Goal: Task Accomplishment & Management: Manage account settings

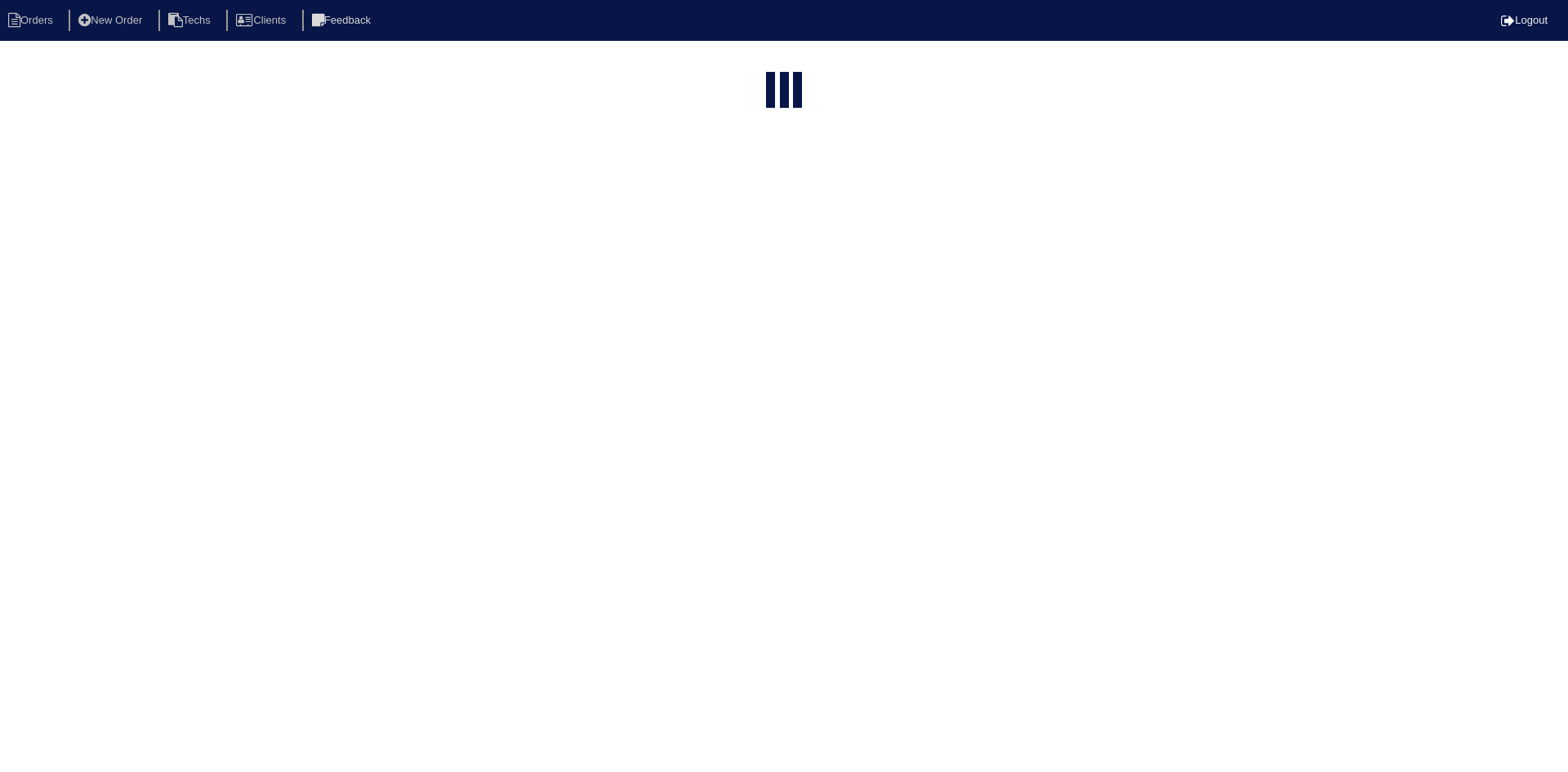
select select "15"
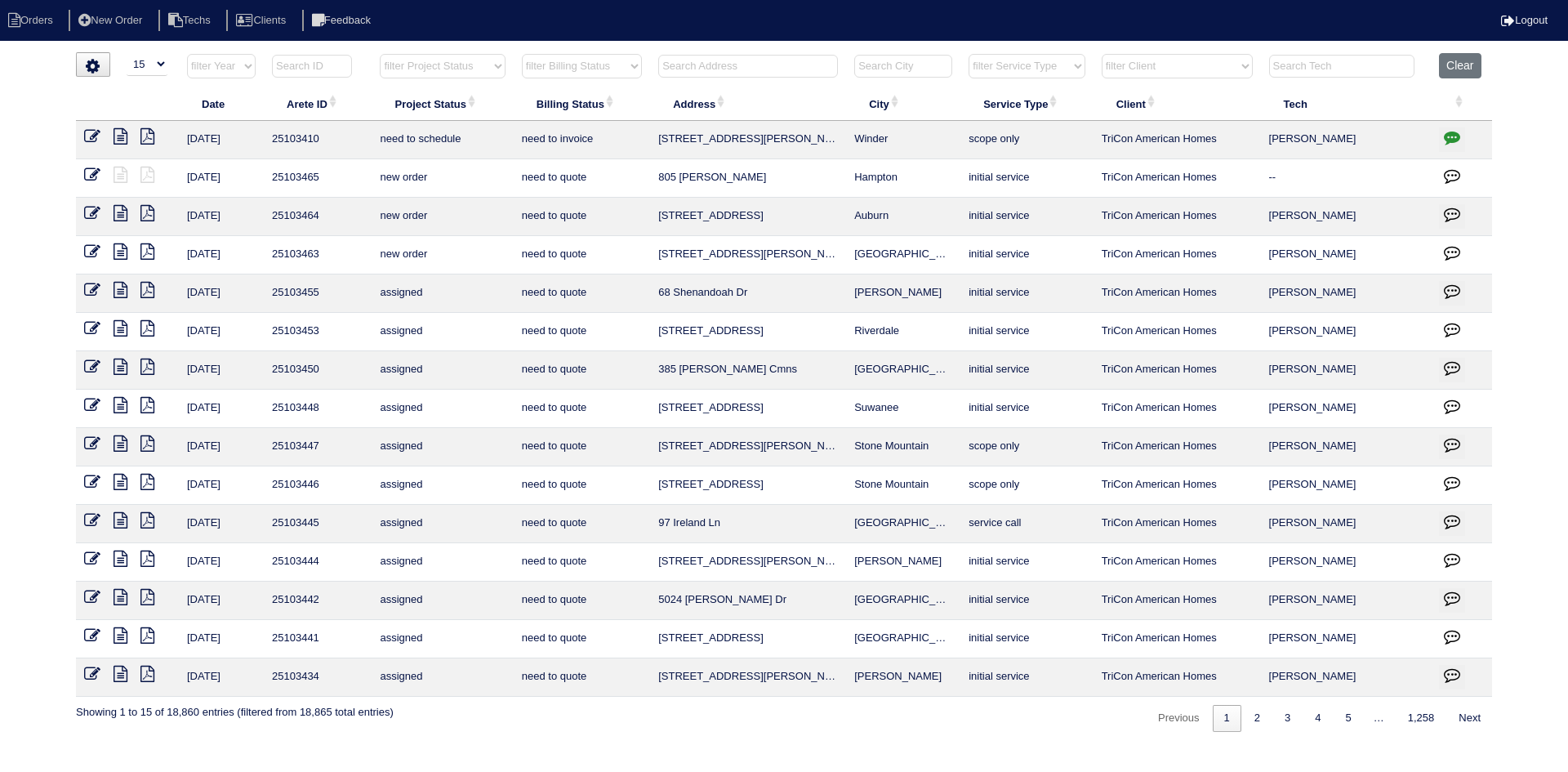
click at [701, 66] on input "text" at bounding box center [748, 66] width 179 height 23
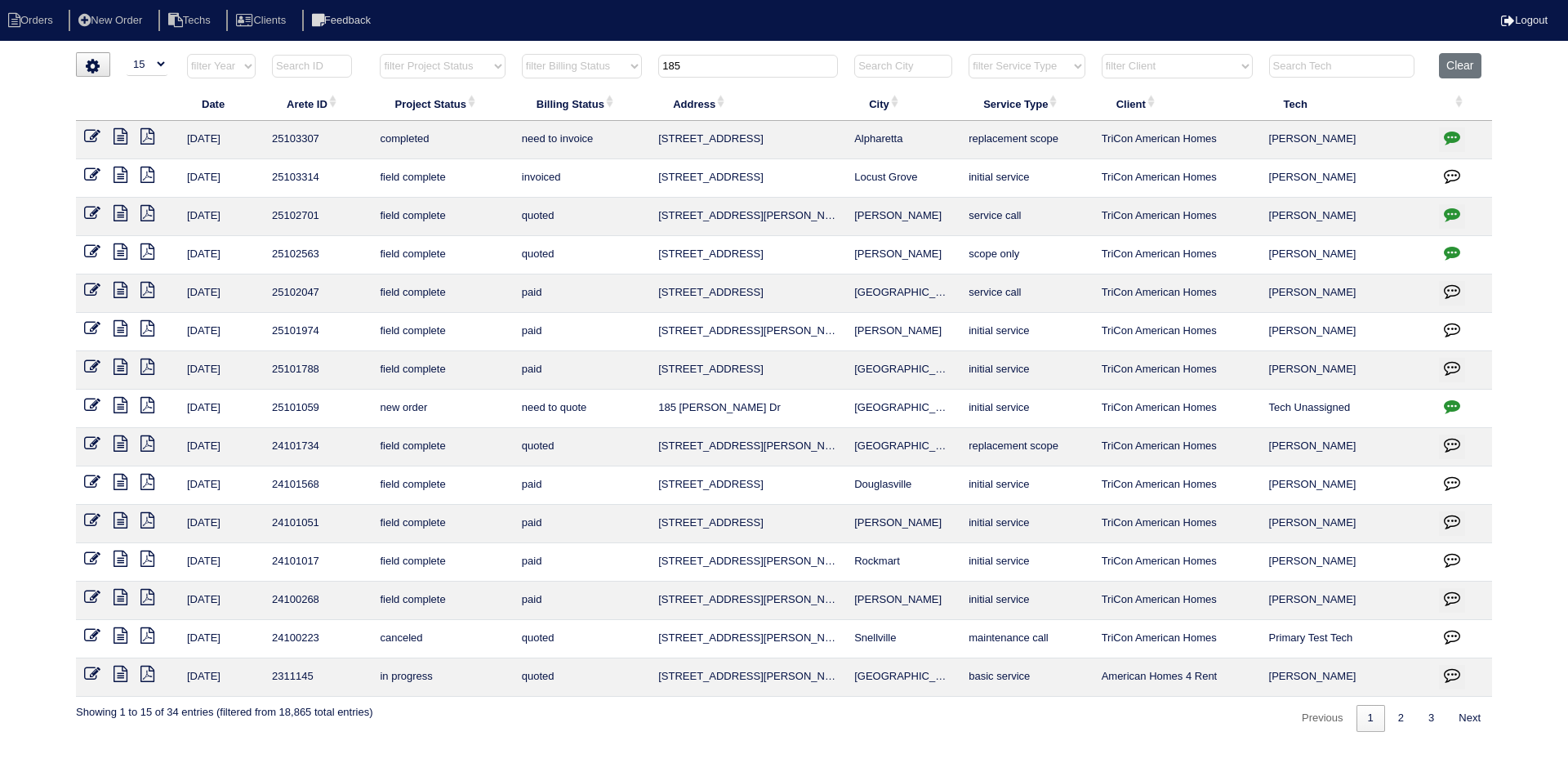
type input "185"
click at [122, 140] on icon at bounding box center [120, 136] width 14 height 17
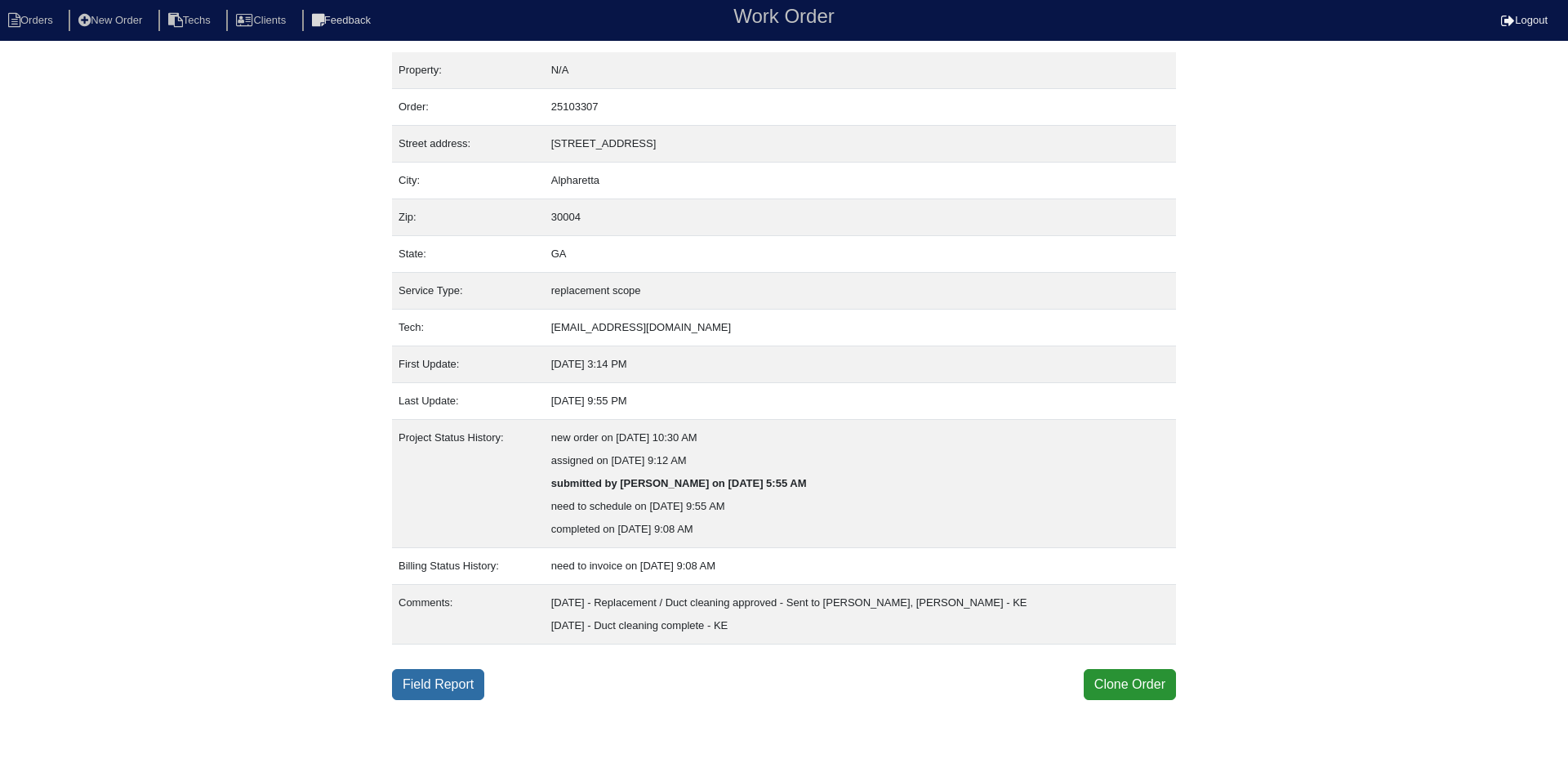
click at [448, 692] on link "Field Report" at bounding box center [438, 684] width 92 height 31
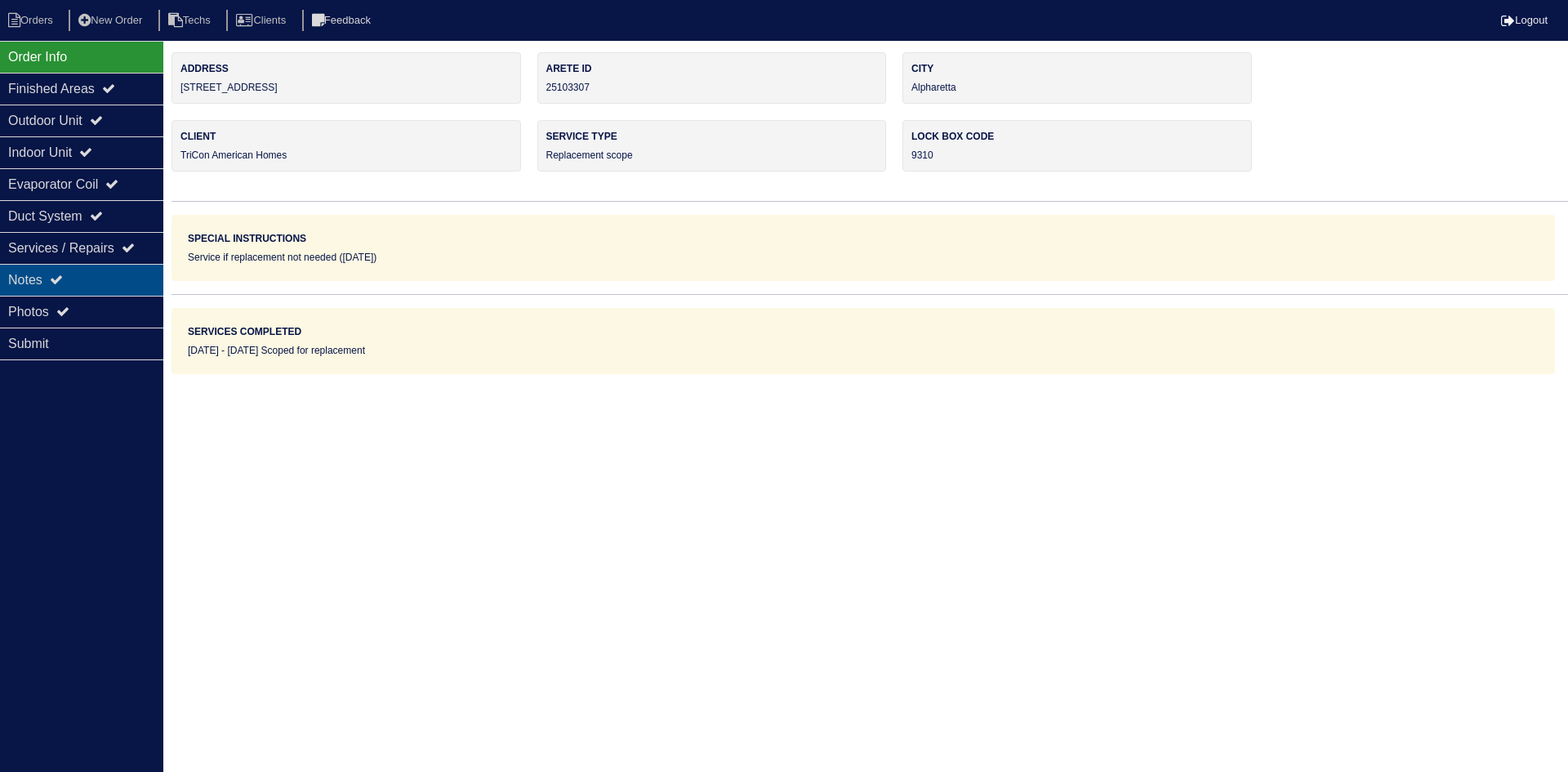
click at [55, 280] on icon at bounding box center [56, 279] width 13 height 13
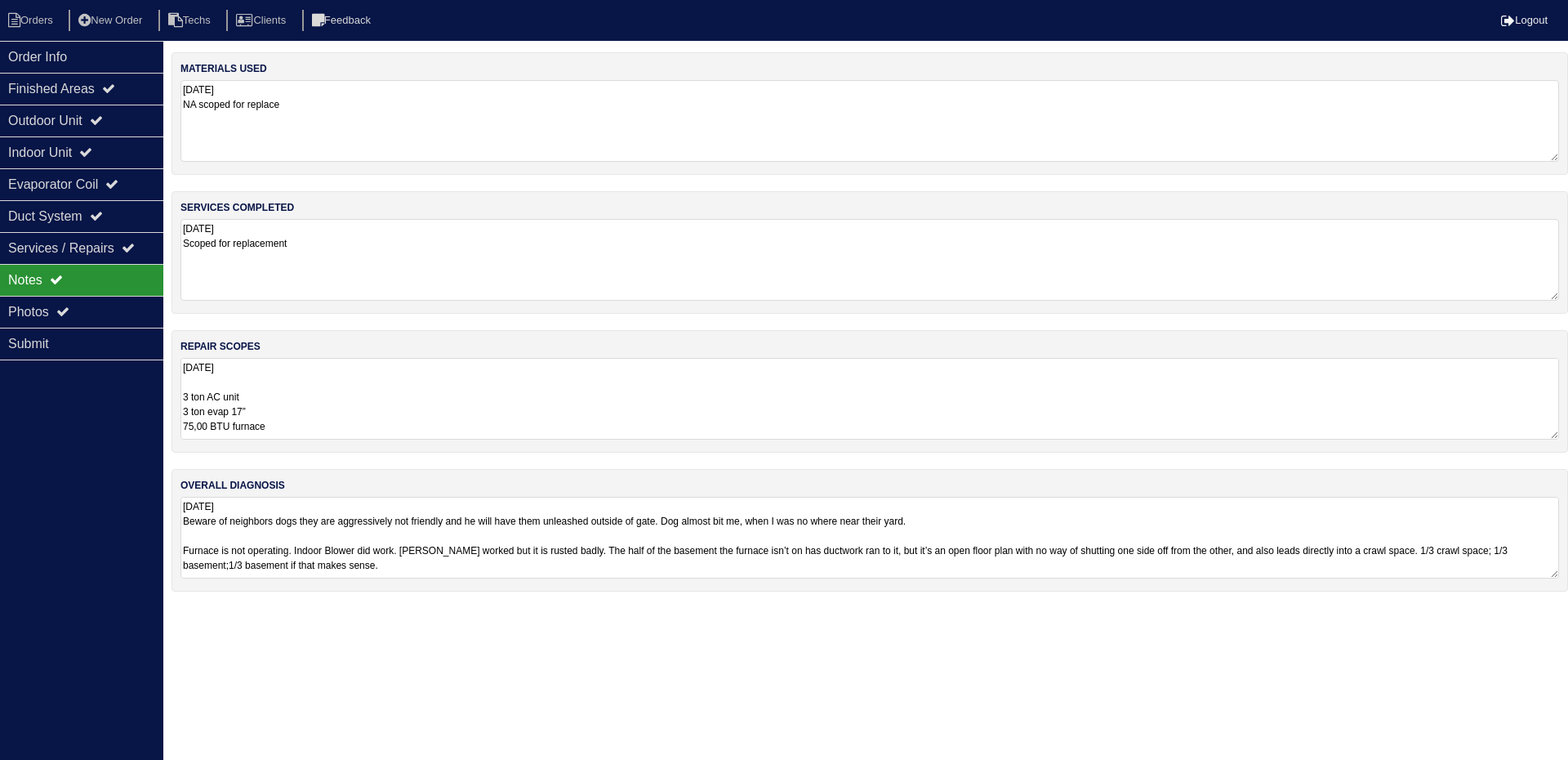
click at [361, 372] on textarea "9.9.25 3 ton AC unit 3 ton evap 17” 75,00 BTU furnace Furnace return plenum 17"…" at bounding box center [870, 398] width 1379 height 82
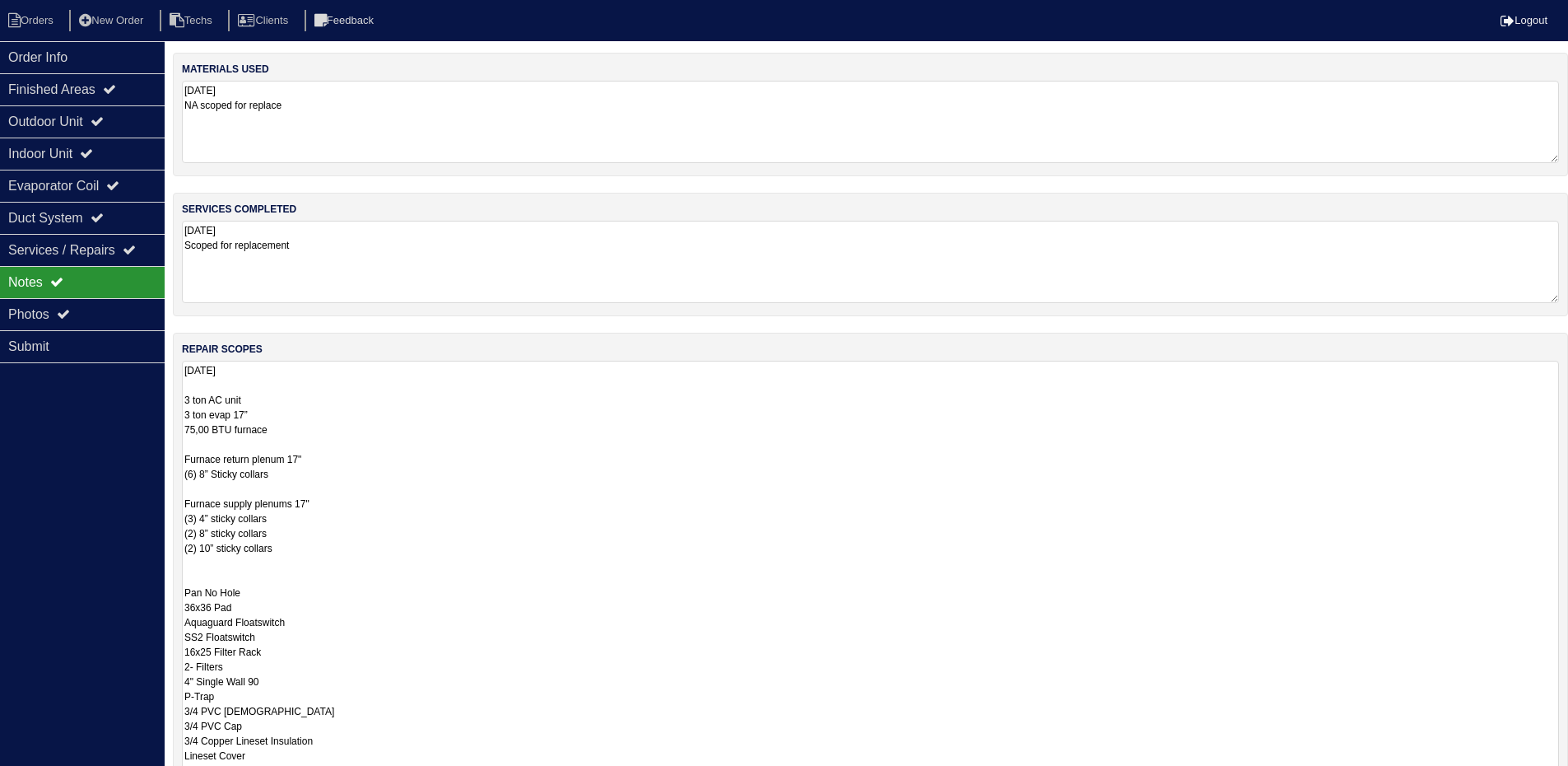
drag, startPoint x: 285, startPoint y: 434, endPoint x: 186, endPoint y: 403, distance: 103.7
click at [186, 403] on textarea "9.9.25 3 ton AC unit 3 ton evap 17” 75,00 BTU furnace Furnace return plenum 17"…" at bounding box center [870, 599] width 1377 height 478
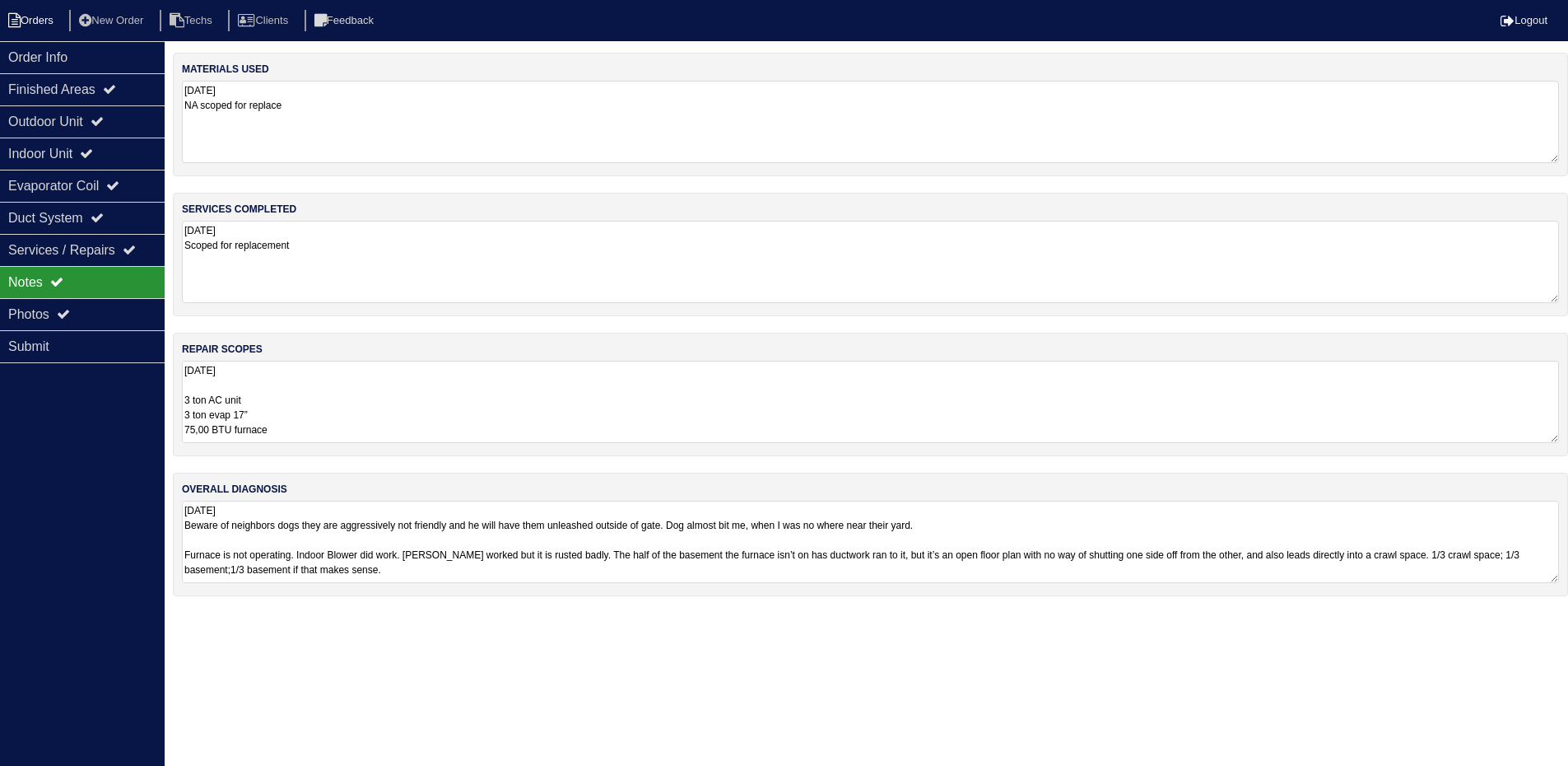
click at [36, 20] on li "Orders" at bounding box center [33, 20] width 66 height 22
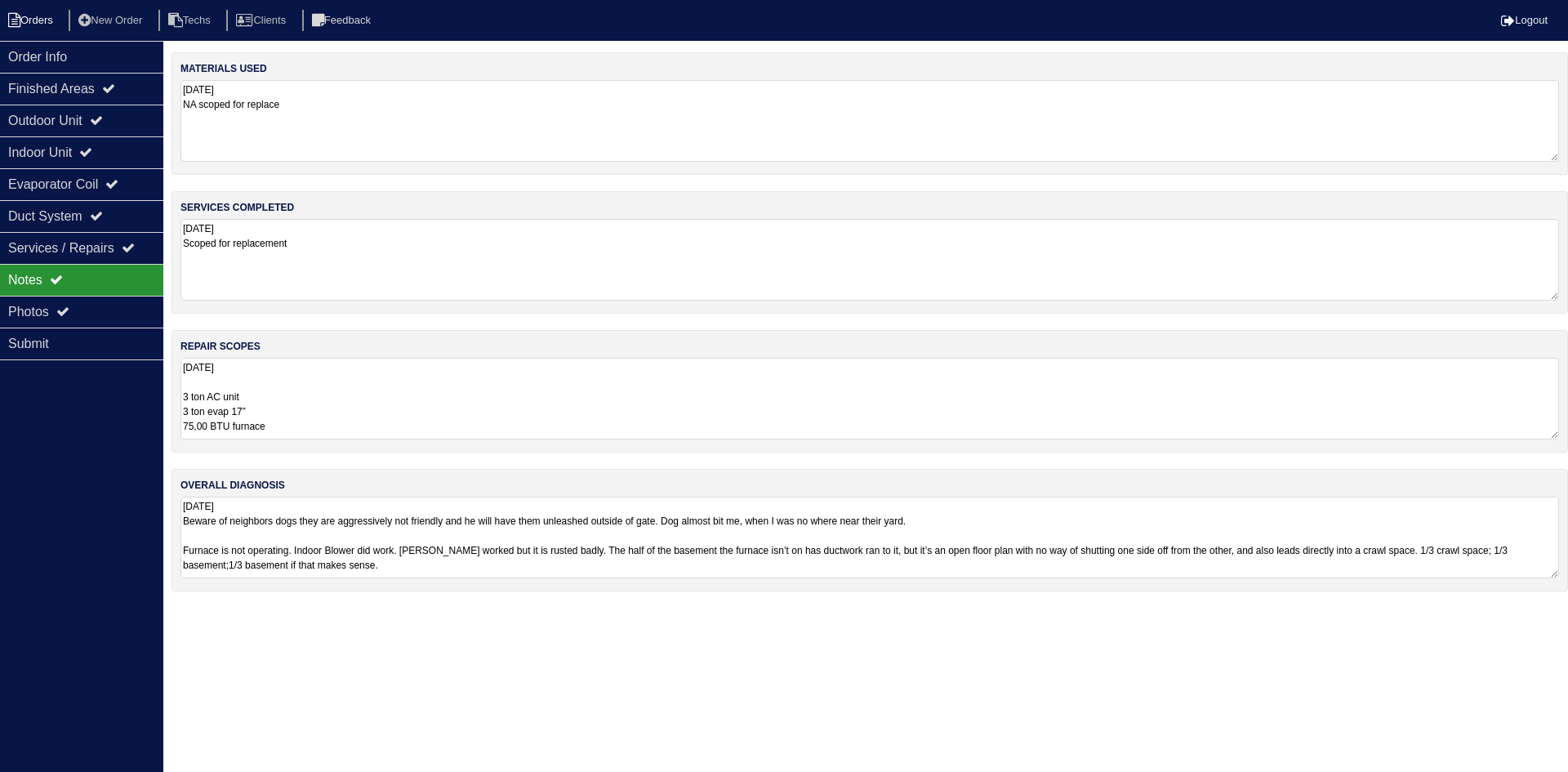
select select "15"
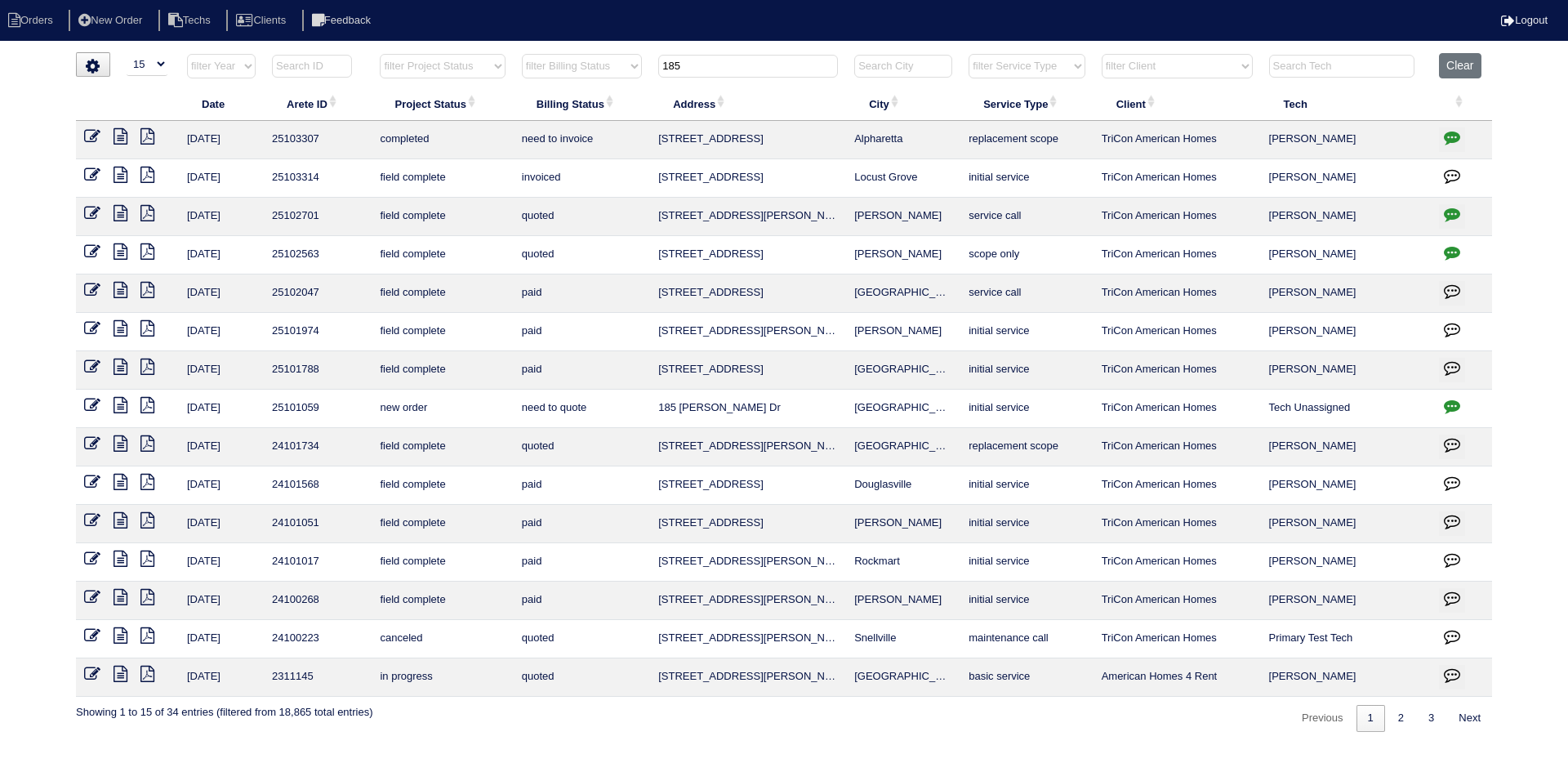
click at [698, 69] on input "185" at bounding box center [748, 66] width 179 height 23
click at [696, 68] on input "185" at bounding box center [748, 66] width 179 height 23
type input "512"
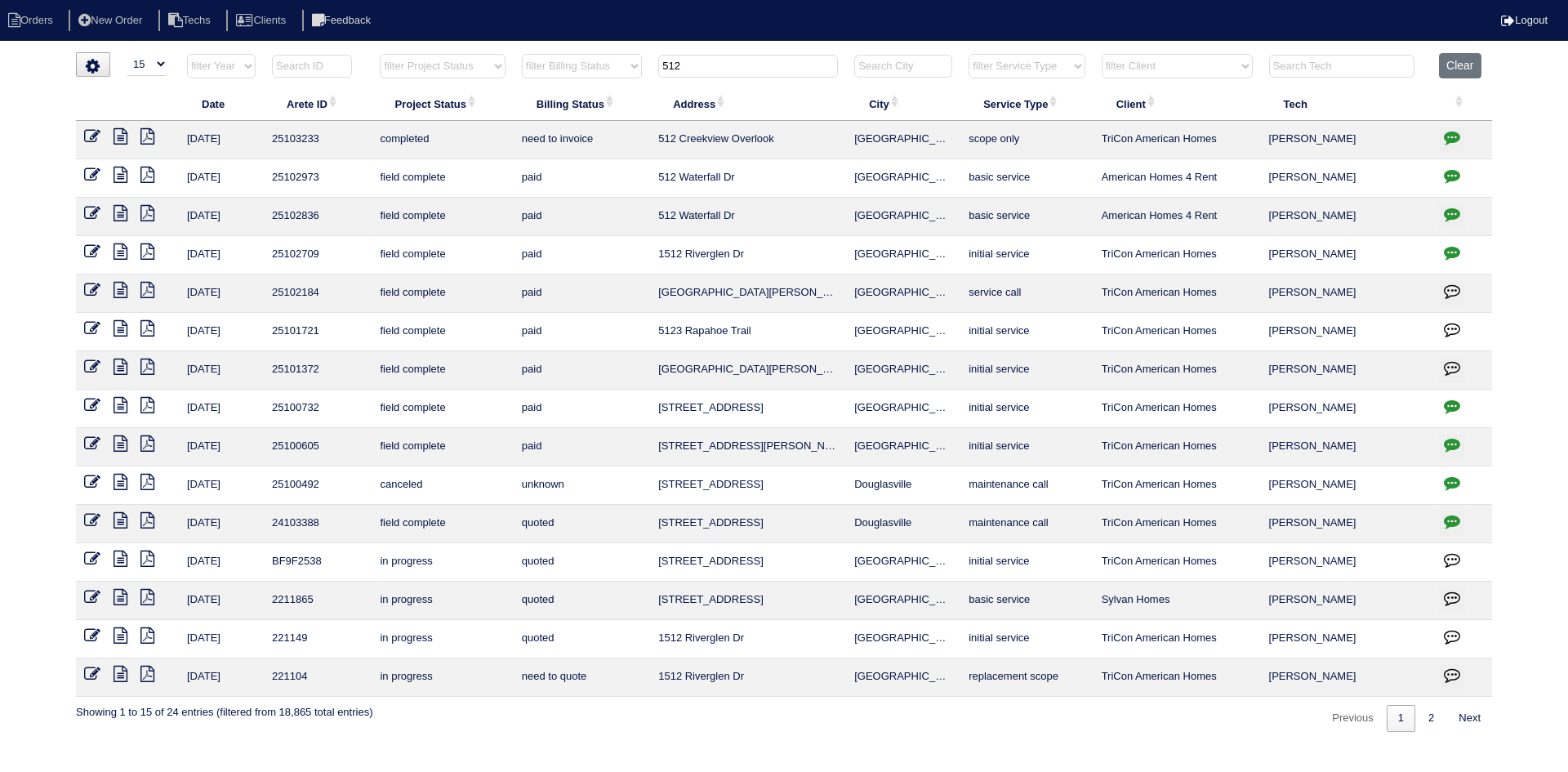
click at [120, 139] on icon at bounding box center [120, 136] width 14 height 17
click at [1445, 135] on icon "button" at bounding box center [1452, 137] width 17 height 17
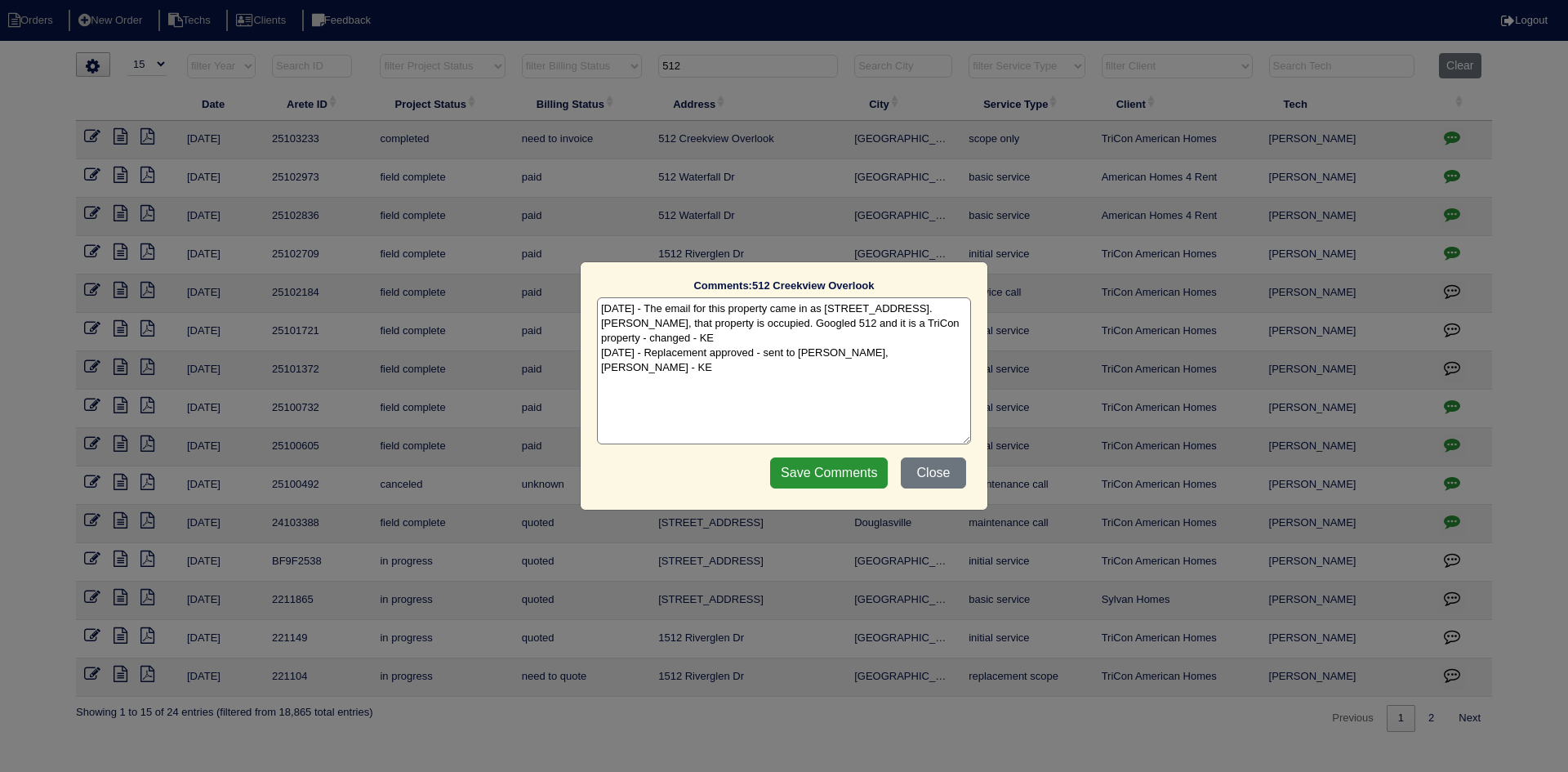
click at [926, 341] on textarea "9/4/25 - The email for this property came in as 521 Creekview. Per Tyler, that …" at bounding box center [784, 370] width 374 height 147
click at [607, 368] on textarea "9/4/25 - The email for this property came in as 521 Creekview. Per Tyler, that …" at bounding box center [784, 370] width 374 height 147
paste textarea "Confirmation number: 11727961 Sibi order number: TAH-QQ3I96A4 Order placed: 6:3…"
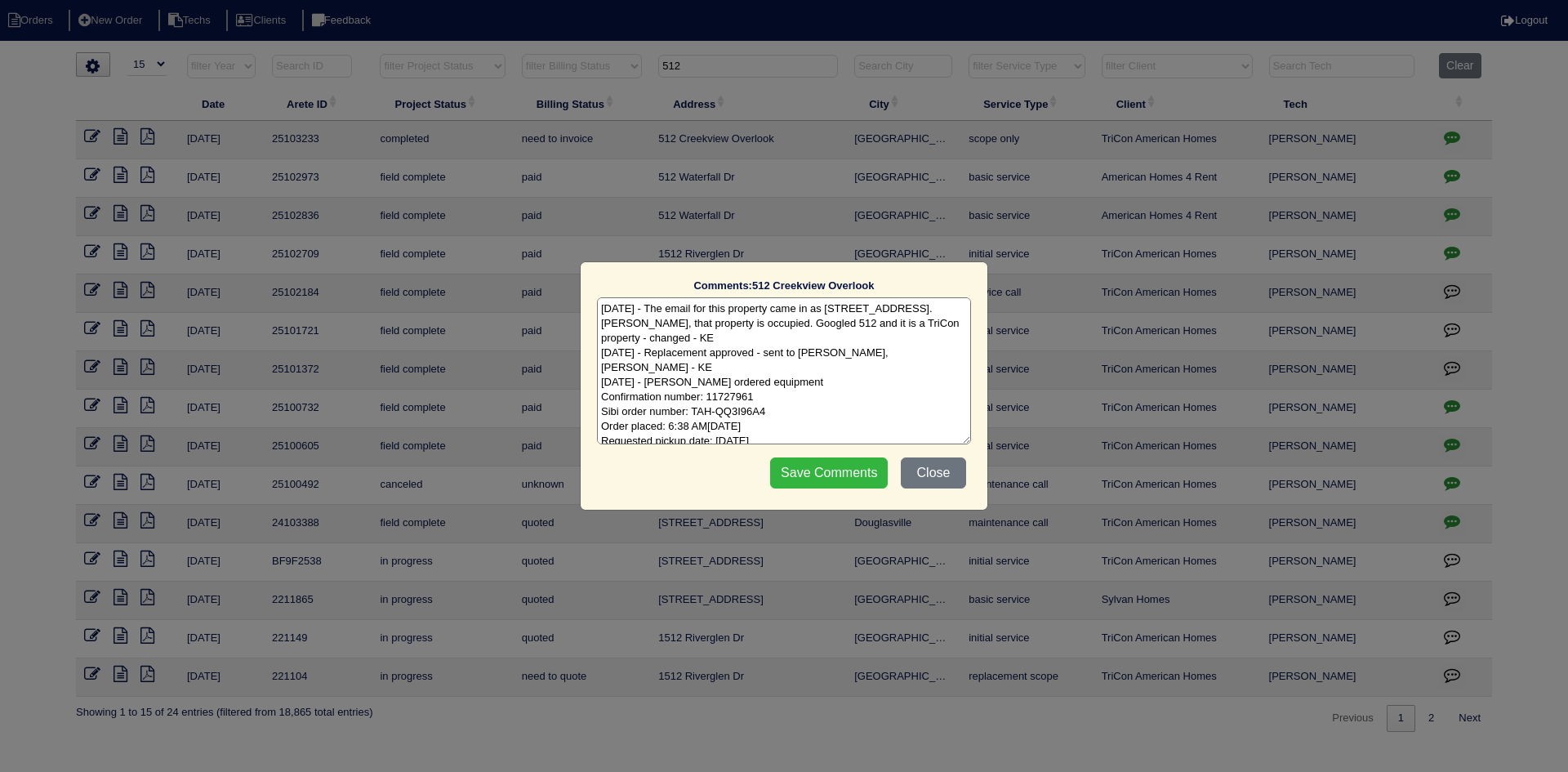
type textarea "9/4/25 - The email for this property came in as 521 Creekview. Per Tyler, that …"
click at [798, 470] on input "Save Comments" at bounding box center [829, 472] width 118 height 31
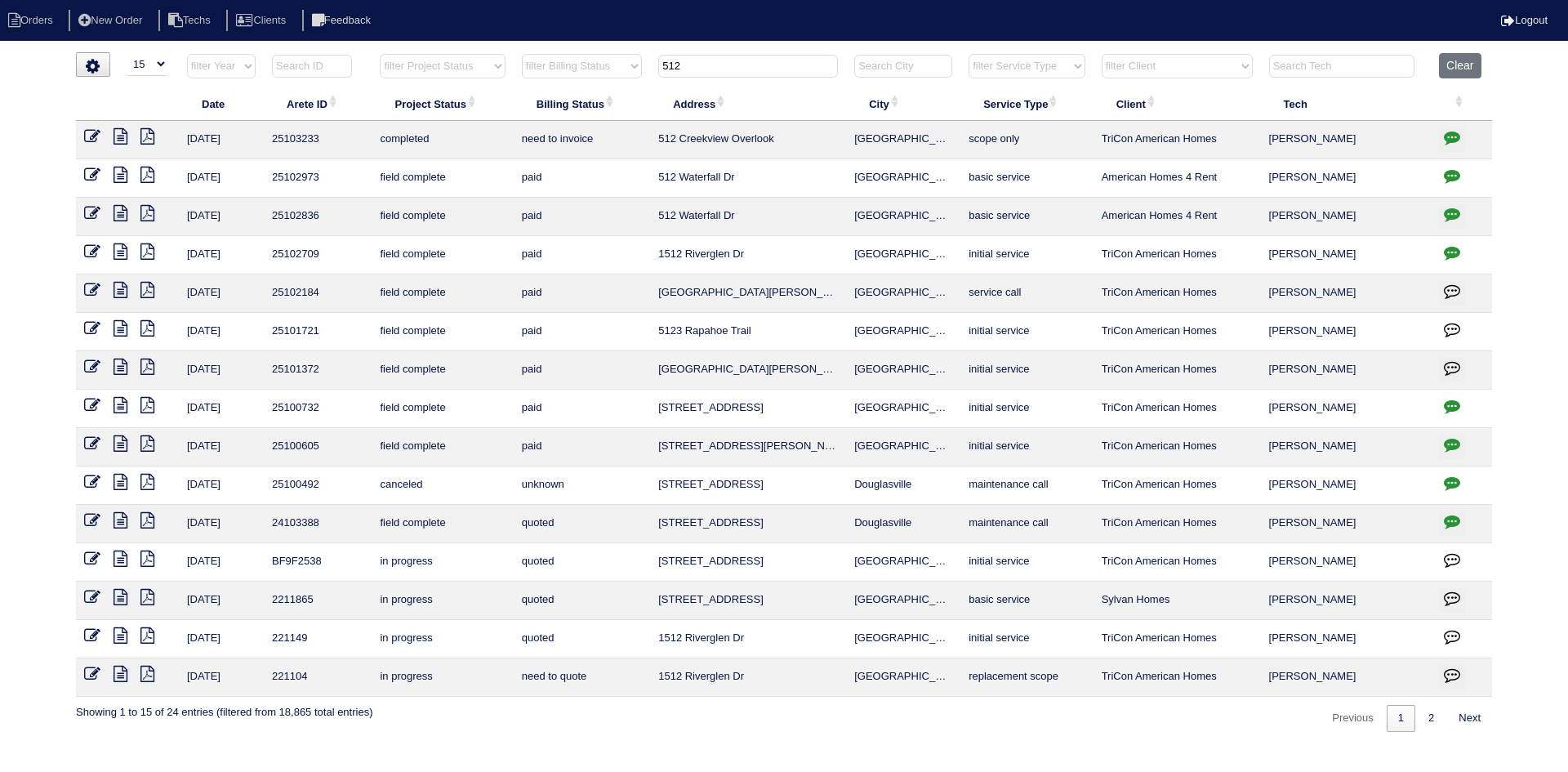
drag, startPoint x: 680, startPoint y: 63, endPoint x: 660, endPoint y: 63, distance: 20.0
click at [660, 63] on input "512" at bounding box center [748, 66] width 179 height 23
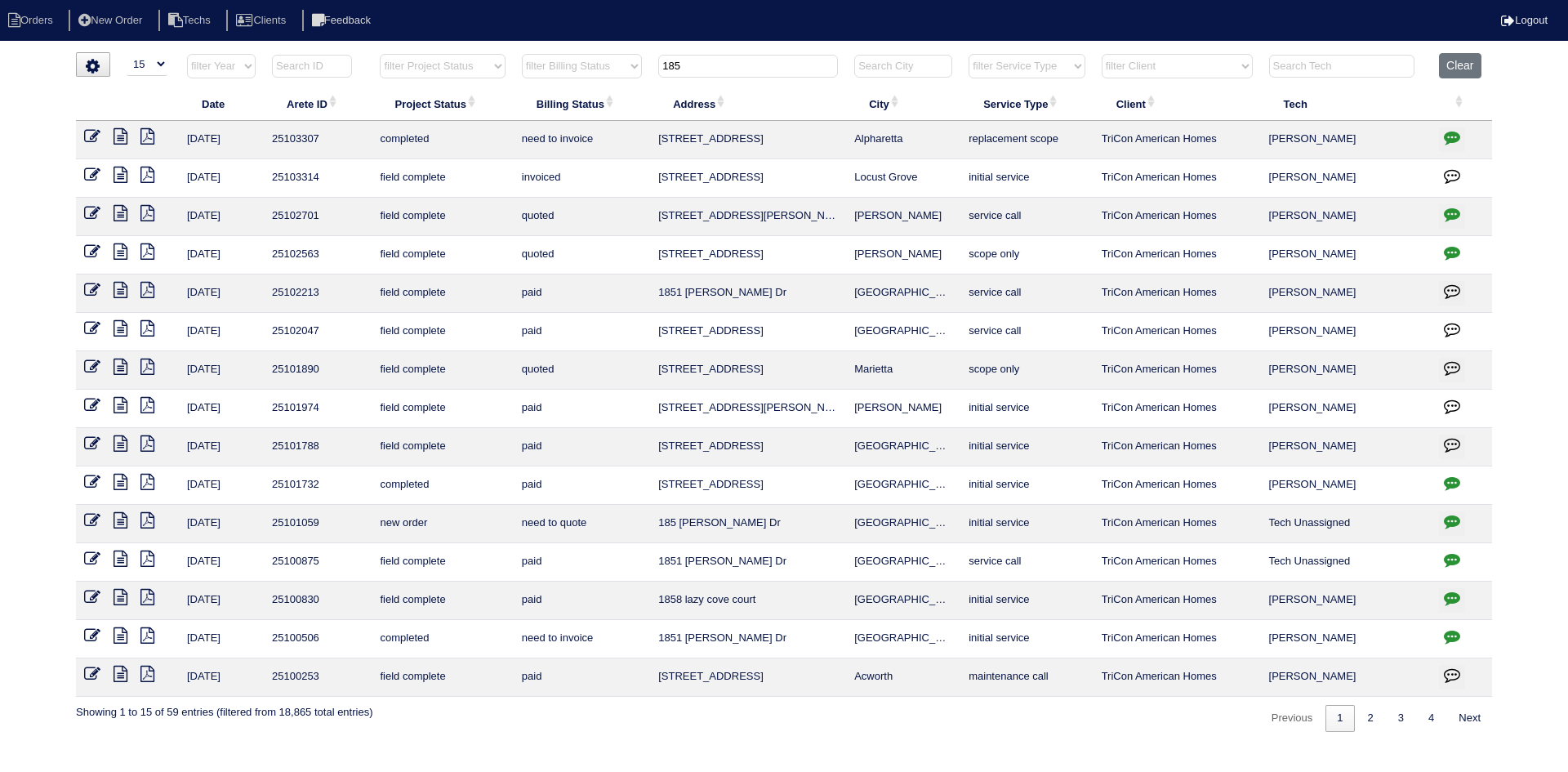
type input "185"
click at [1455, 132] on icon "button" at bounding box center [1452, 137] width 17 height 17
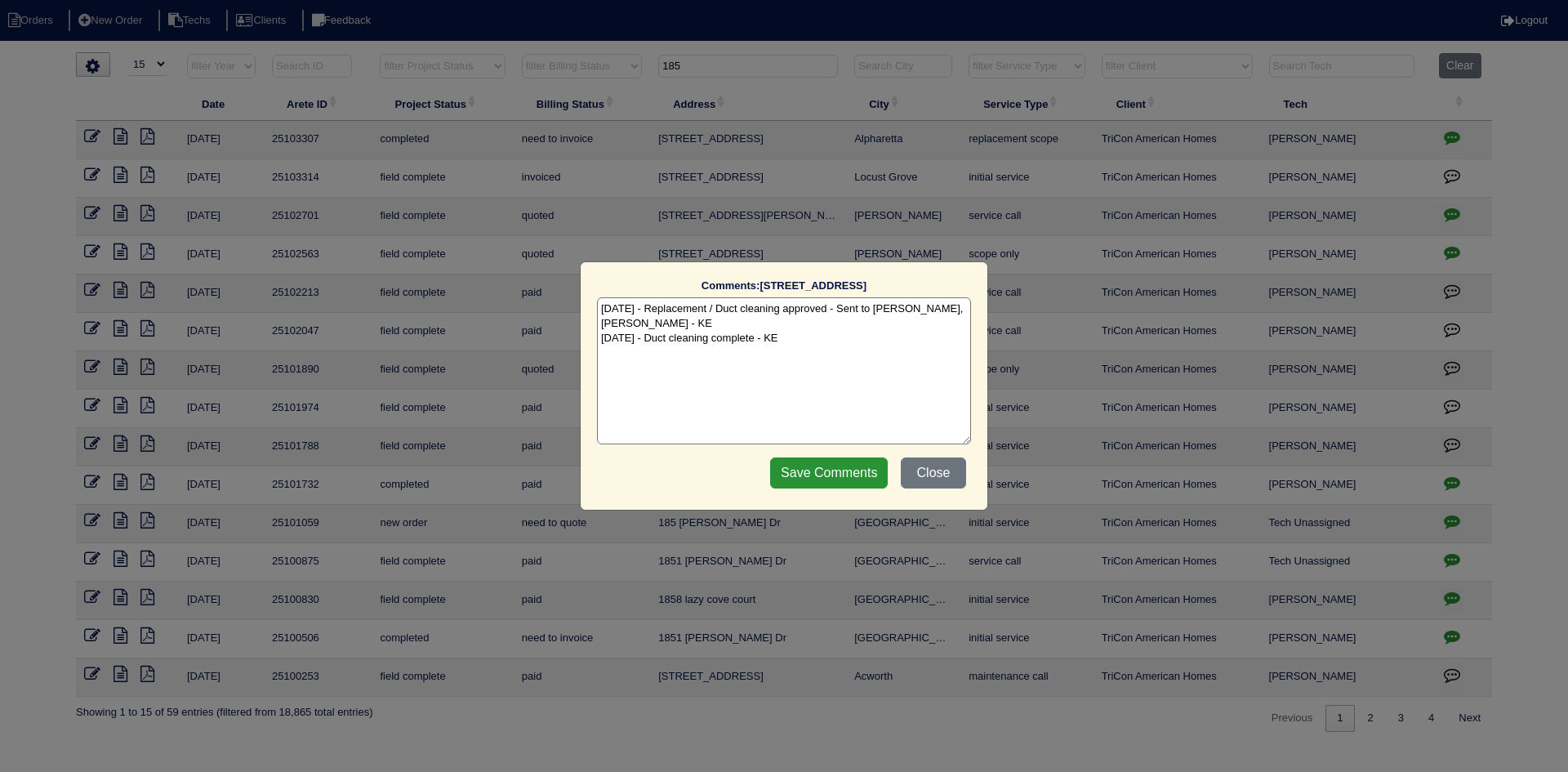
click at [796, 342] on textarea "9/16/25 - Replacement / Duct cleaning approved - Sent to Dan, Payton, Reeca - K…" at bounding box center [784, 370] width 374 height 147
paste textarea "Confirmation number: 11727960 Sibi order number: TAH-VNXYW8DU Order placed: 6:3…"
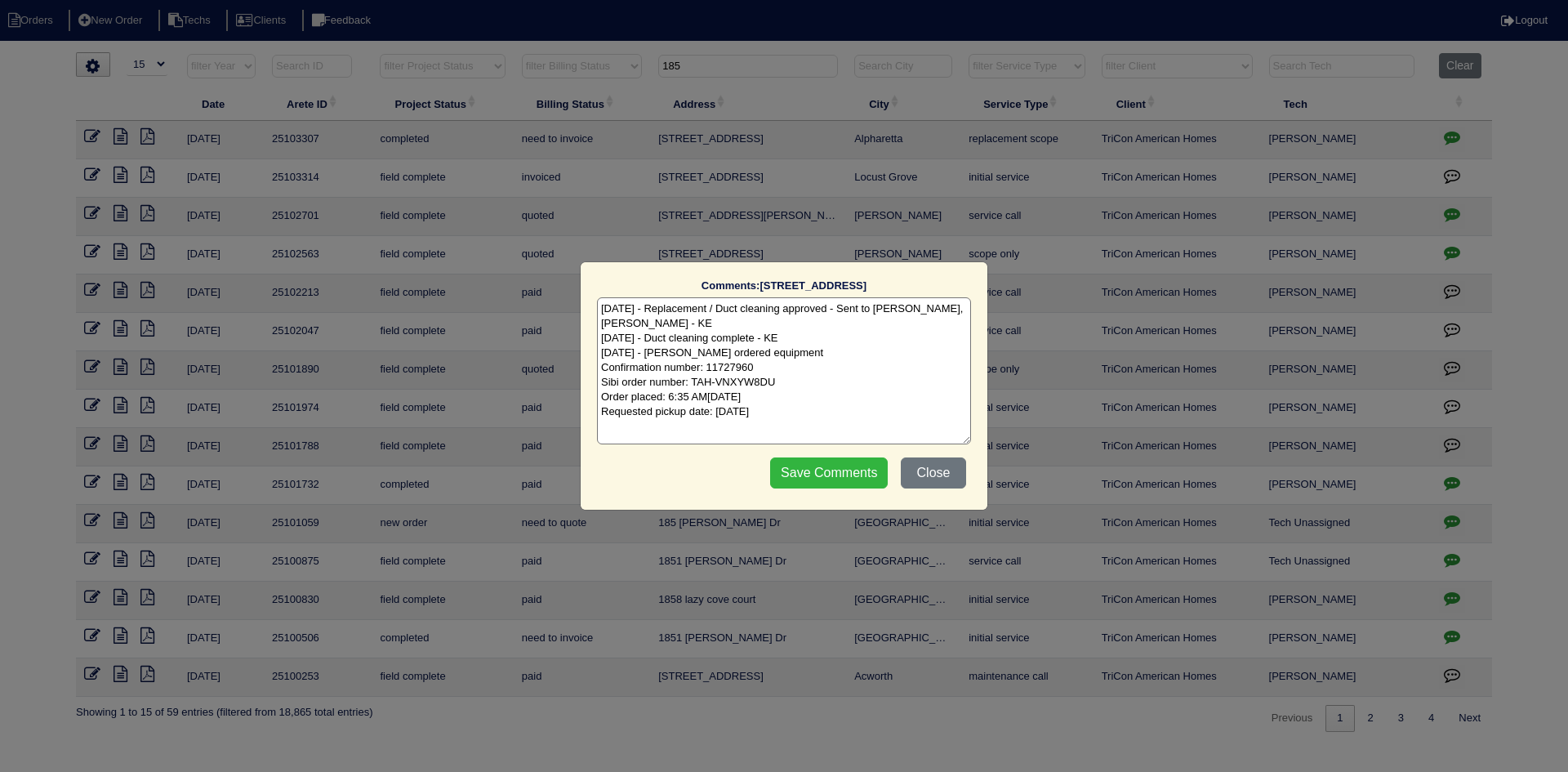
type textarea "9/16/25 - Replacement / Duct cleaning approved - Sent to Dan, Payton, Reeca - K…"
click at [807, 473] on input "Save Comments" at bounding box center [829, 472] width 118 height 31
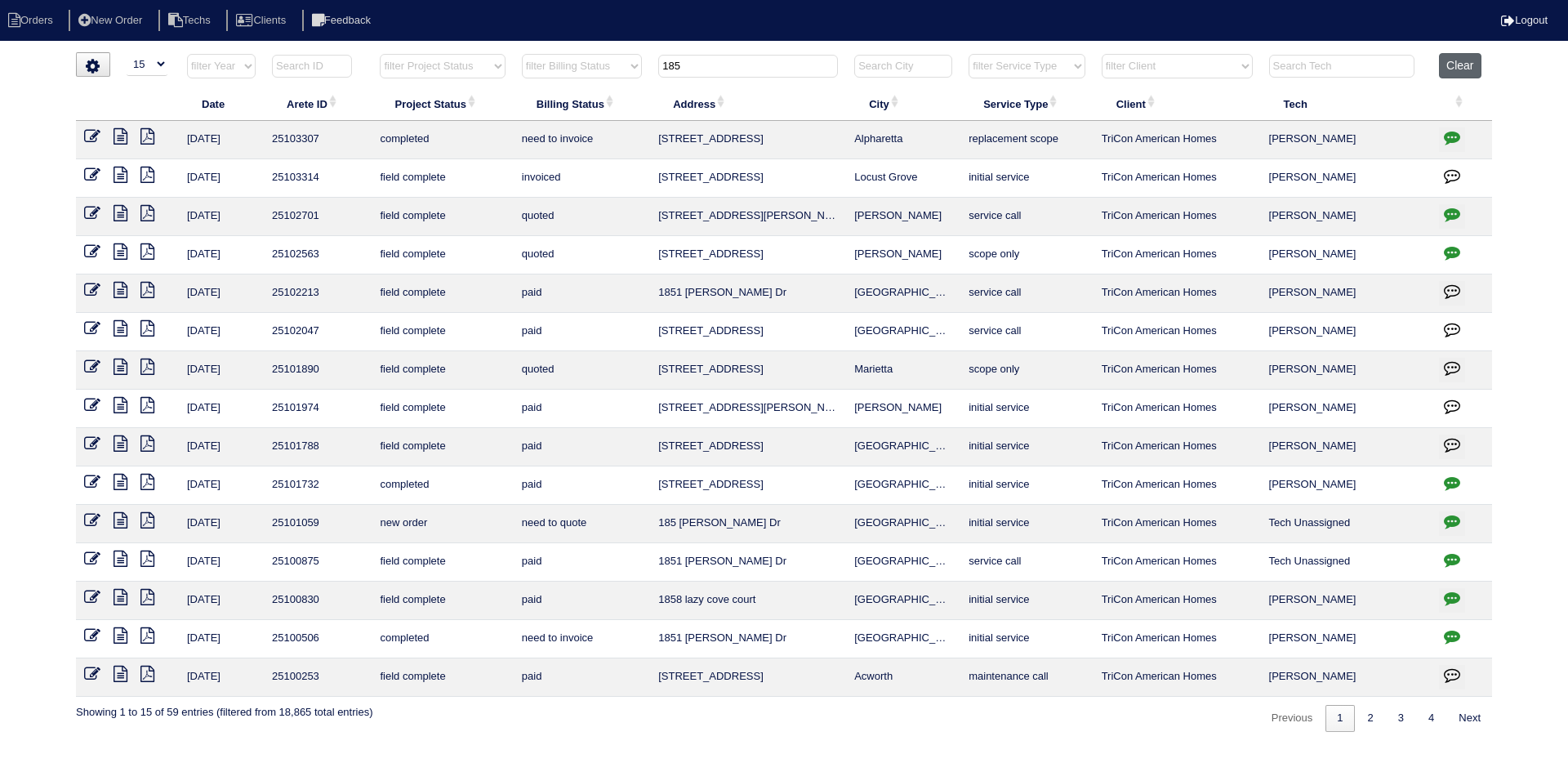
click at [1464, 64] on button "Clear" at bounding box center [1459, 65] width 41 height 25
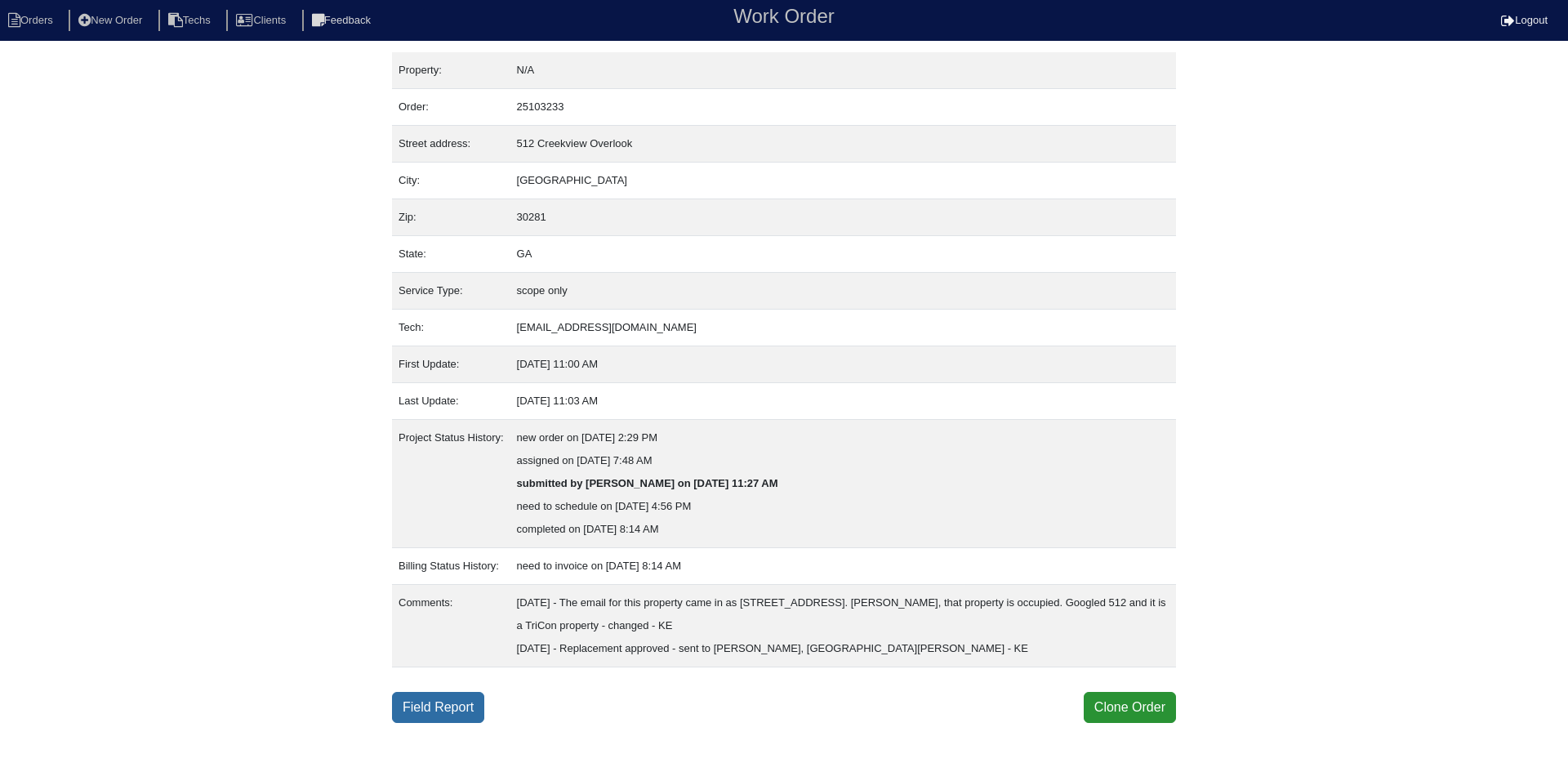
click at [459, 701] on link "Field Report" at bounding box center [438, 707] width 92 height 31
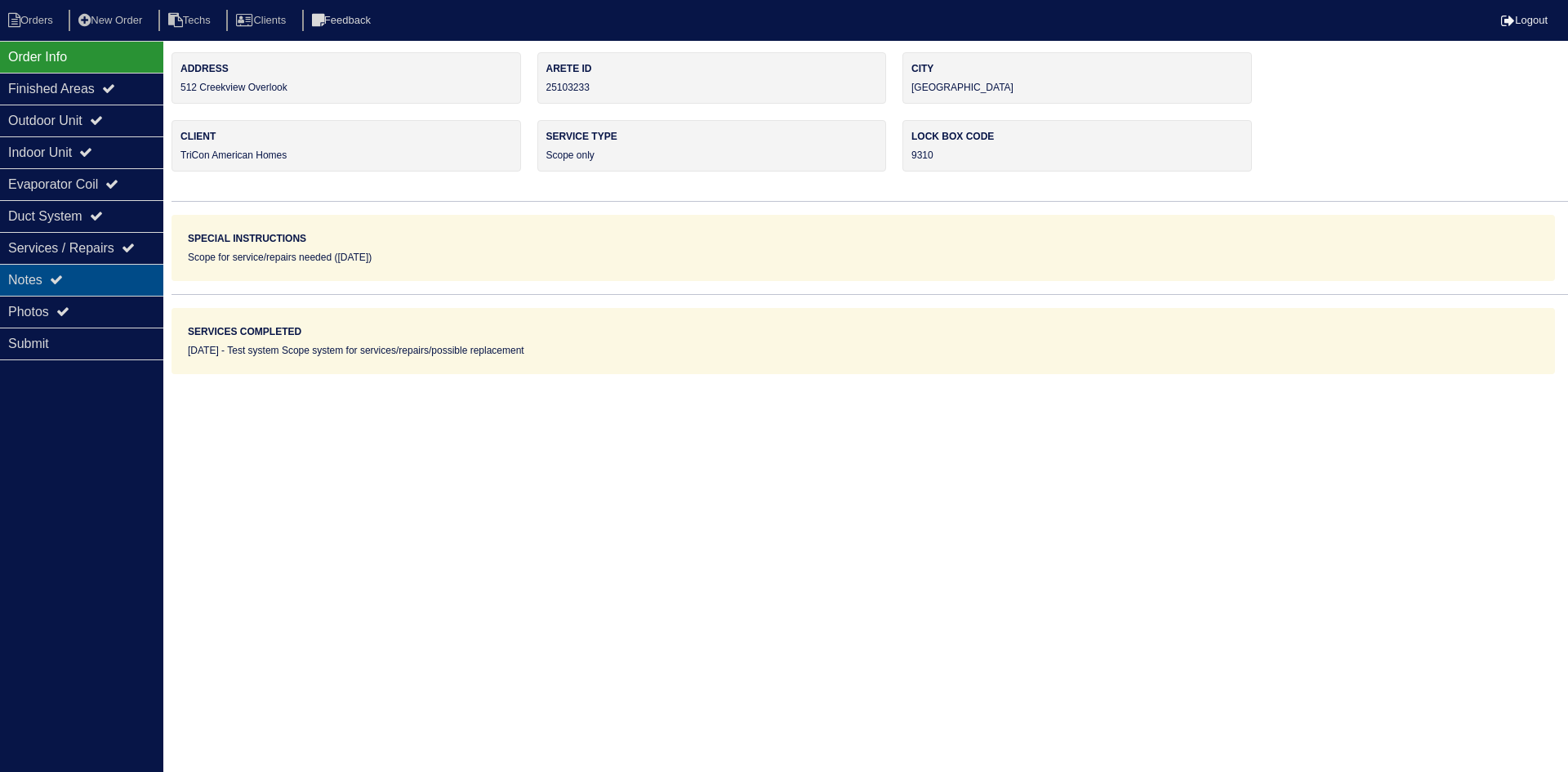
click at [88, 270] on div "Notes" at bounding box center [82, 280] width 164 height 32
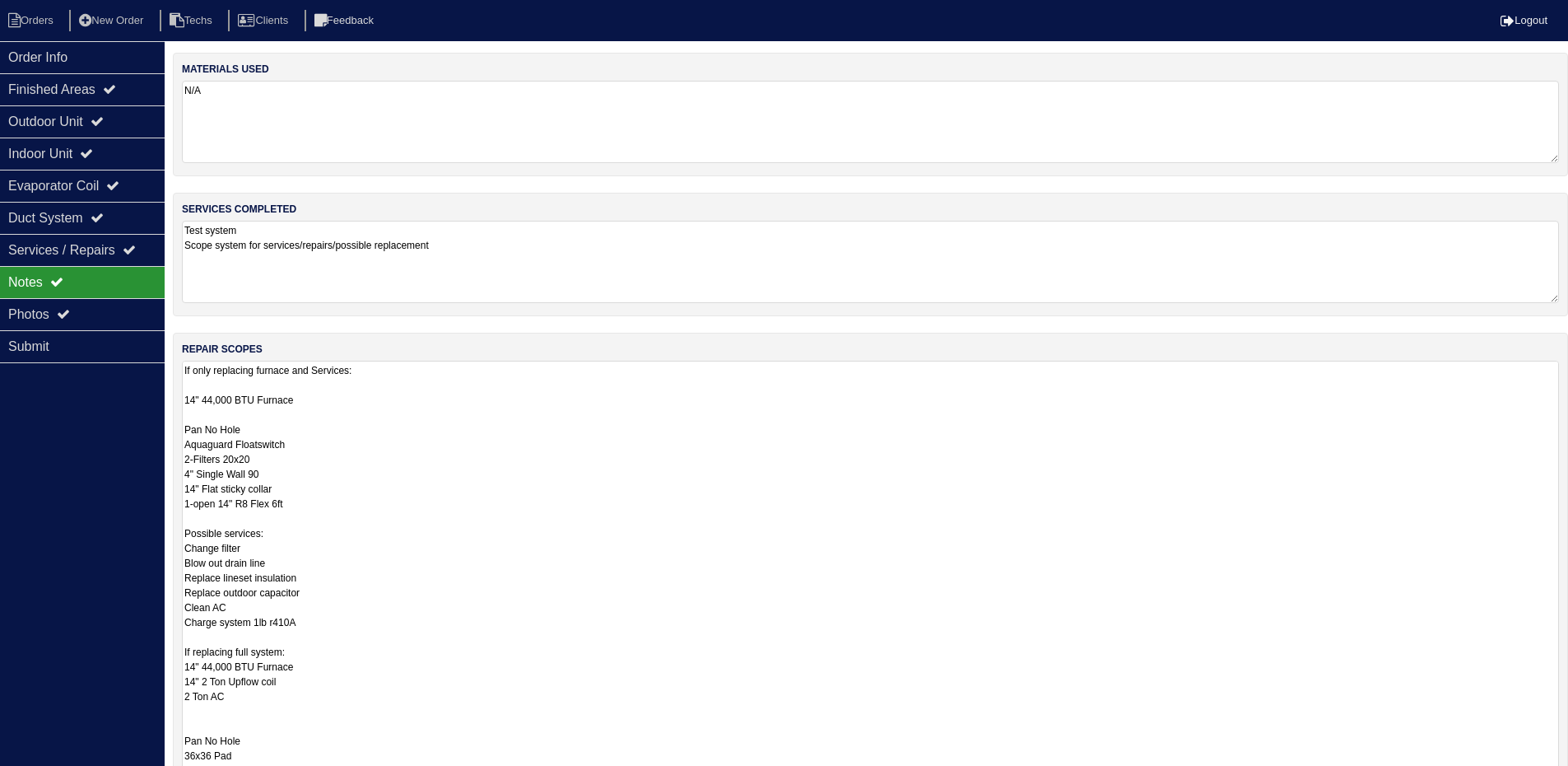
click at [641, 410] on textarea "If only replacing furnace and Services: 14" 44,000 BTU Furnace Pan No Hole Aqua…" at bounding box center [870, 637] width 1377 height 551
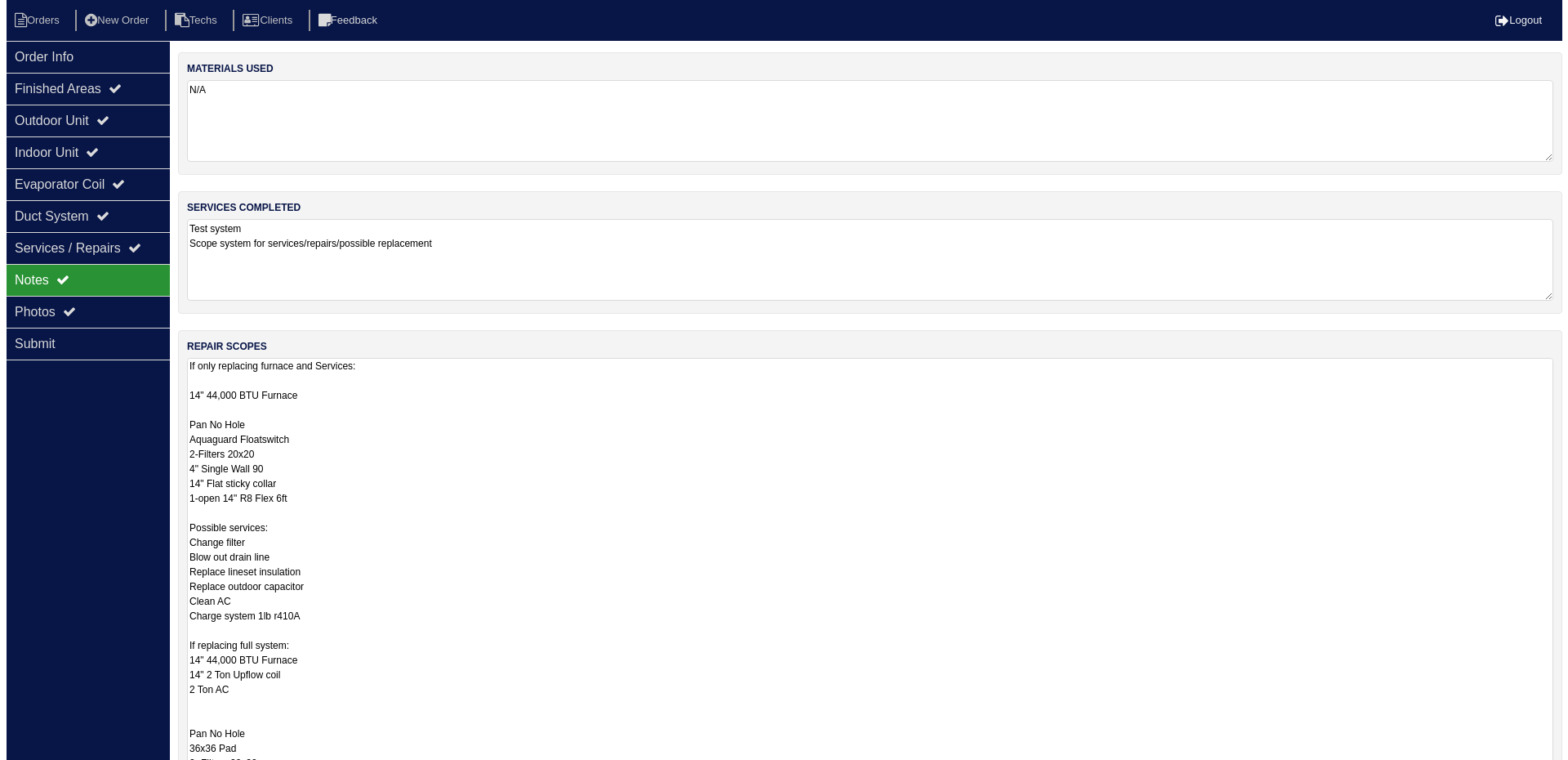
scroll to position [0, 17]
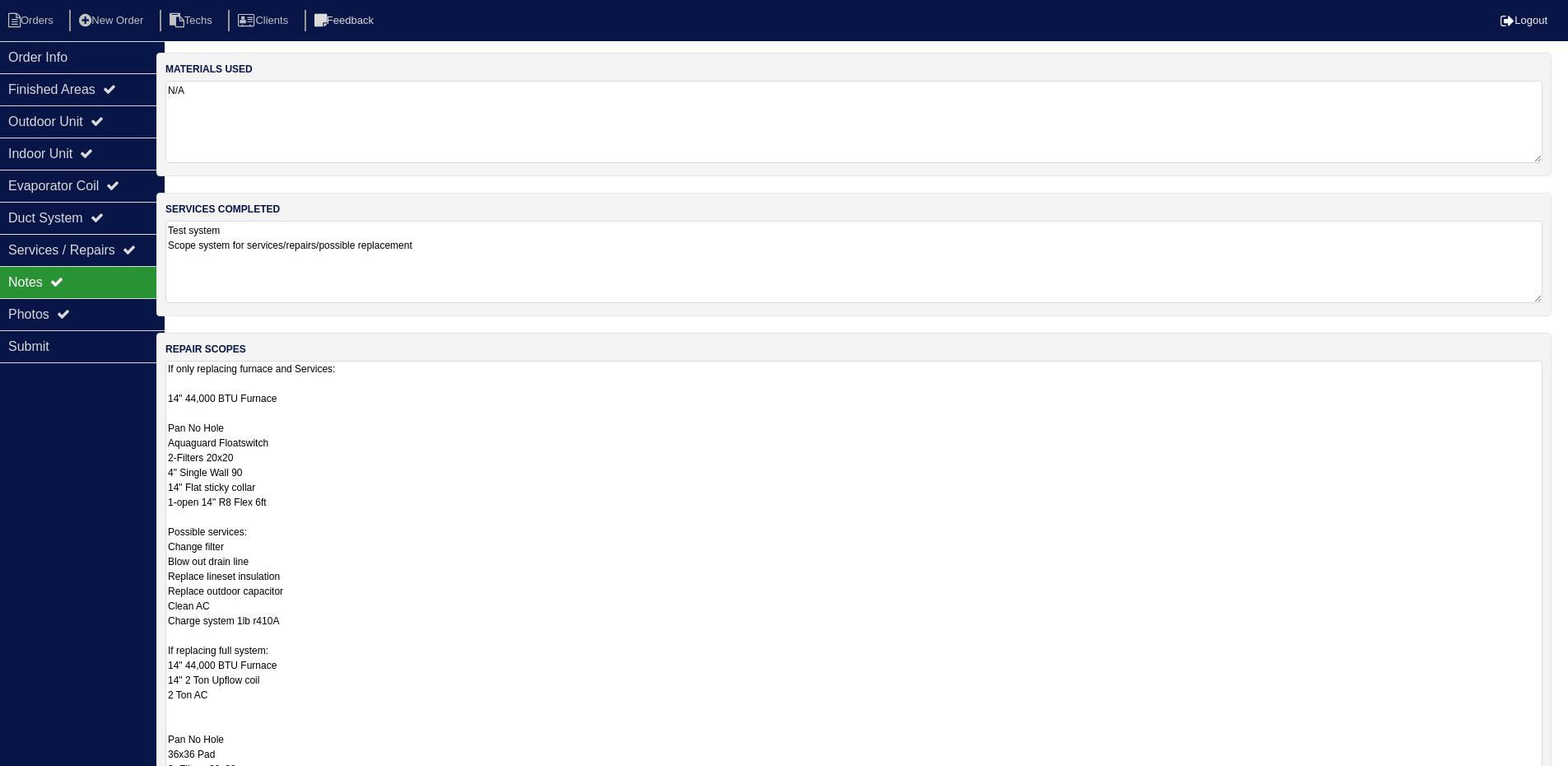
drag, startPoint x: 1567, startPoint y: 437, endPoint x: 1580, endPoint y: 557, distance: 120.7
click at [1552, 557] on html "Orders New Order Techs Clients Feedback Logout Orders New Order Users Clients M…" at bounding box center [767, 541] width 1568 height 1082
click at [65, 395] on div "Order Info Finished Areas Outdoor Unit Indoor Unit Evaporator Coil Duct System …" at bounding box center [82, 424] width 165 height 766
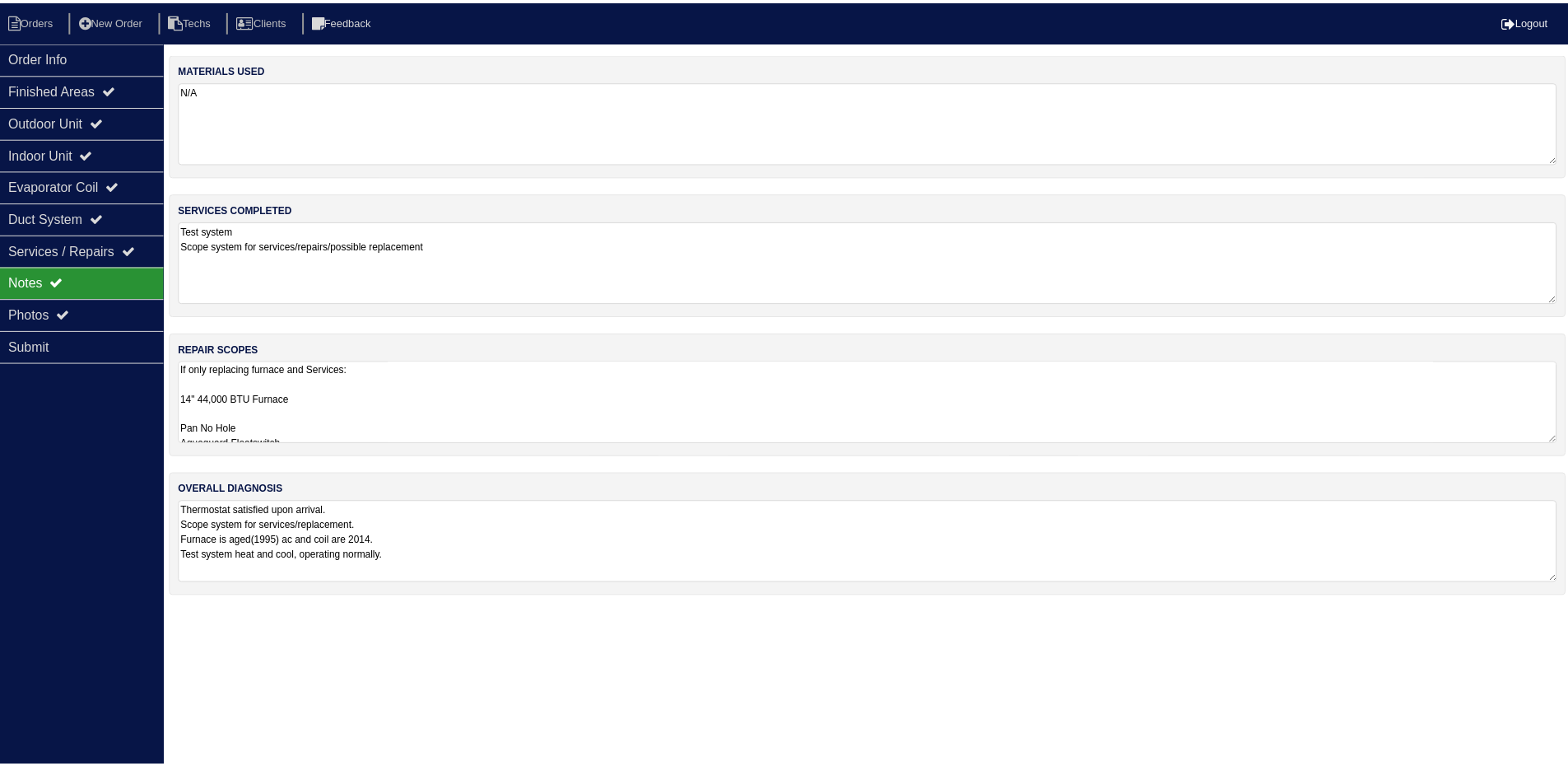
scroll to position [0, 0]
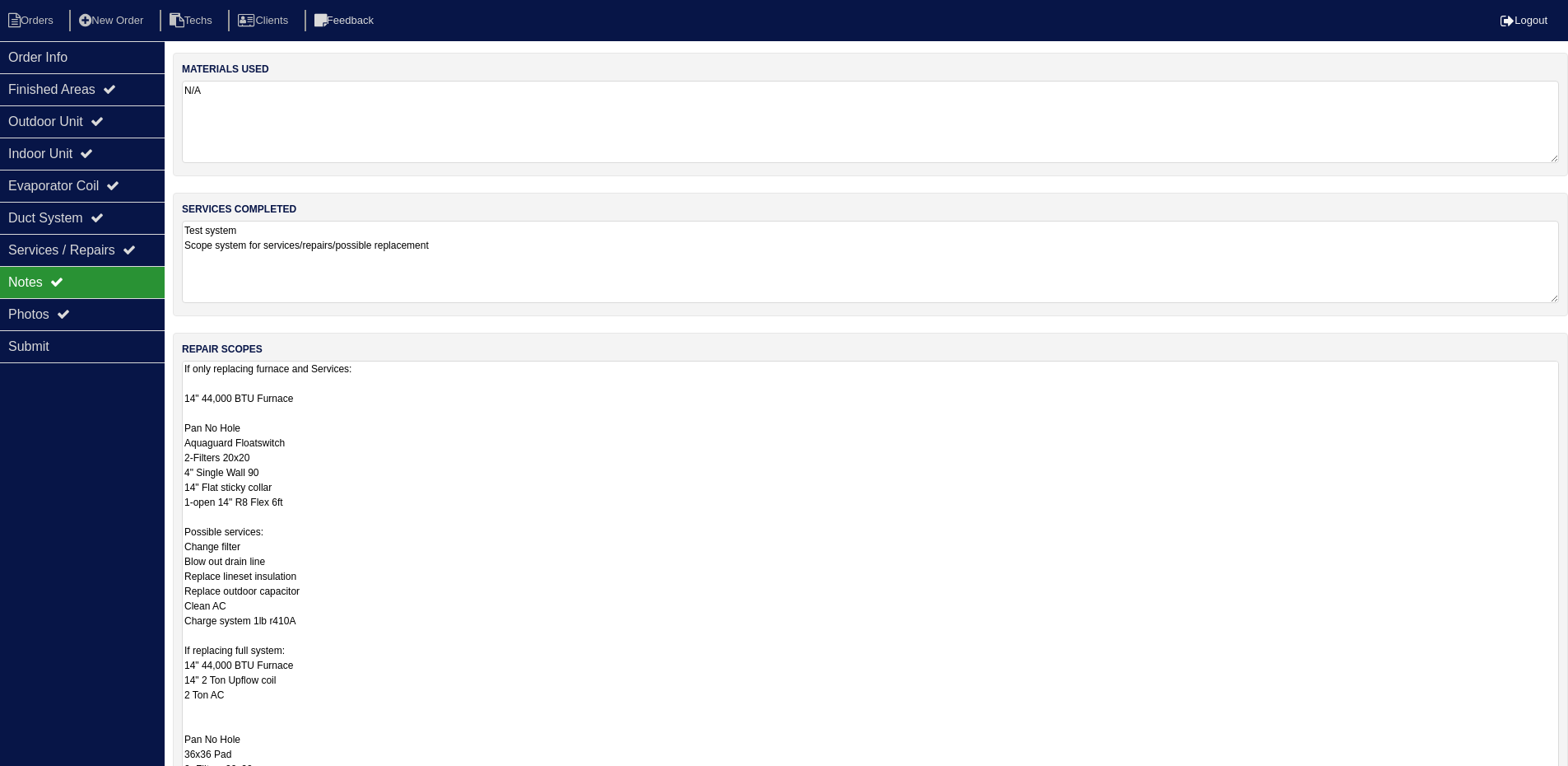
drag, startPoint x: 1567, startPoint y: 439, endPoint x: 1580, endPoint y: 817, distance: 378.2
click at [1568, 778] on html "Orders New Order Techs Clients Feedback Logout Orders New Order Users Clients M…" at bounding box center [784, 495] width 1568 height 990
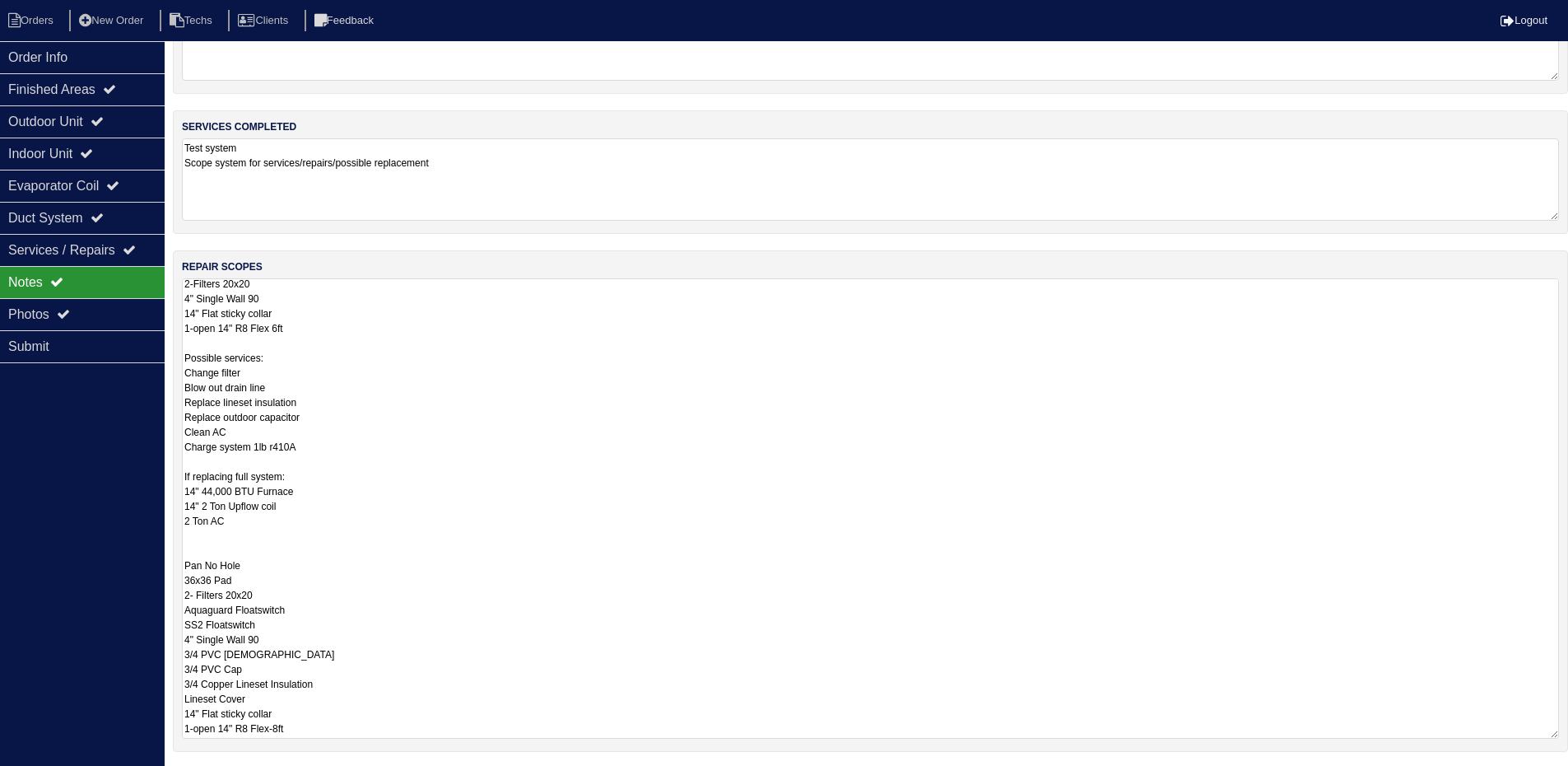
scroll to position [2, 0]
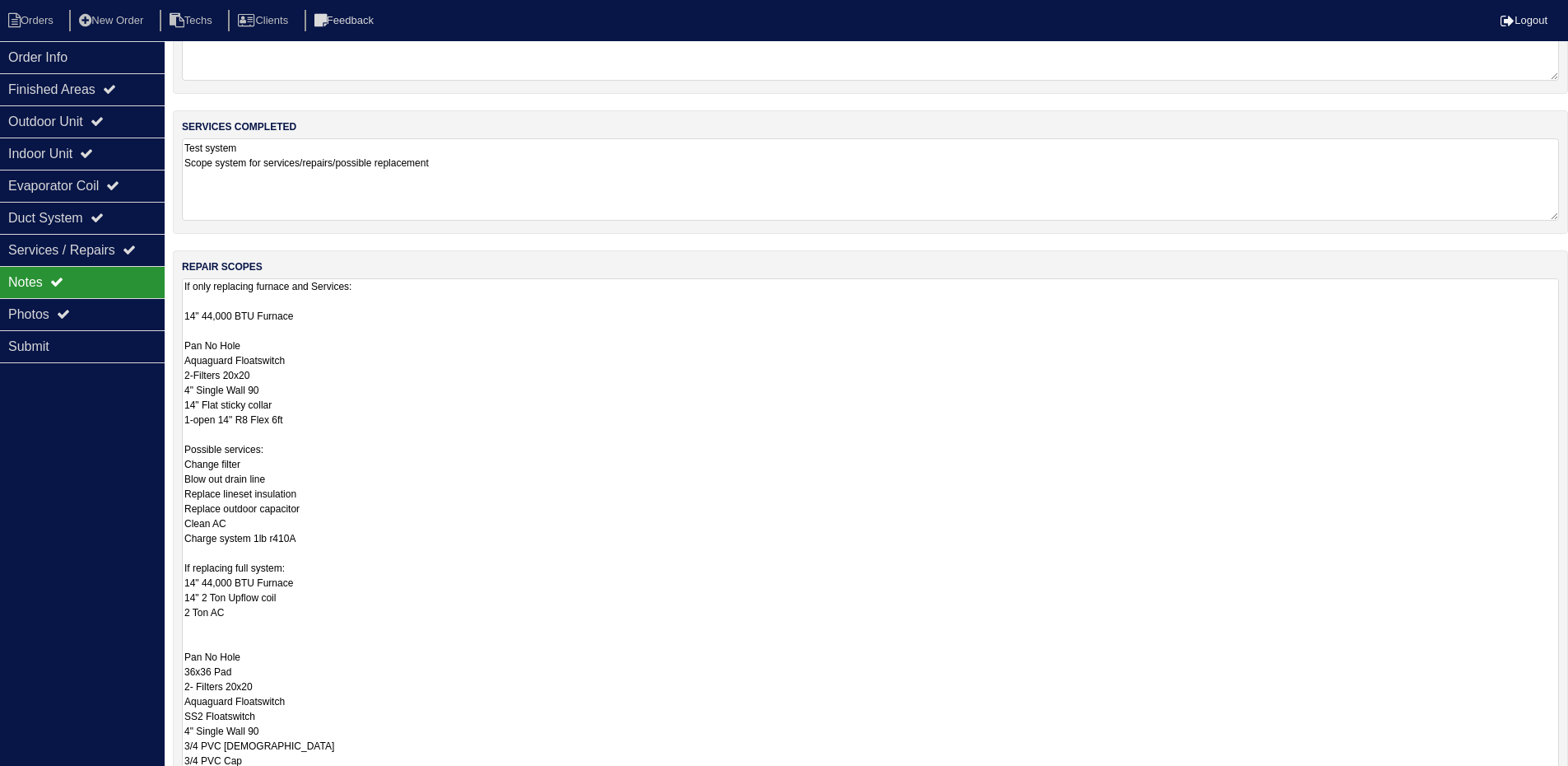
drag, startPoint x: 225, startPoint y: 523, endPoint x: 190, endPoint y: 515, distance: 35.9
click at [190, 515] on textarea "If only replacing furnace and Services: 14" 44,000 BTU Furnace Pan No Hole Aqua…" at bounding box center [870, 554] width 1377 height 551
click at [722, 435] on textarea "If only replacing furnace and Services: 14" 44,000 BTU Furnace Pan No Hole Aqua…" at bounding box center [870, 554] width 1377 height 551
drag, startPoint x: 234, startPoint y: 614, endPoint x: 183, endPoint y: 588, distance: 57.2
click at [183, 588] on textarea "If only replacing furnace and Services: 14" 44,000 BTU Furnace Pan No Hole Aqua…" at bounding box center [870, 554] width 1377 height 551
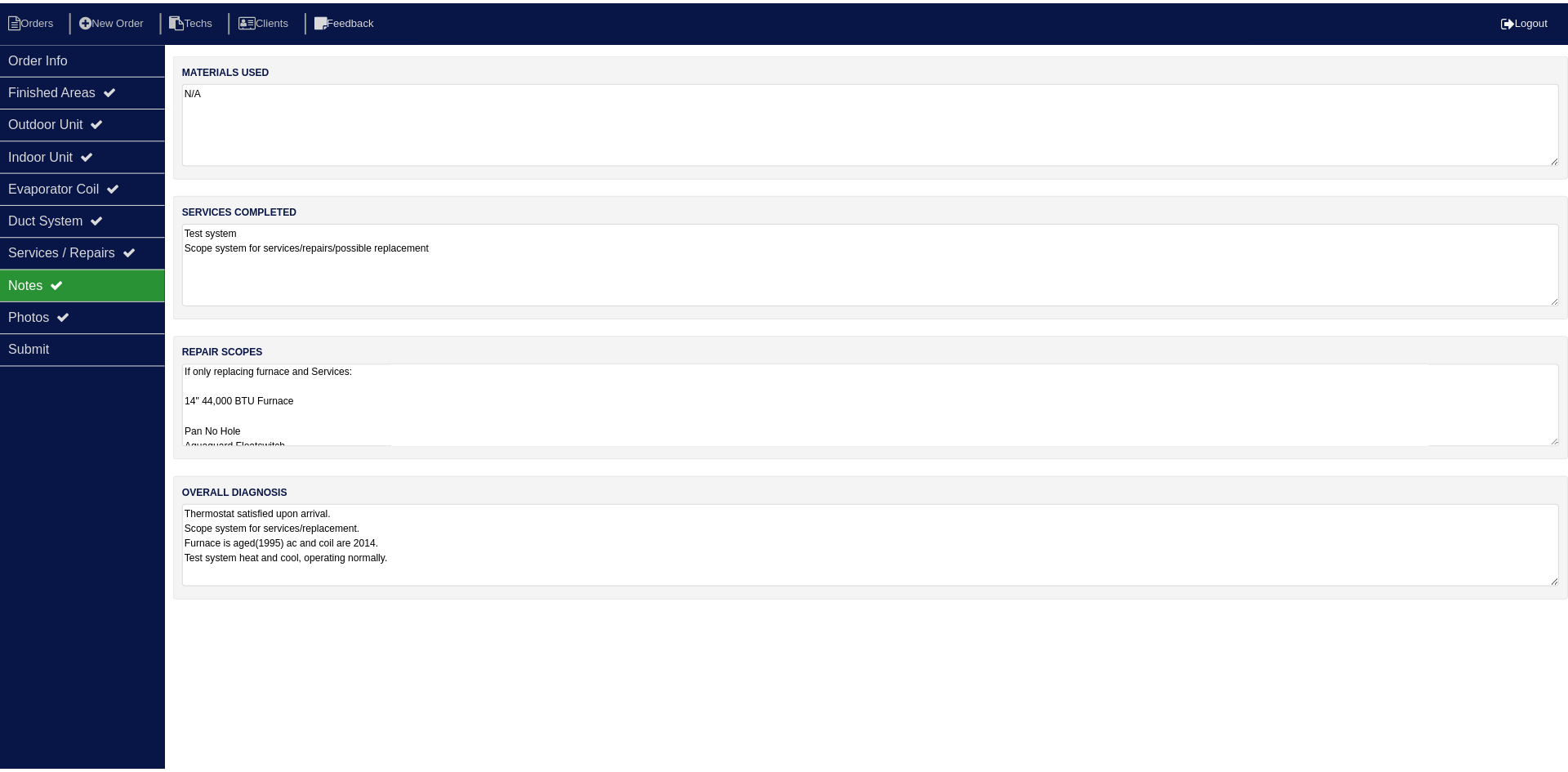
scroll to position [0, 0]
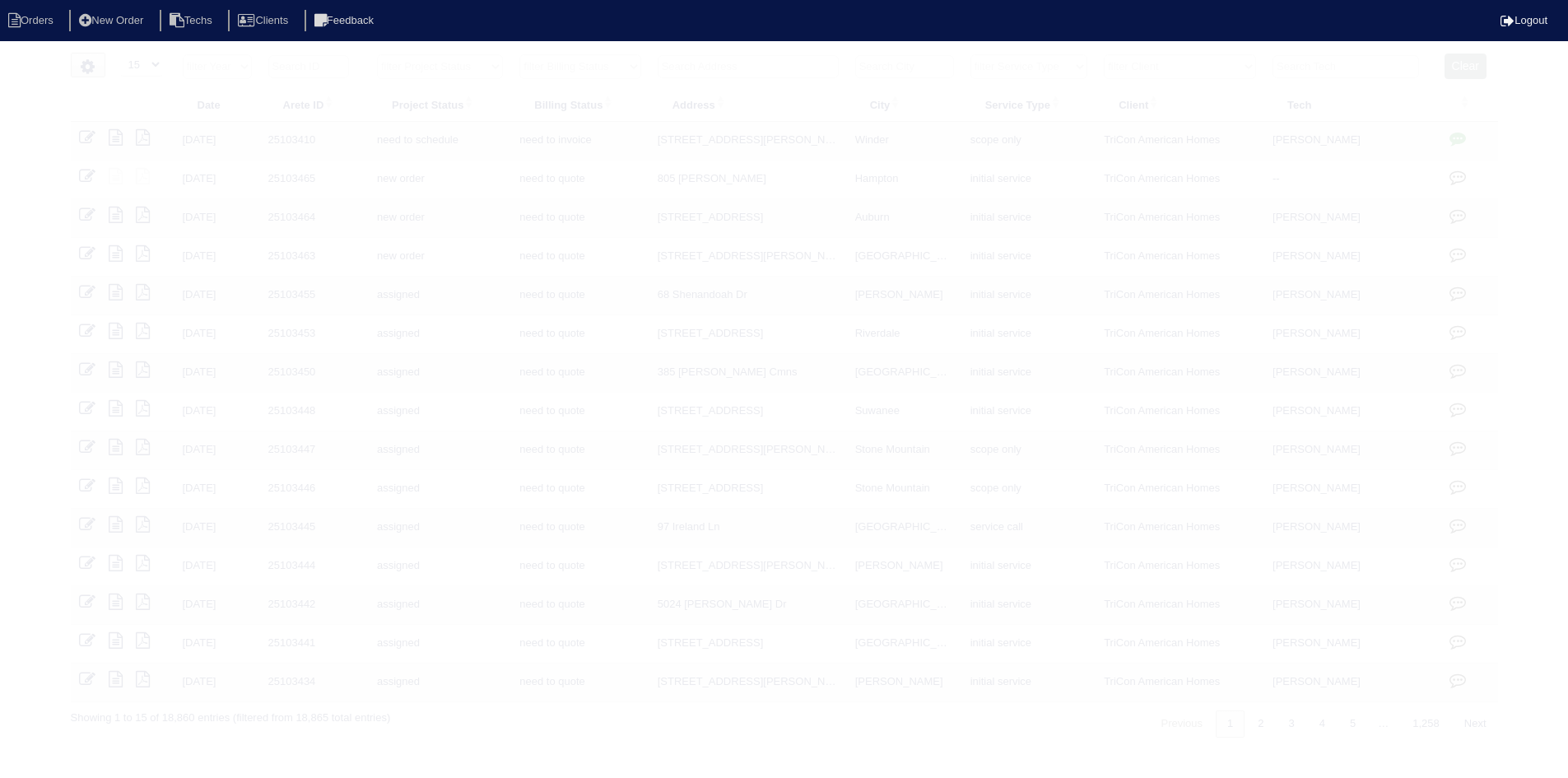
select select "15"
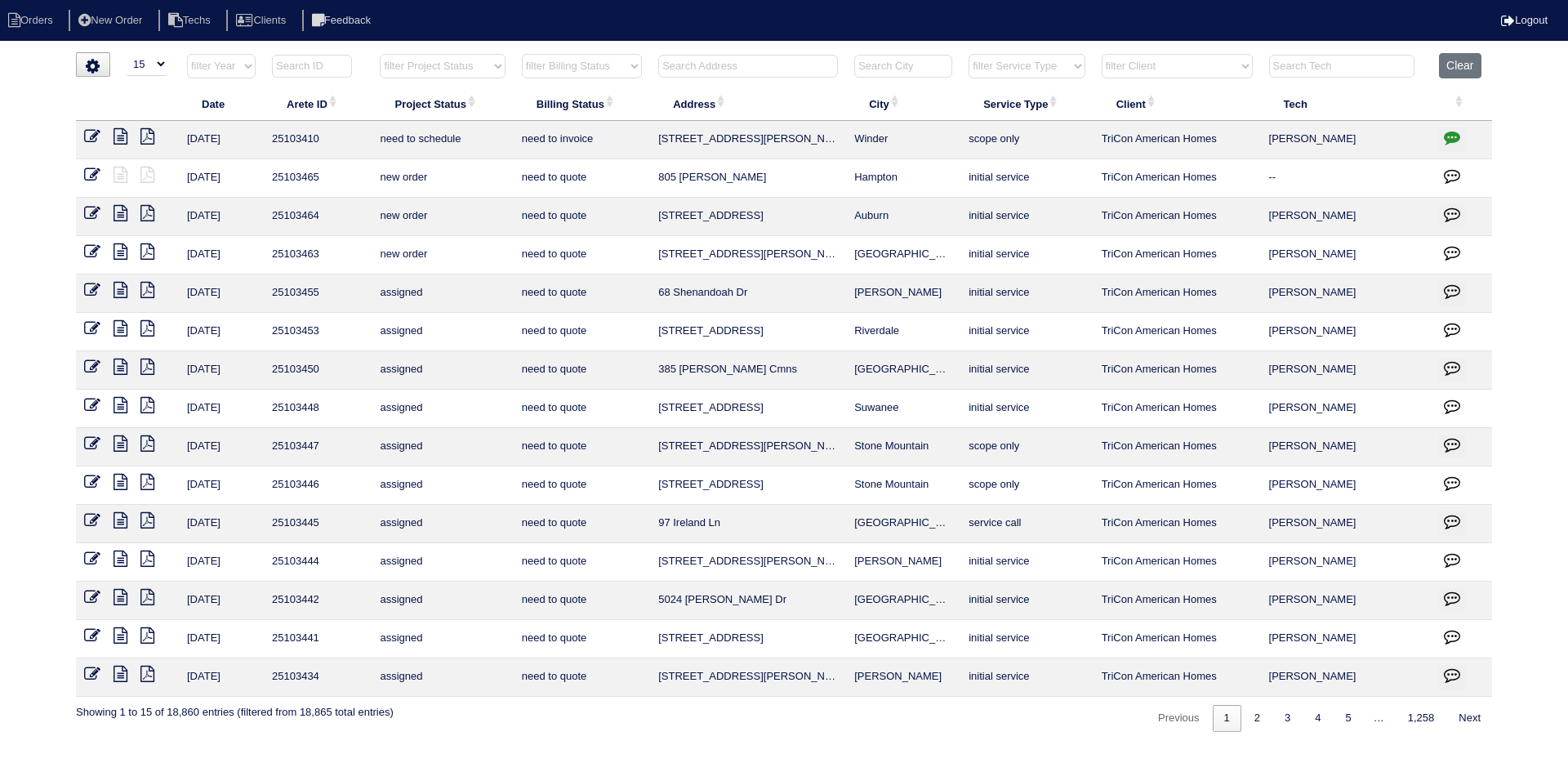
click at [491, 68] on select "filter Project Status -- Any Project Status -- new order assigned in progress f…" at bounding box center [442, 66] width 125 height 25
click at [380, 54] on select "filter Project Status -- Any Project Status -- new order assigned in progress f…" at bounding box center [442, 66] width 125 height 25
select select "field complete"
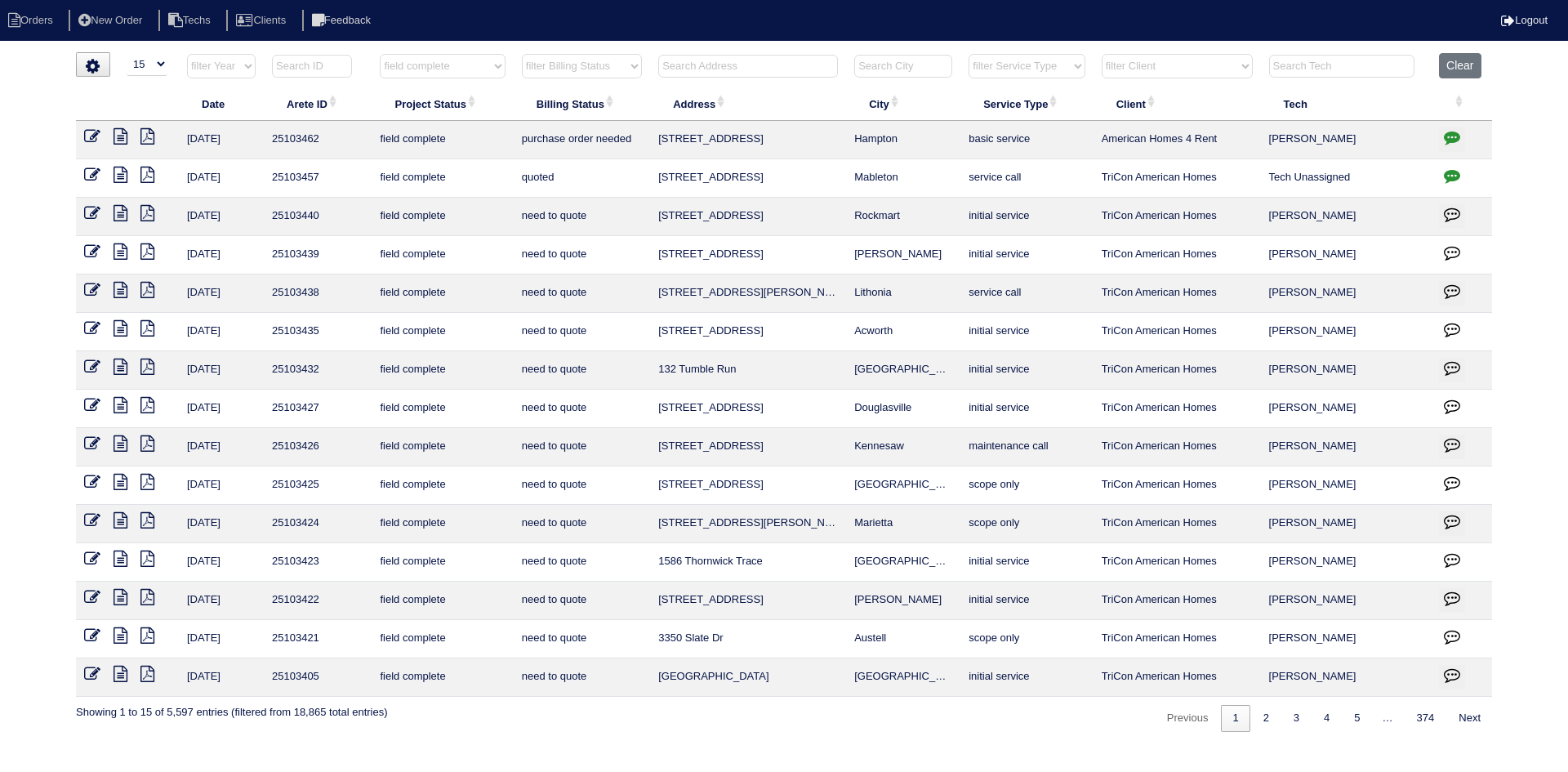
click at [617, 62] on select "filter Billing Status -- Any Billing Status -- need to quote quoted need to inv…" at bounding box center [581, 66] width 120 height 25
select select "need to quote"
click at [521, 54] on select "filter Billing Status -- Any Billing Status -- need to quote quoted need to inv…" at bounding box center [581, 66] width 120 height 25
select select "field complete"
select select "need to quote"
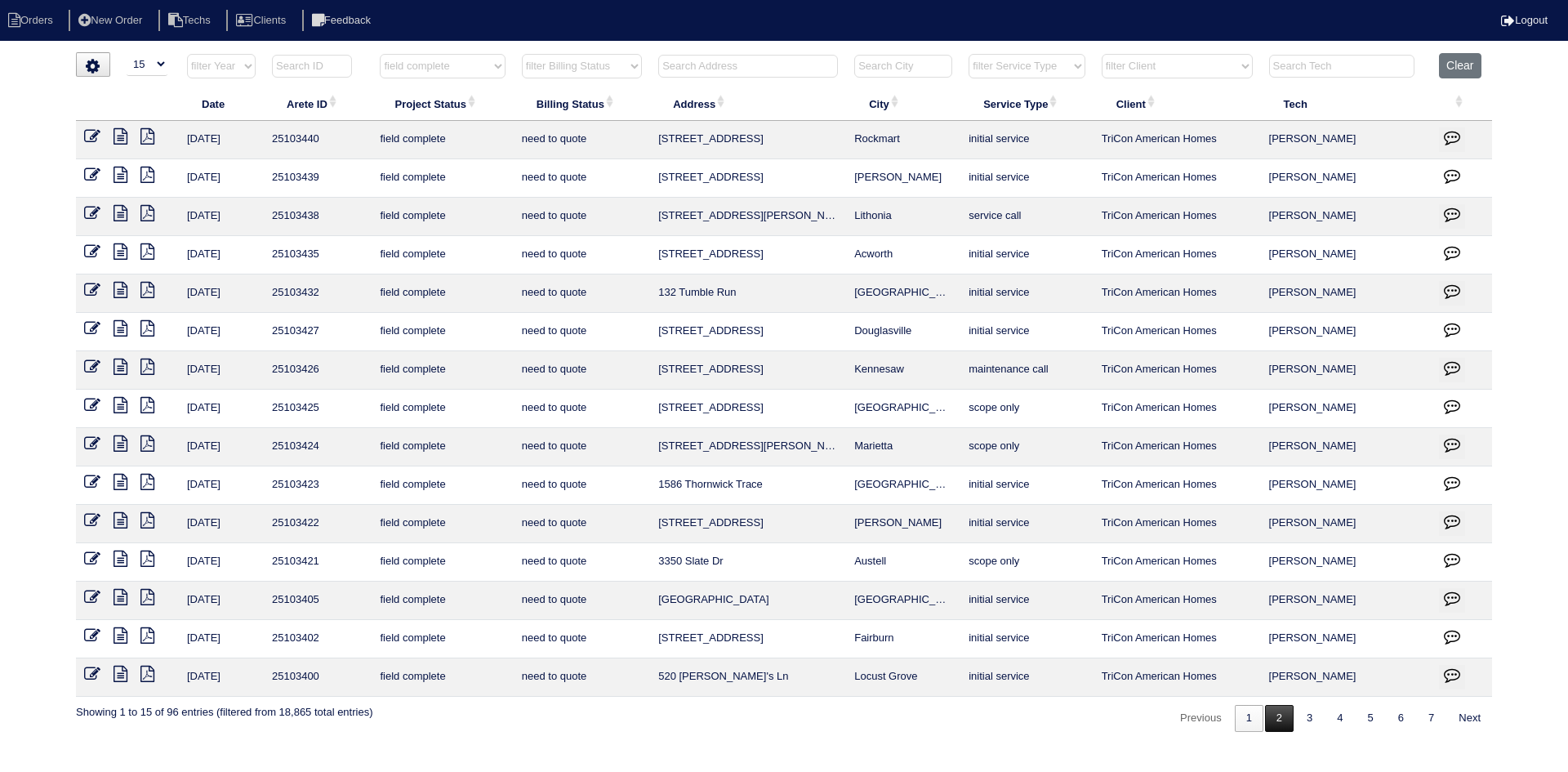
click at [1273, 716] on link "2" at bounding box center [1280, 717] width 29 height 27
select select "field complete"
select select "need to quote"
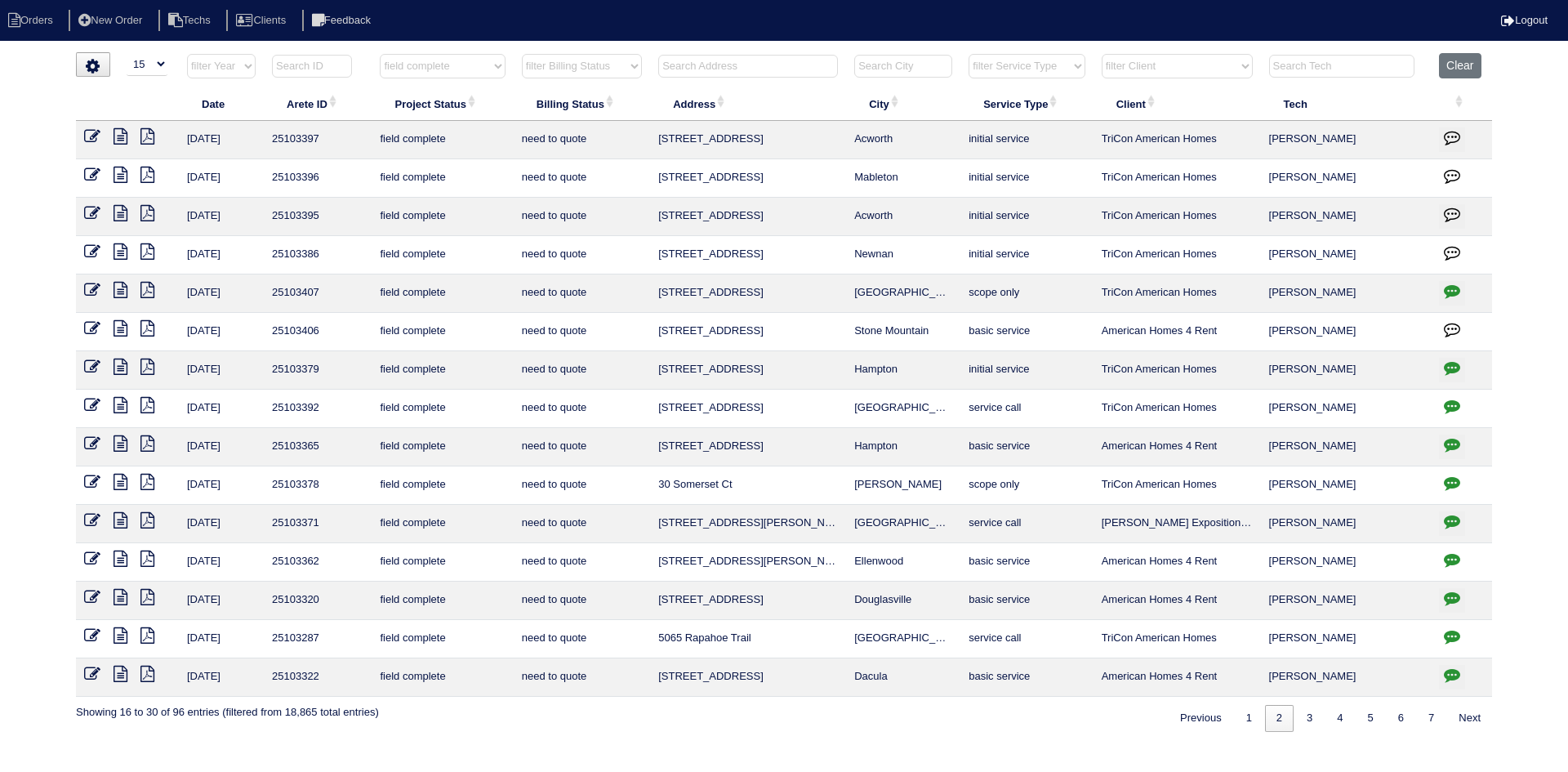
click at [1455, 287] on icon "button" at bounding box center [1452, 290] width 17 height 17
type textarea "9/17/25 - Charge for removing zoning for U/S system and notate on quote? Reeca …"
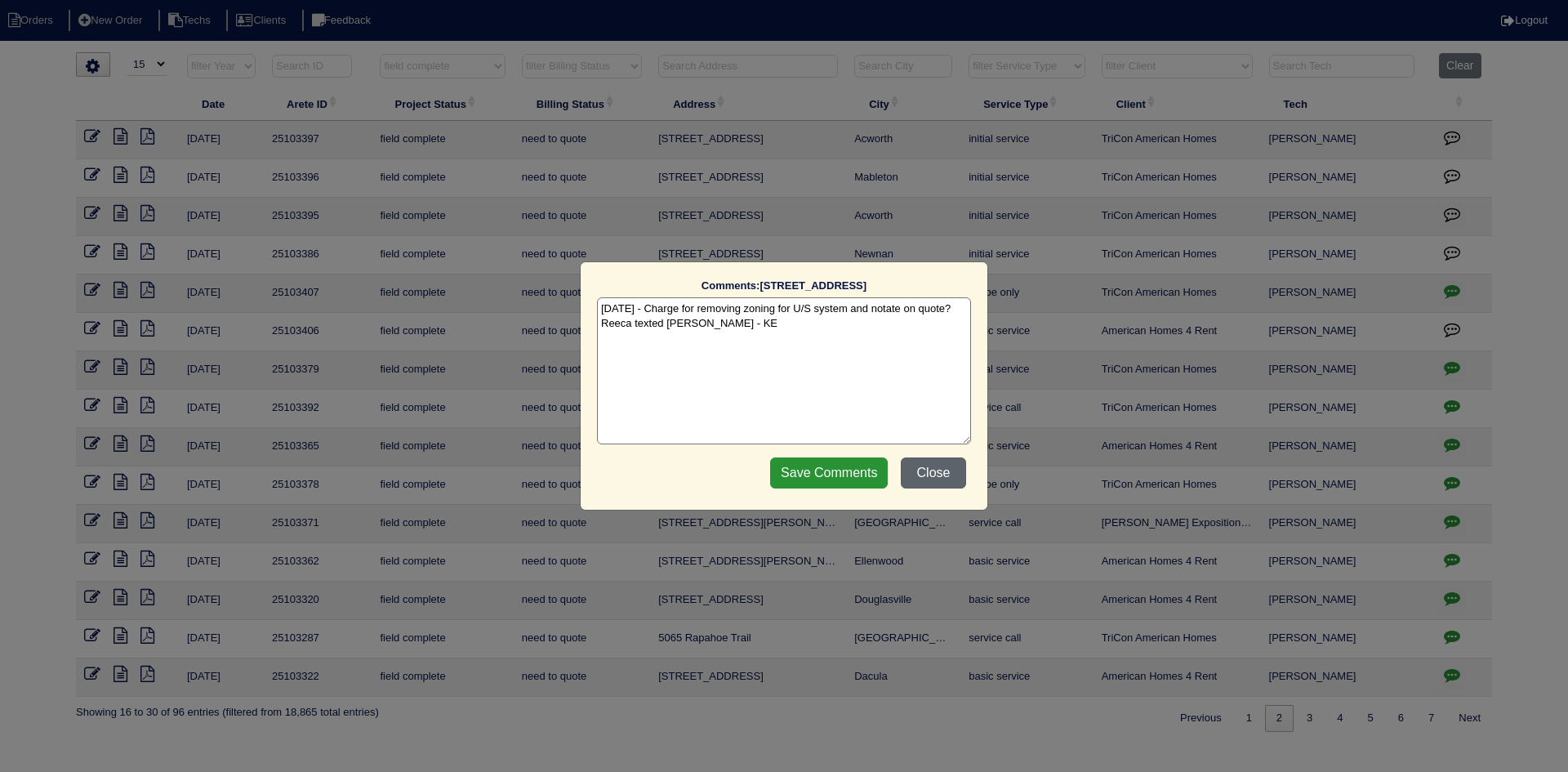
click at [943, 466] on button "Close" at bounding box center [933, 472] width 65 height 31
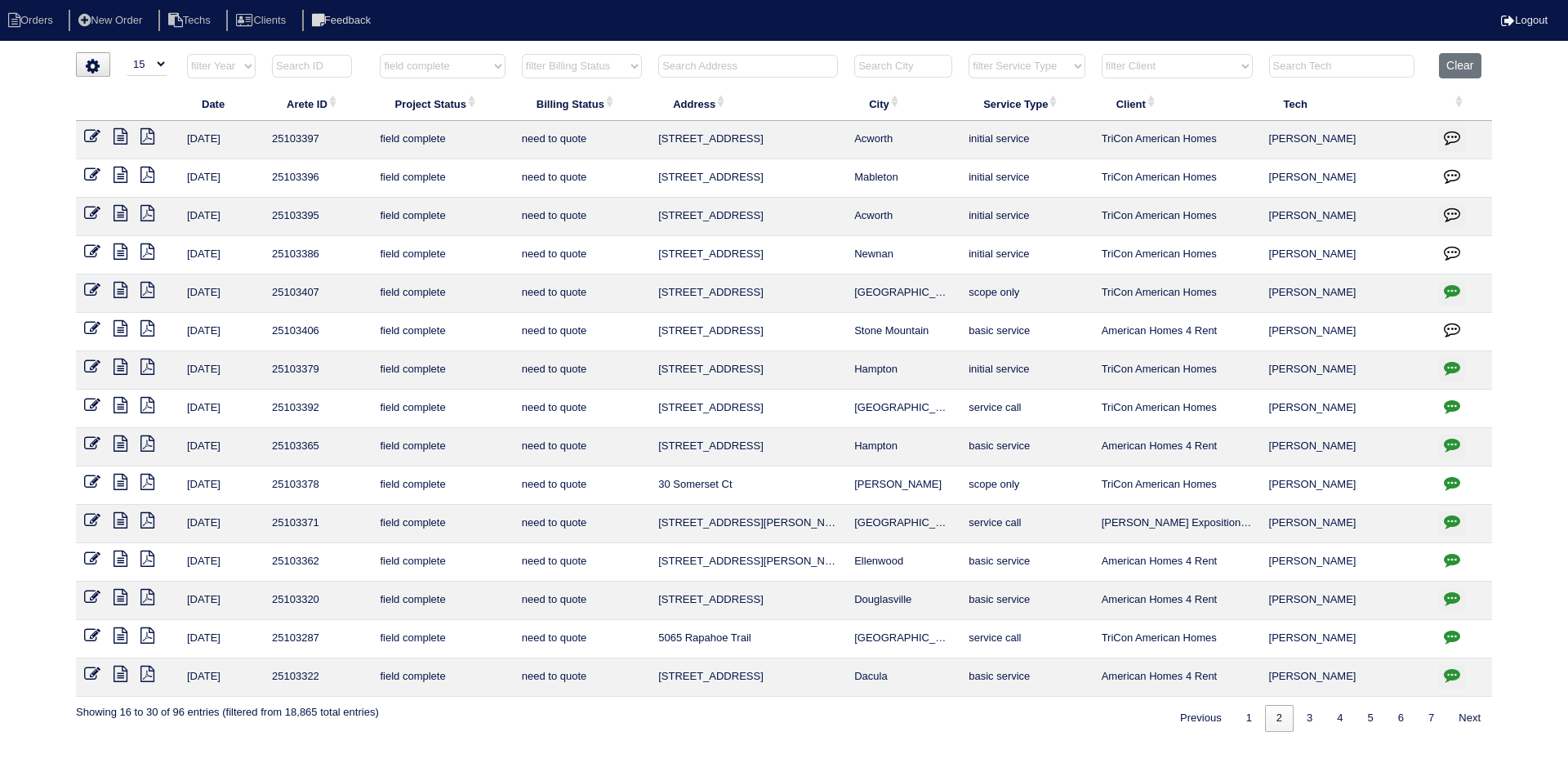
click at [120, 291] on icon at bounding box center [120, 289] width 14 height 17
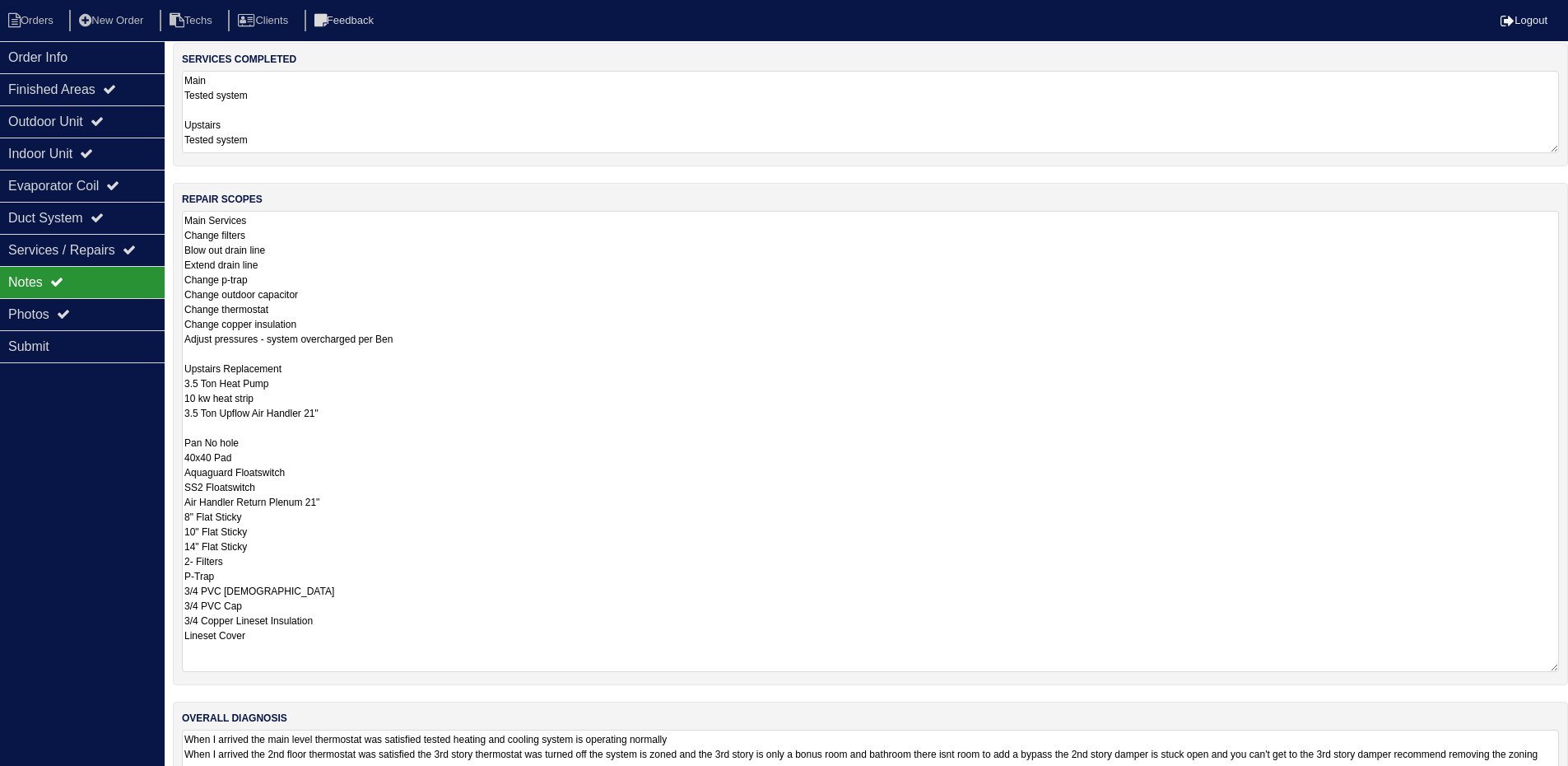
scroll to position [165, 0]
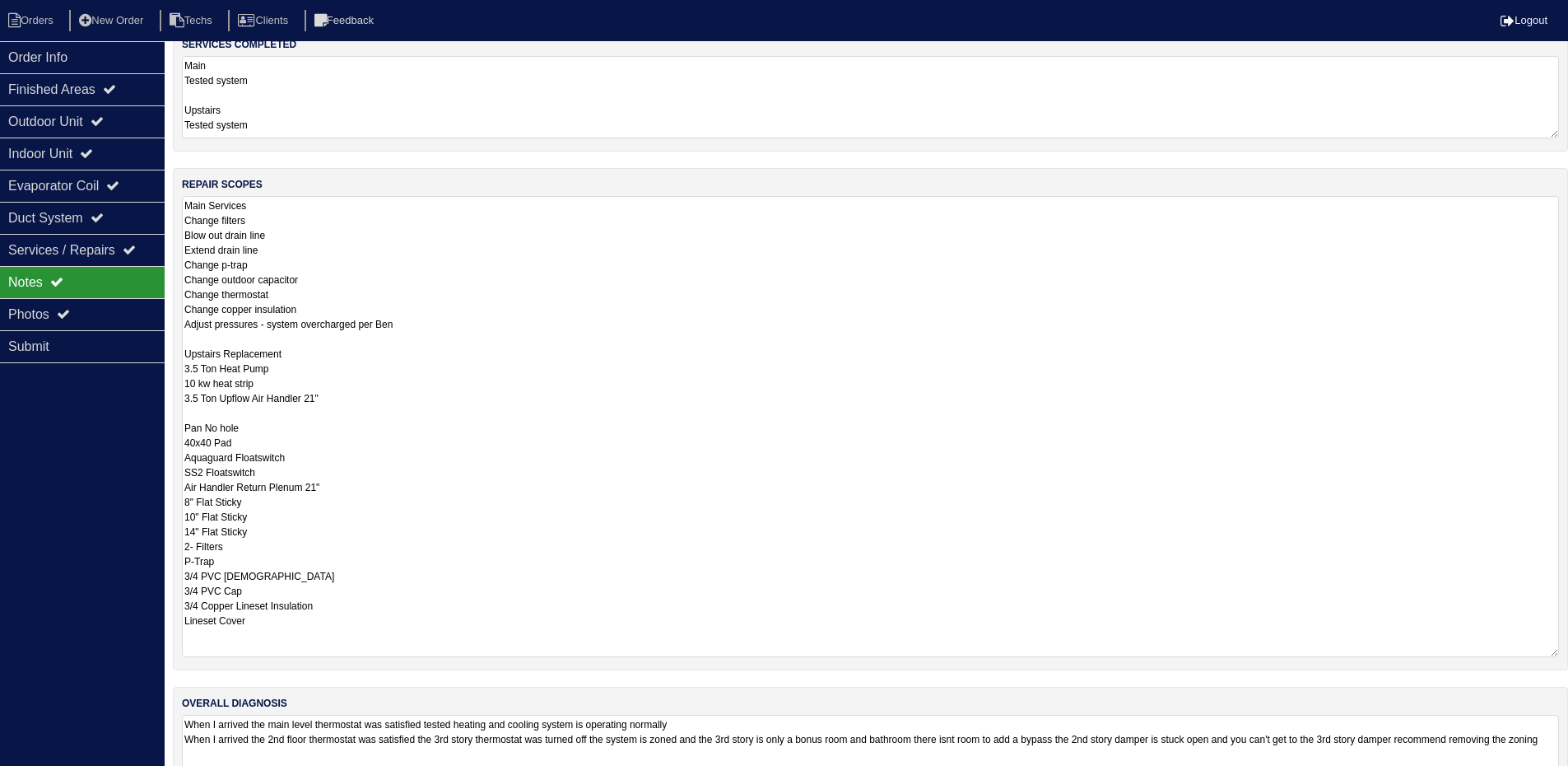
click at [391, 208] on textarea "Main Services Change filters Blow out drain line Extend drain line Change p-tra…" at bounding box center [870, 426] width 1377 height 461
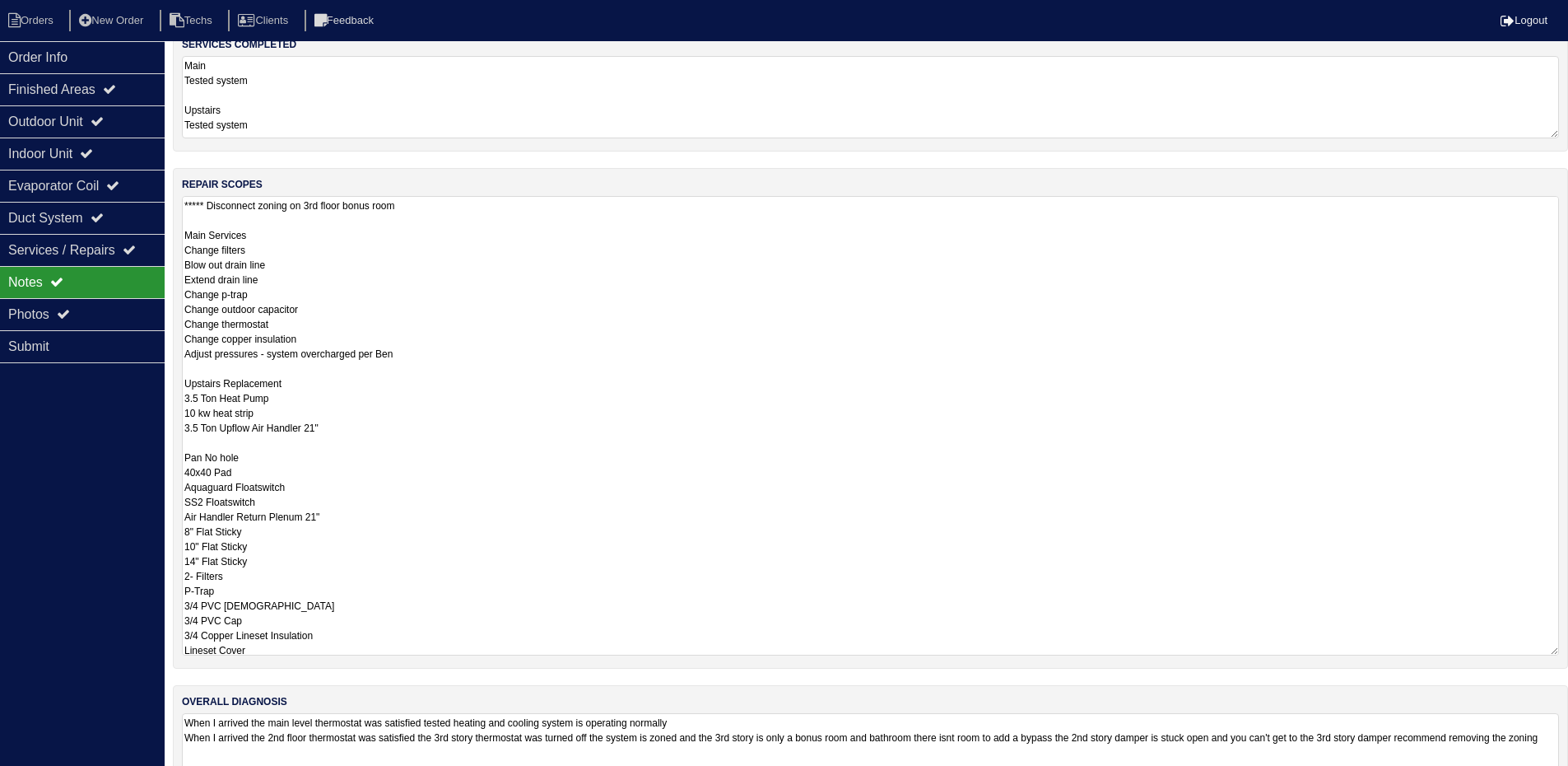
click at [447, 212] on textarea "***** Disconnect zoning on 3rd floor bonus room Main Services Change filters Bl…" at bounding box center [870, 426] width 1377 height 459
type textarea "***** Disconnect zoning on 3rd floor bonus room per Payton - rk Main Services C…"
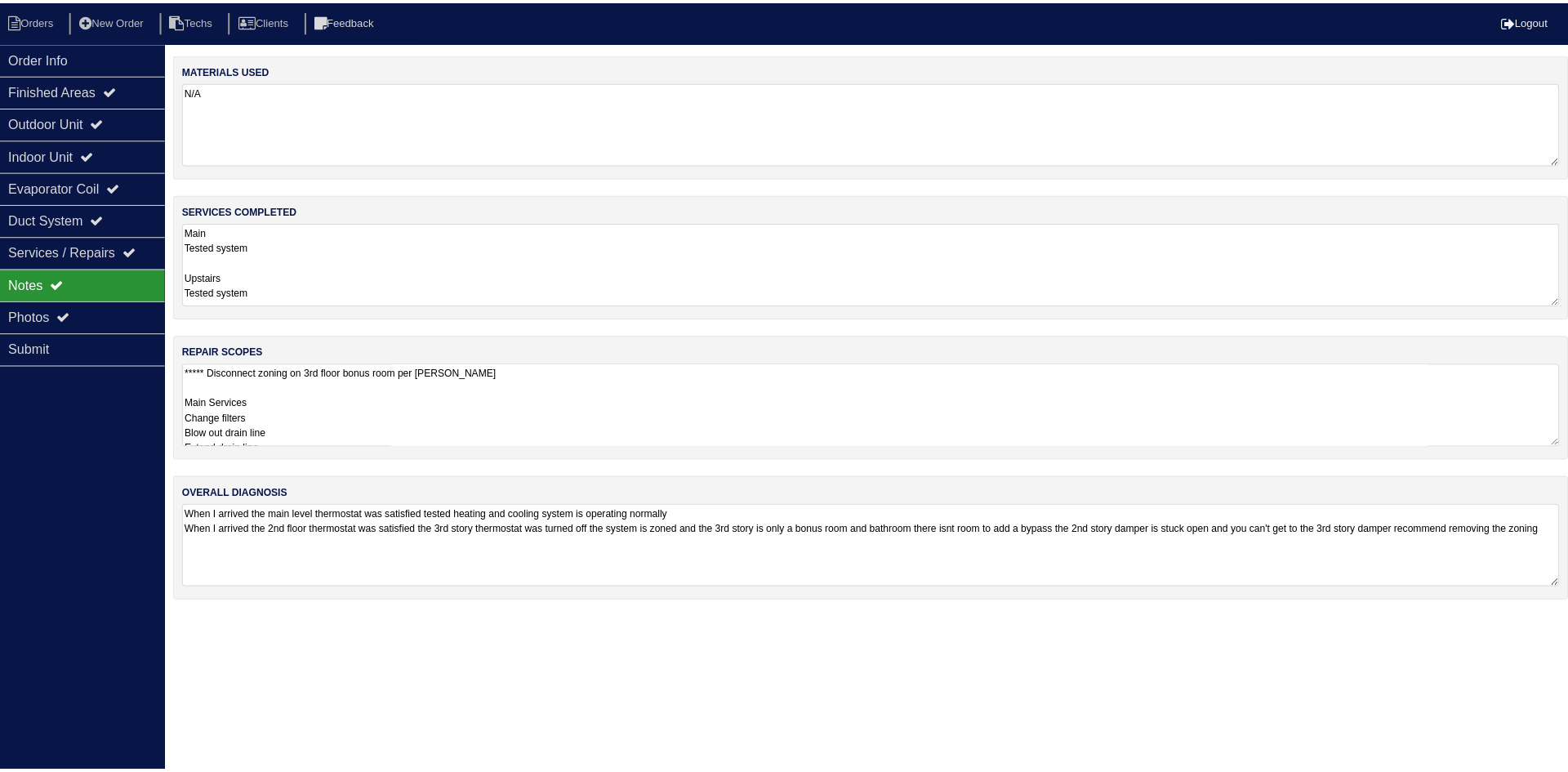
scroll to position [0, 0]
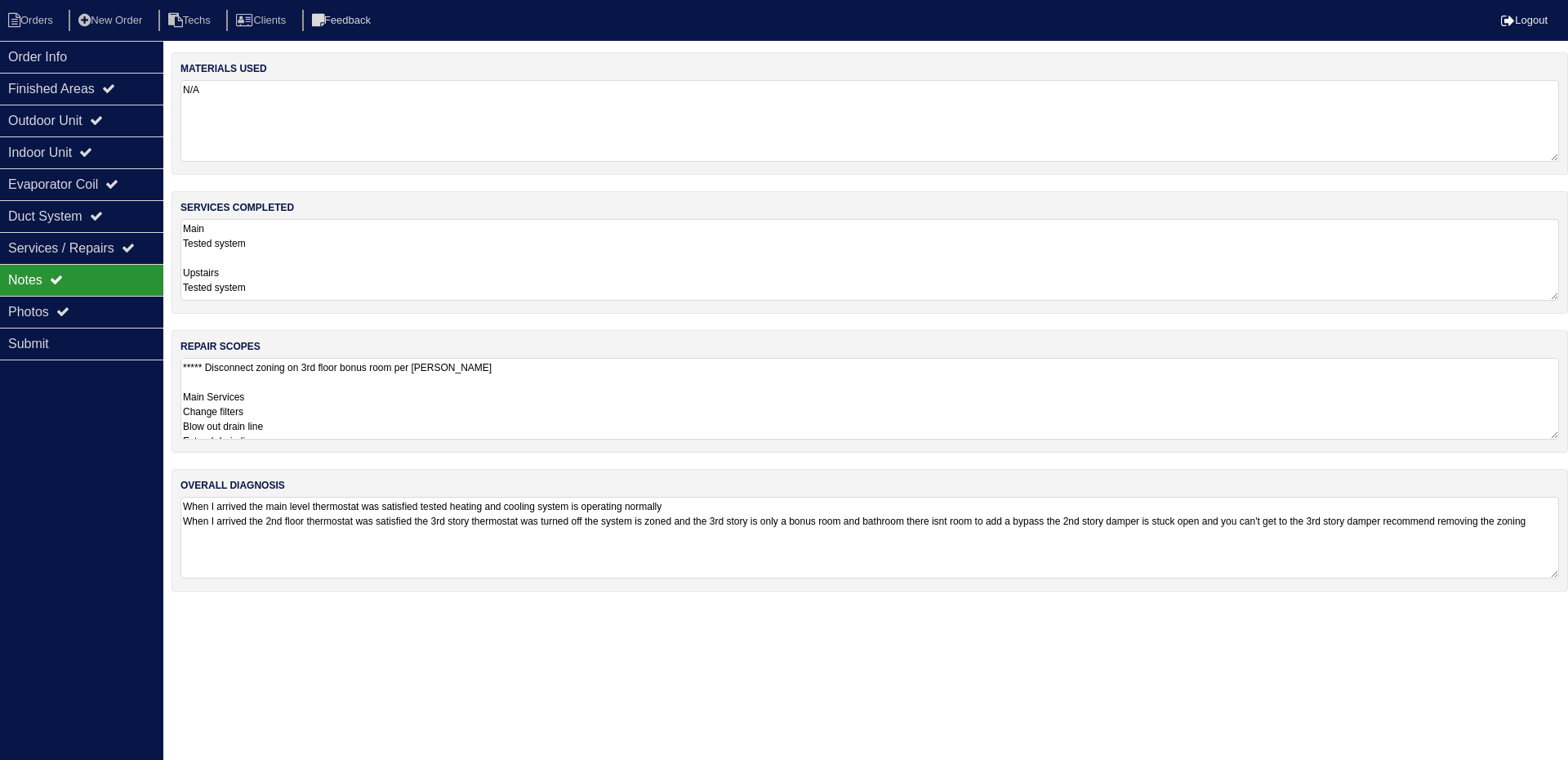
drag, startPoint x: 31, startPoint y: 556, endPoint x: 40, endPoint y: 400, distance: 156.3
click at [33, 552] on div "Order Info Finished Areas Outdoor Unit Indoor Unit Evaporator Coil Duct System …" at bounding box center [82, 420] width 164 height 760
click at [23, 20] on li "Orders" at bounding box center [33, 20] width 66 height 22
select select "15"
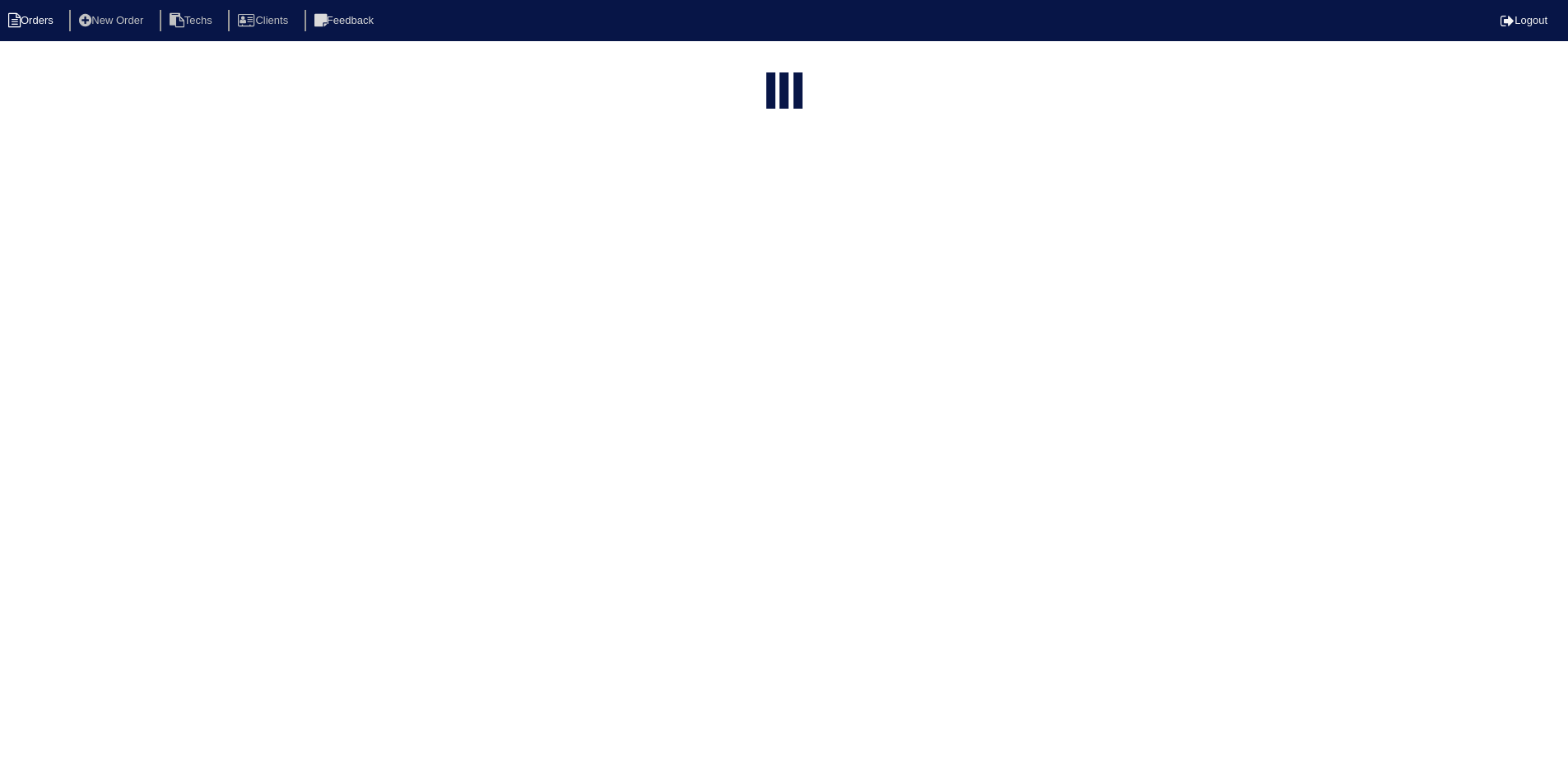
select select "field complete"
select select "need to quote"
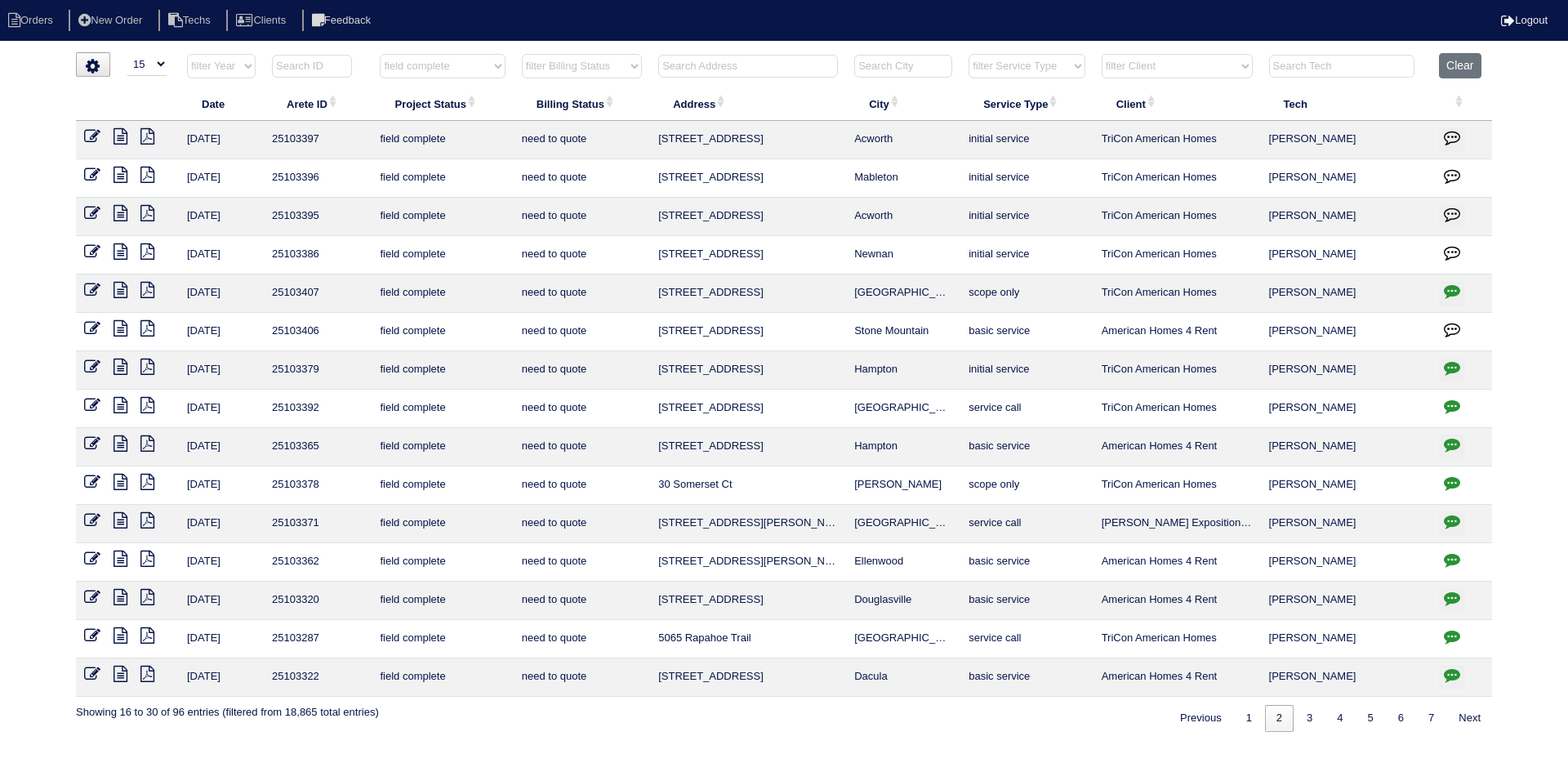
click at [117, 250] on icon at bounding box center [120, 251] width 14 height 17
click at [147, 251] on icon at bounding box center [148, 251] width 14 height 17
click at [118, 251] on icon at bounding box center [120, 251] width 14 height 17
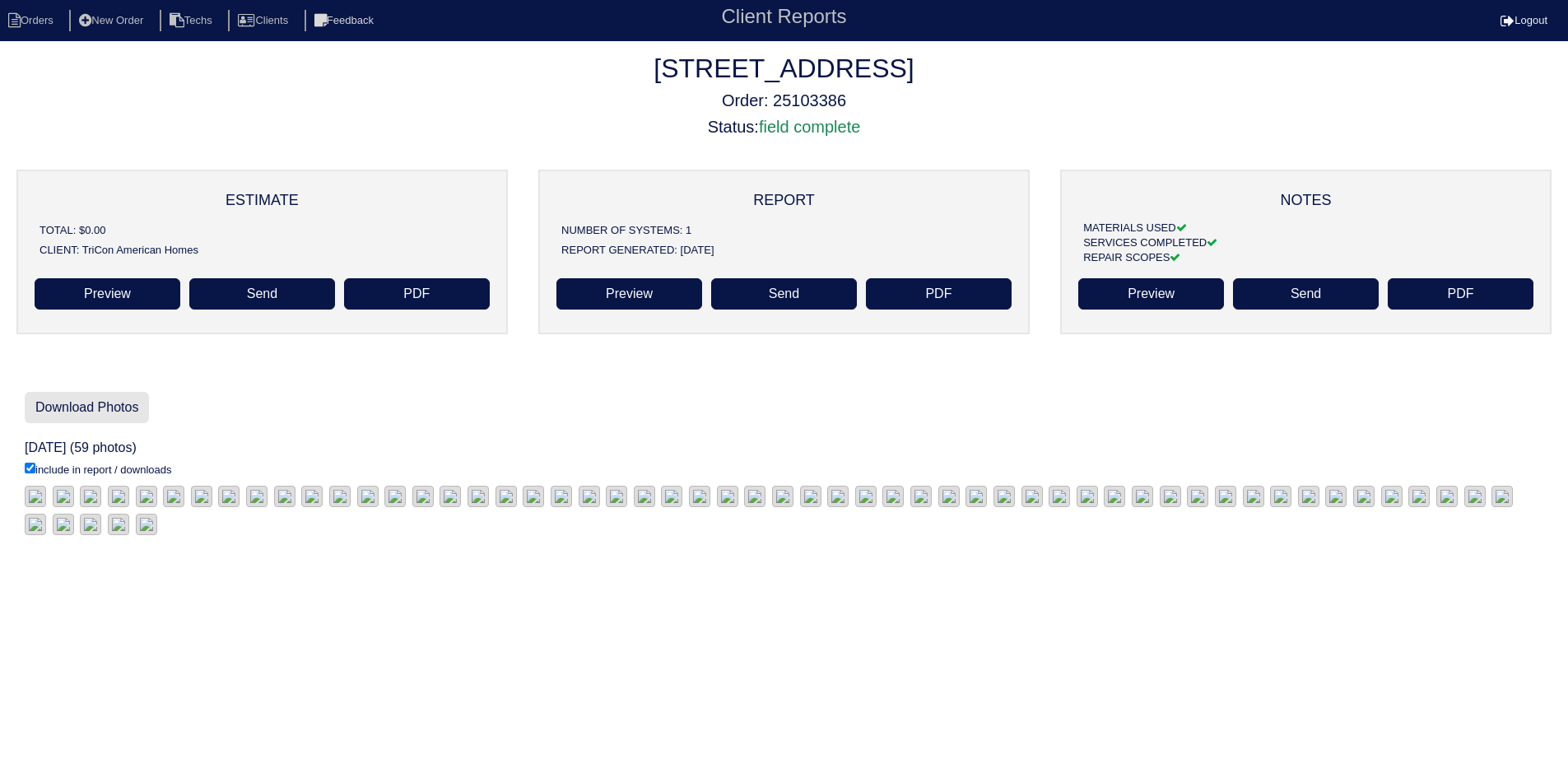
click at [103, 399] on link "Download Photos" at bounding box center [87, 407] width 124 height 31
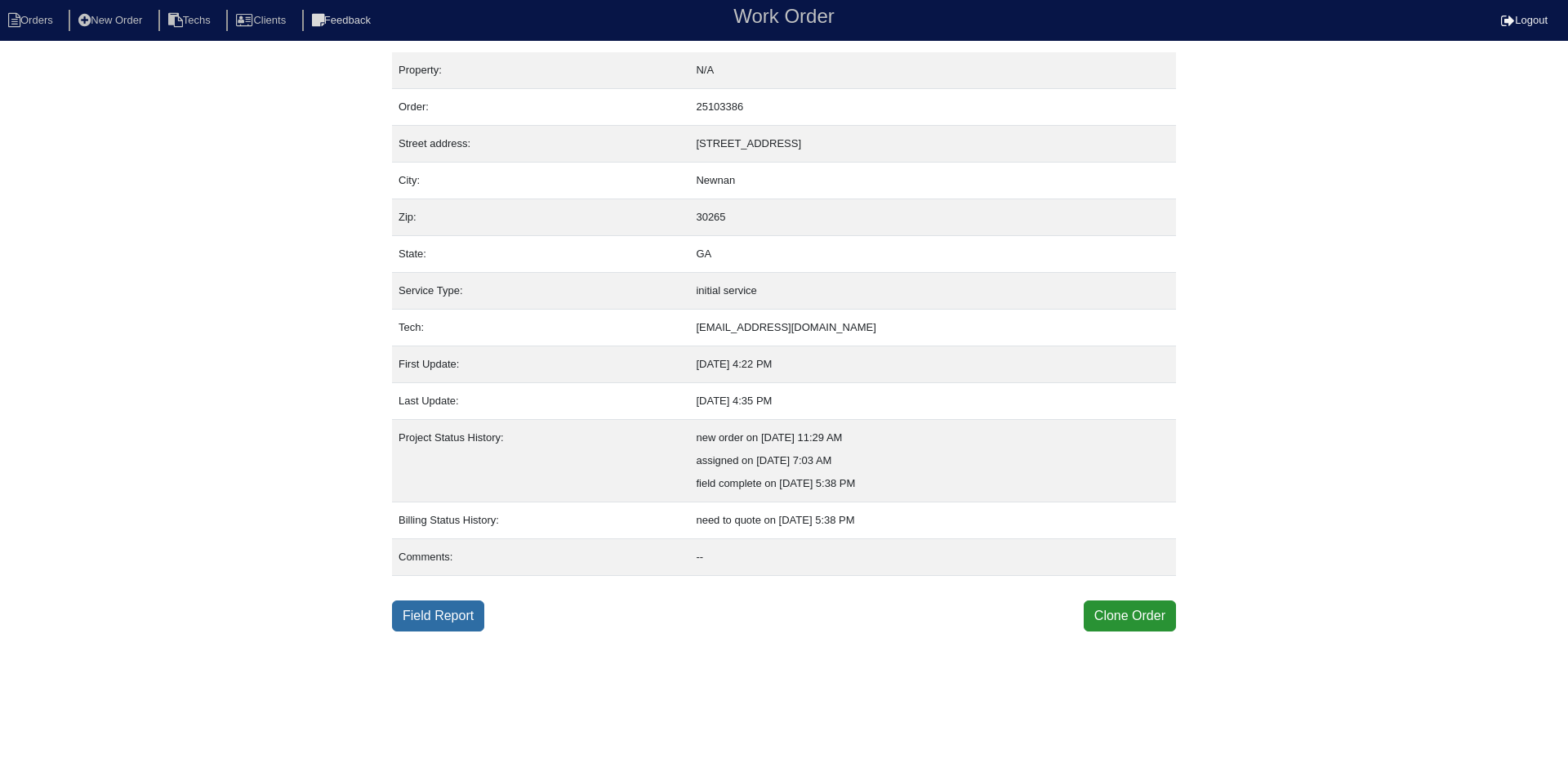
click at [428, 621] on link "Field Report" at bounding box center [438, 615] width 92 height 31
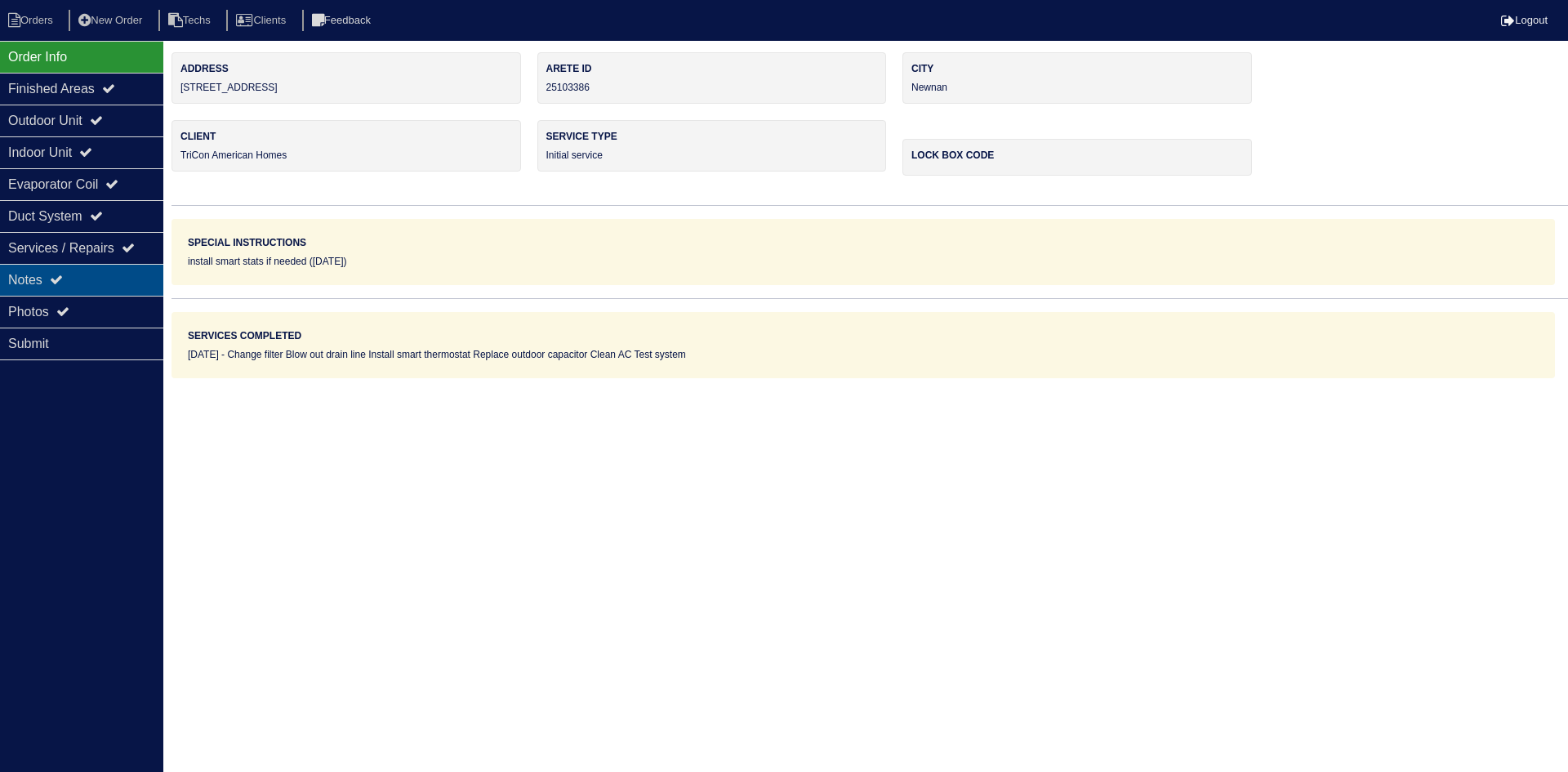
click at [106, 280] on div "Notes" at bounding box center [82, 280] width 164 height 32
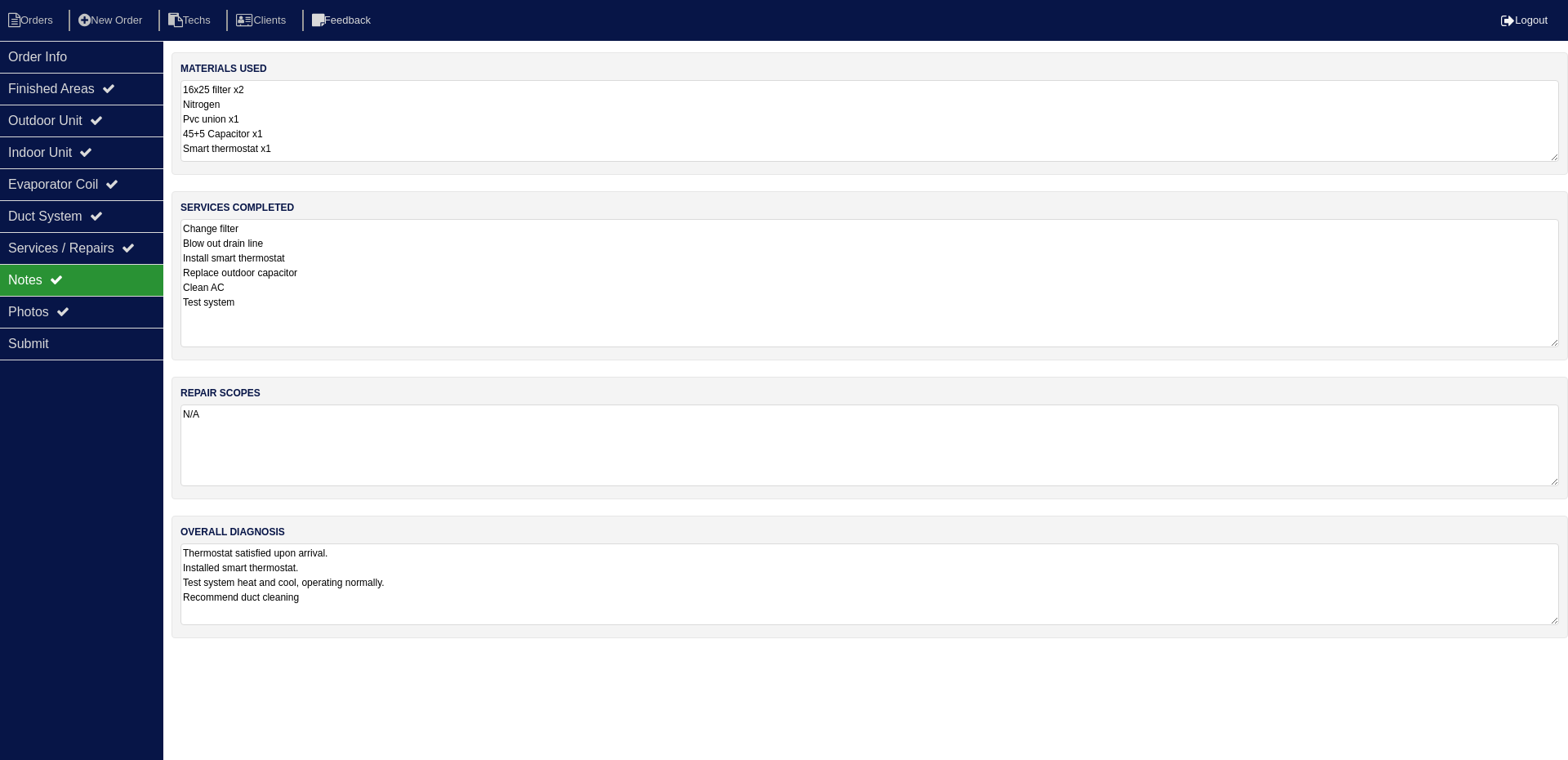
drag, startPoint x: 1551, startPoint y: 298, endPoint x: 1550, endPoint y: 345, distance: 47.0
click at [1550, 345] on textarea "Change filter Blow out drain line Install smart thermostat Replace outdoor capa…" at bounding box center [870, 283] width 1379 height 128
drag, startPoint x: 118, startPoint y: 125, endPoint x: 115, endPoint y: 155, distance: 30.1
click at [118, 125] on div "Outdoor Unit" at bounding box center [82, 121] width 164 height 32
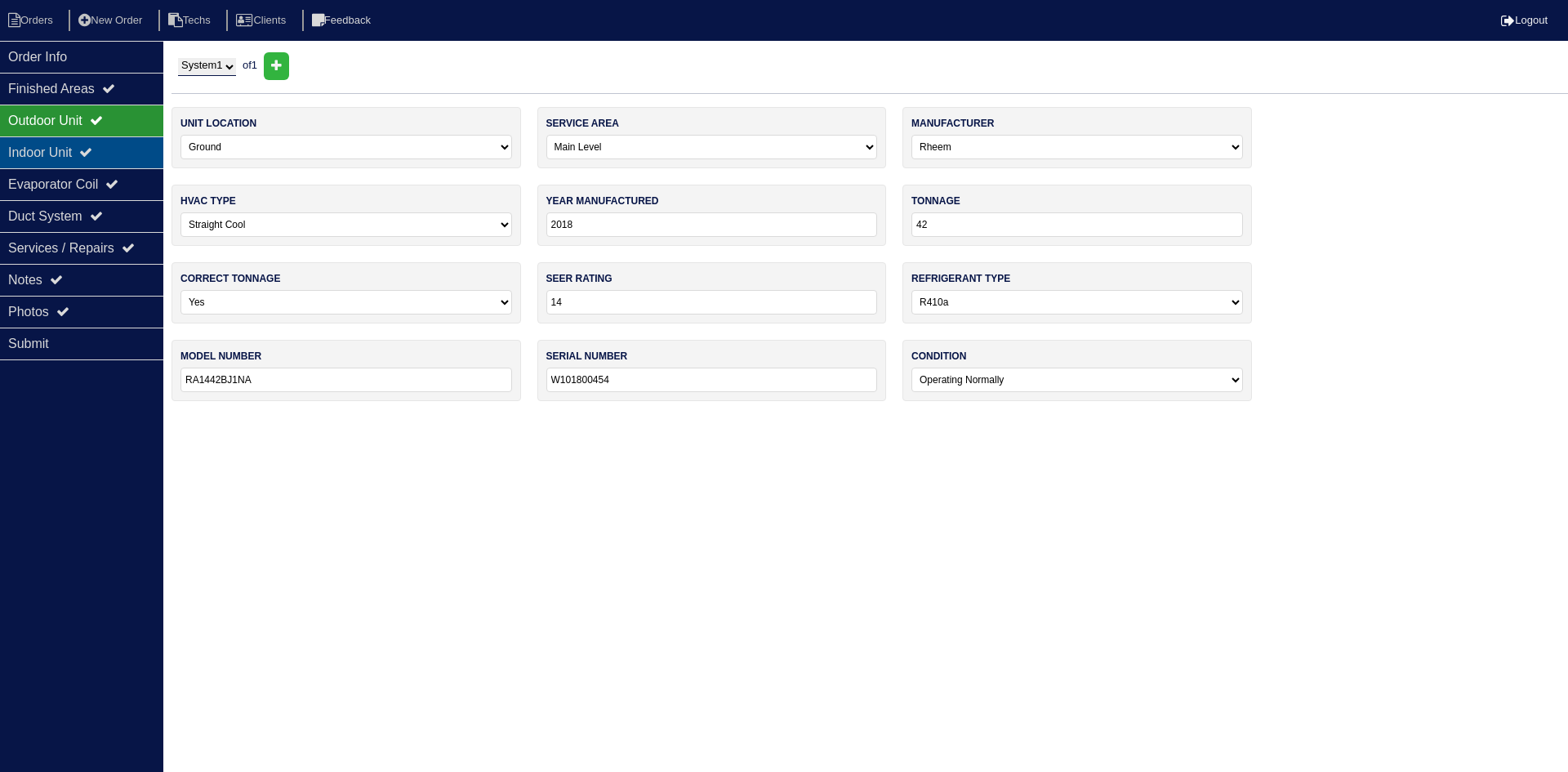
click at [115, 155] on div "Indoor Unit" at bounding box center [82, 152] width 164 height 32
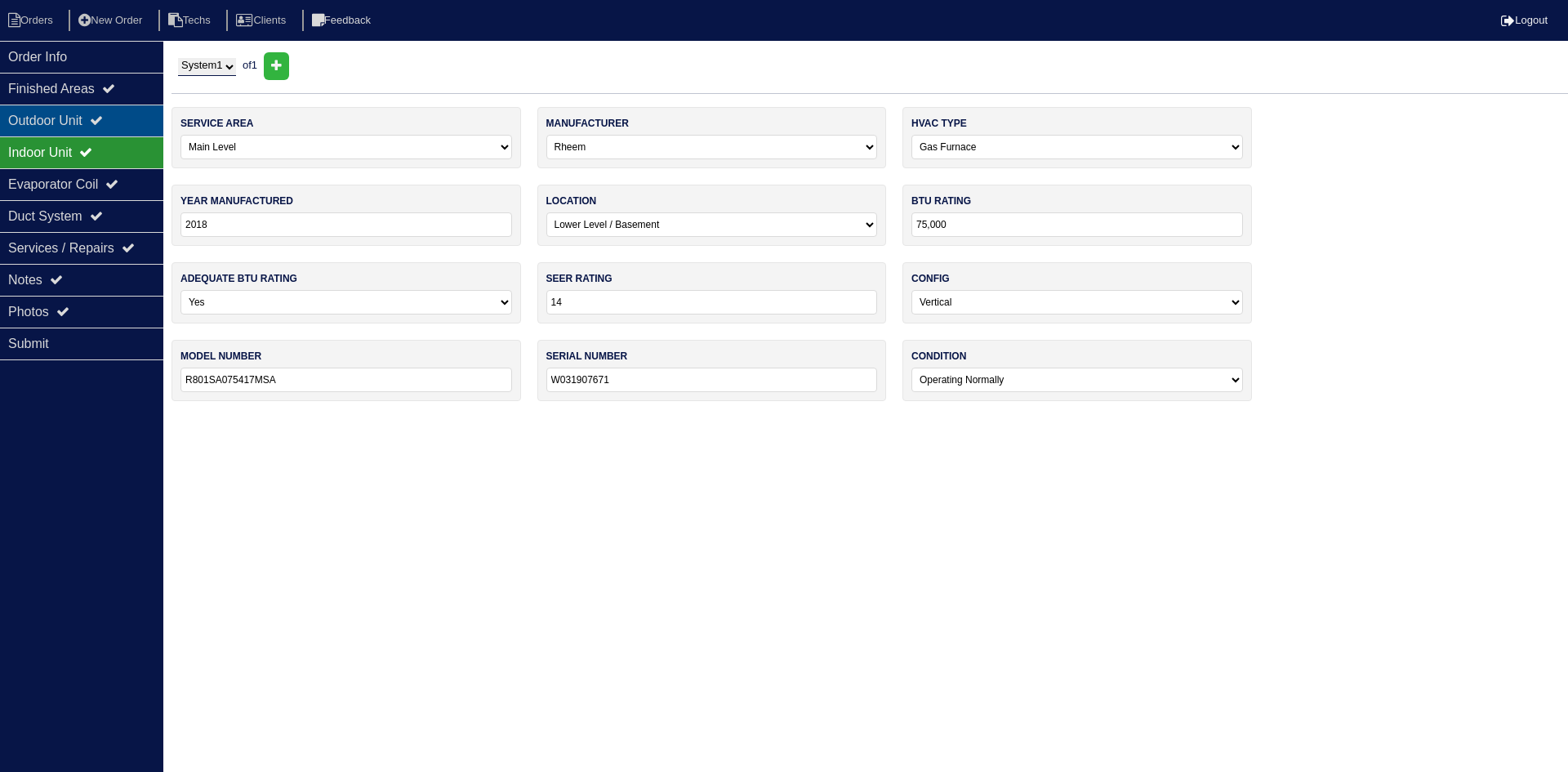
click at [116, 126] on div "Outdoor Unit" at bounding box center [82, 120] width 164 height 32
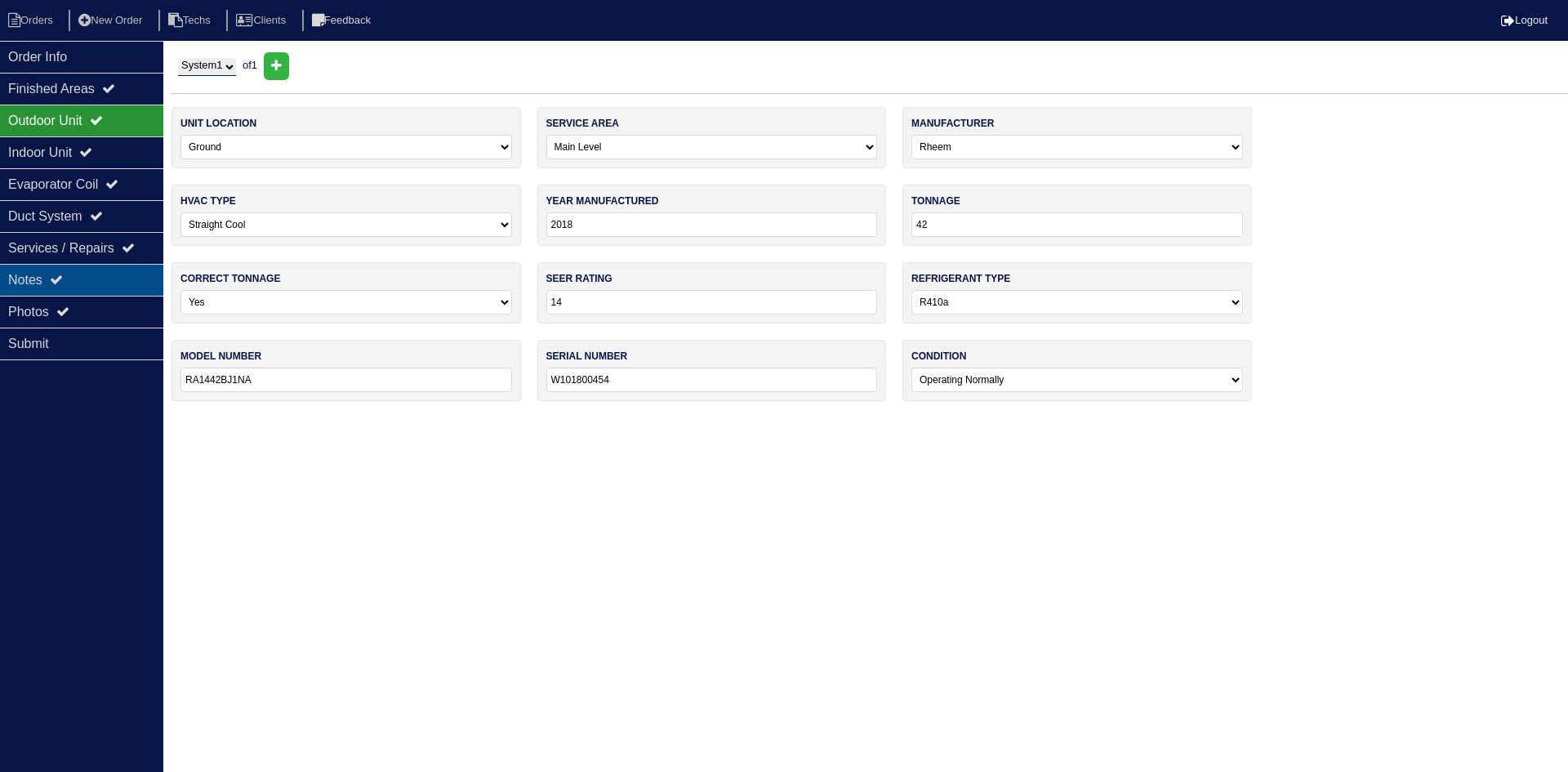
click at [84, 272] on div "Notes" at bounding box center [82, 280] width 164 height 32
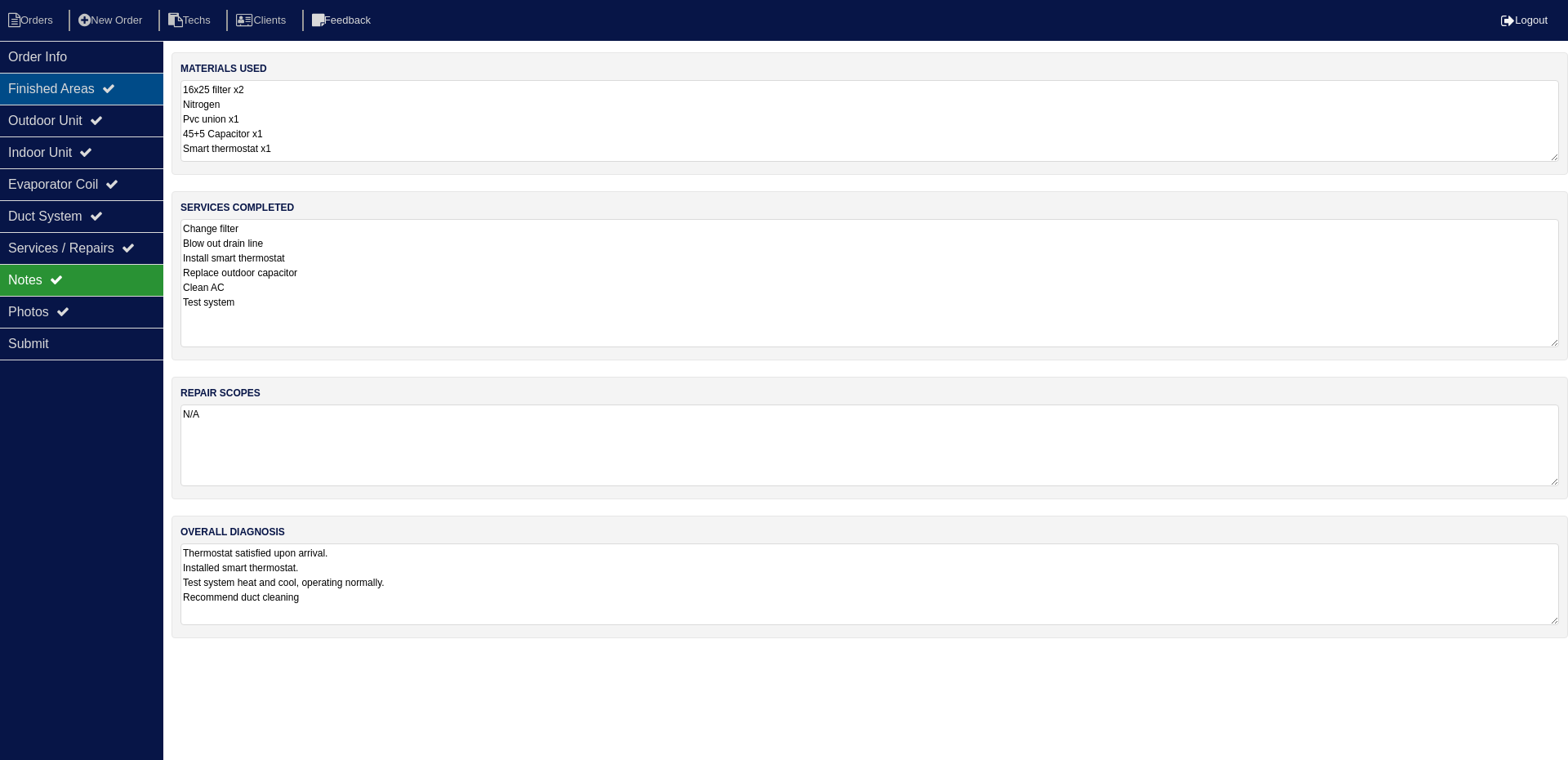
click at [115, 84] on icon at bounding box center [108, 88] width 13 height 13
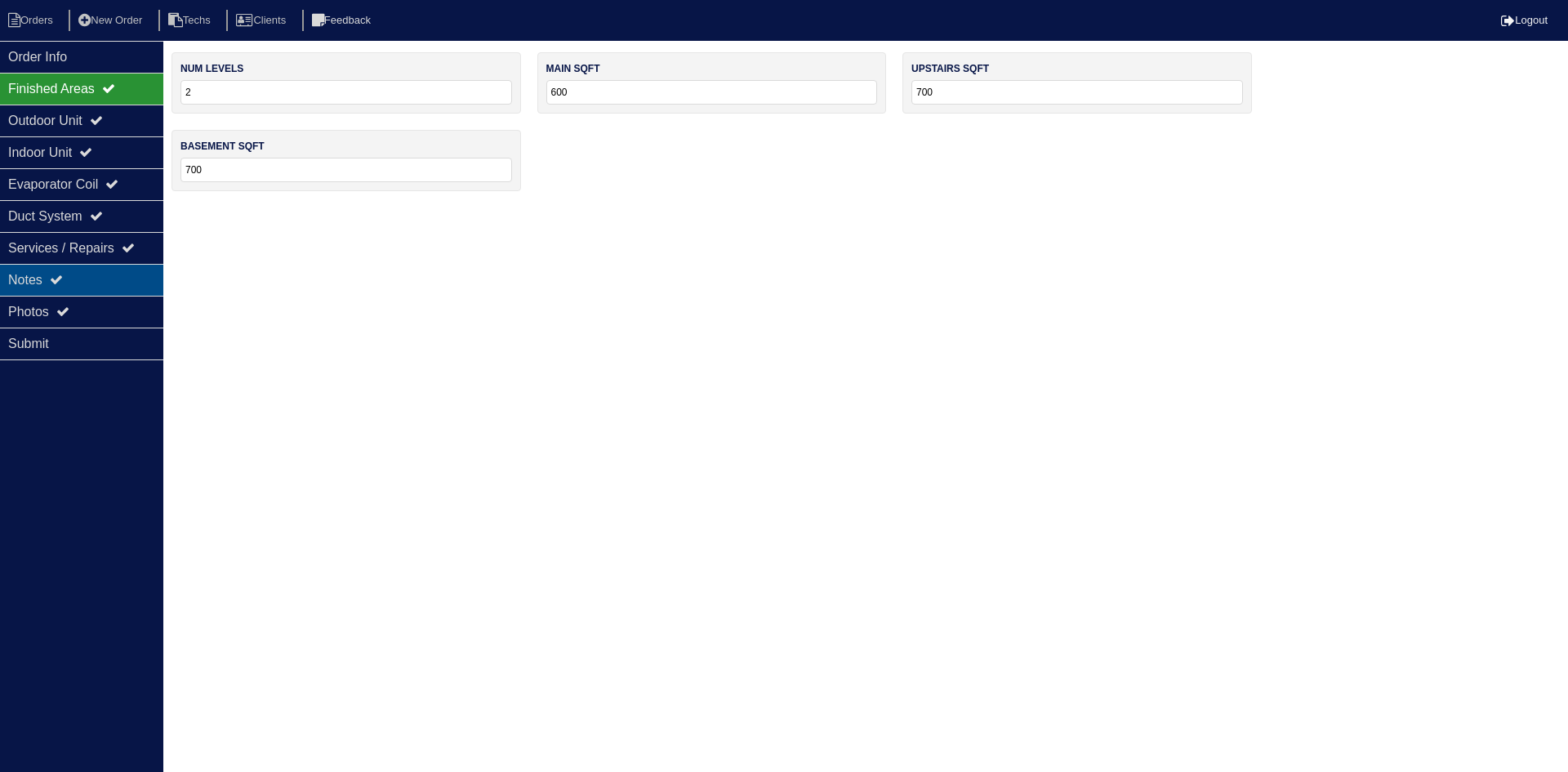
click at [77, 282] on div "Notes" at bounding box center [82, 280] width 164 height 32
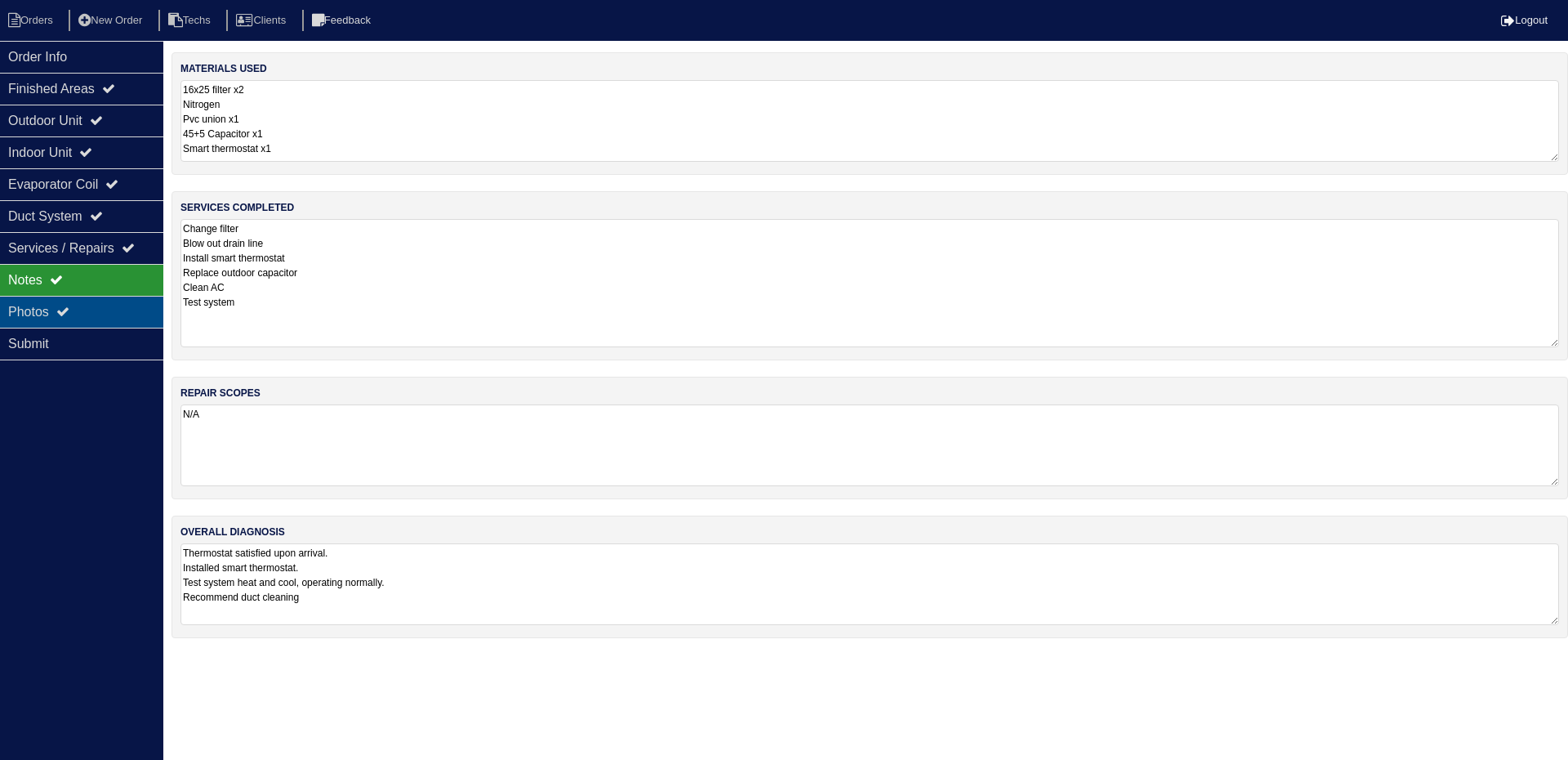
click at [90, 303] on div "Photos" at bounding box center [82, 311] width 164 height 32
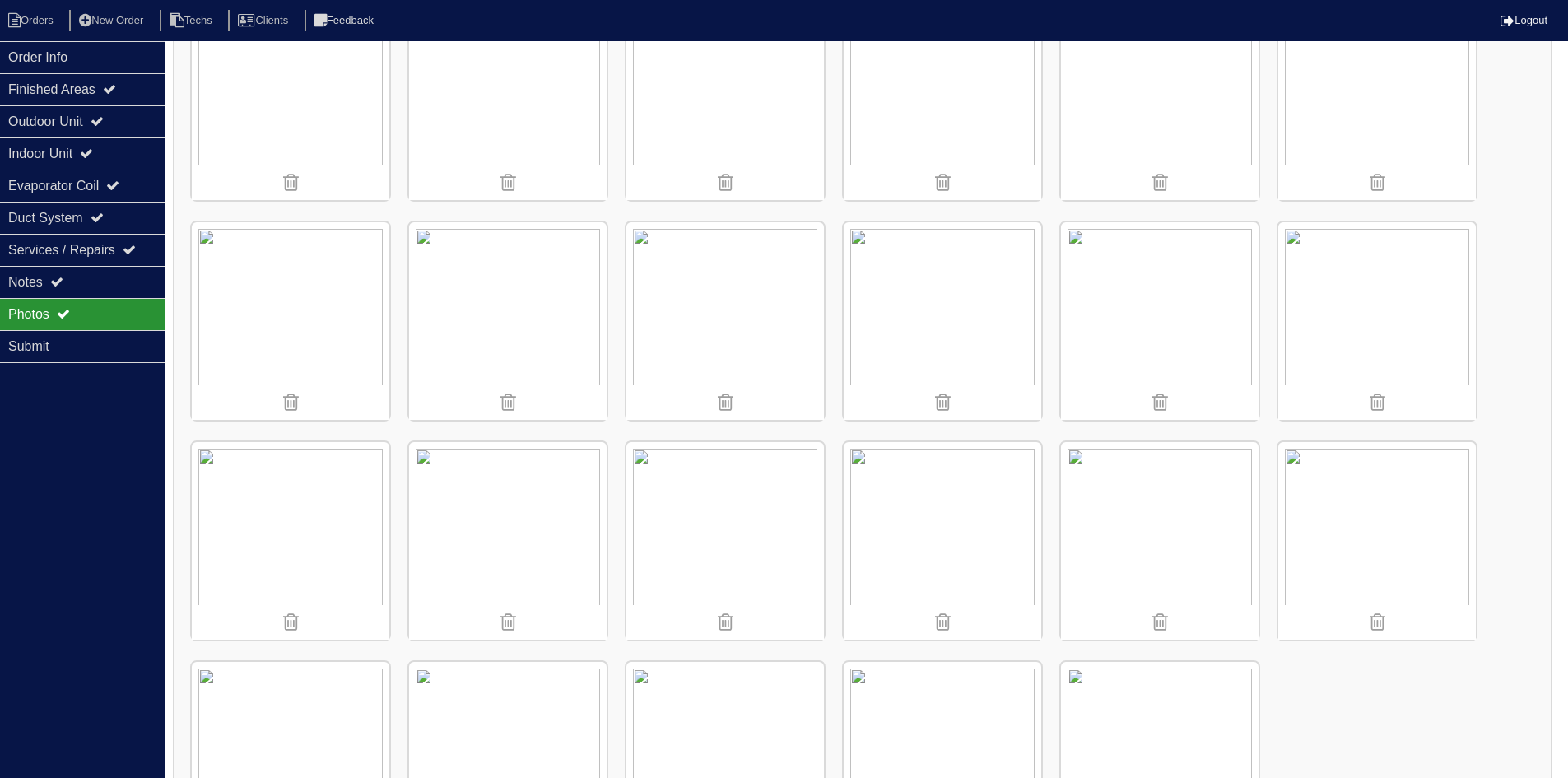
scroll to position [1731, 0]
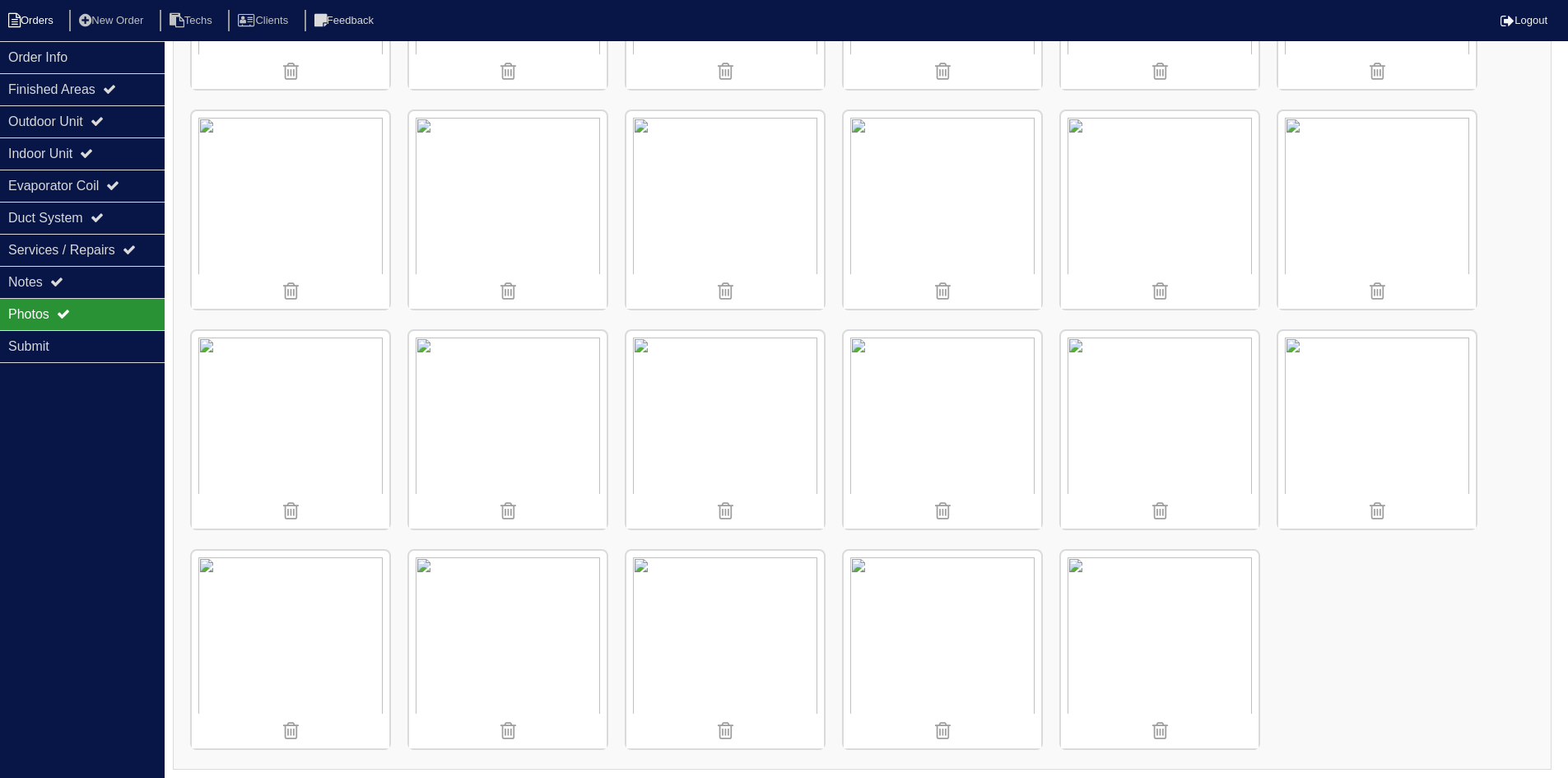
click at [19, 18] on icon at bounding box center [14, 20] width 12 height 15
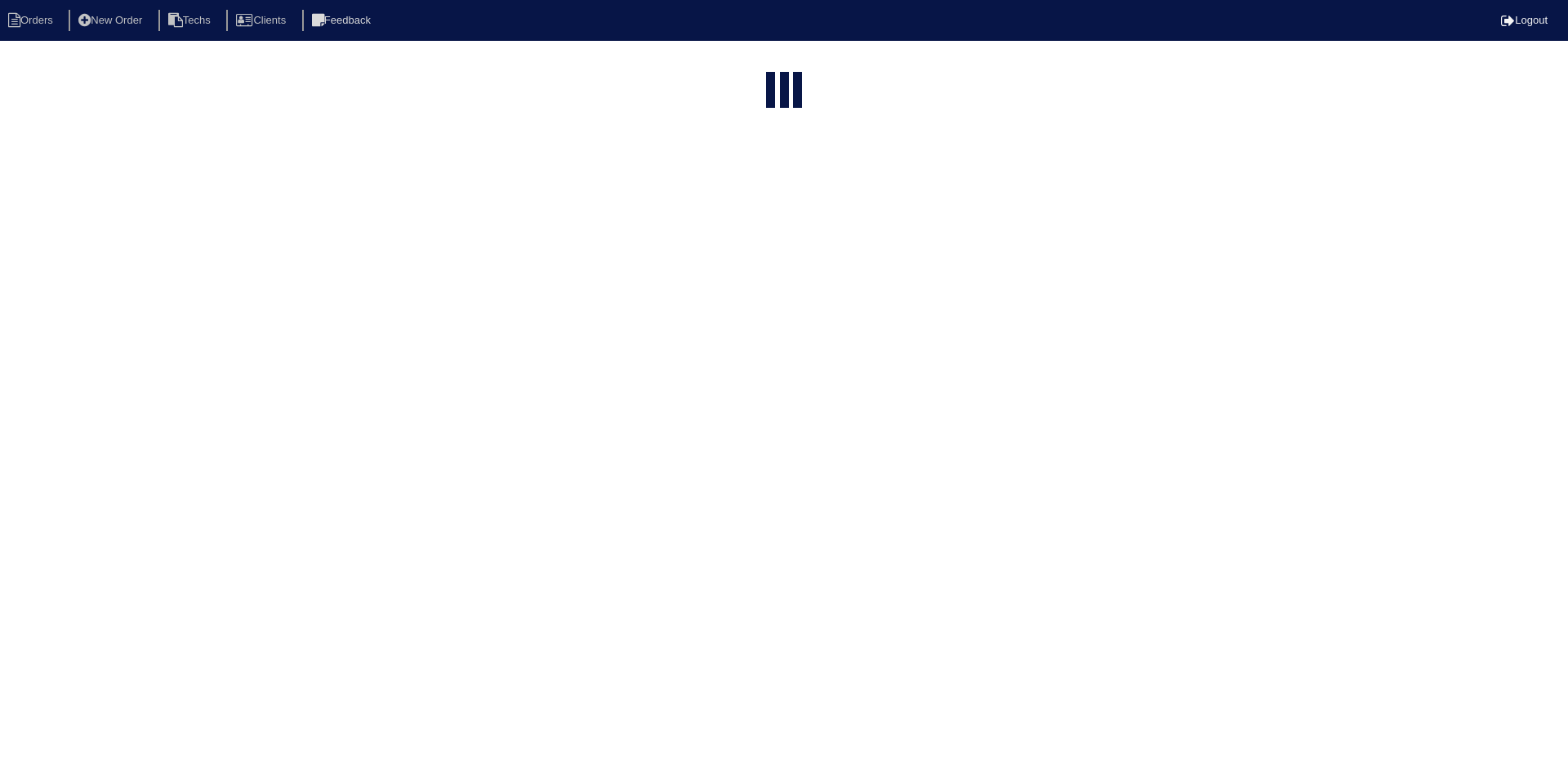
select select "15"
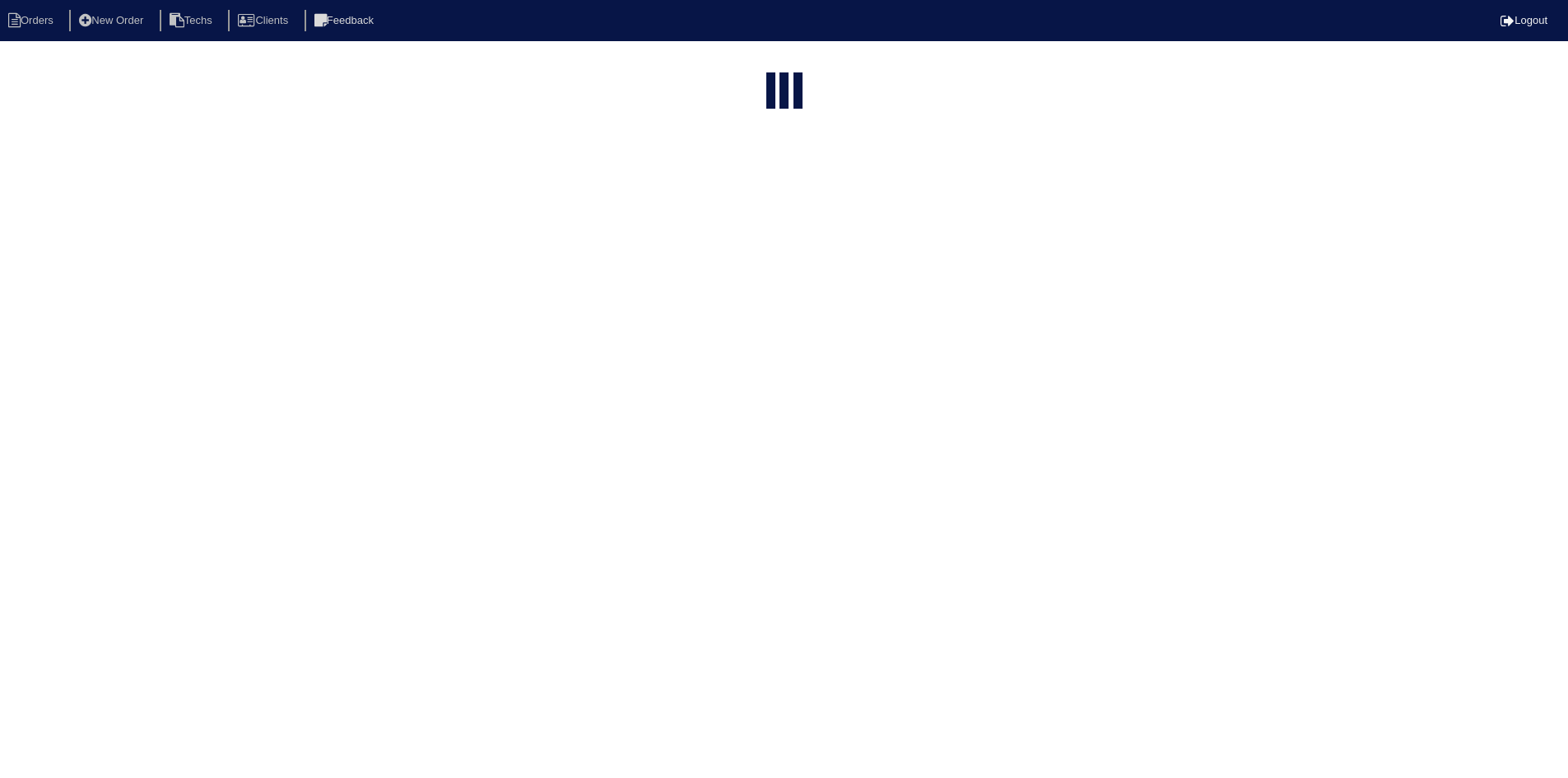
select select "field complete"
select select "need to quote"
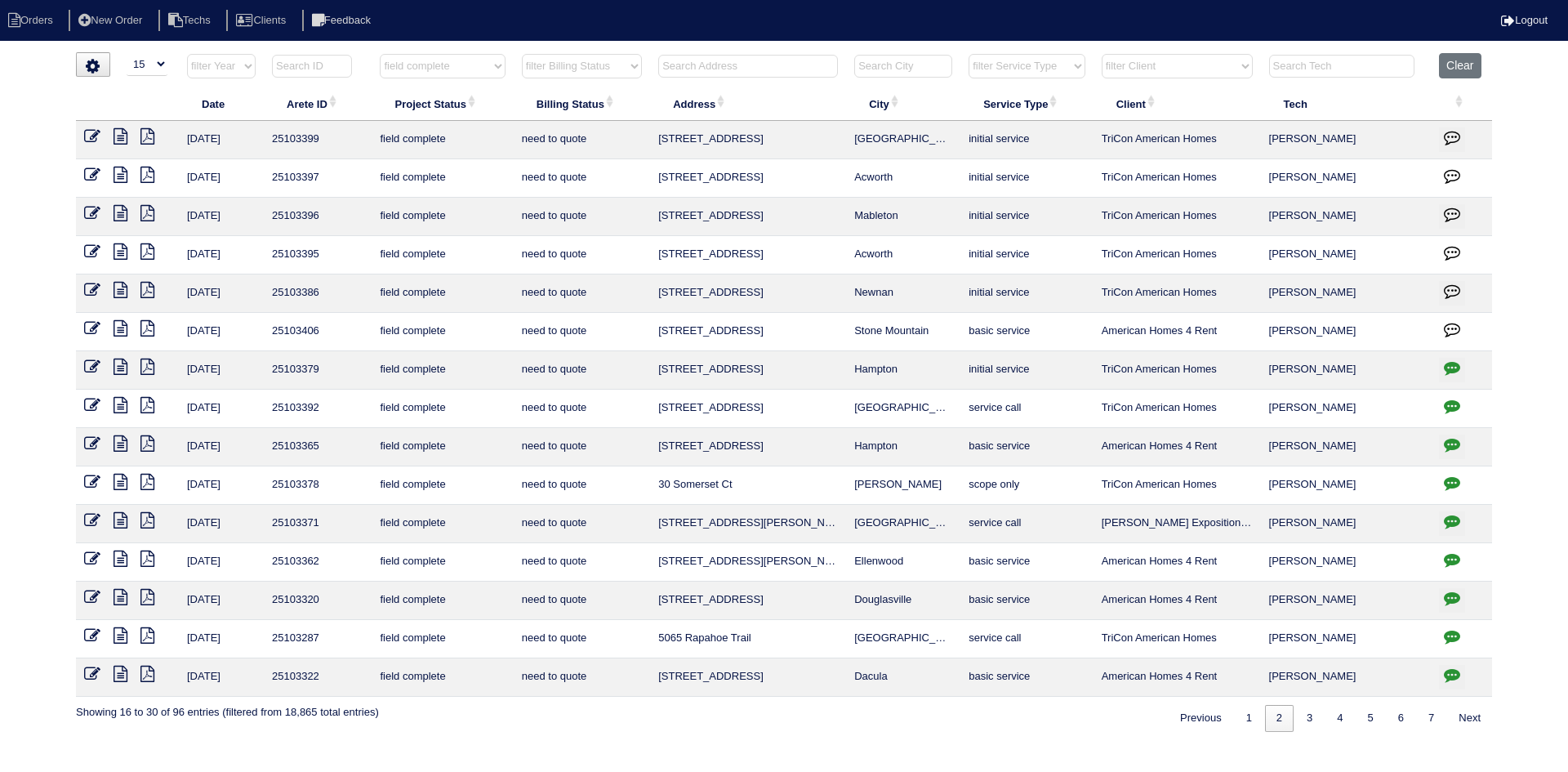
click at [120, 253] on icon at bounding box center [120, 251] width 14 height 17
click at [145, 249] on icon at bounding box center [148, 251] width 14 height 17
click at [120, 251] on icon at bounding box center [120, 251] width 14 height 17
click at [1243, 722] on link "1" at bounding box center [1249, 717] width 29 height 27
select select "field complete"
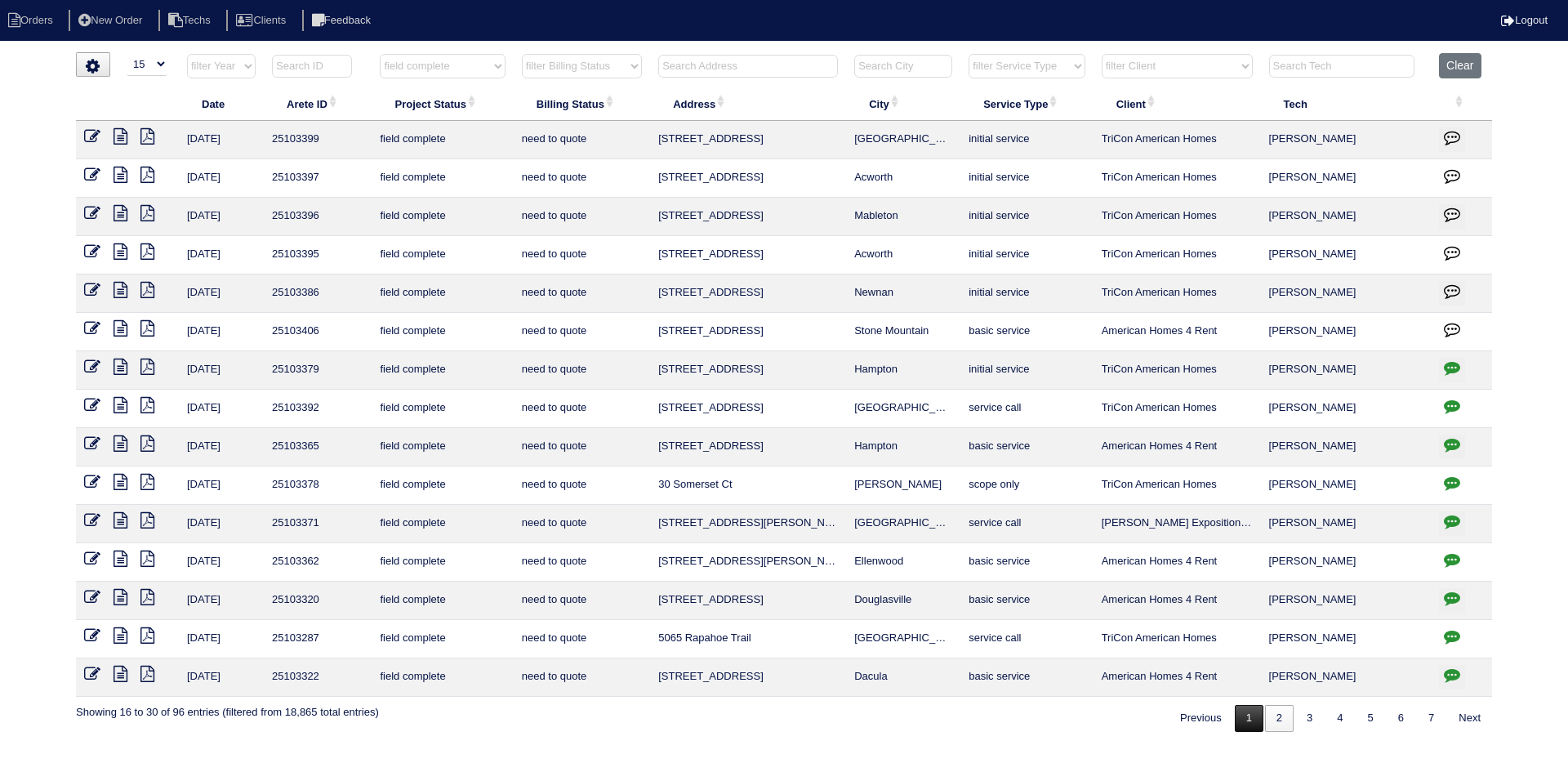
select select "need to quote"
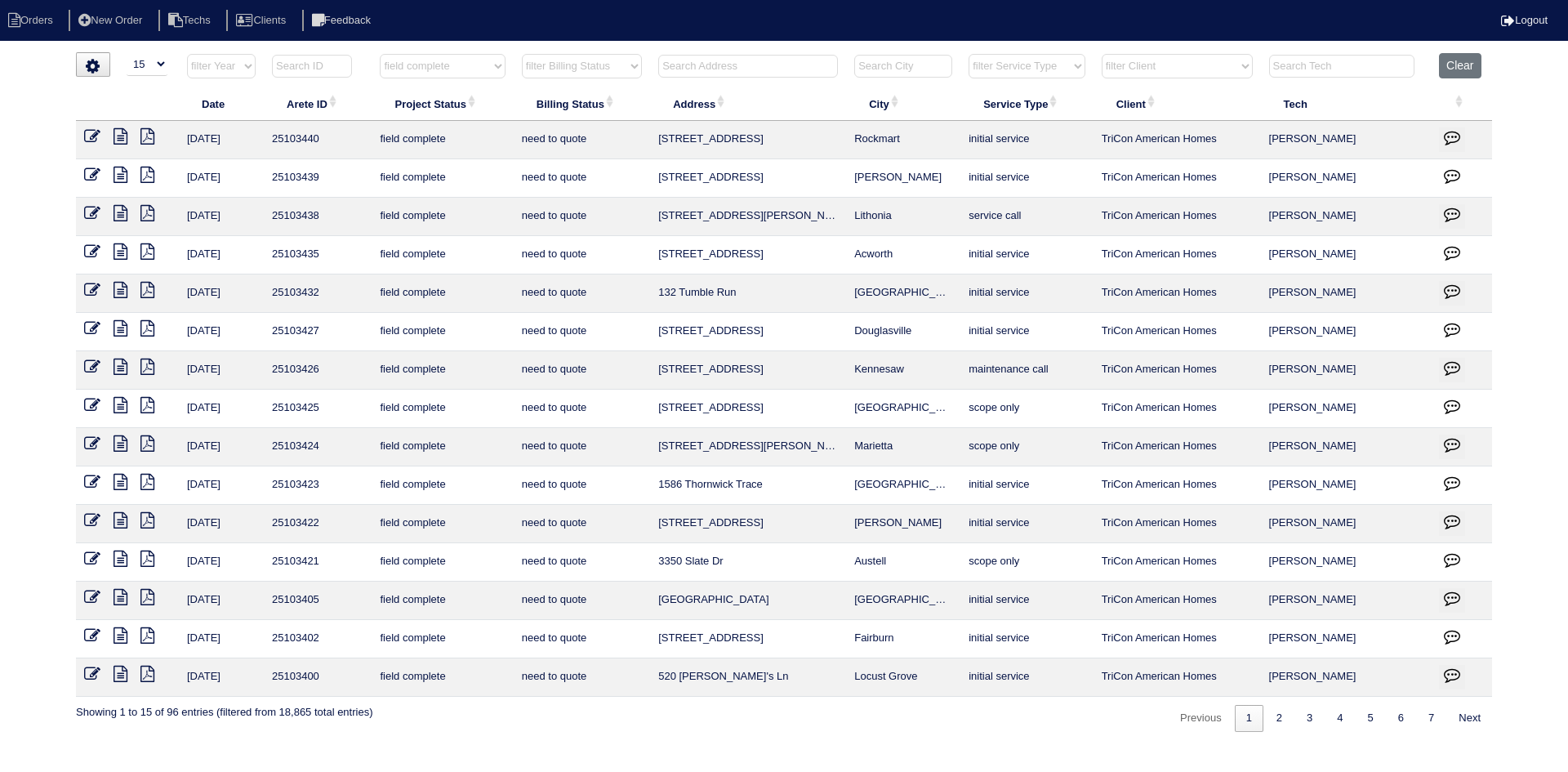
click at [123, 328] on icon at bounding box center [120, 328] width 14 height 17
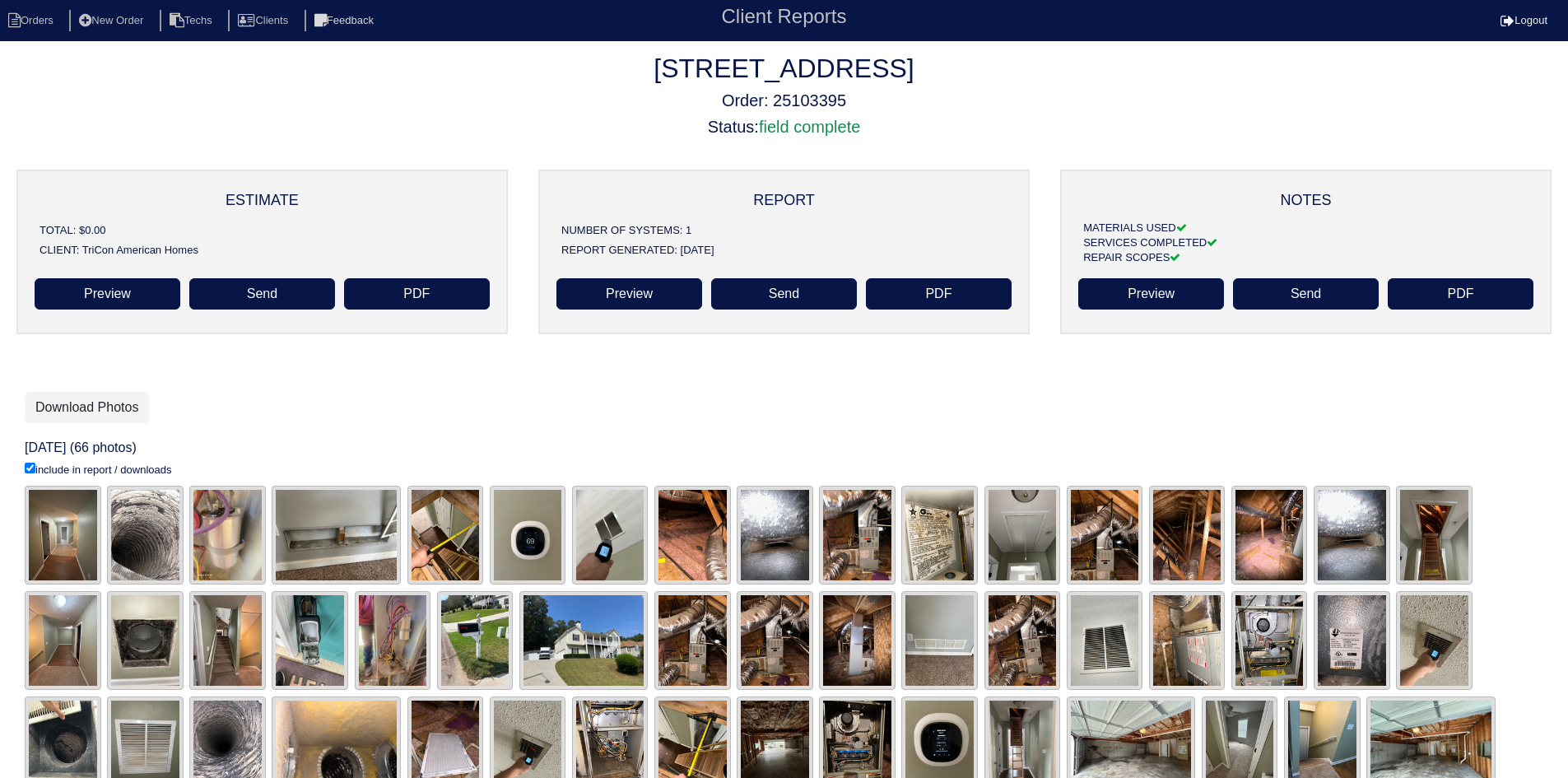
click at [1175, 79] on h2 "[STREET_ADDRESS]" at bounding box center [784, 67] width 1568 height 31
click at [97, 404] on link "Download Photos" at bounding box center [87, 407] width 124 height 31
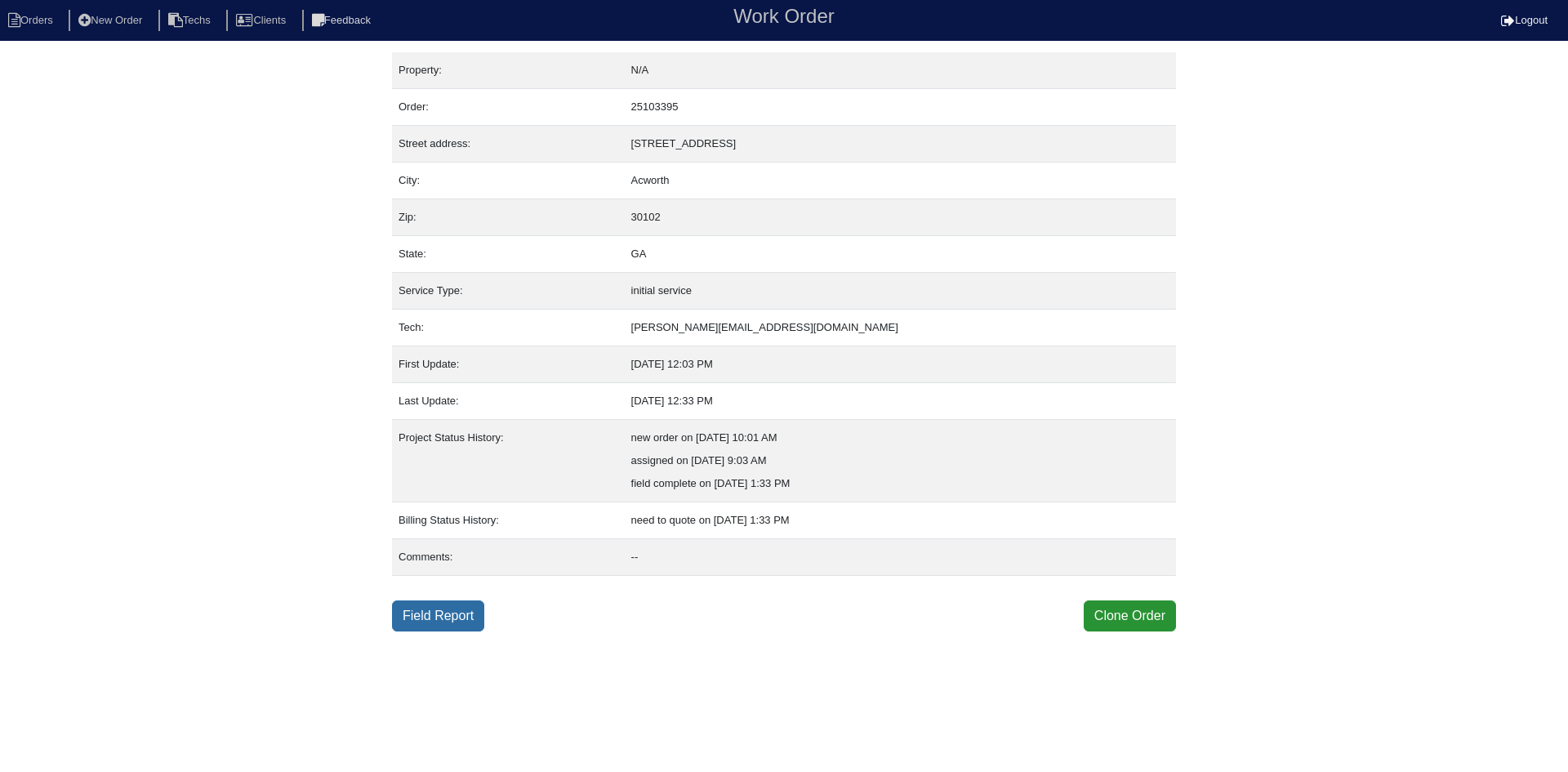
click at [438, 617] on link "Field Report" at bounding box center [438, 615] width 92 height 31
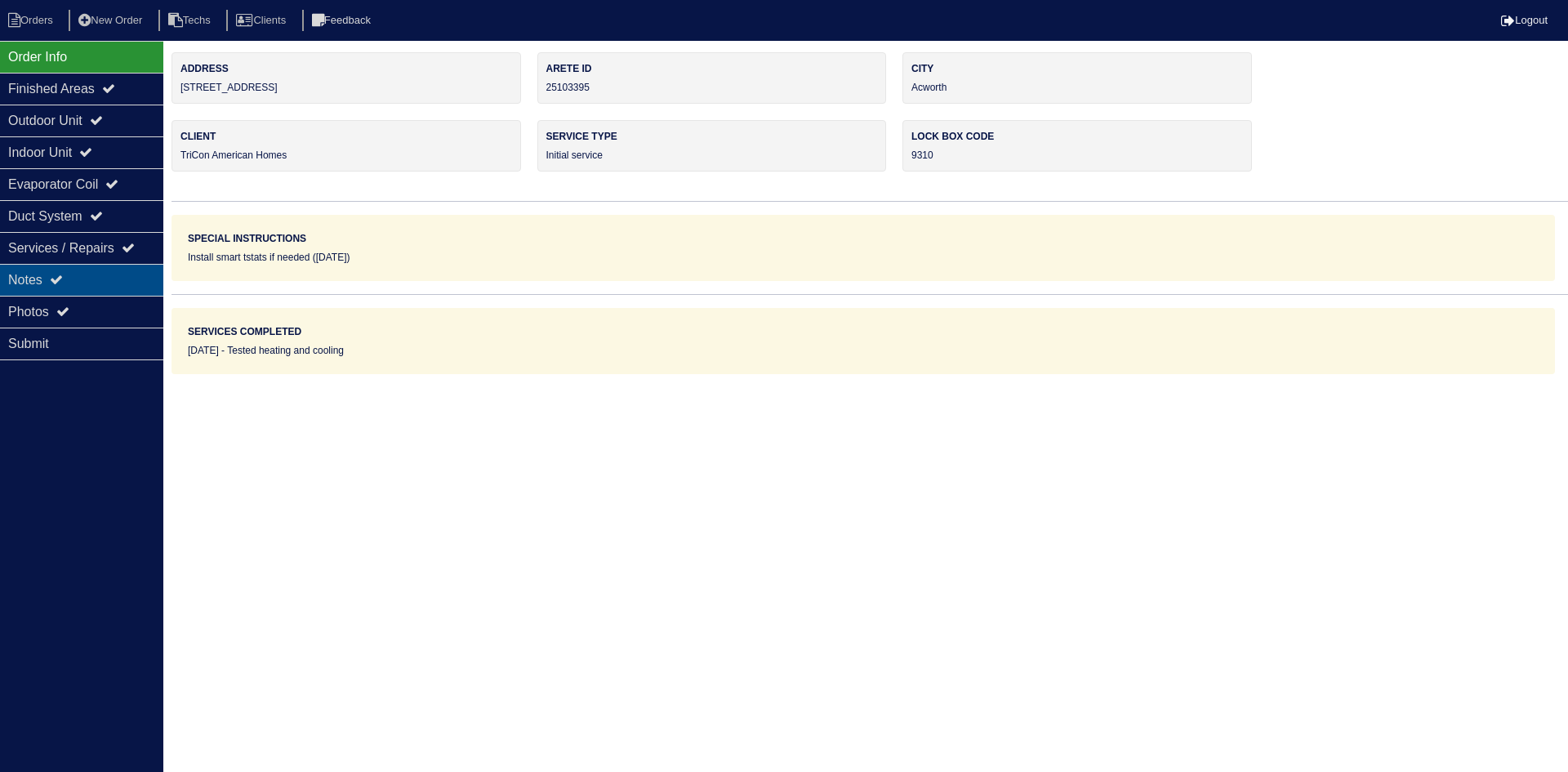
click at [91, 280] on div "Notes" at bounding box center [82, 280] width 164 height 32
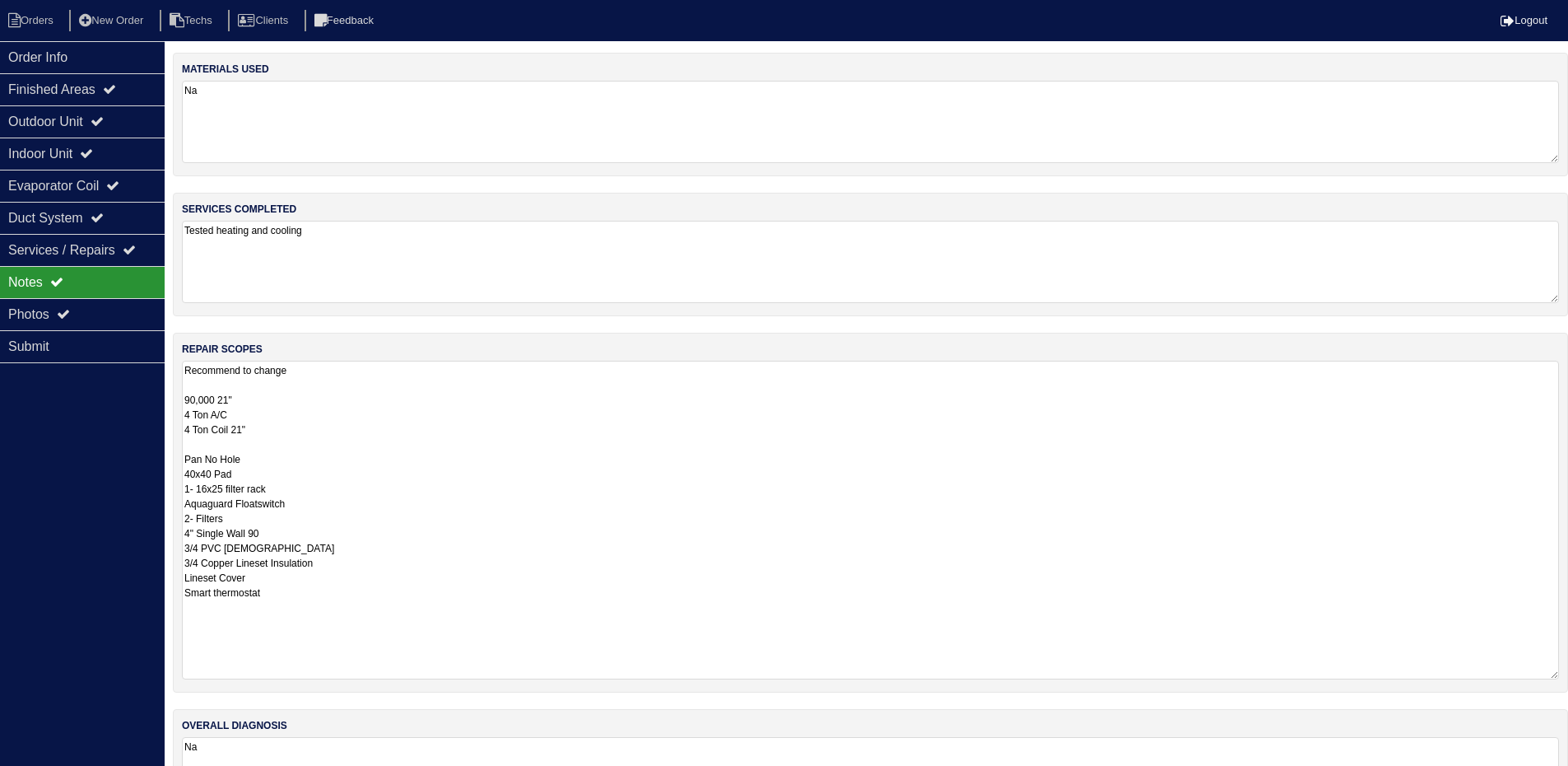
drag, startPoint x: 1565, startPoint y: 438, endPoint x: 1300, endPoint y: 608, distance: 314.8
click at [1566, 672] on div "repair scopes Recommend to change 90,000 21" 4 Ton A/C 4 Ton Coil 21" Pan No Ho…" at bounding box center [870, 512] width 1395 height 360
click at [72, 123] on div "Outdoor Unit" at bounding box center [82, 121] width 165 height 32
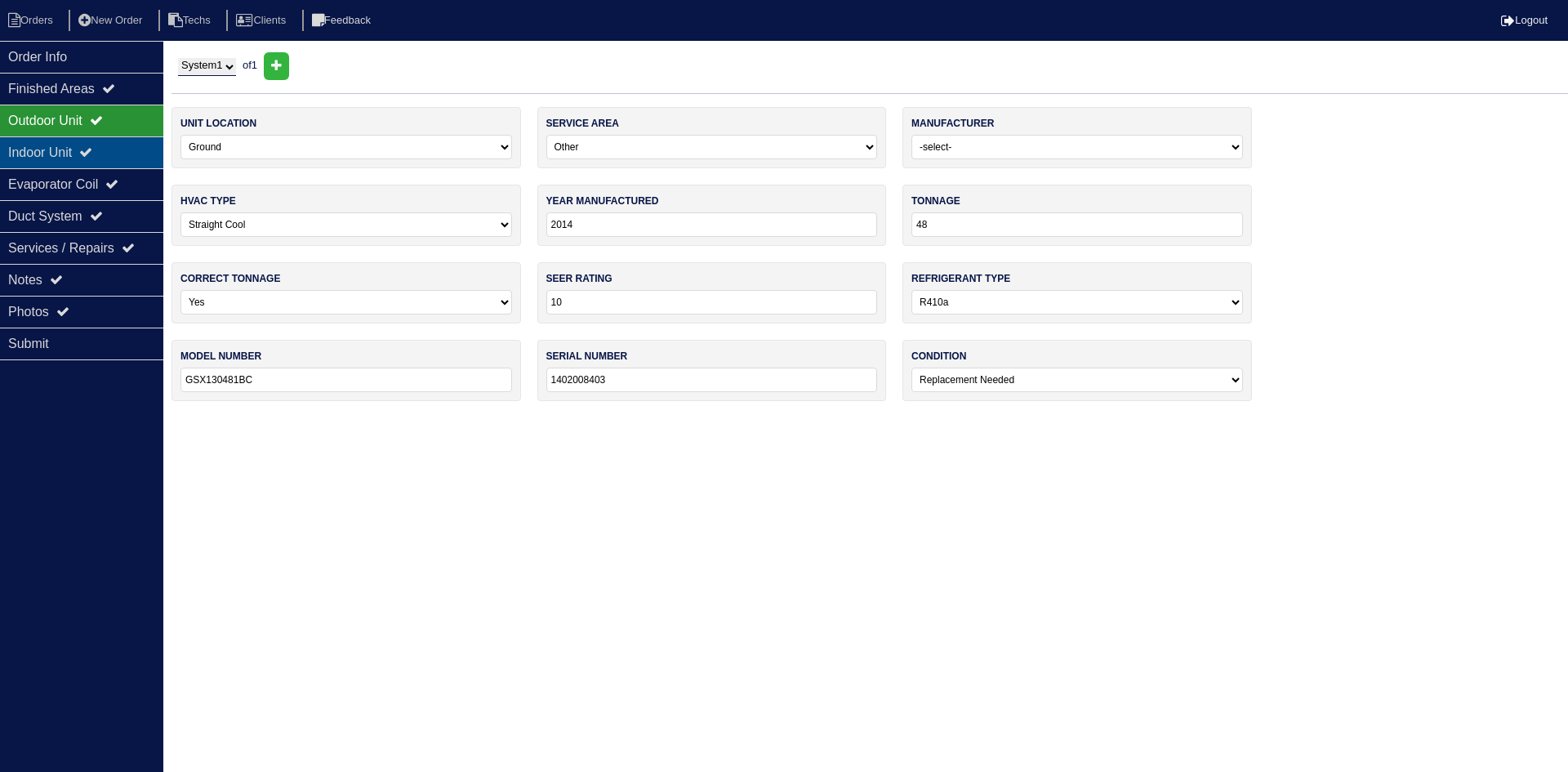
click at [63, 157] on div "Indoor Unit" at bounding box center [82, 152] width 164 height 32
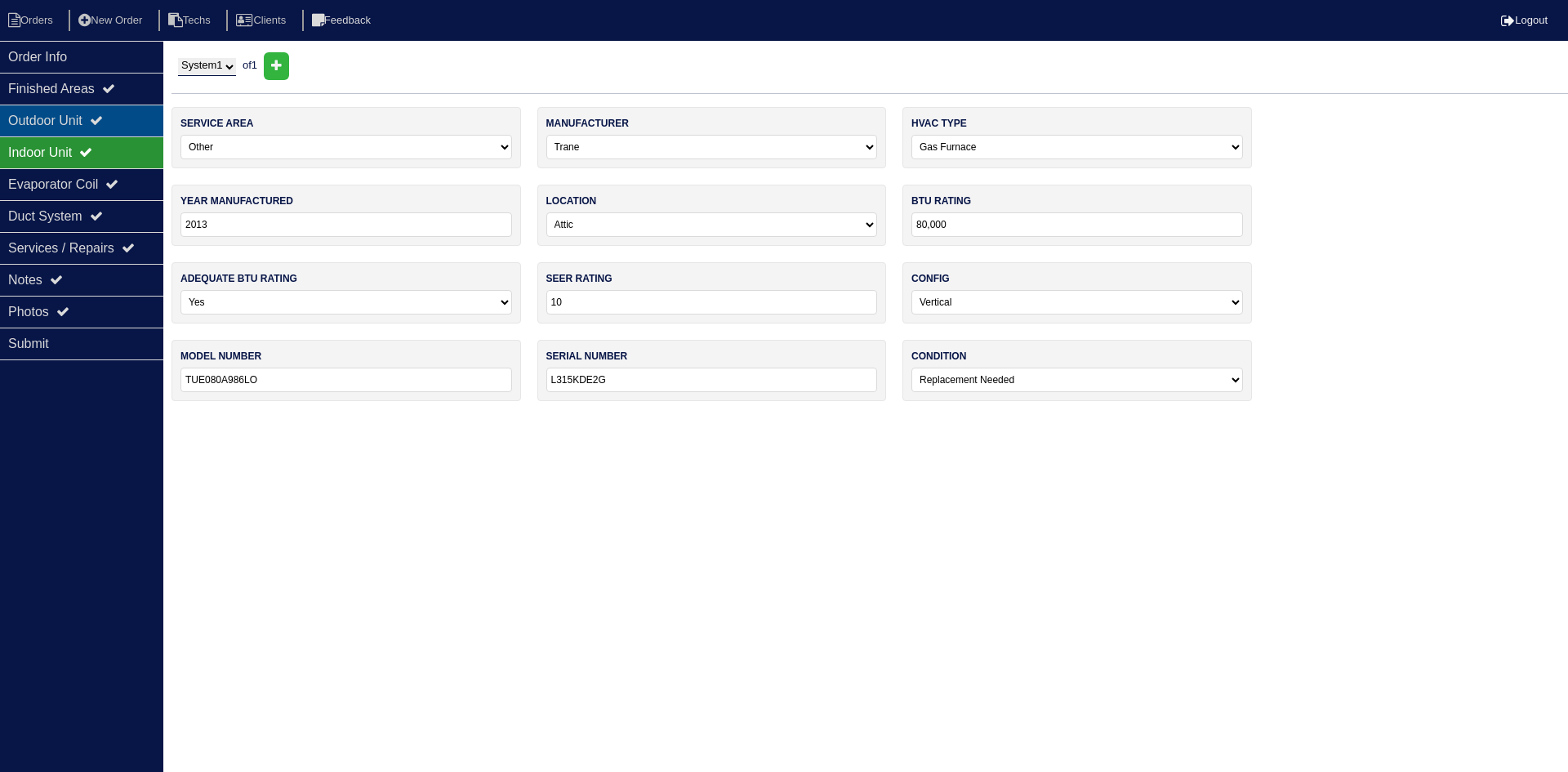
click at [57, 125] on div "Outdoor Unit" at bounding box center [82, 120] width 164 height 32
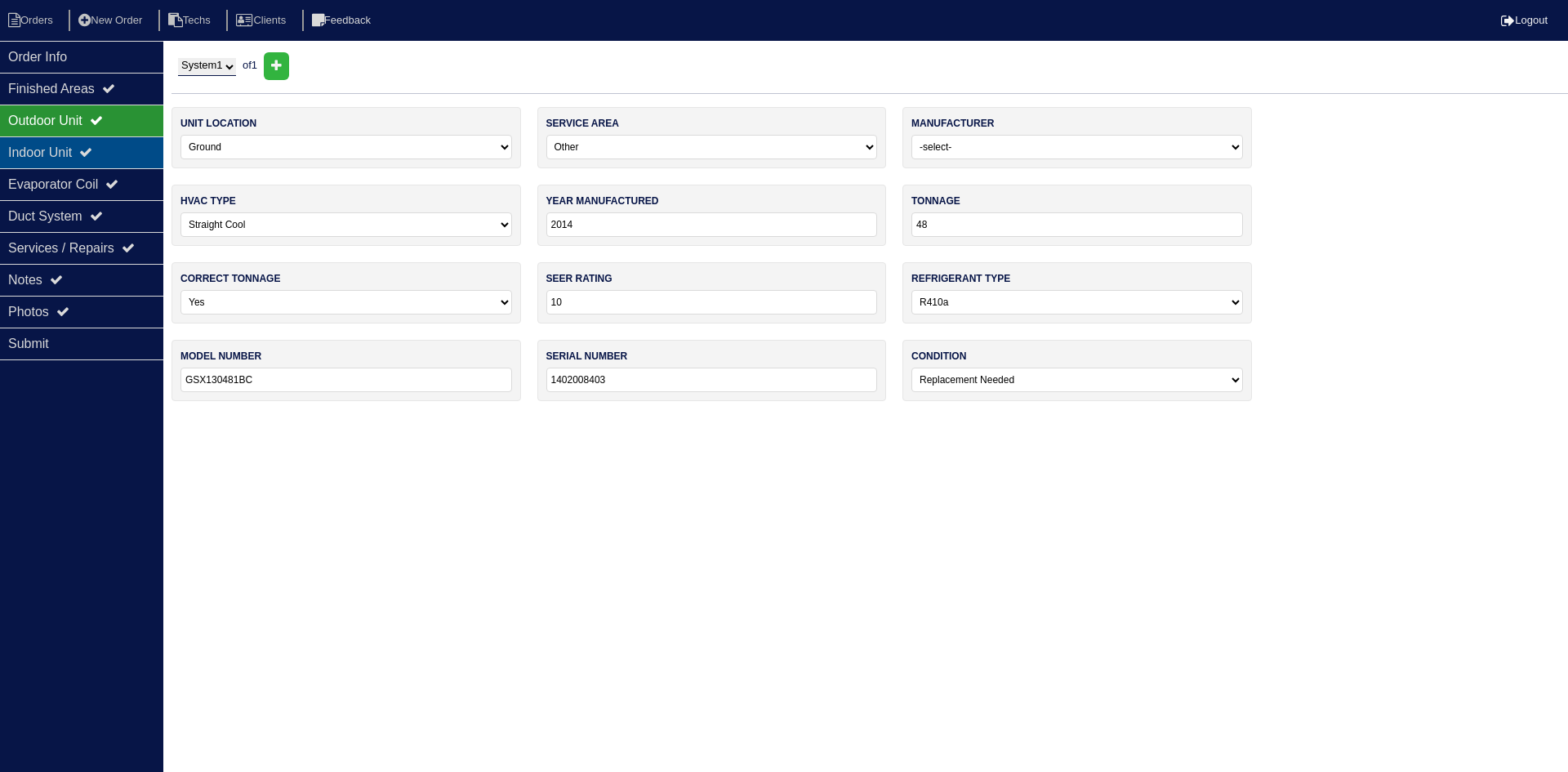
click at [143, 151] on div "Indoor Unit" at bounding box center [82, 152] width 164 height 32
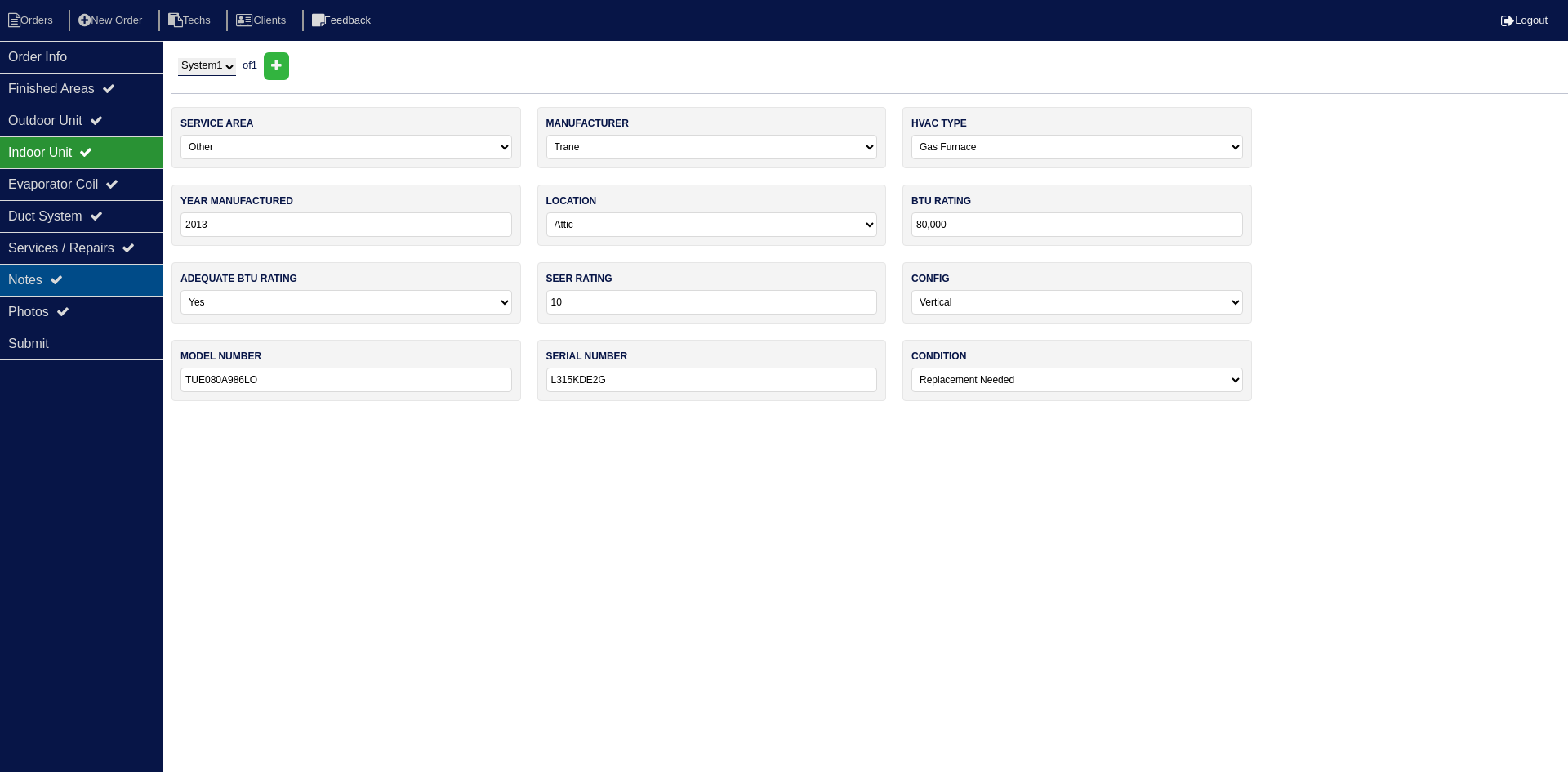
click at [90, 274] on div "Notes" at bounding box center [82, 280] width 164 height 32
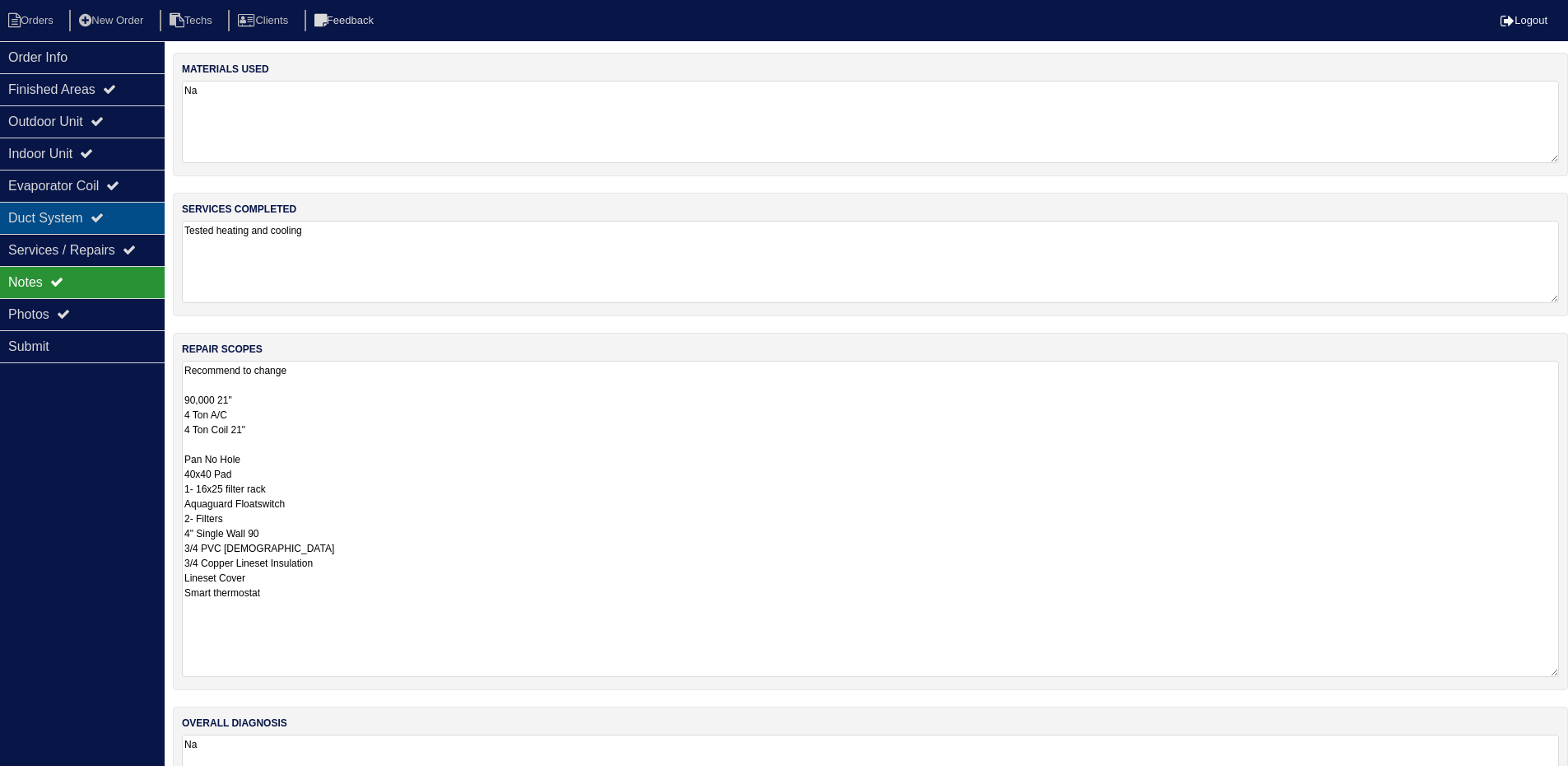
click at [104, 221] on icon at bounding box center [97, 217] width 13 height 13
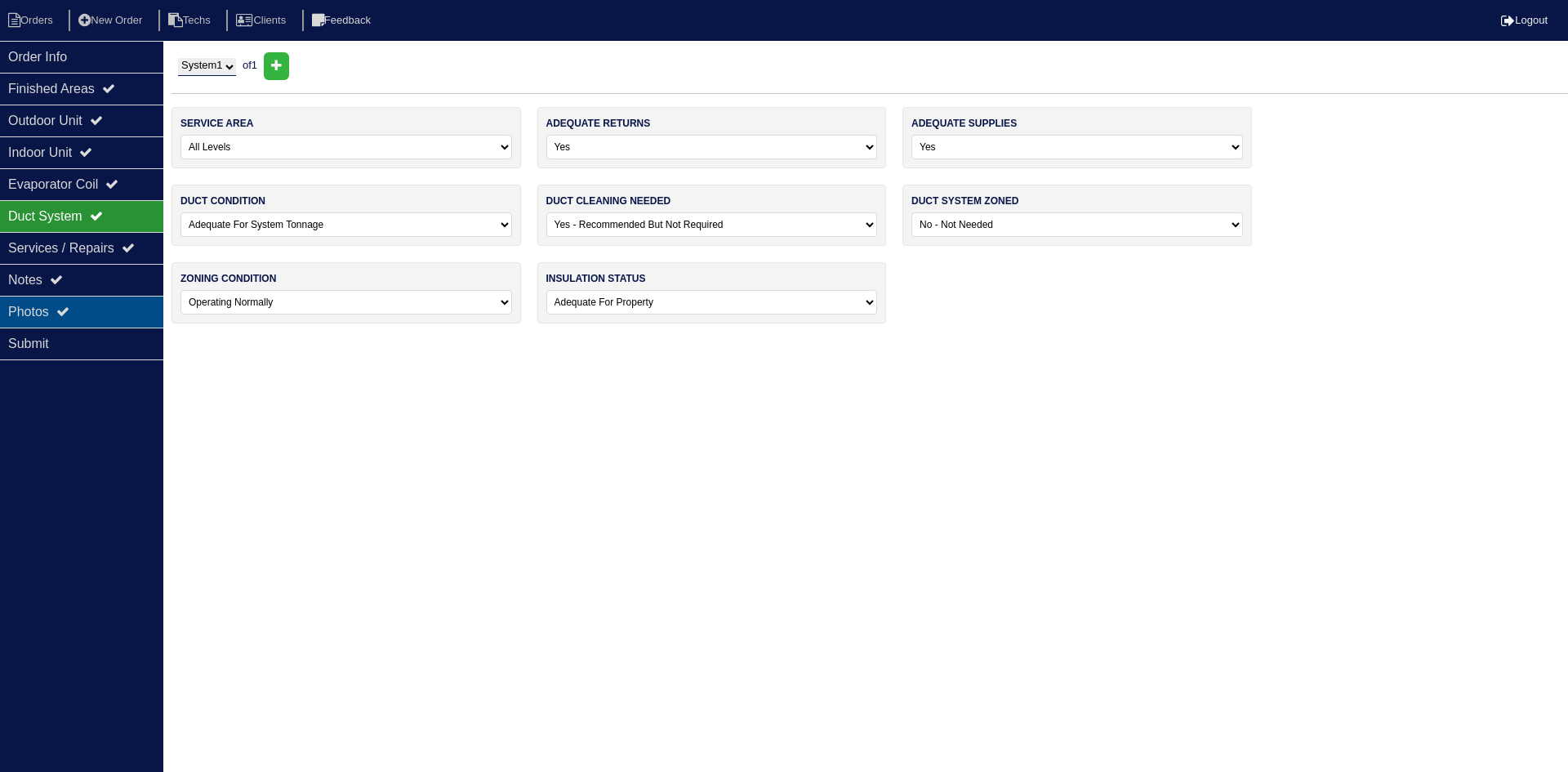
click at [102, 302] on div "Photos" at bounding box center [82, 311] width 164 height 32
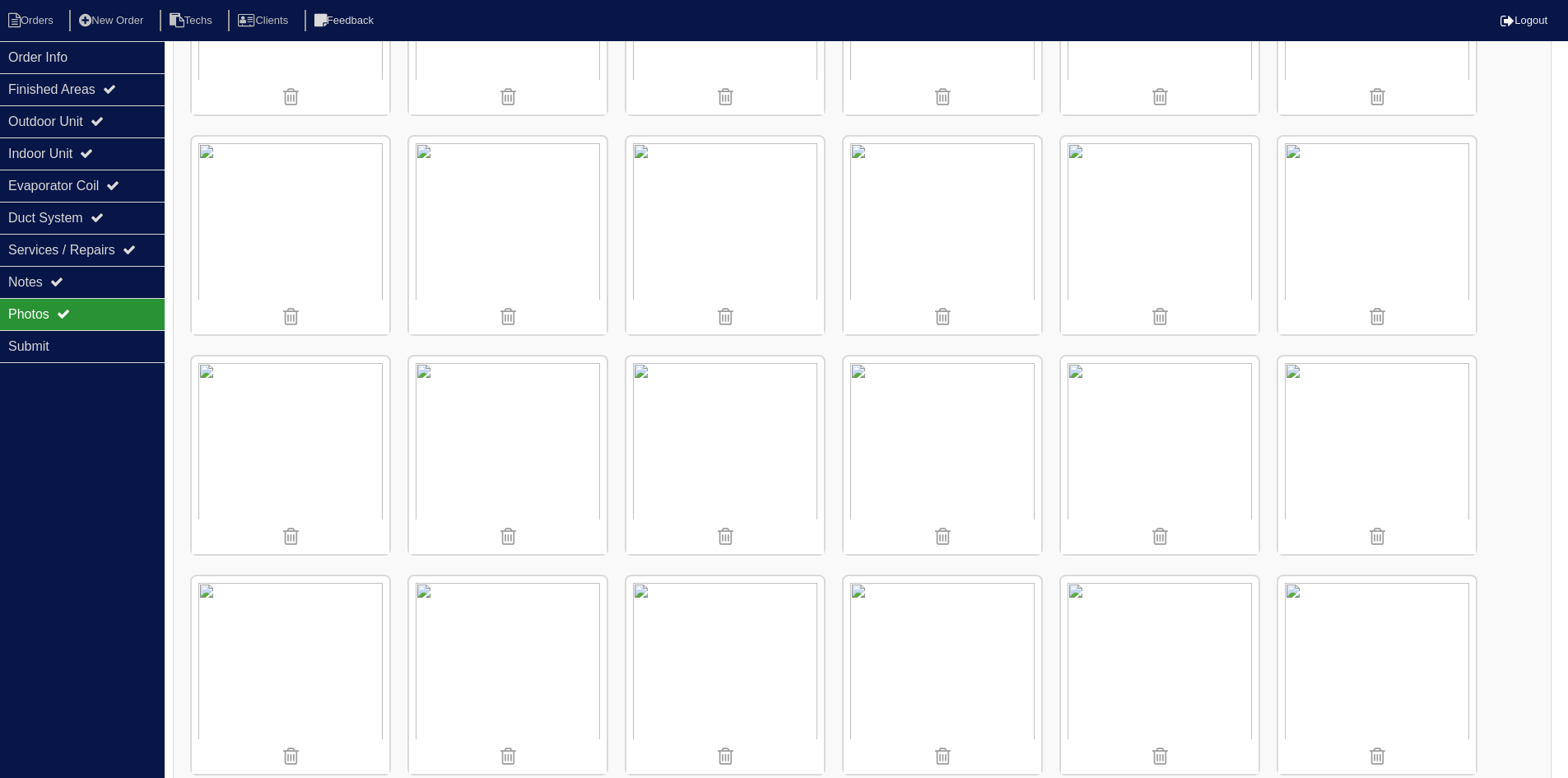
scroll to position [1949, 0]
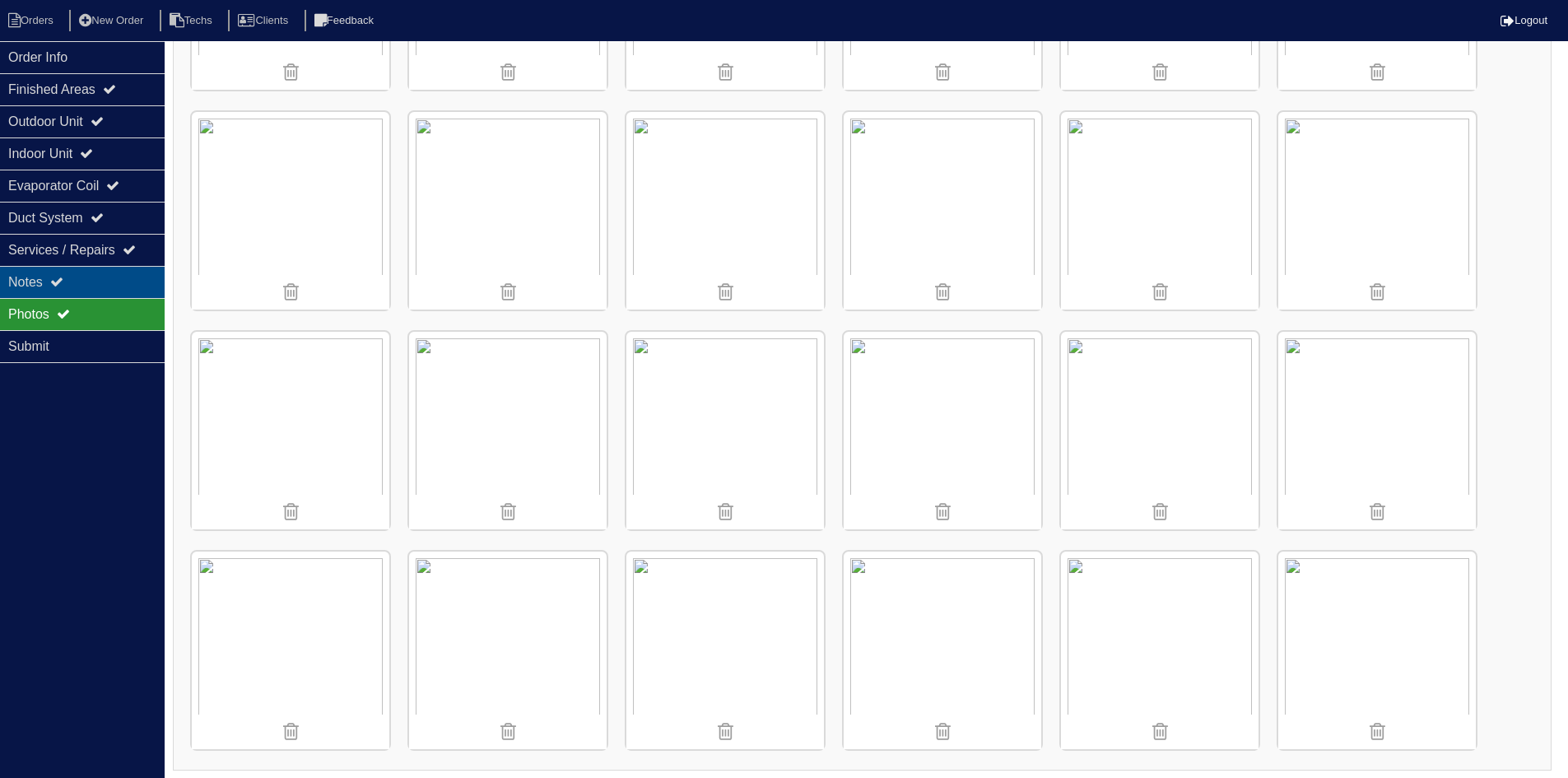
click at [80, 285] on div "Notes" at bounding box center [82, 282] width 165 height 32
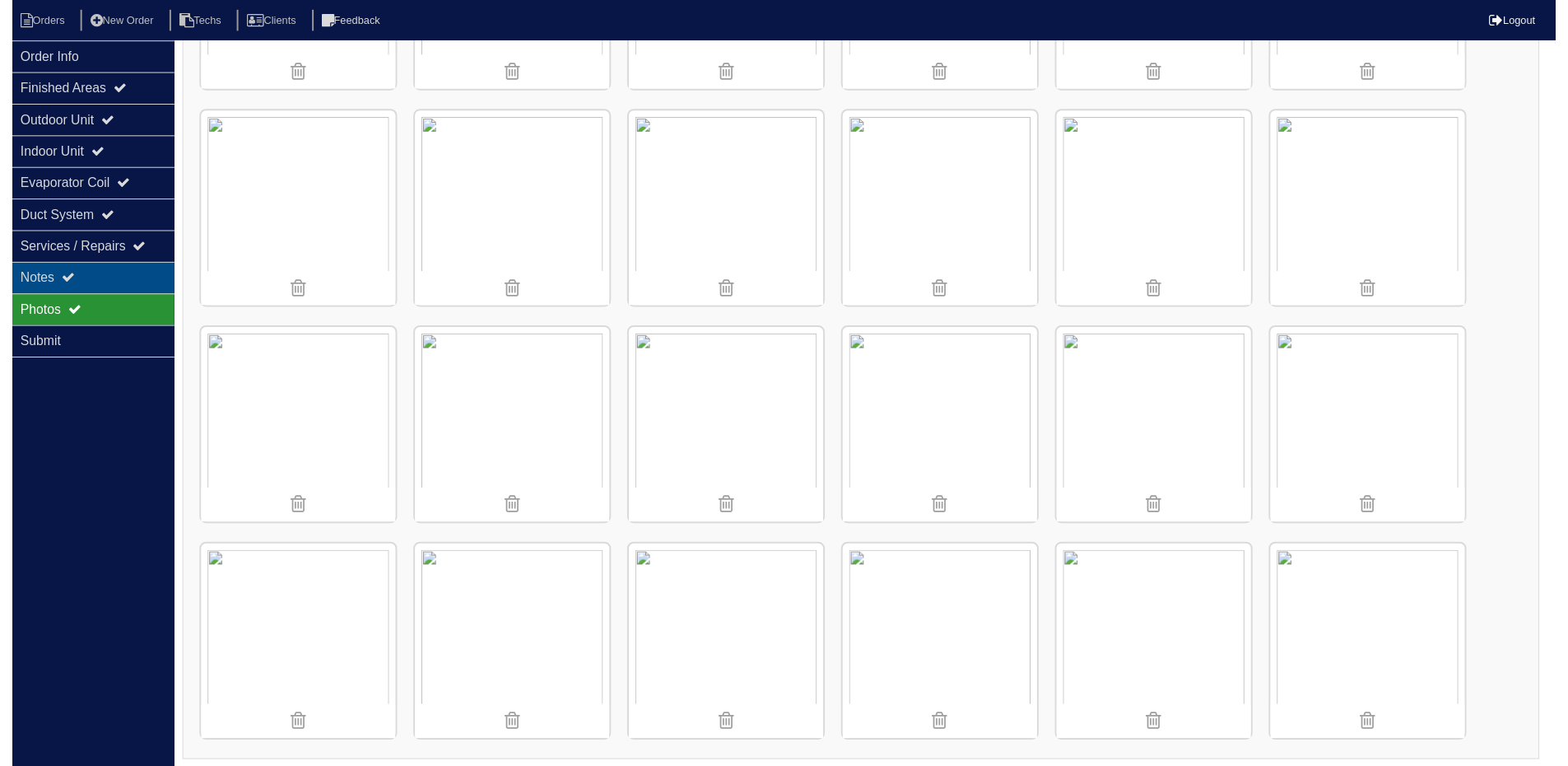
scroll to position [81, 0]
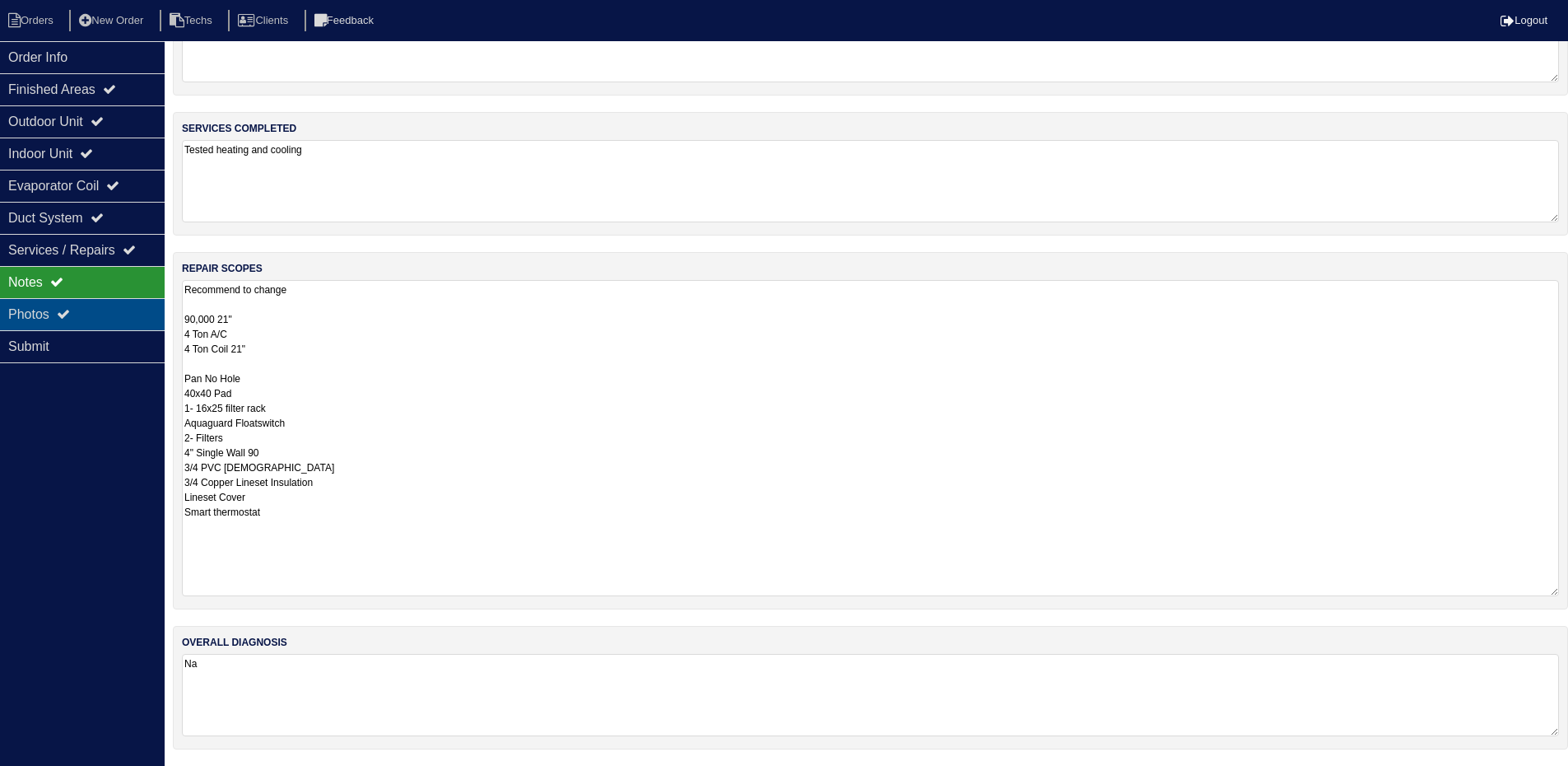
drag, startPoint x: 62, startPoint y: 308, endPoint x: 82, endPoint y: 309, distance: 20.0
click at [62, 308] on icon at bounding box center [63, 313] width 13 height 13
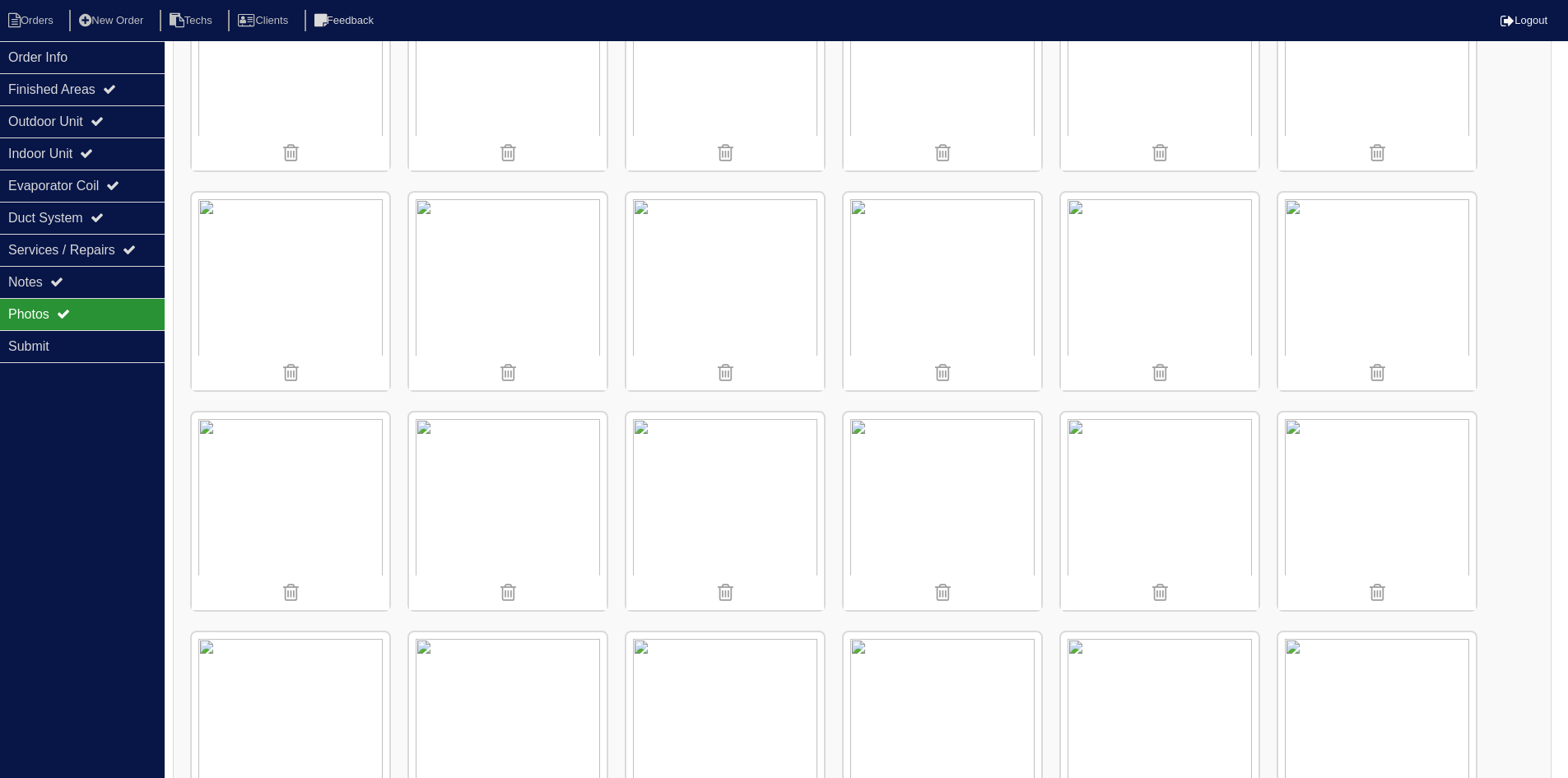
scroll to position [139, 0]
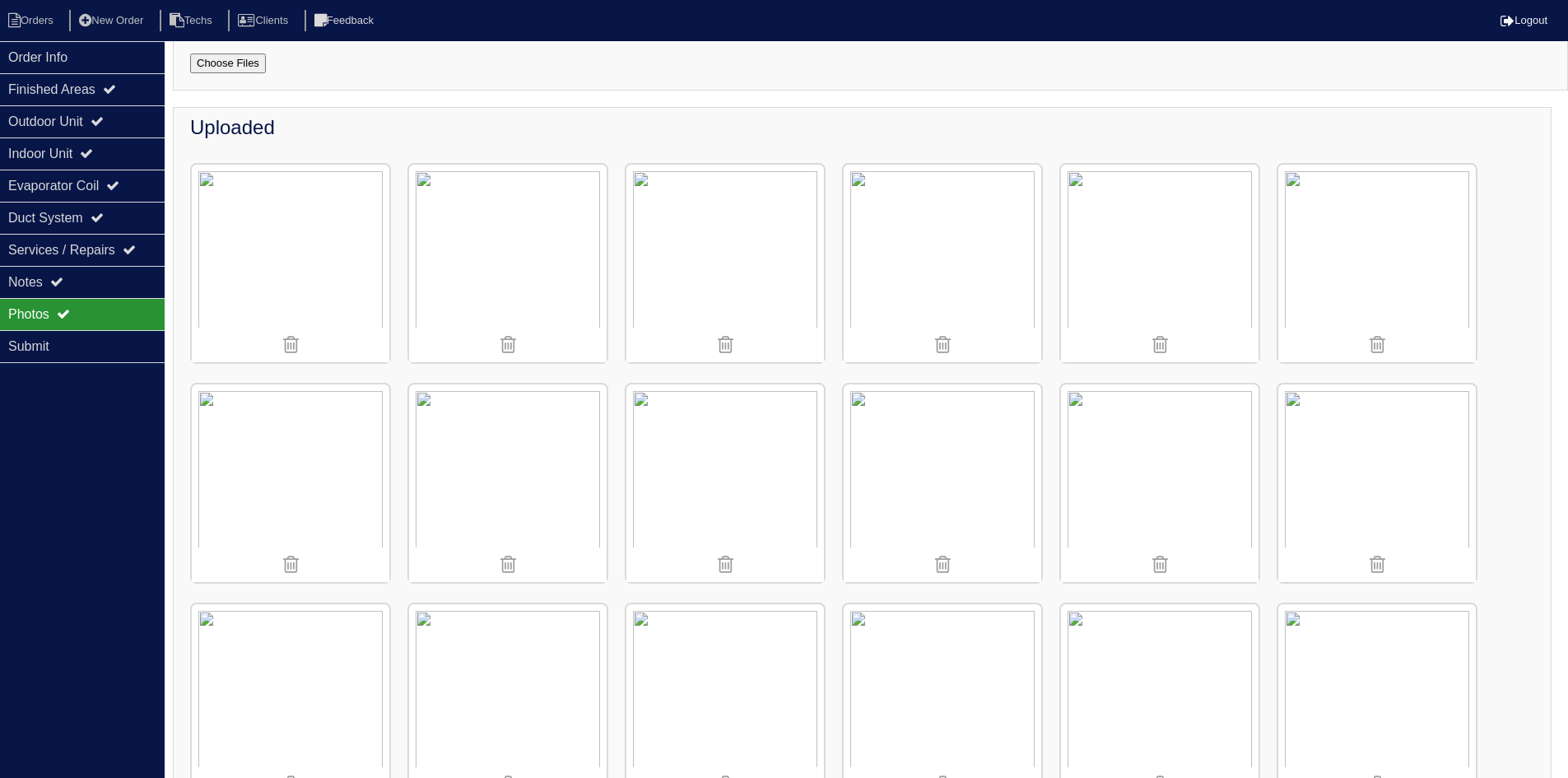
click at [1388, 475] on img at bounding box center [1377, 483] width 198 height 198
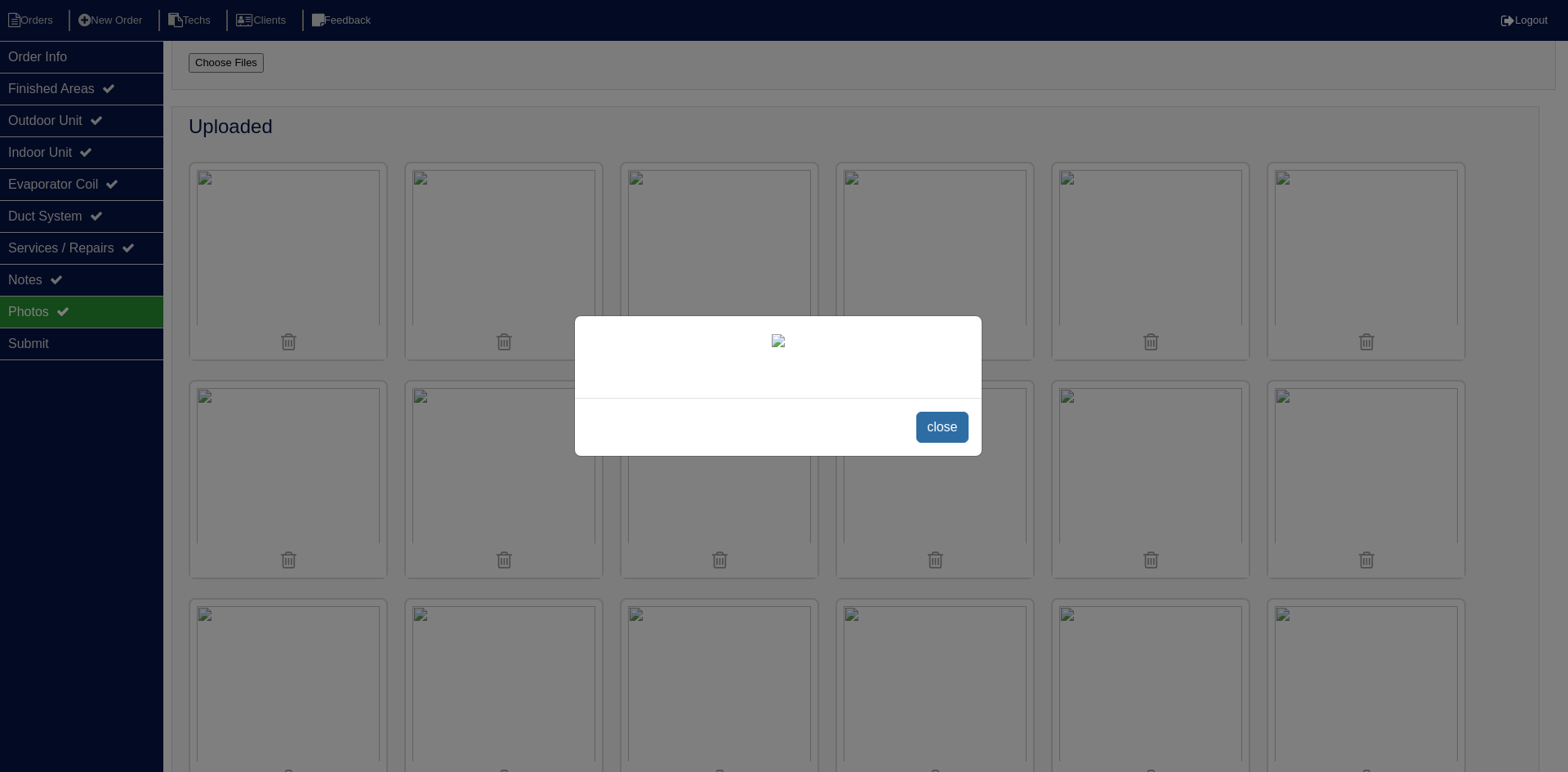
click at [942, 442] on span "close" at bounding box center [942, 426] width 52 height 31
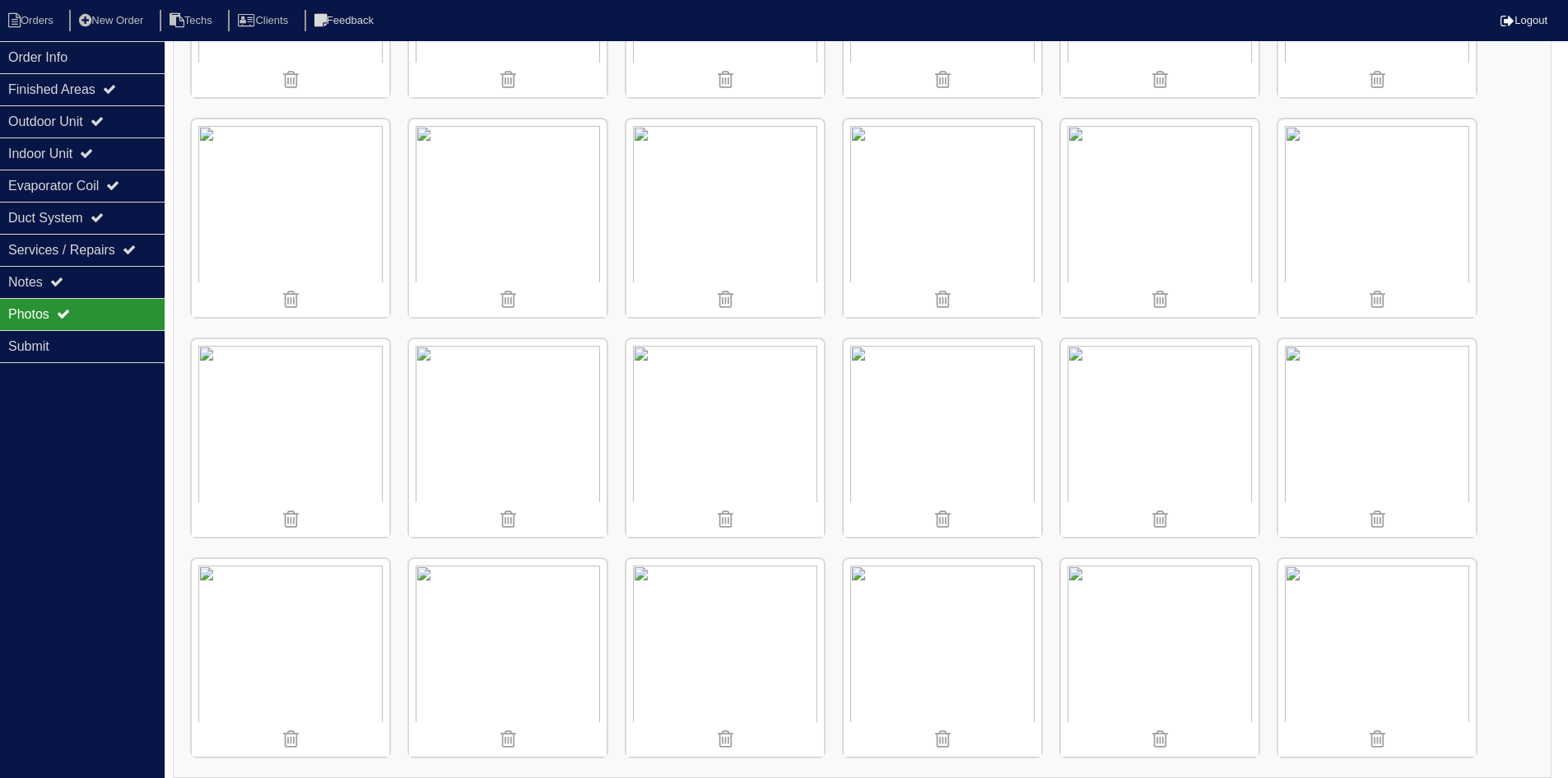
scroll to position [1949, 0]
click at [722, 642] on img at bounding box center [725, 650] width 198 height 198
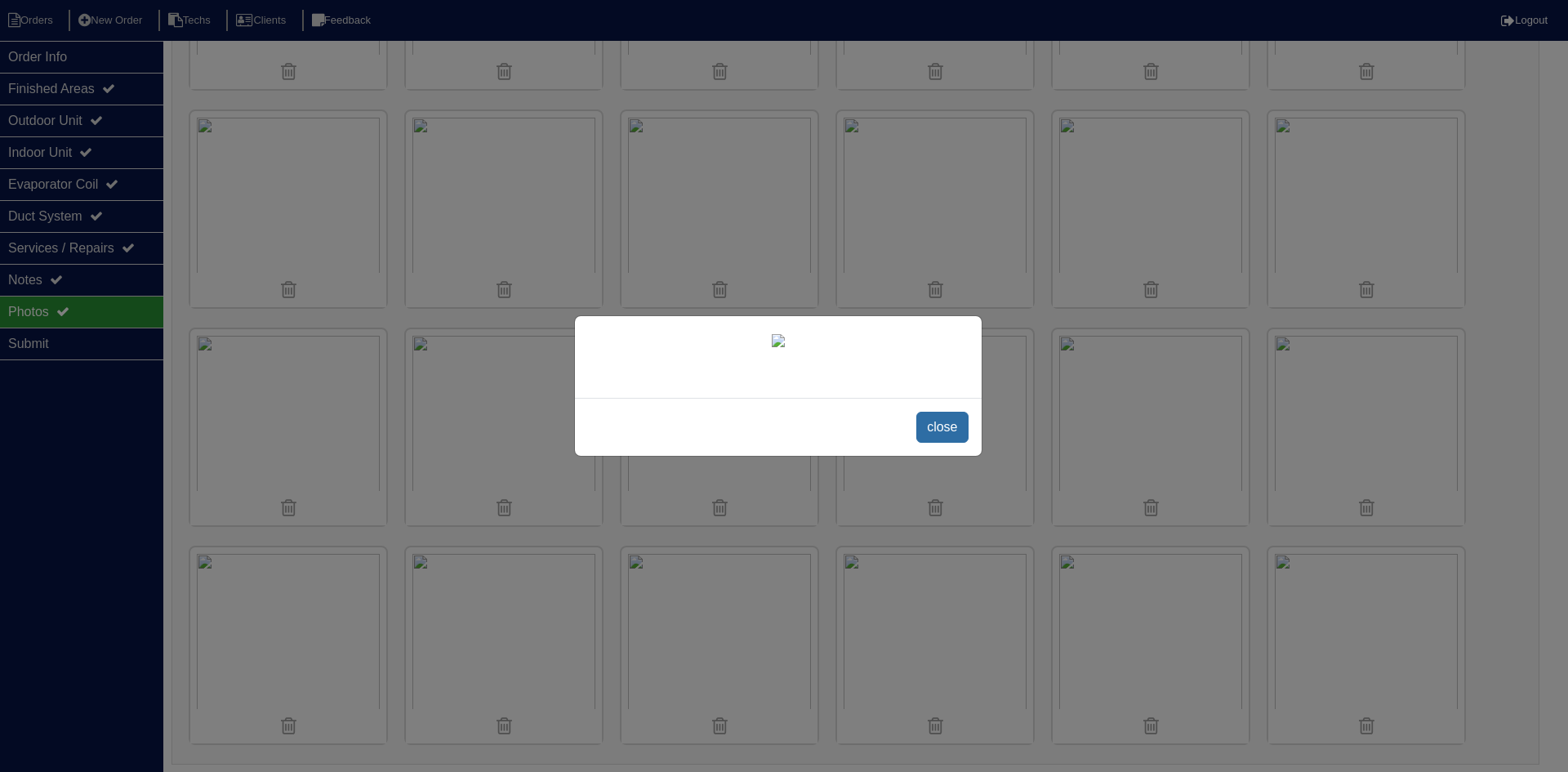
click at [937, 442] on span "close" at bounding box center [942, 426] width 52 height 31
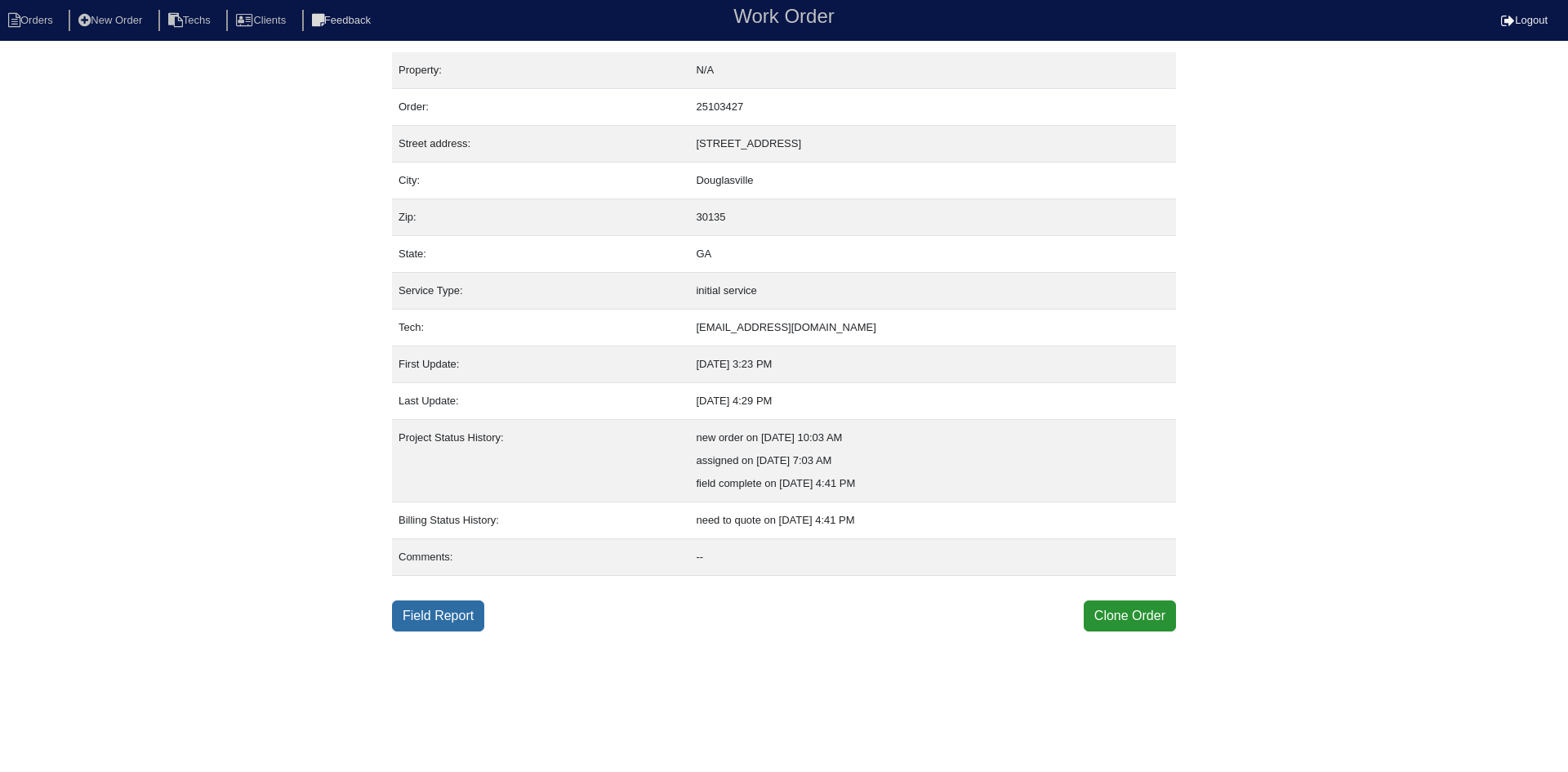
click at [448, 610] on link "Field Report" at bounding box center [438, 615] width 92 height 31
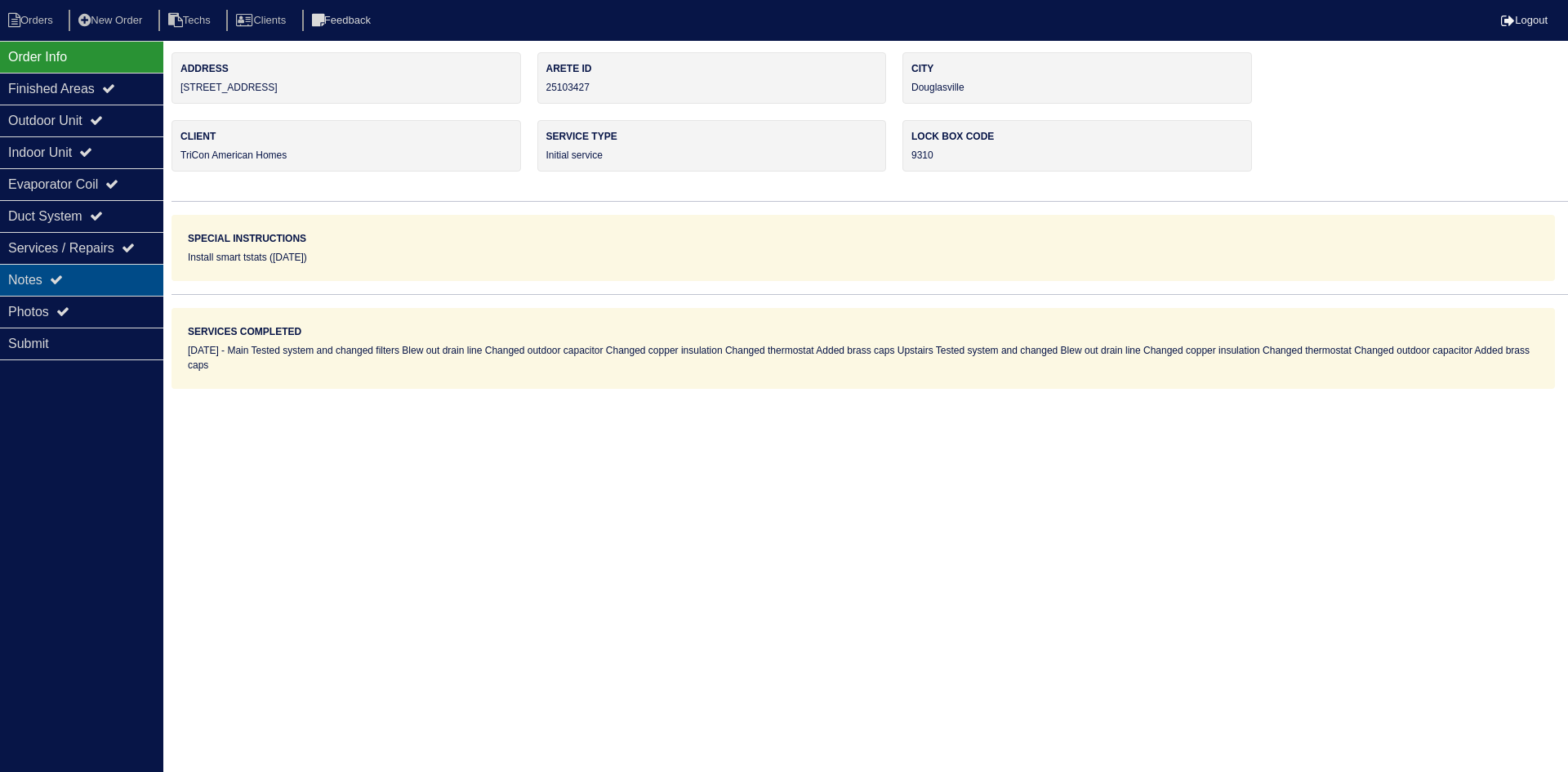
click at [99, 280] on div "Notes" at bounding box center [82, 280] width 164 height 32
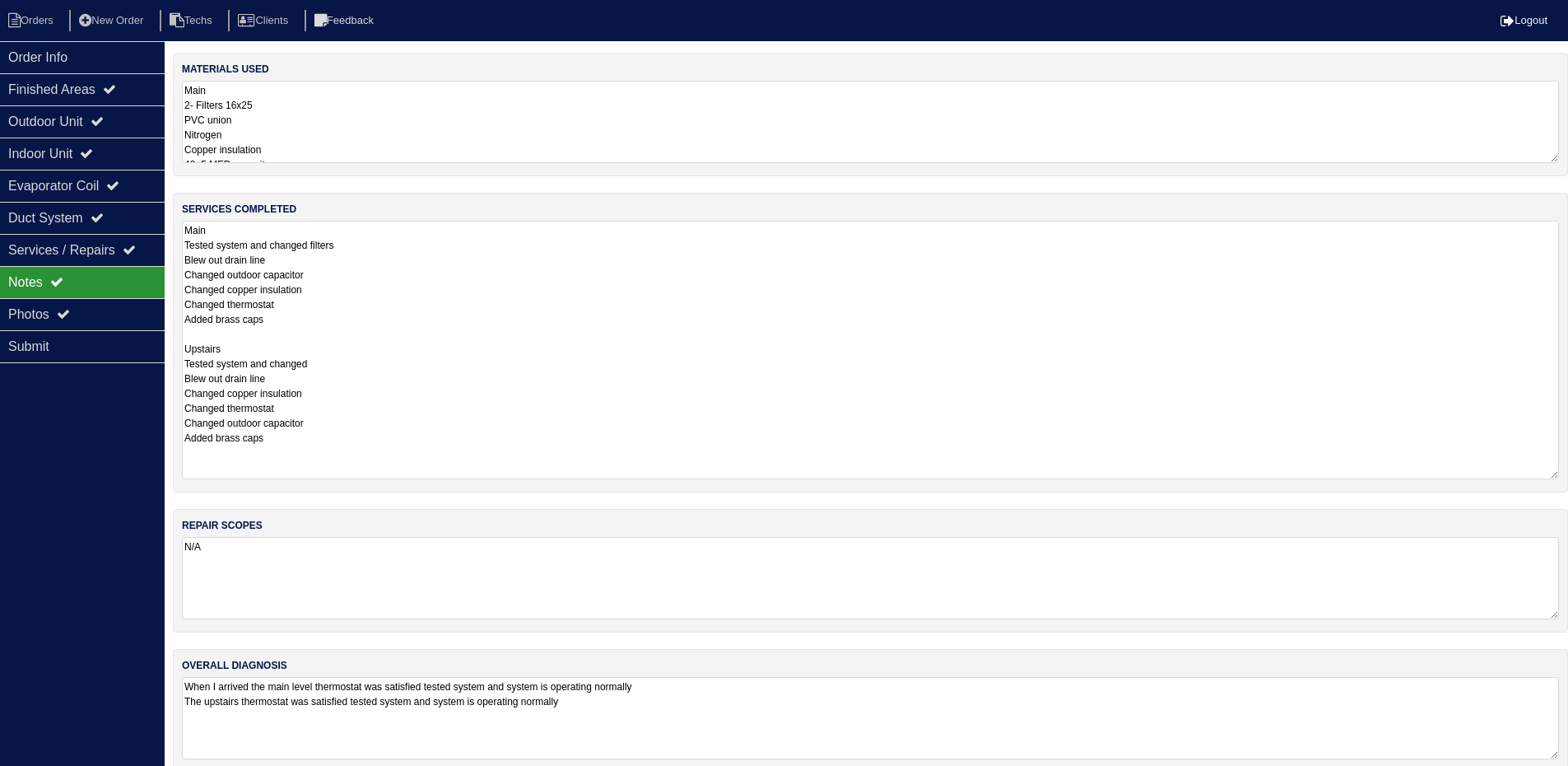
drag, startPoint x: 1564, startPoint y: 298, endPoint x: 1559, endPoint y: 474, distance: 176.1
click at [1559, 474] on div "services completed Main Tested system and changed filters Blew out drain line C…" at bounding box center [870, 342] width 1395 height 300
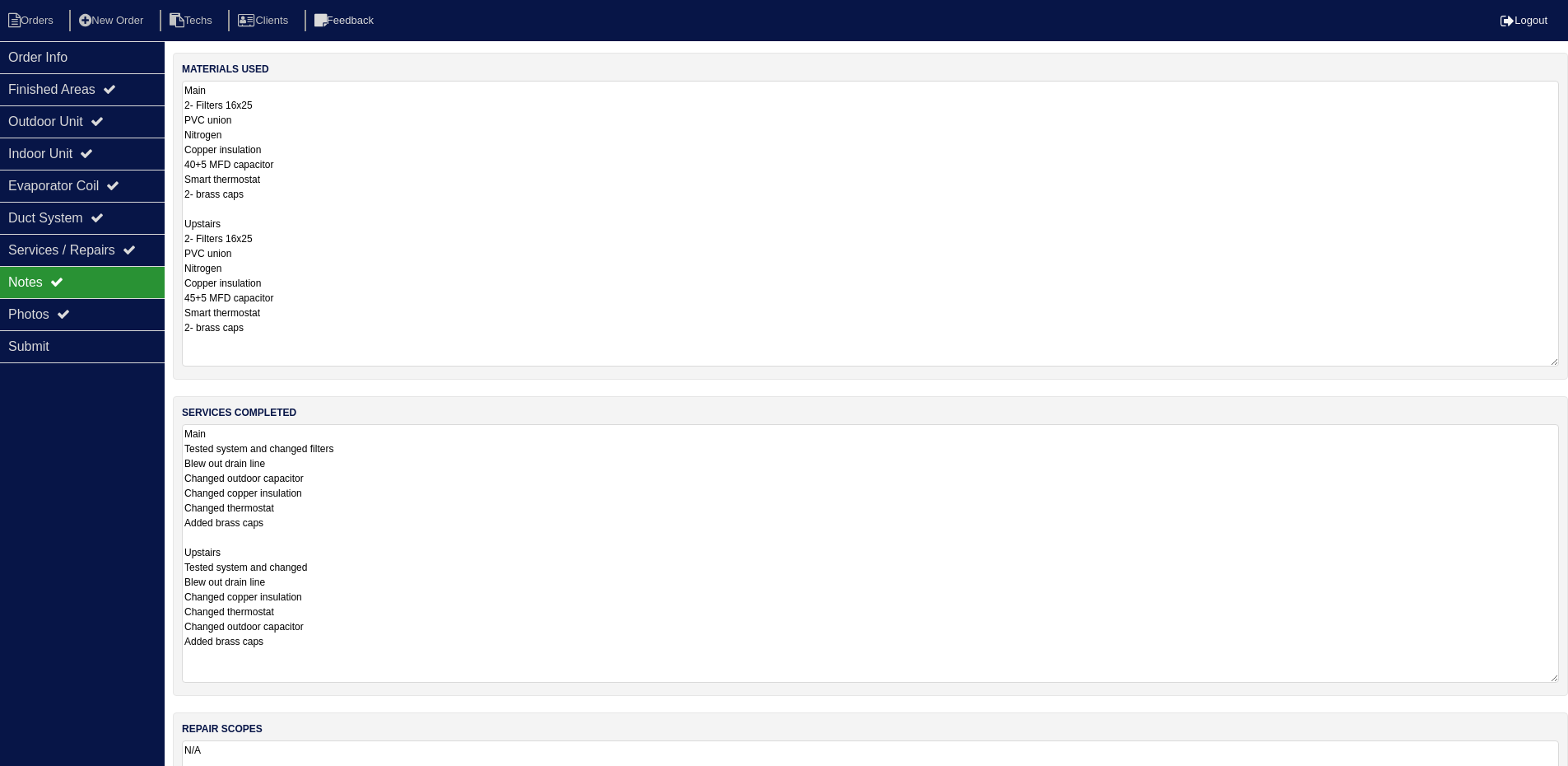
drag, startPoint x: 1556, startPoint y: 156, endPoint x: 1536, endPoint y: 359, distance: 204.0
click at [1536, 359] on textarea "Main 2- Filters 16x25 PVC union Nitrogen Copper insulation 40+5 MFD capacitor S…" at bounding box center [870, 223] width 1377 height 285
click at [48, 122] on div "Outdoor Unit" at bounding box center [82, 121] width 165 height 32
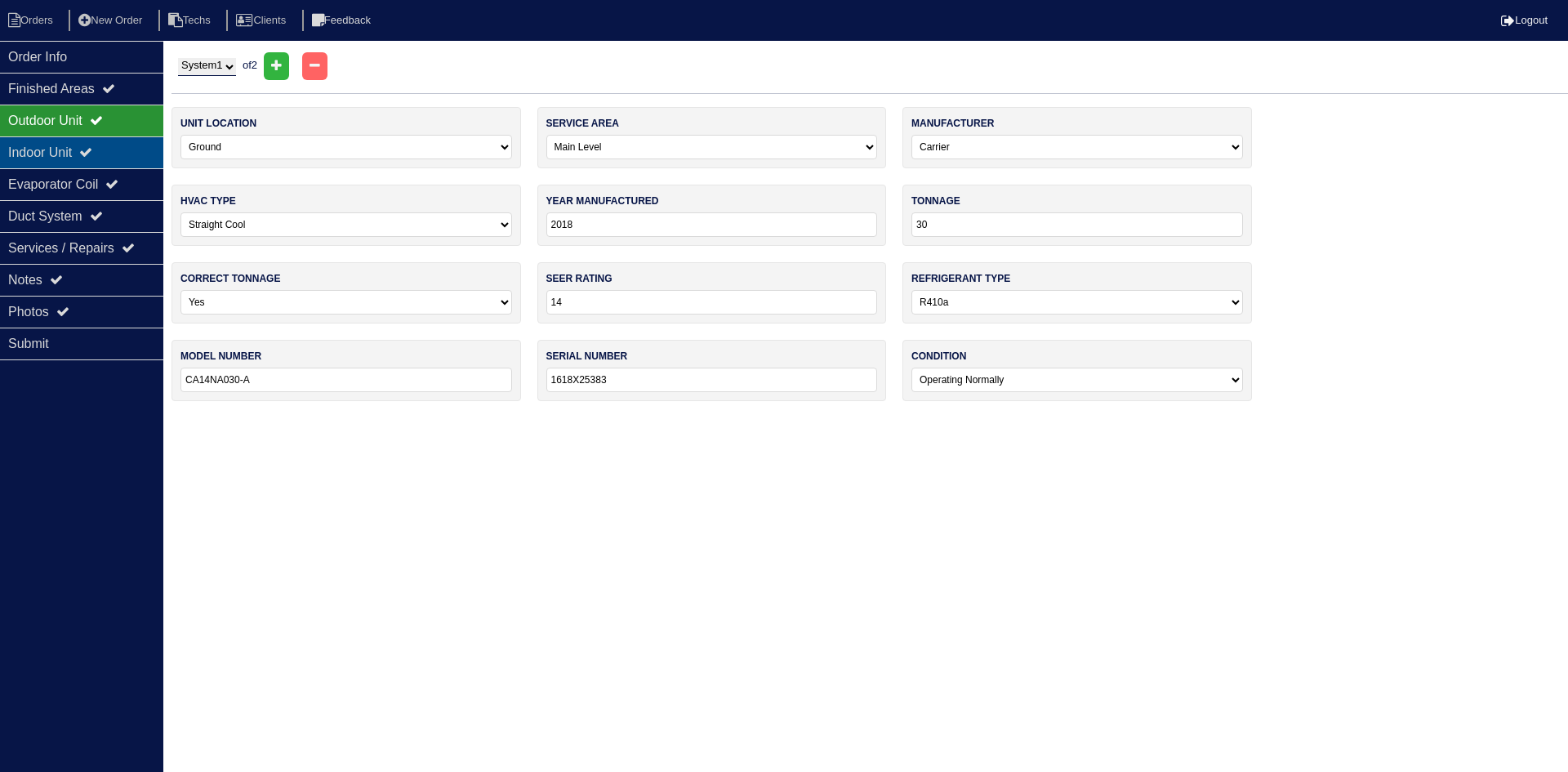
click at [56, 155] on div "Indoor Unit" at bounding box center [82, 152] width 164 height 32
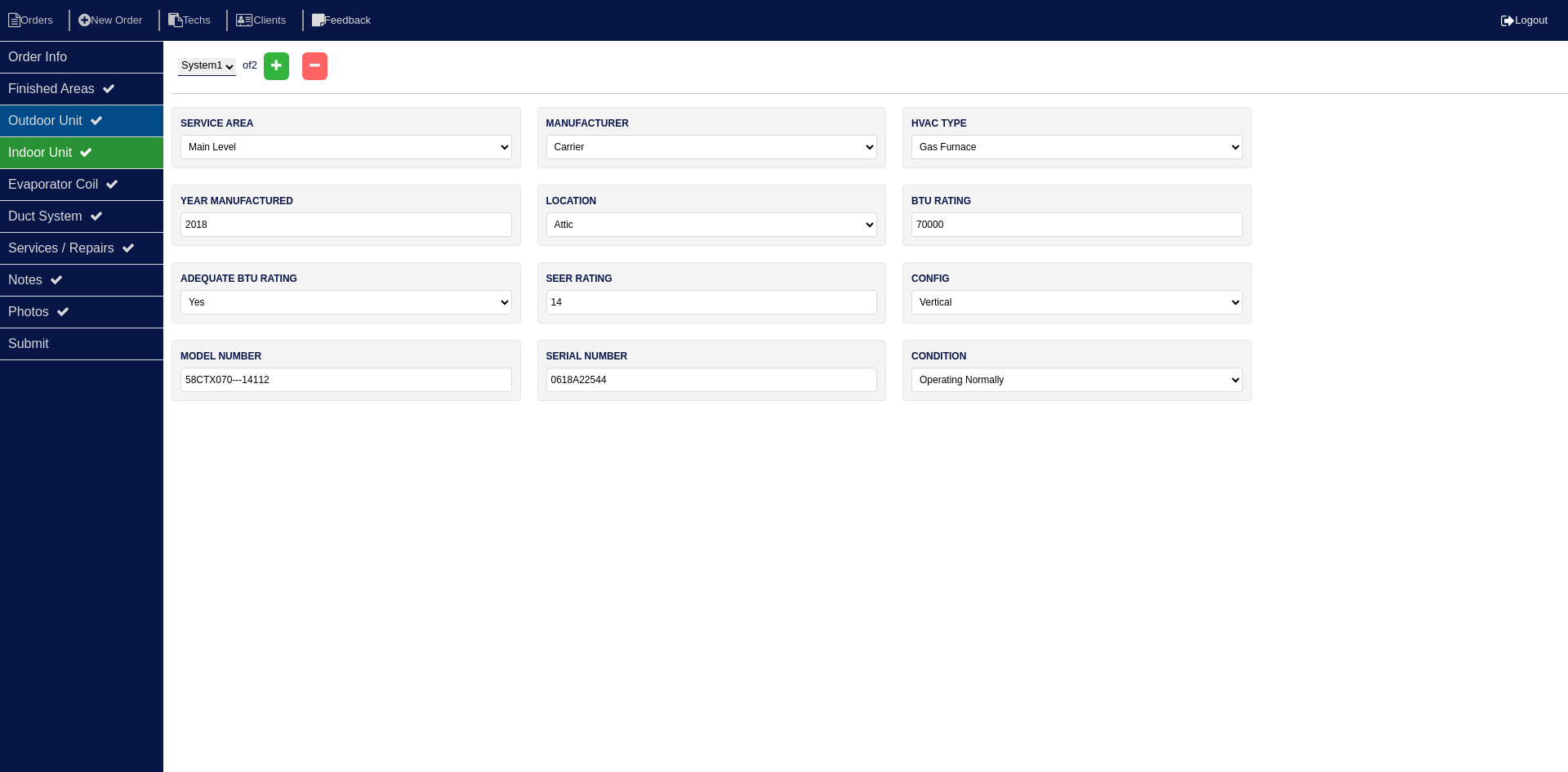
click at [62, 116] on div "Outdoor Unit" at bounding box center [82, 120] width 164 height 32
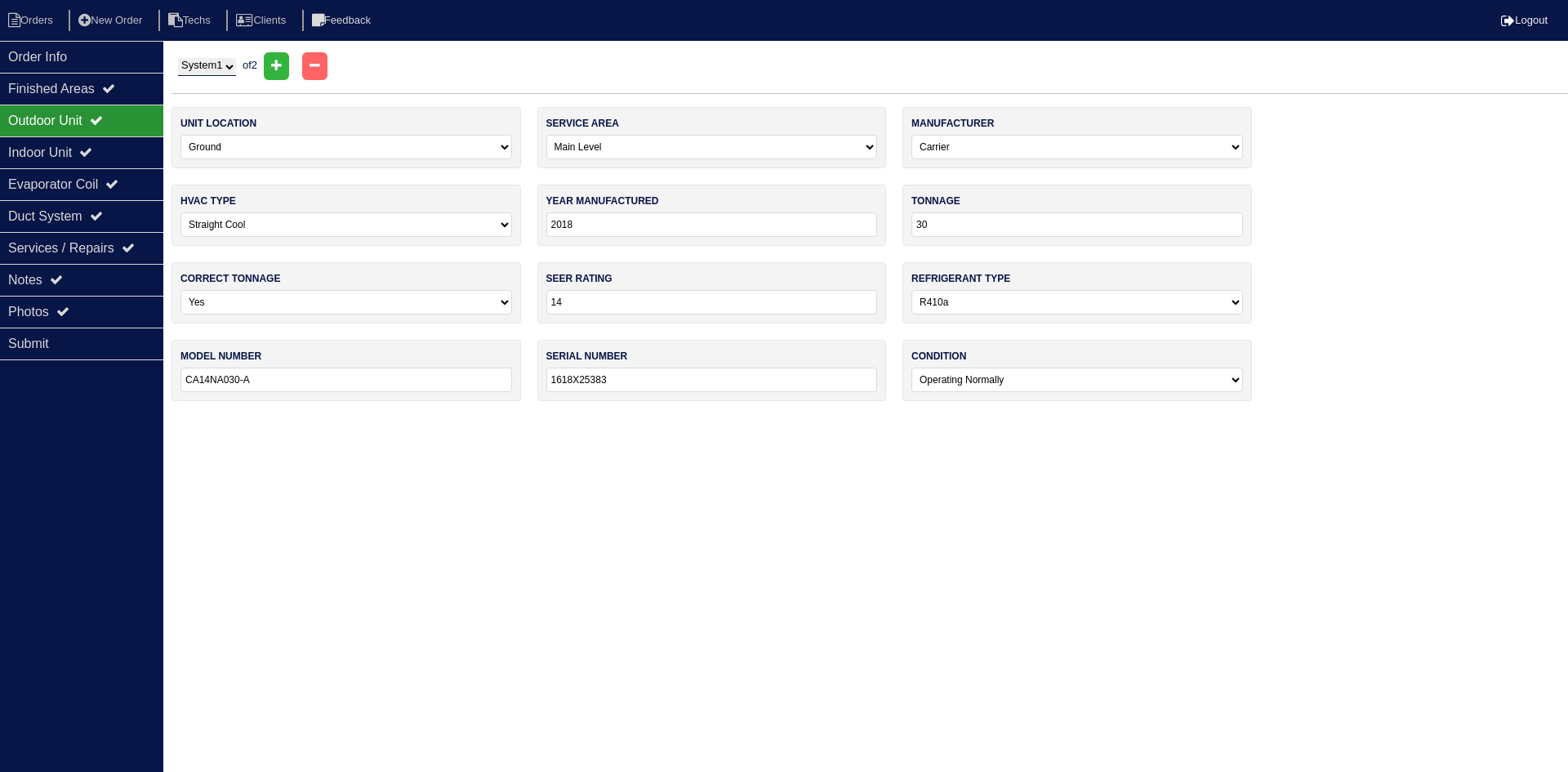
click at [201, 69] on select "System 1 System 2" at bounding box center [207, 67] width 58 height 18
select select "2"
click at [178, 58] on select "System 1 System 2" at bounding box center [207, 67] width 58 height 18
select select "1"
type input "36"
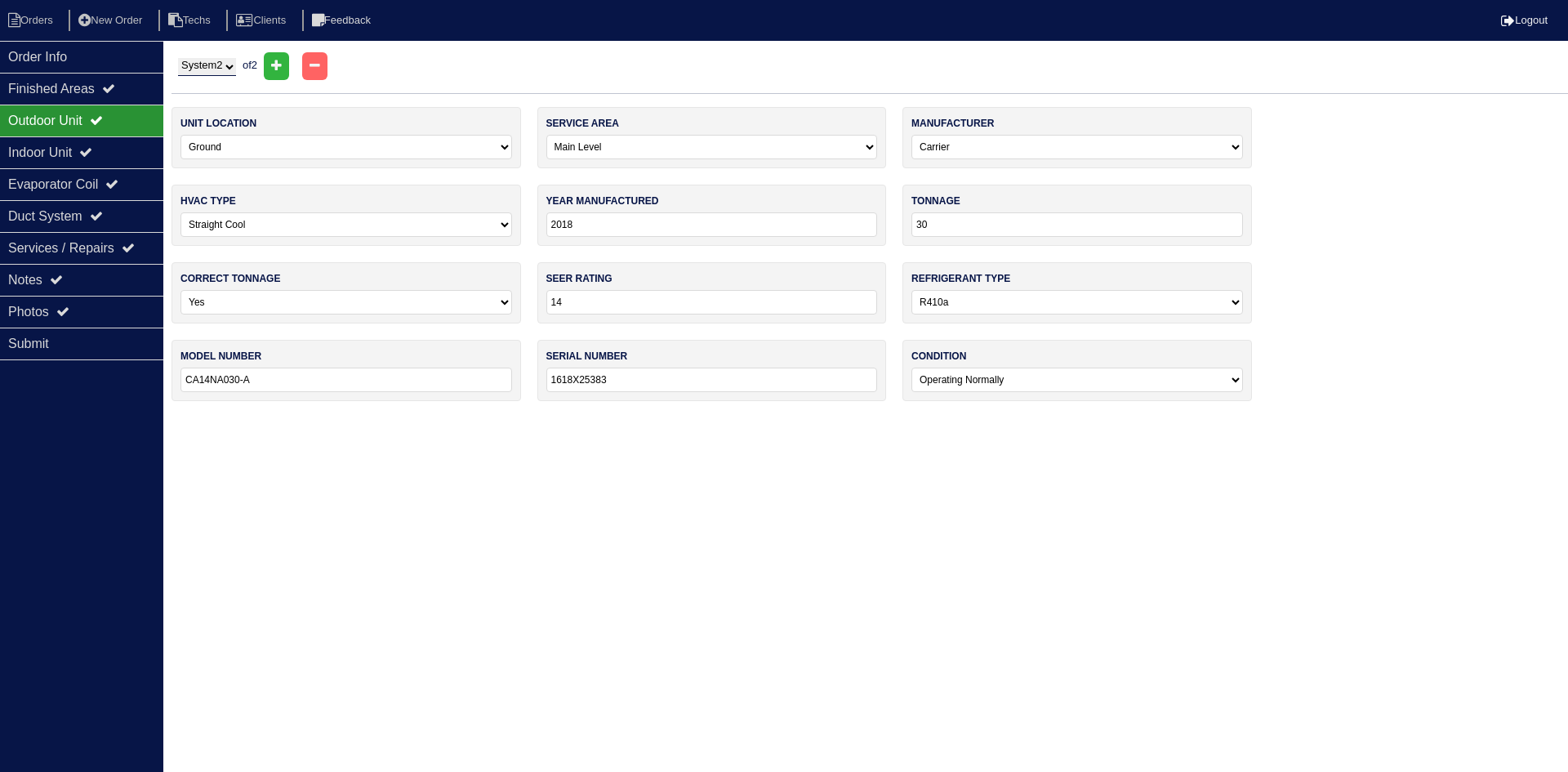
type input "CA14NA036-A"
type input "2718X36538"
select select "1"
type input "58STA070---16112"
type input "1718A24605"
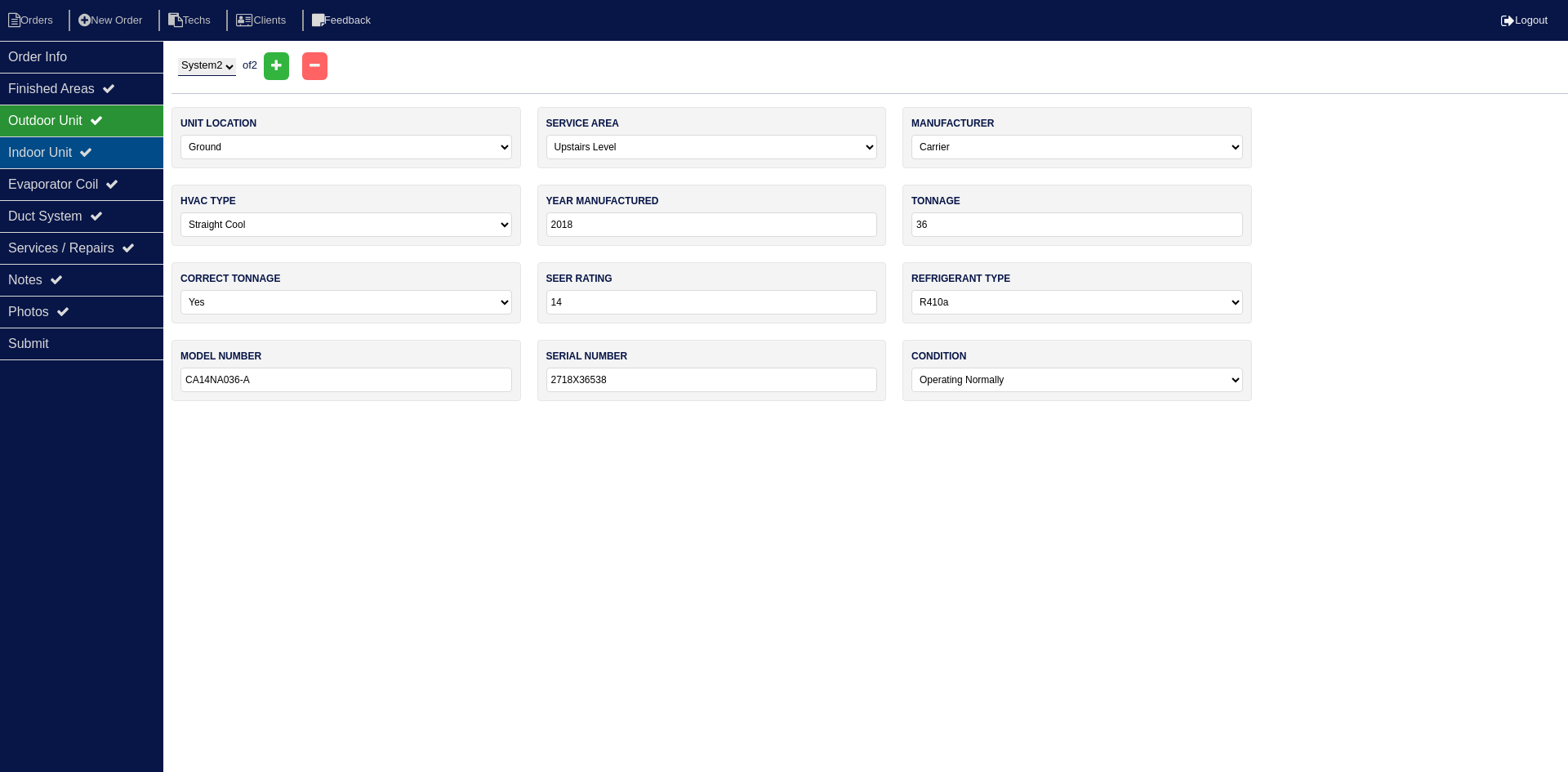
click at [61, 146] on div "Indoor Unit" at bounding box center [82, 152] width 164 height 32
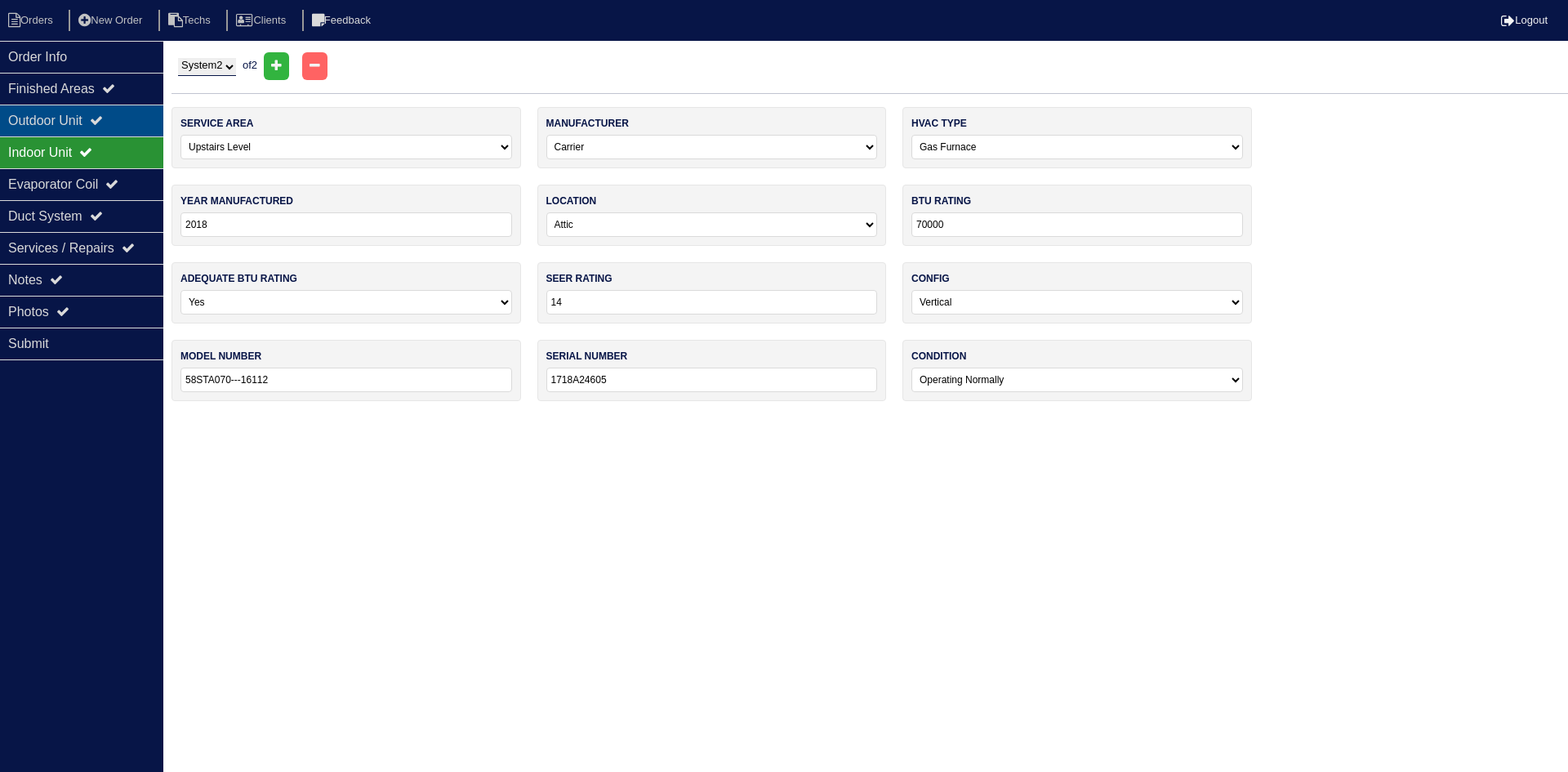
click at [80, 116] on div "Outdoor Unit" at bounding box center [82, 120] width 164 height 32
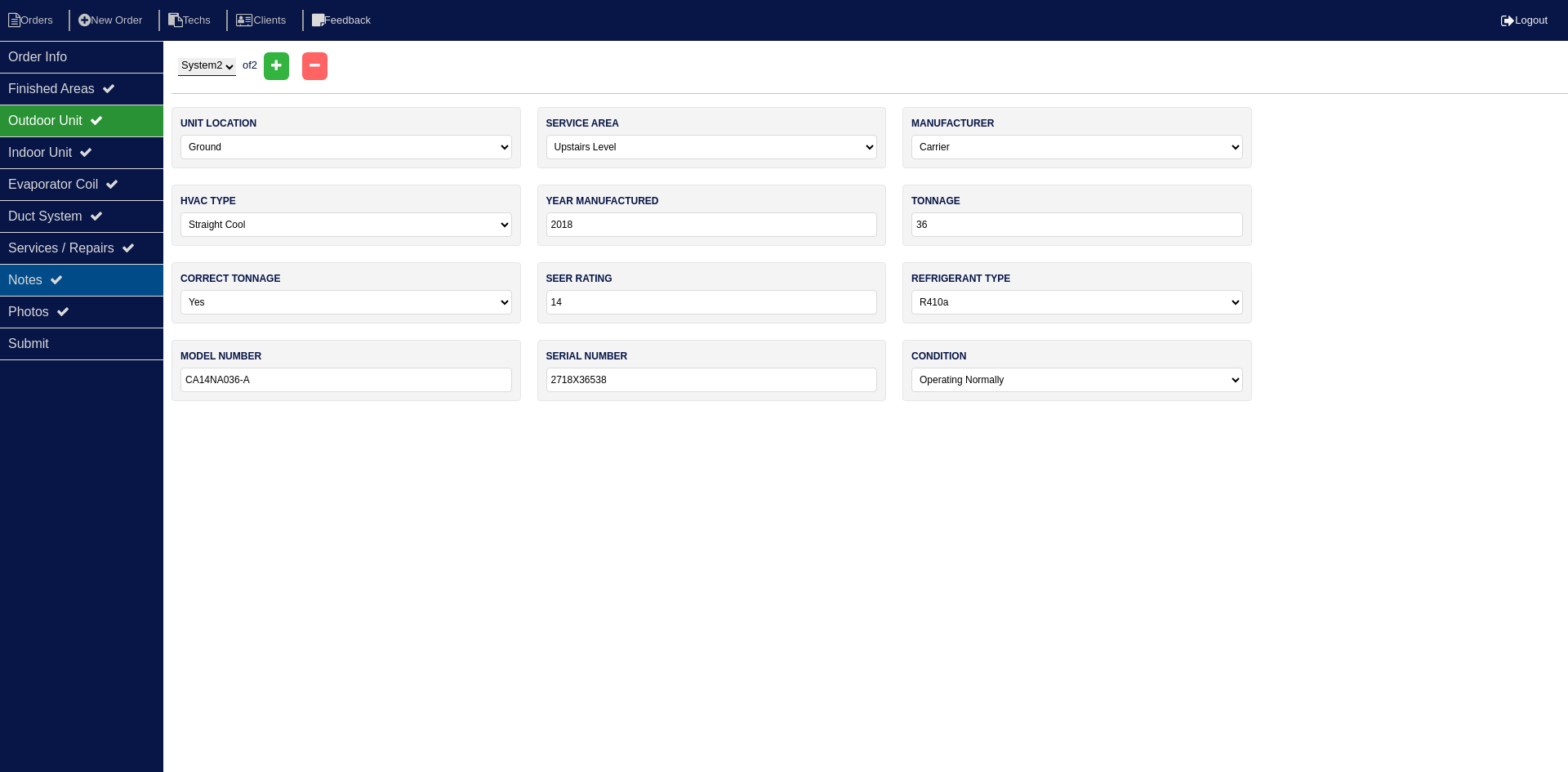
click at [103, 281] on div "Notes" at bounding box center [82, 280] width 164 height 32
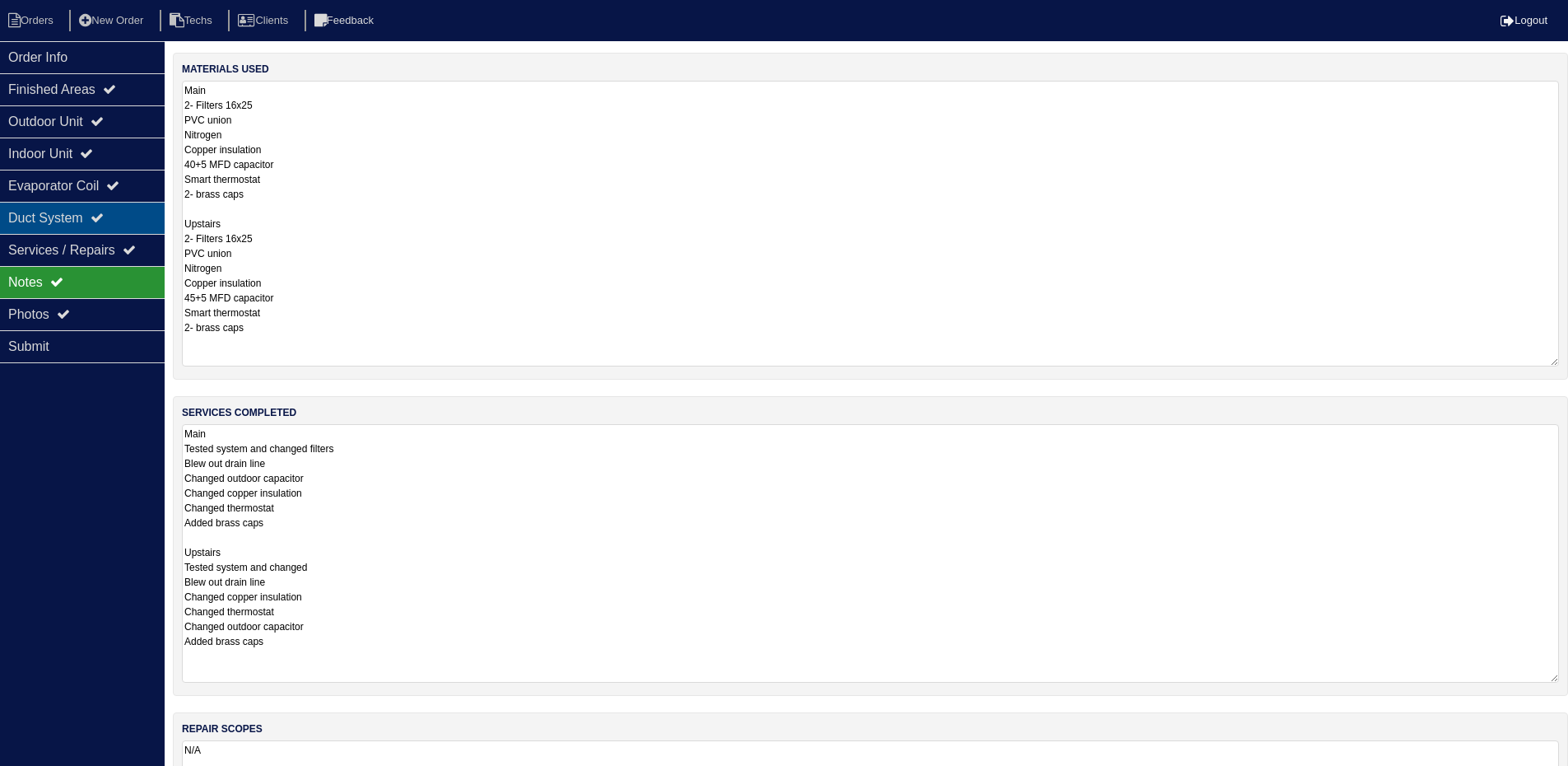
click at [104, 224] on icon at bounding box center [97, 217] width 13 height 13
select select "2"
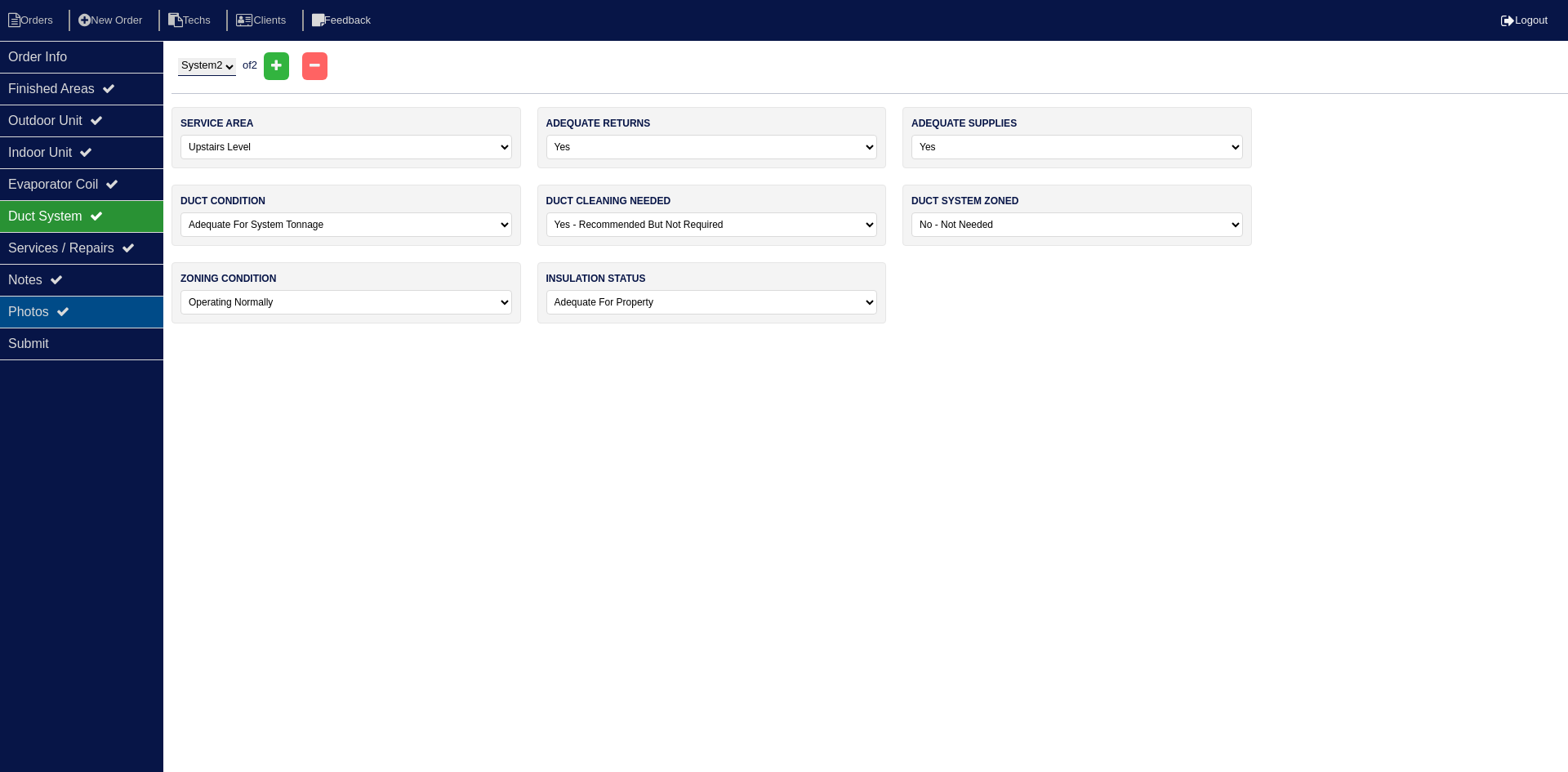
click at [91, 305] on div "Photos" at bounding box center [82, 311] width 164 height 32
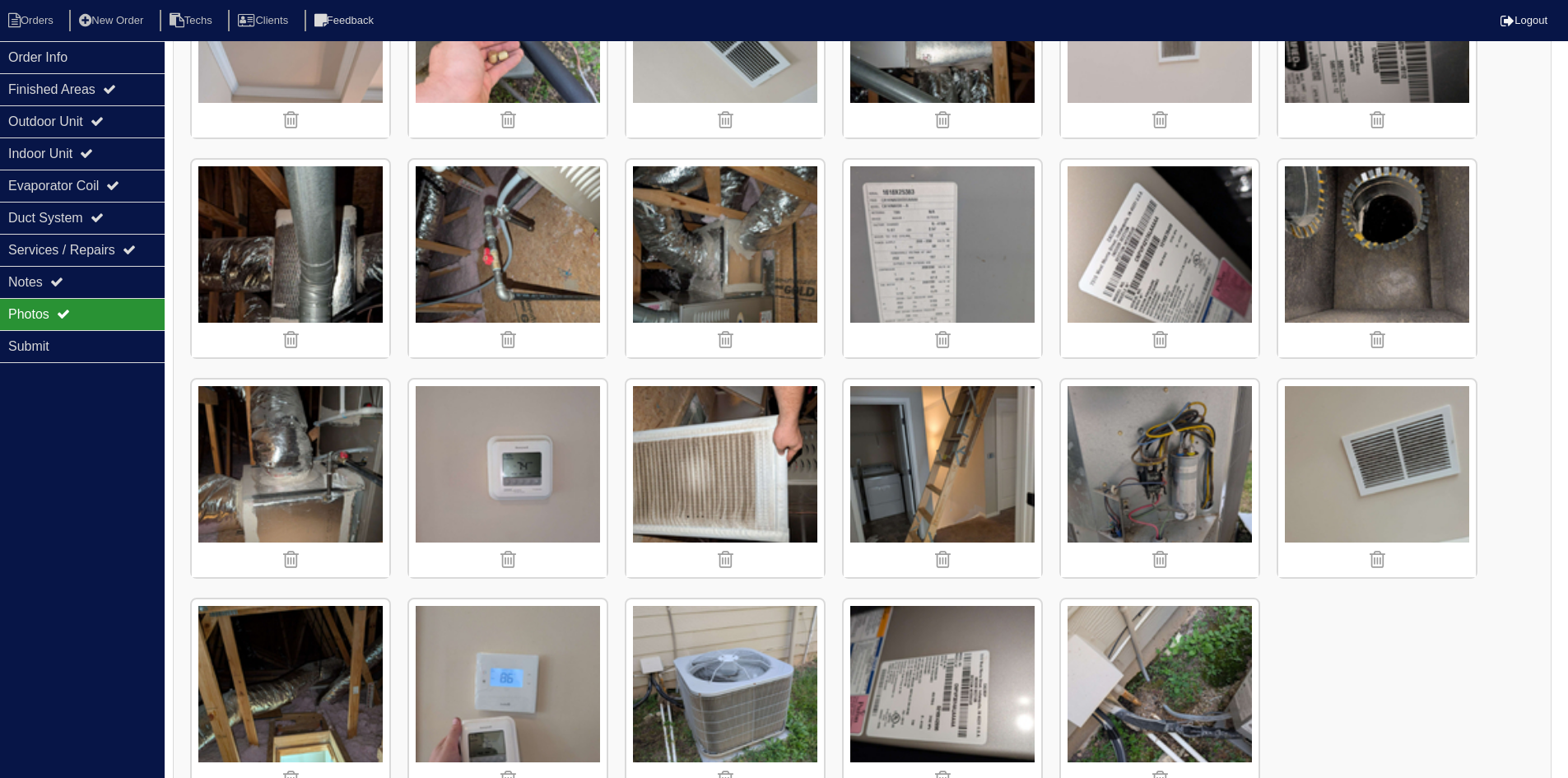
scroll to position [2168, 0]
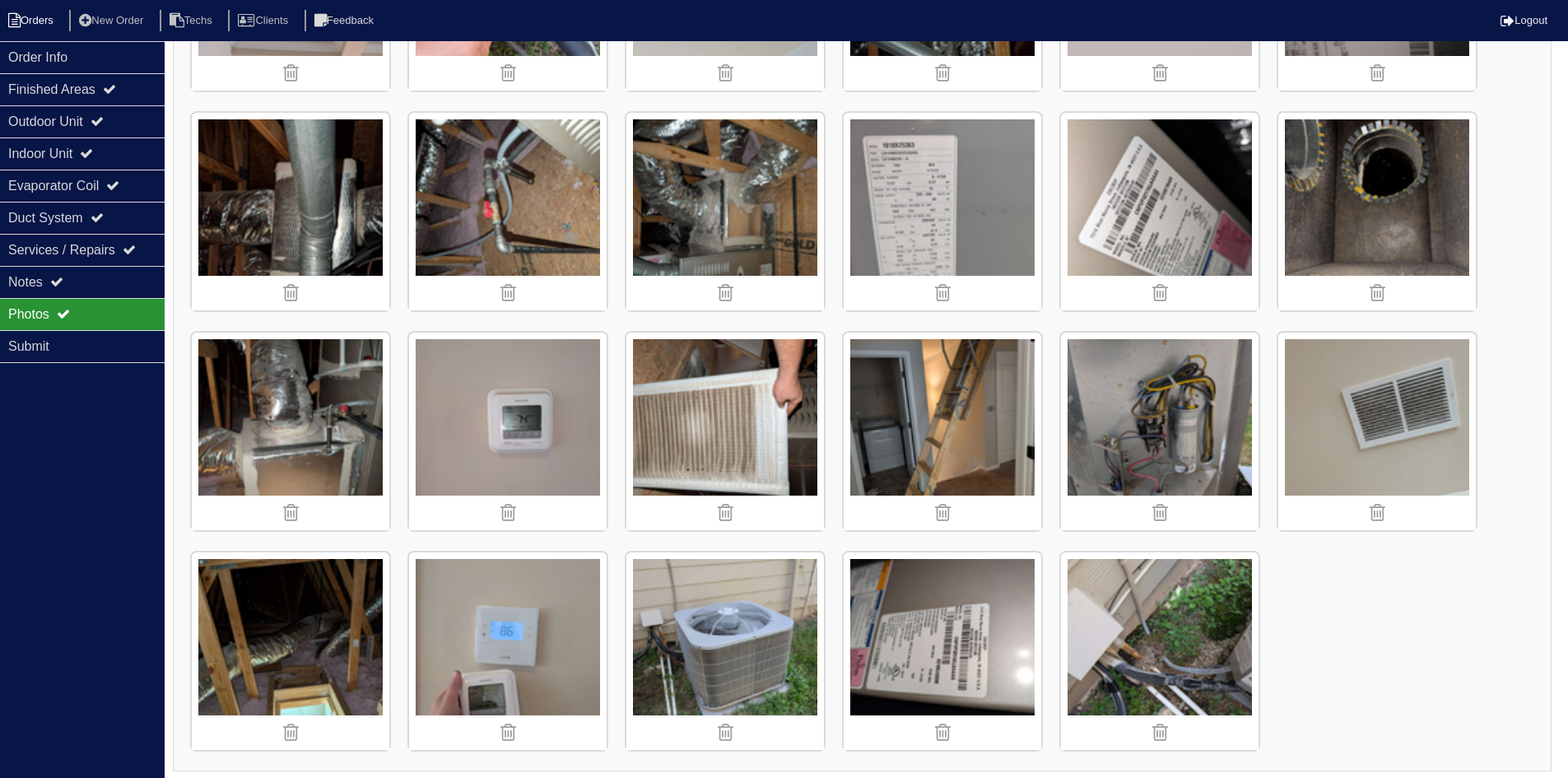
click at [37, 15] on li "Orders" at bounding box center [33, 20] width 66 height 22
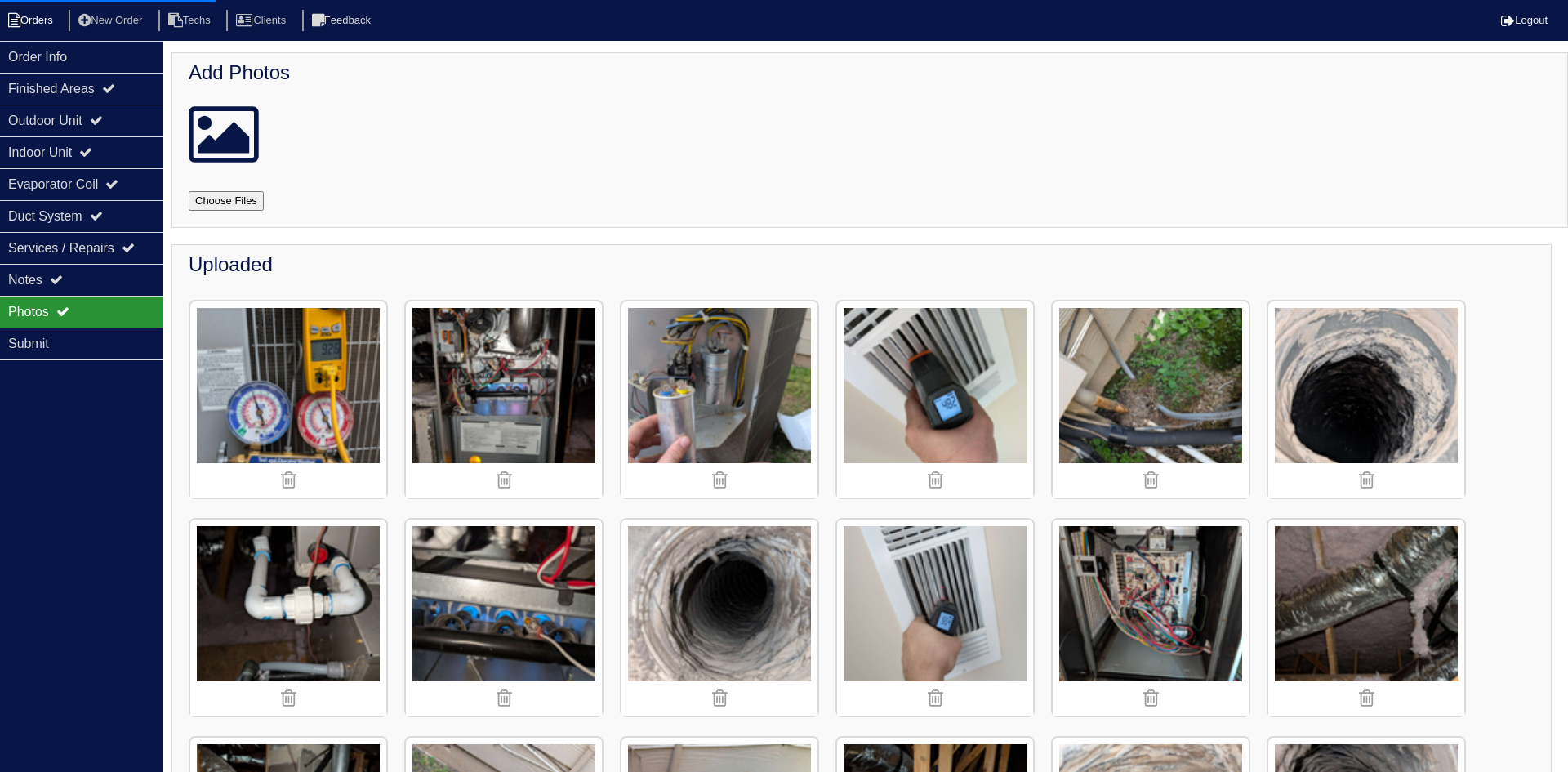
select select "15"
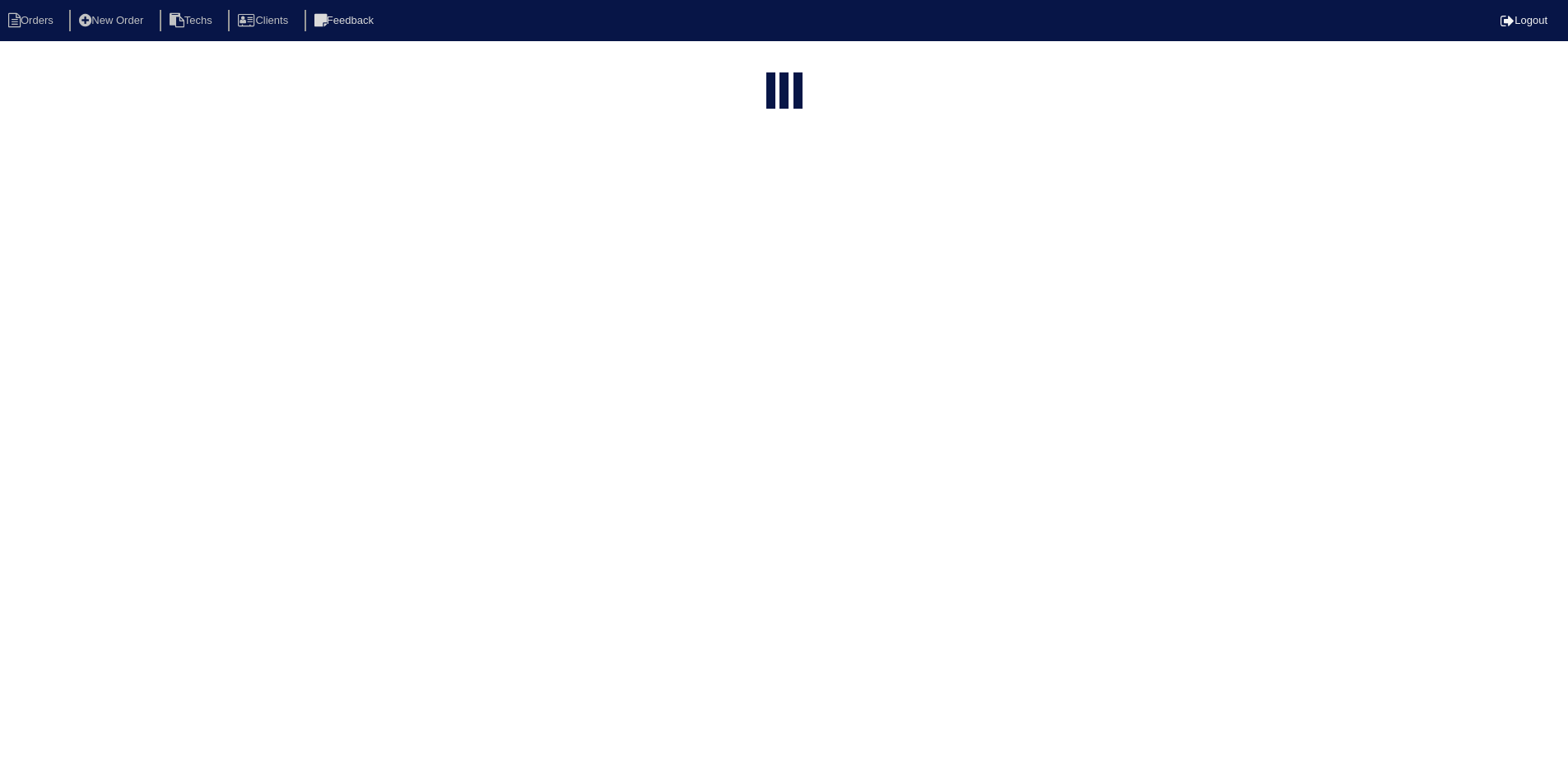
select select "field complete"
select select "need to quote"
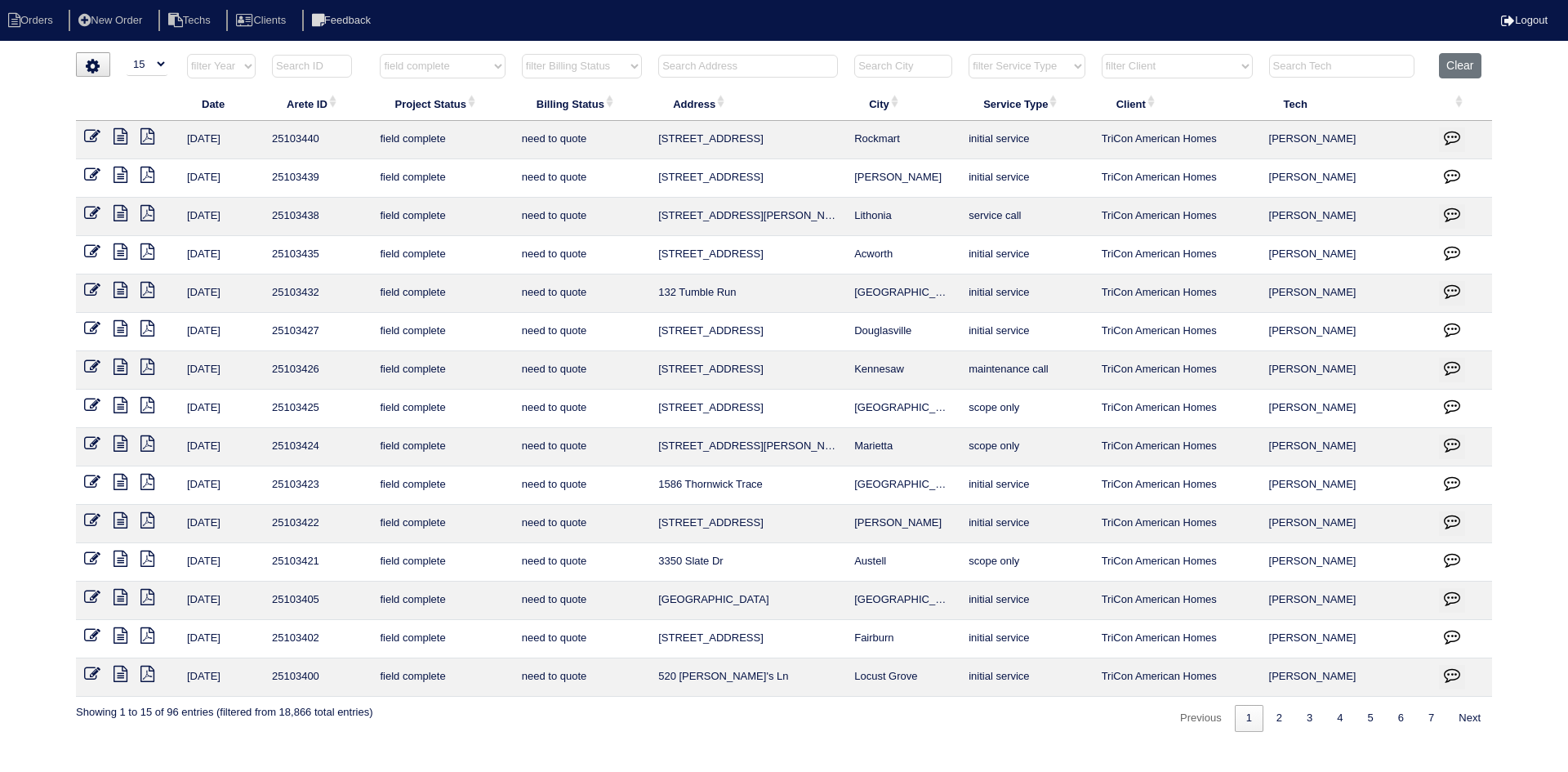
click at [117, 251] on icon at bounding box center [120, 251] width 14 height 17
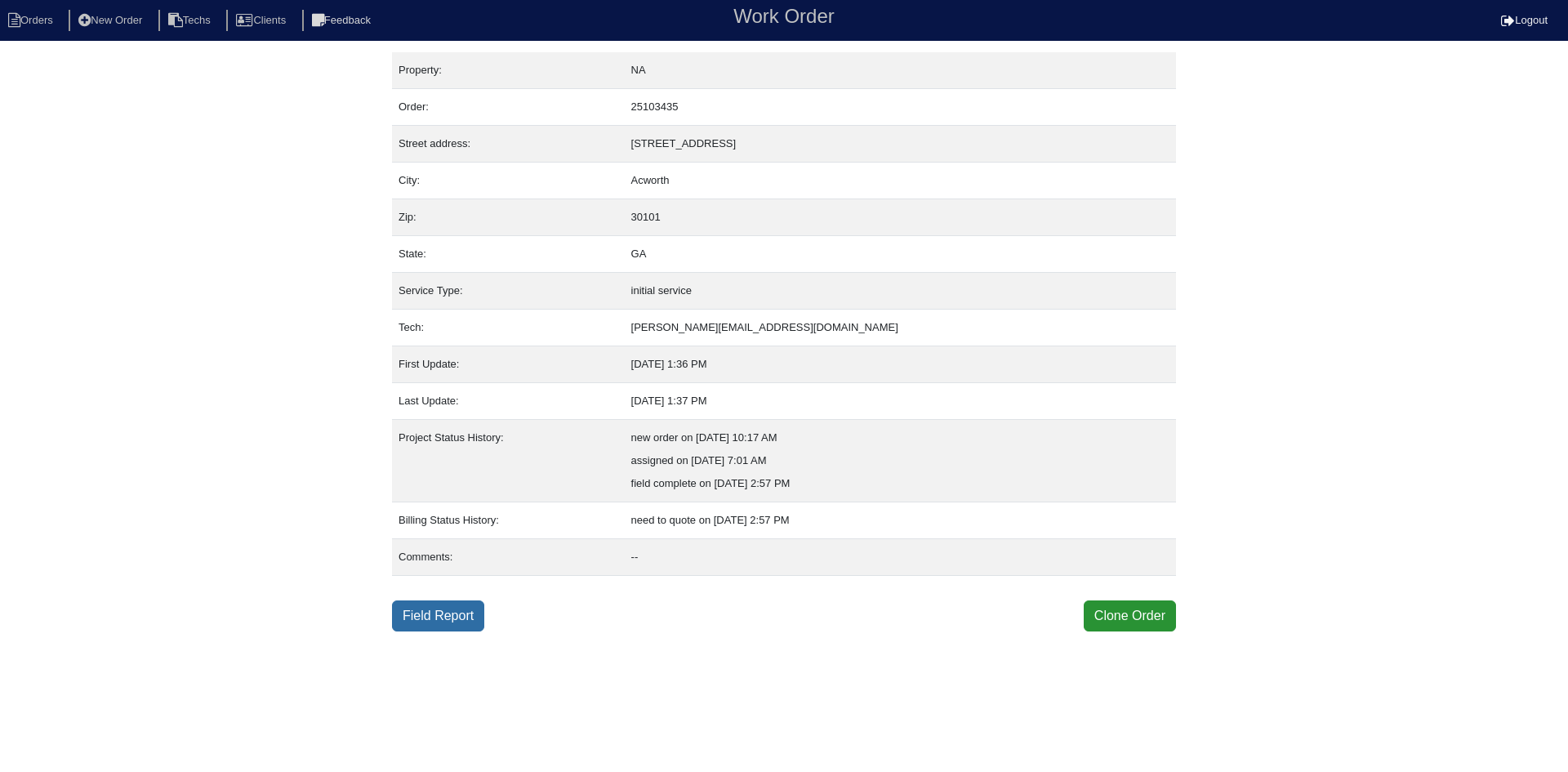
click at [421, 613] on link "Field Report" at bounding box center [438, 615] width 92 height 31
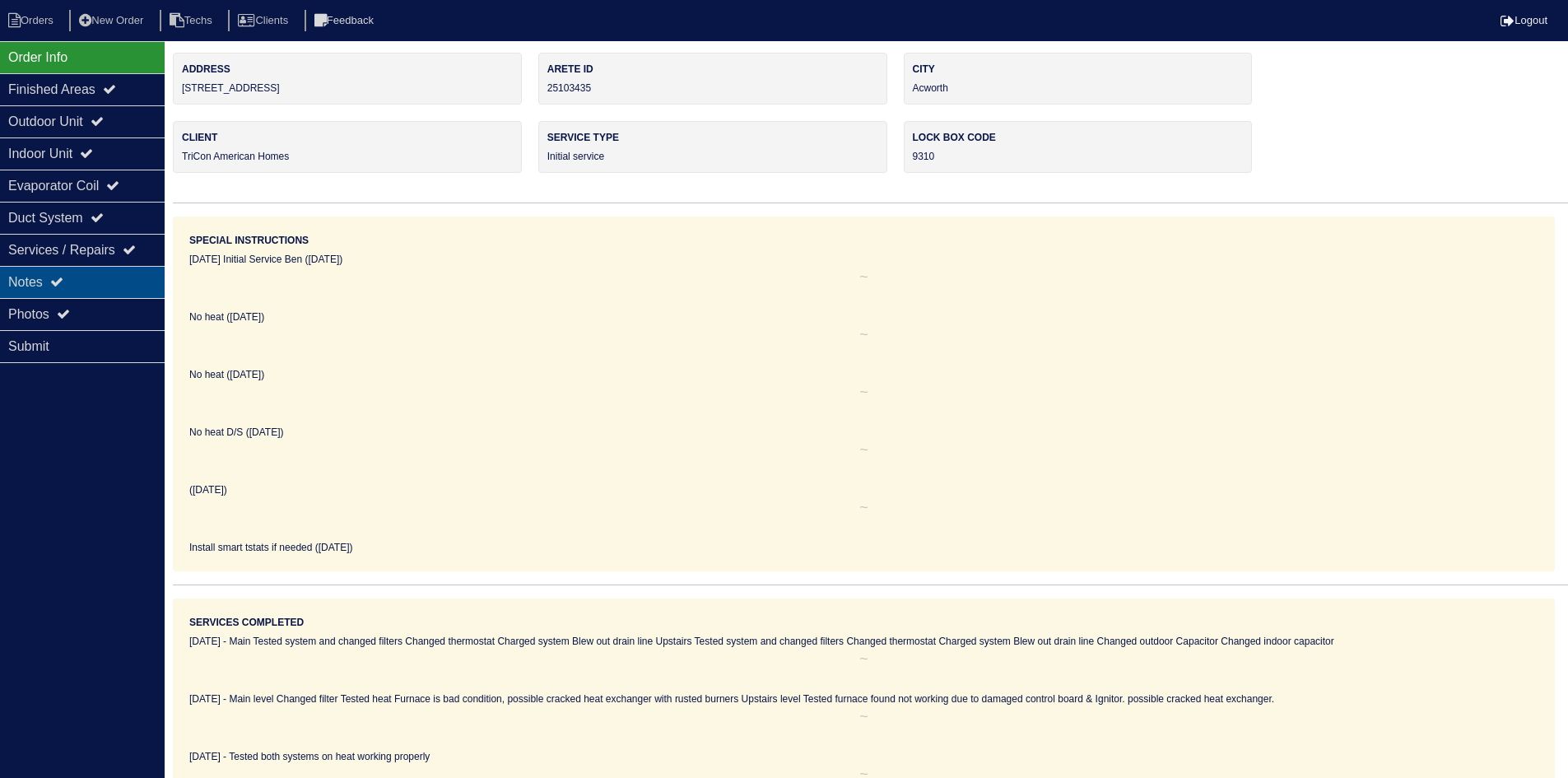
click at [35, 276] on div "Notes" at bounding box center [82, 282] width 165 height 32
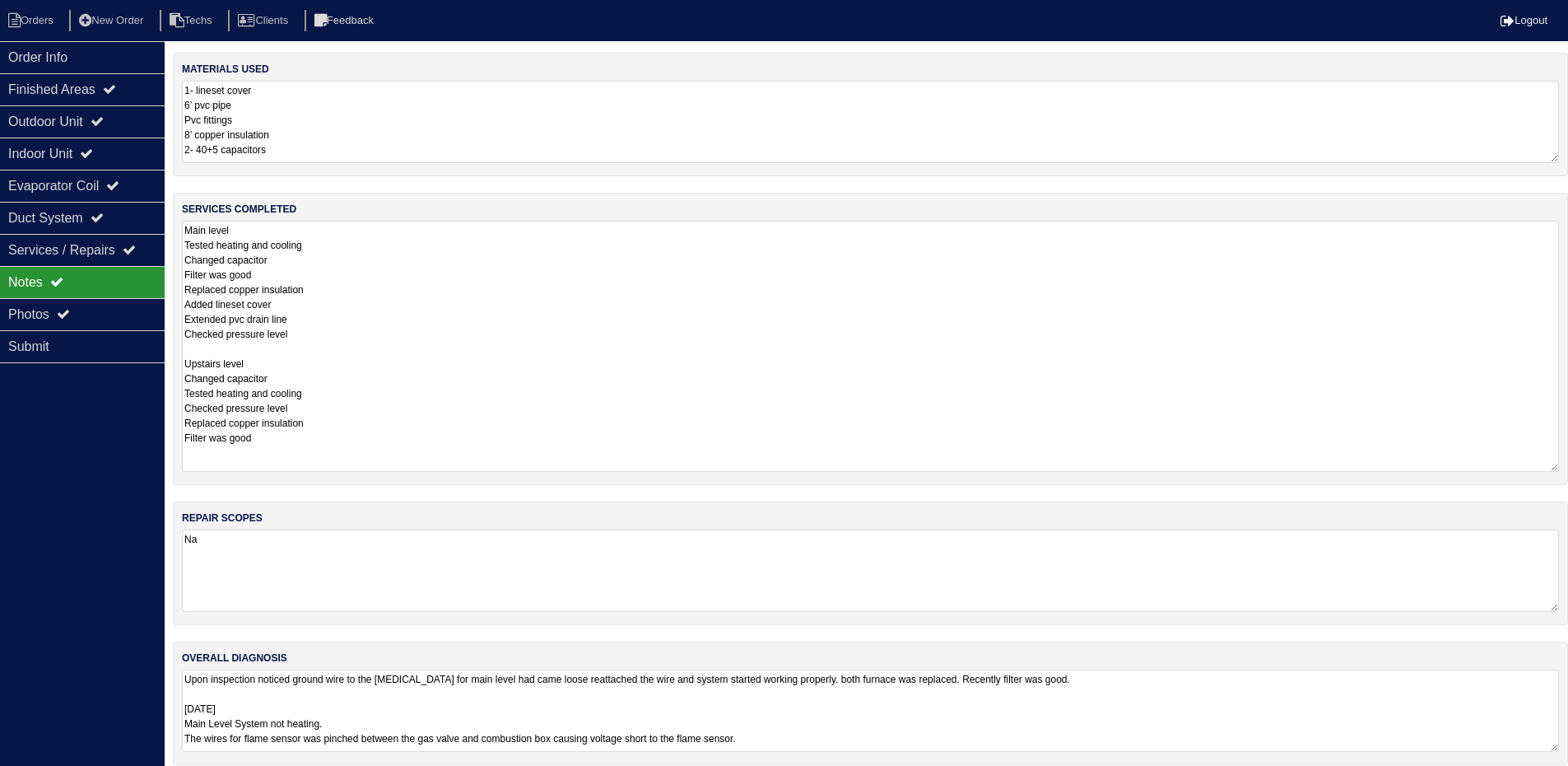
drag, startPoint x: 1565, startPoint y: 296, endPoint x: 1556, endPoint y: 290, distance: 10.8
click at [1568, 465] on html "Orders New Order Techs Clients Feedback Logout Orders New Order Users Clients M…" at bounding box center [784, 390] width 1568 height 781
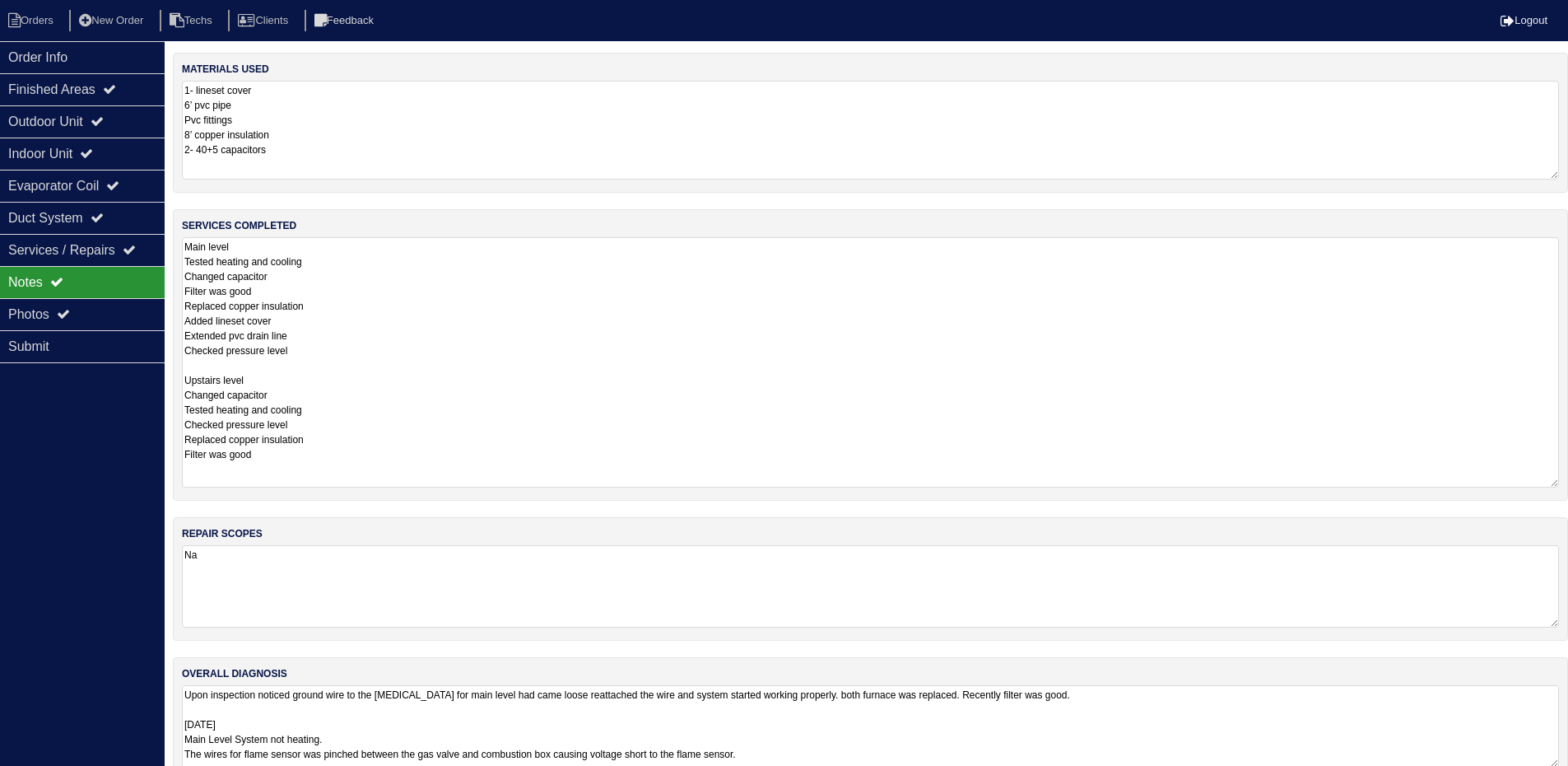
drag, startPoint x: 1552, startPoint y: 161, endPoint x: 1561, endPoint y: 178, distance: 19.2
click at [1561, 178] on div "materials used 1- lineset cover 6’ pvc pipe Pvc fittings 8’ copper insulation 2…" at bounding box center [870, 122] width 1395 height 140
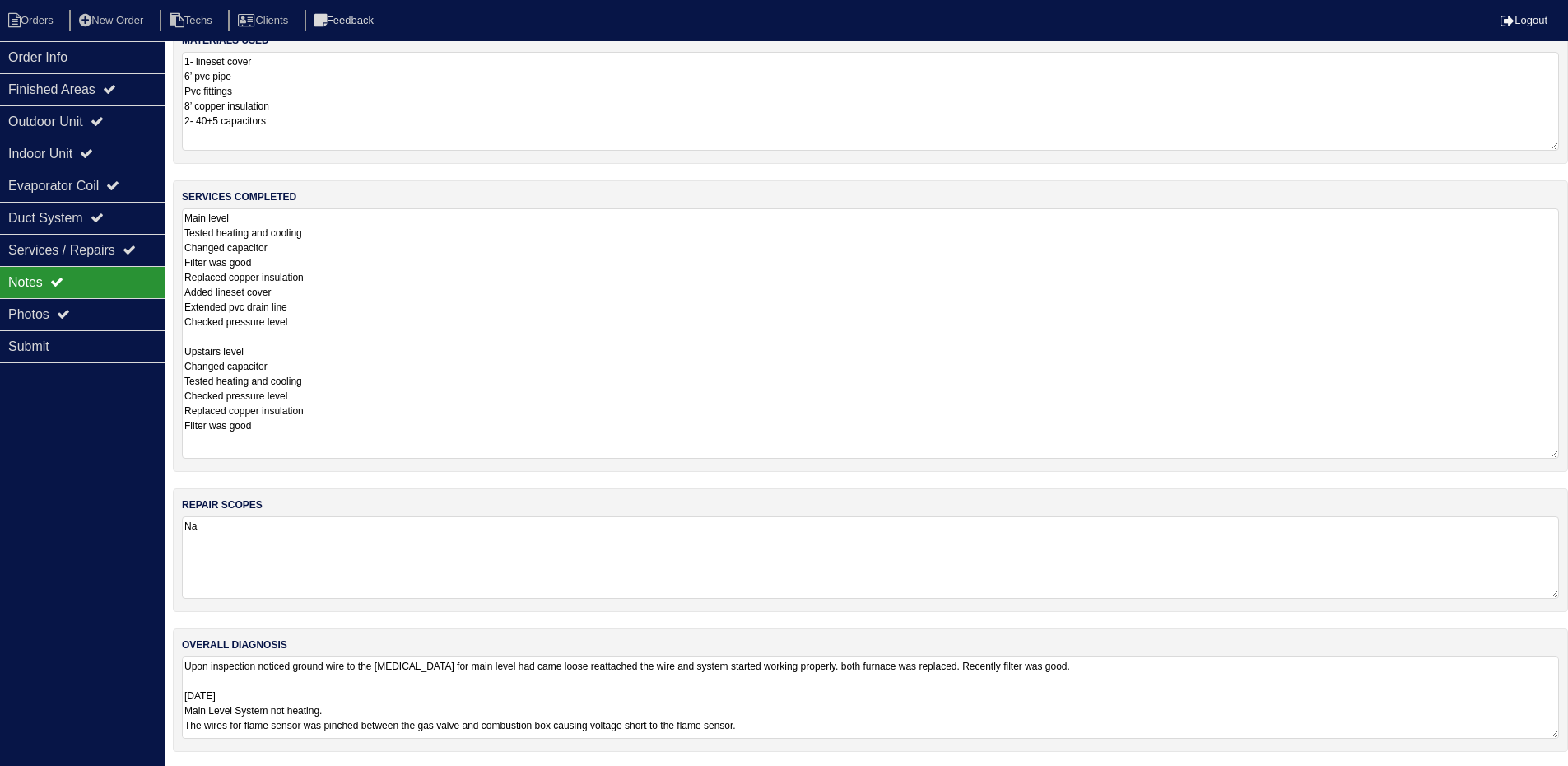
scroll to position [31, 0]
drag, startPoint x: 1557, startPoint y: 730, endPoint x: 1572, endPoint y: 816, distance: 87.3
click at [1568, 778] on html "Orders New Order Techs Clients Feedback Logout Orders New Order Users Clients M…" at bounding box center [784, 410] width 1568 height 884
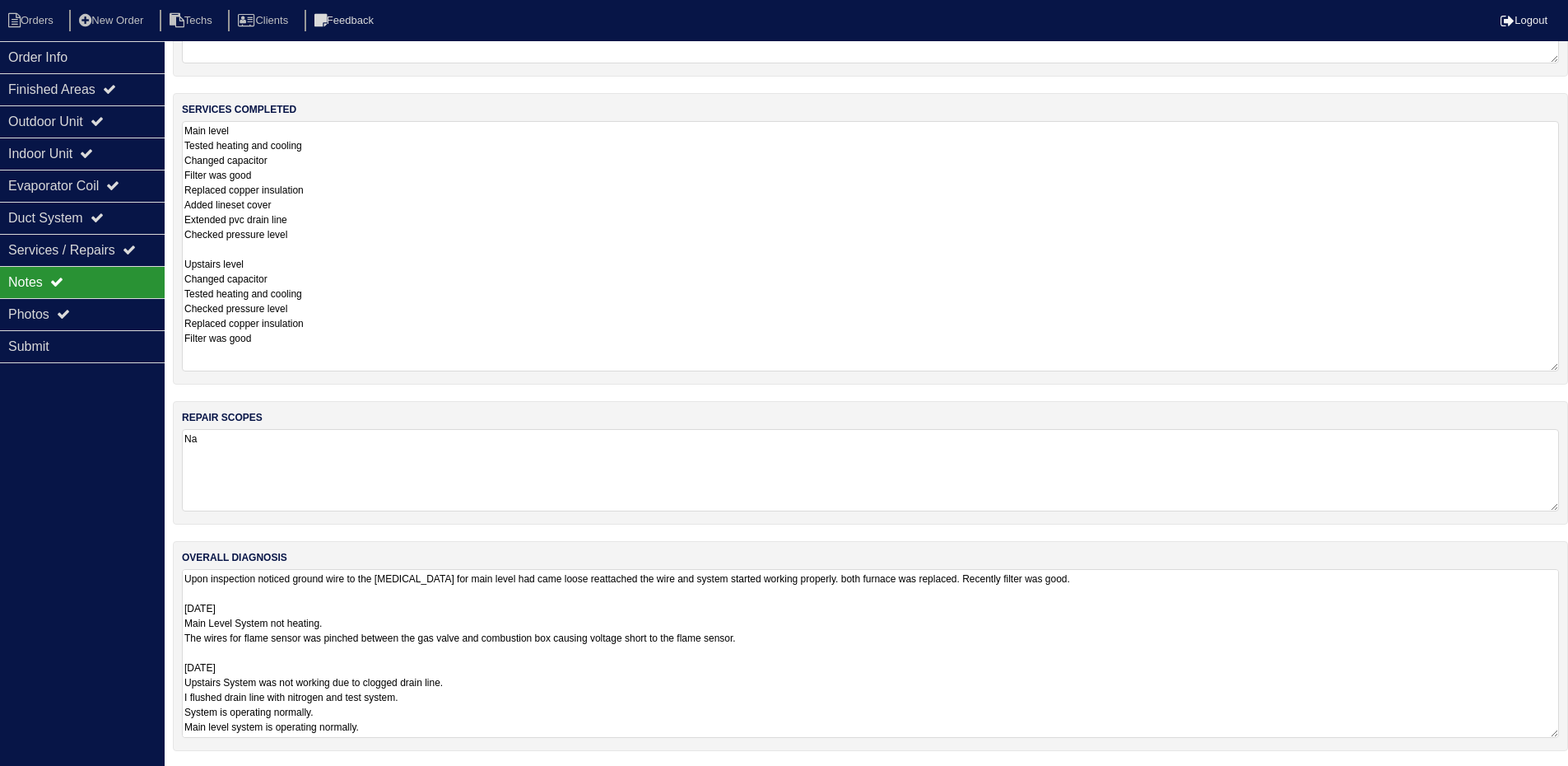
scroll to position [118, 0]
drag, startPoint x: 1555, startPoint y: 732, endPoint x: 1565, endPoint y: 817, distance: 85.6
click at [1565, 778] on html "Orders New Order Techs Clients Feedback Logout Orders New Order Users Clients M…" at bounding box center [784, 361] width 1568 height 958
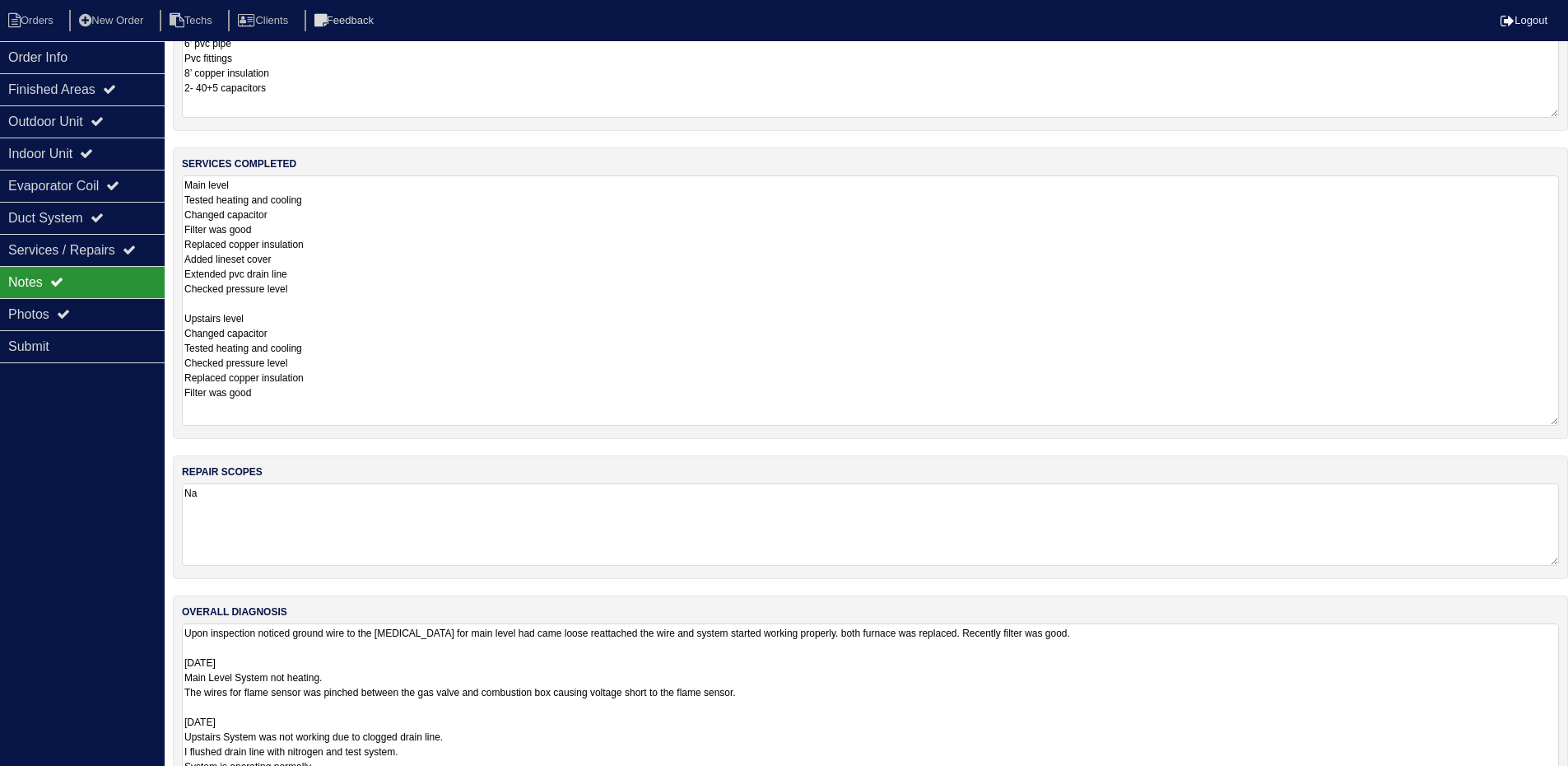
scroll to position [0, 0]
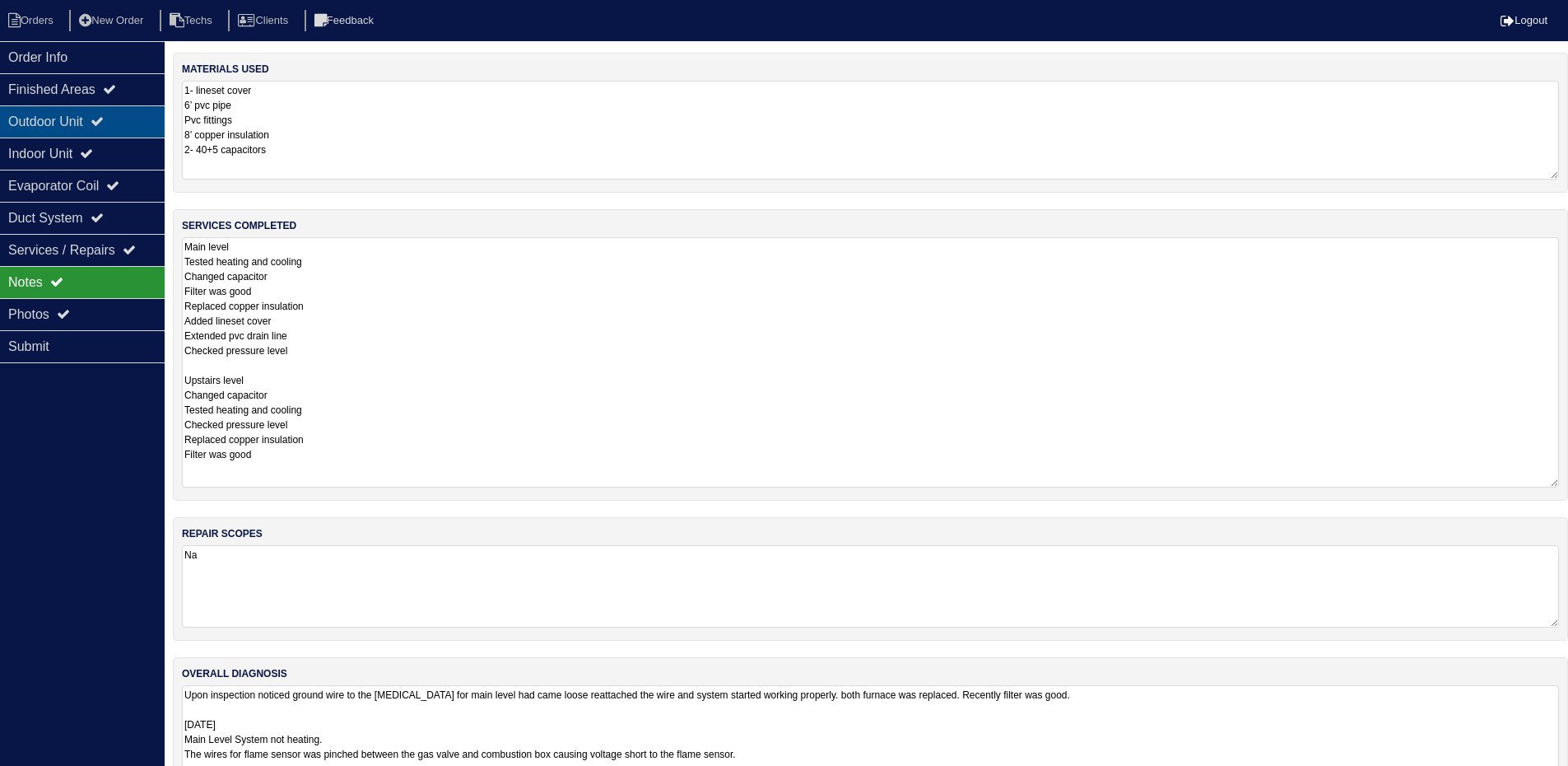
click at [77, 114] on div "Outdoor Unit" at bounding box center [82, 121] width 165 height 32
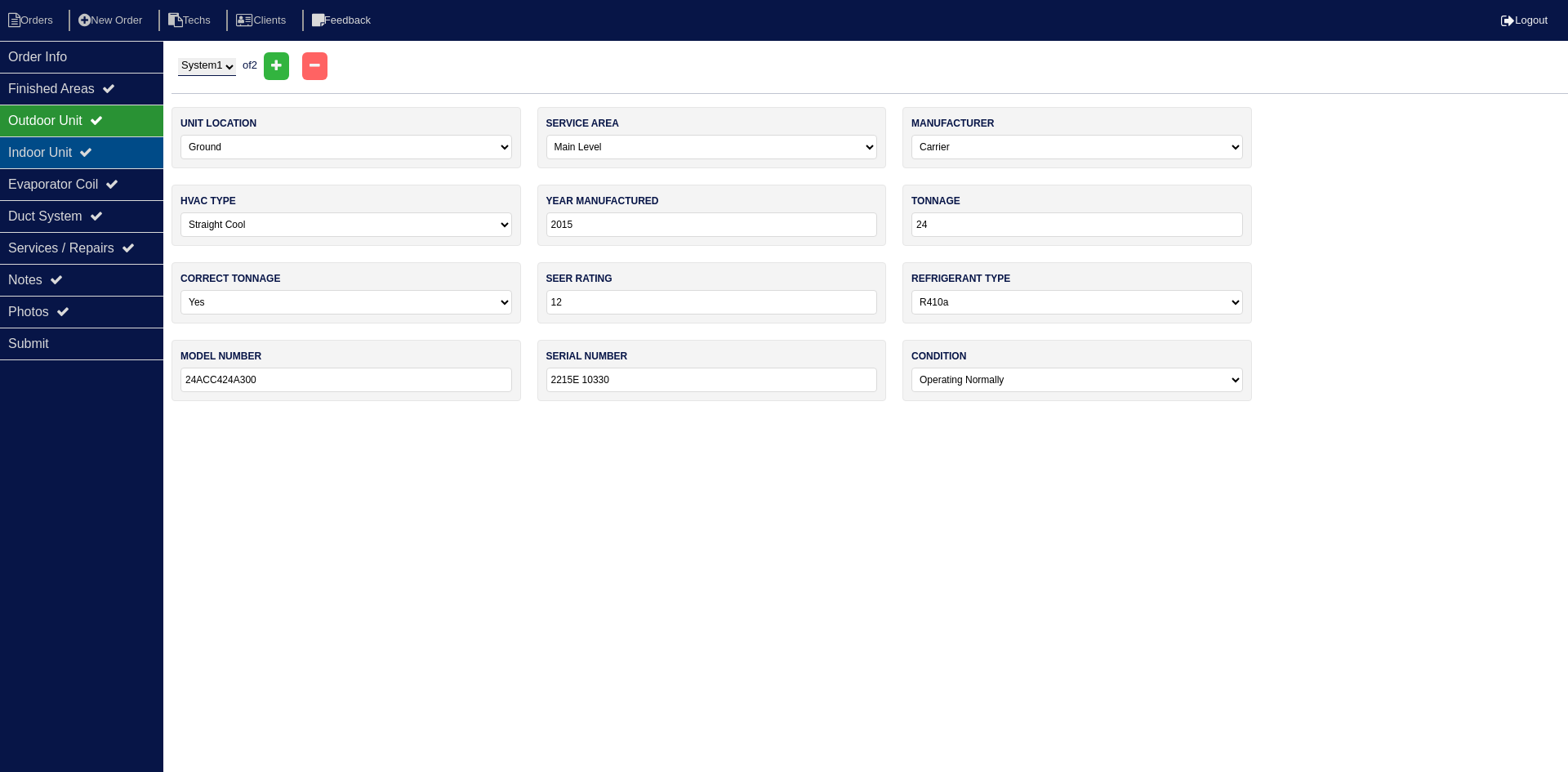
click at [106, 155] on div "Indoor Unit" at bounding box center [82, 152] width 164 height 32
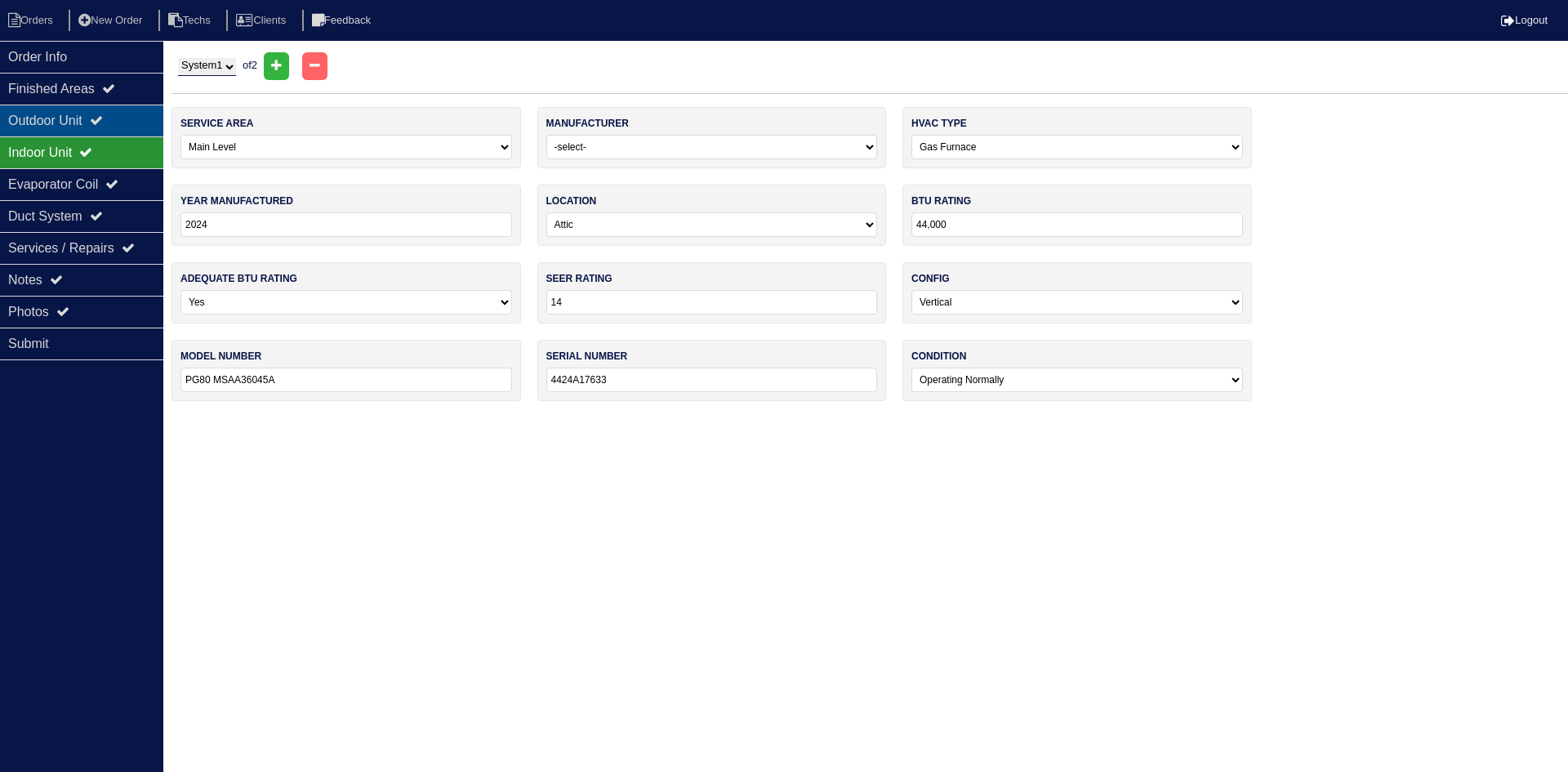
click at [103, 120] on icon at bounding box center [96, 120] width 13 height 13
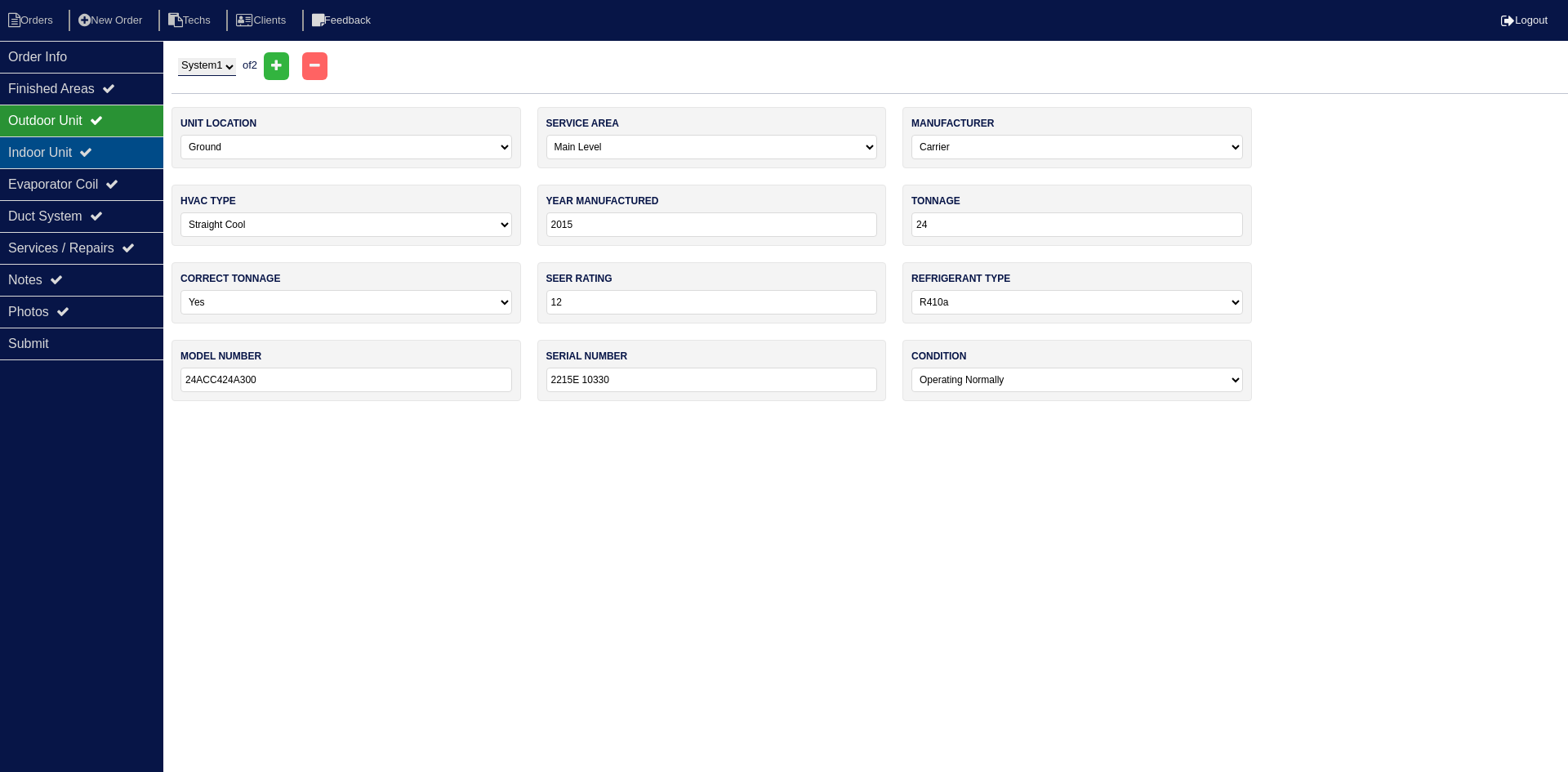
click at [60, 156] on div "Indoor Unit" at bounding box center [82, 152] width 164 height 32
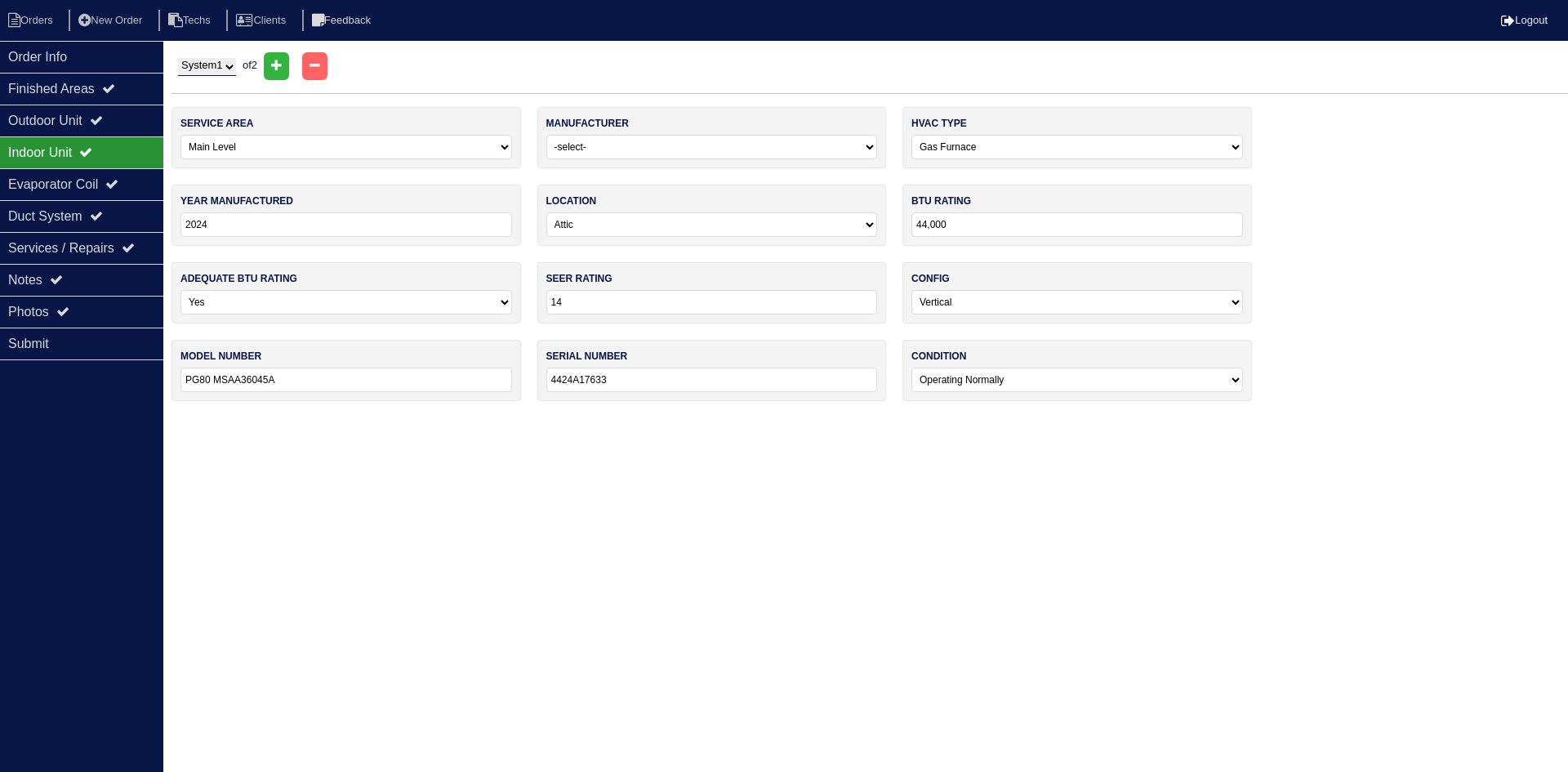
click at [215, 65] on select "System 1 System 2" at bounding box center [207, 67] width 58 height 18
select select "2"
click at [178, 58] on select "System 1 System 2" at bounding box center [207, 67] width 58 height 18
select select "1"
type input "30"
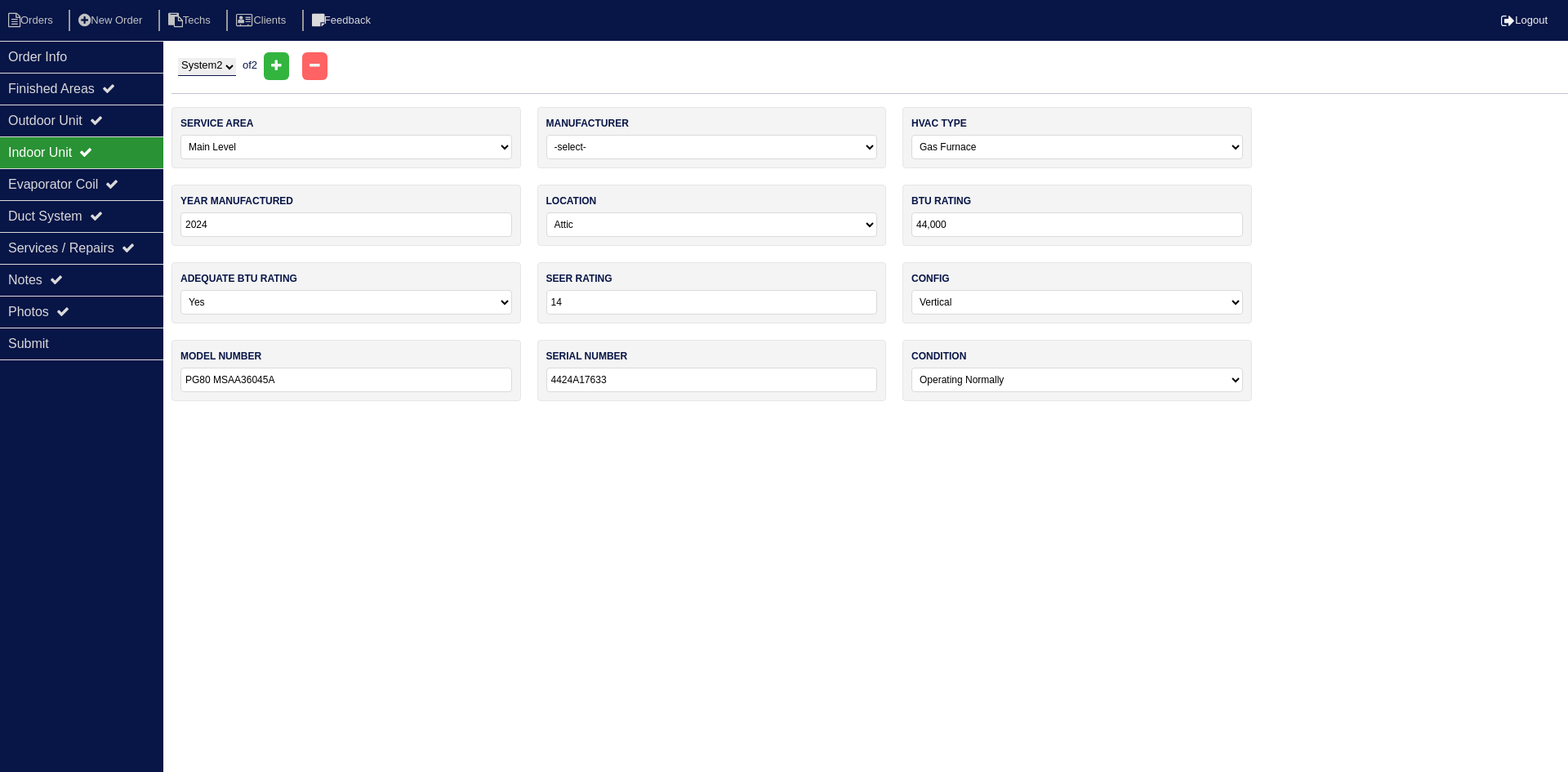
type input "24ACC430A300"
type input "1915E21932"
select select "1"
type input "66,000"
type input "PG80 MSAA36070B"
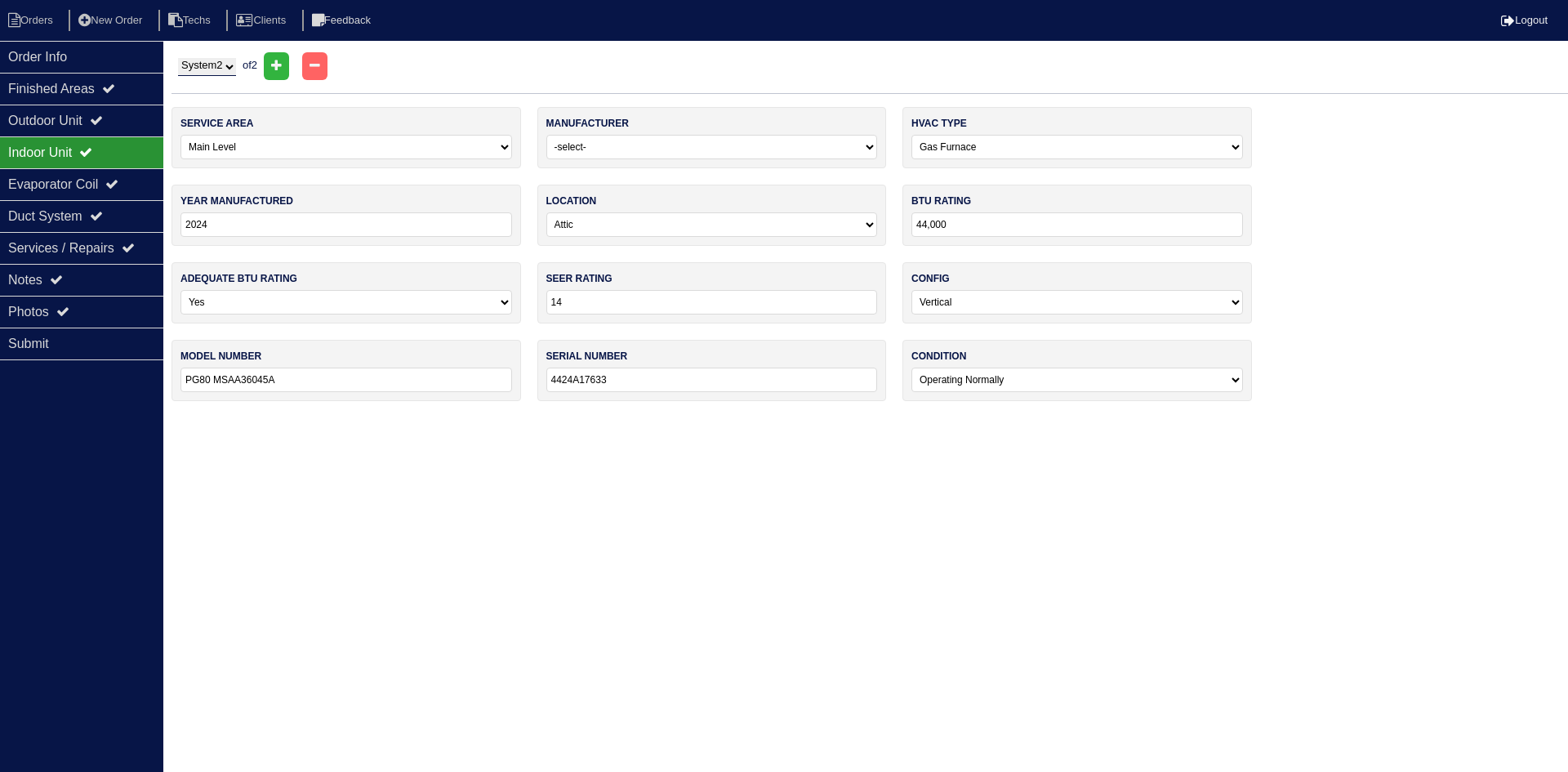
type input "3824A19984"
click at [85, 123] on div "Outdoor Unit" at bounding box center [82, 120] width 164 height 32
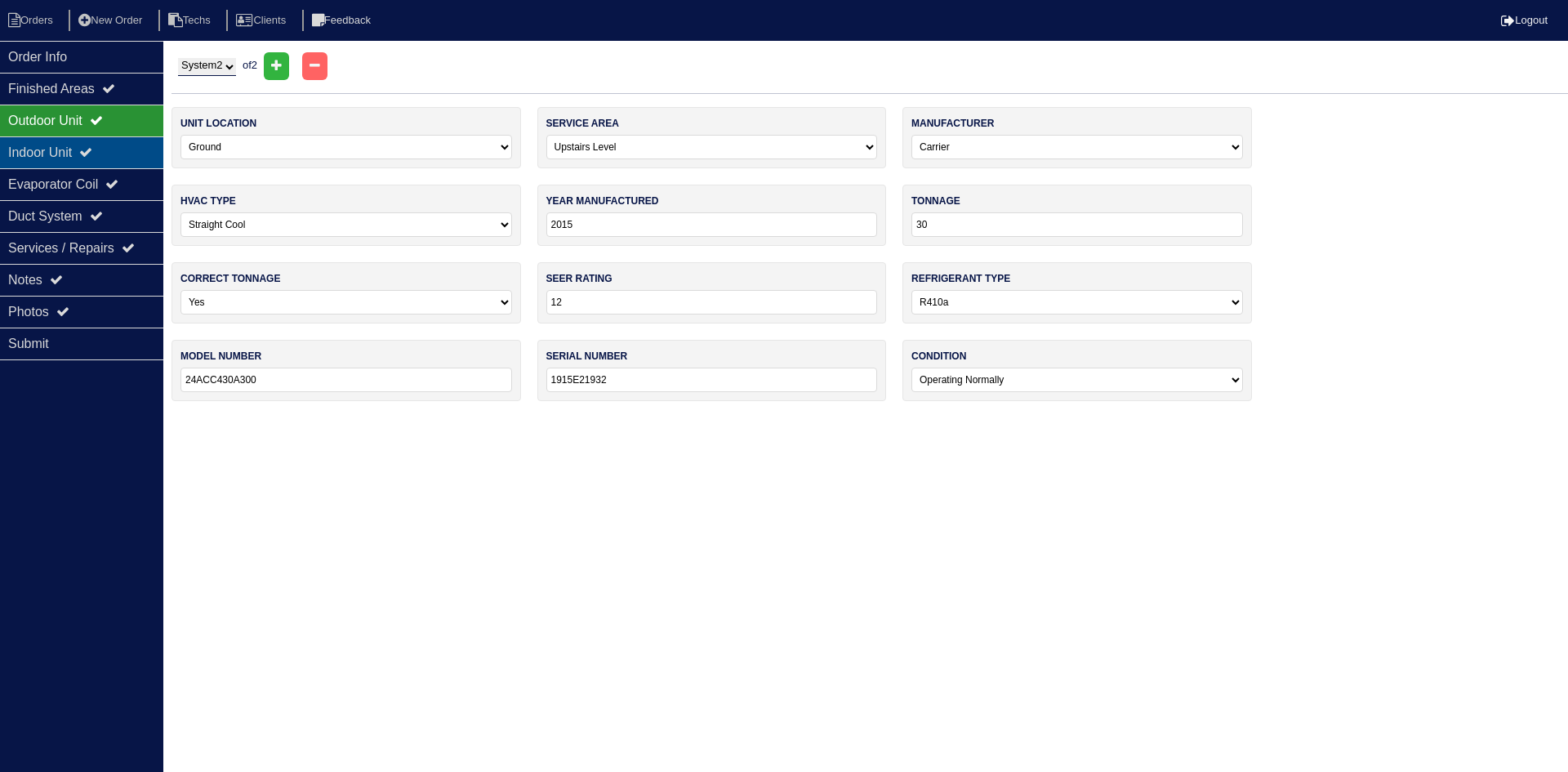
click at [75, 159] on div "Indoor Unit" at bounding box center [82, 152] width 164 height 32
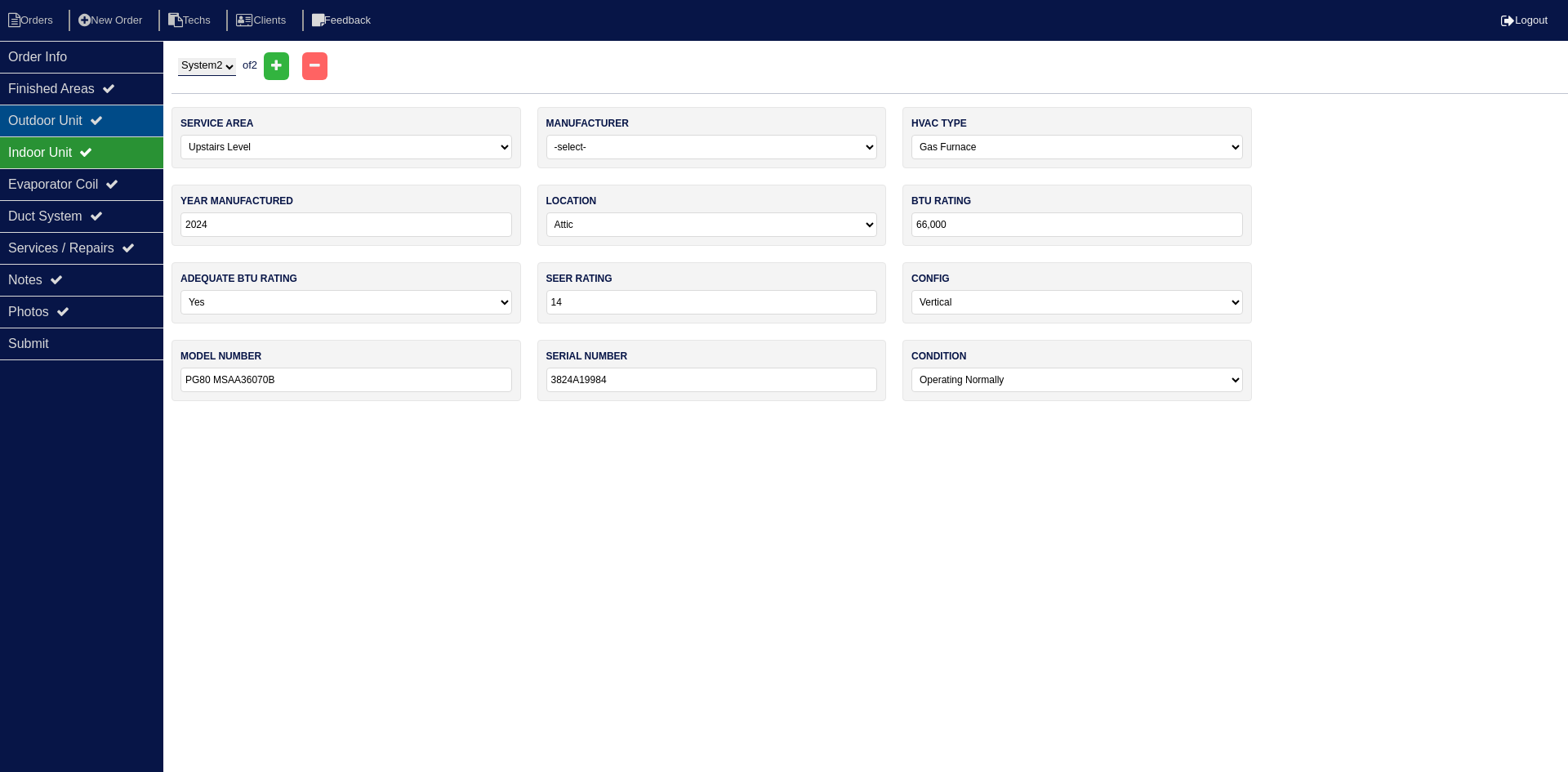
click at [76, 122] on div "Outdoor Unit" at bounding box center [82, 120] width 164 height 32
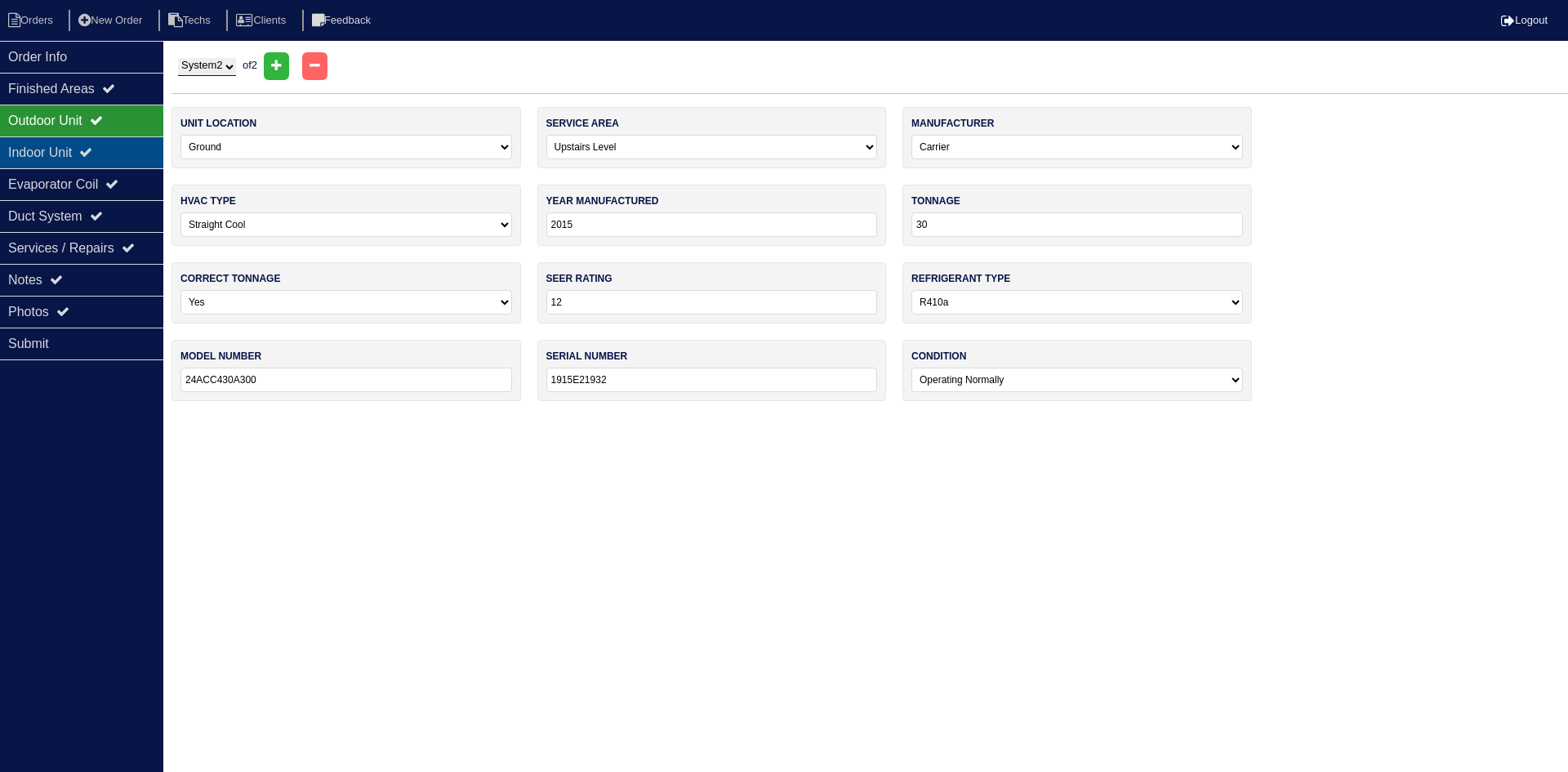
click at [119, 155] on div "Indoor Unit" at bounding box center [82, 152] width 164 height 32
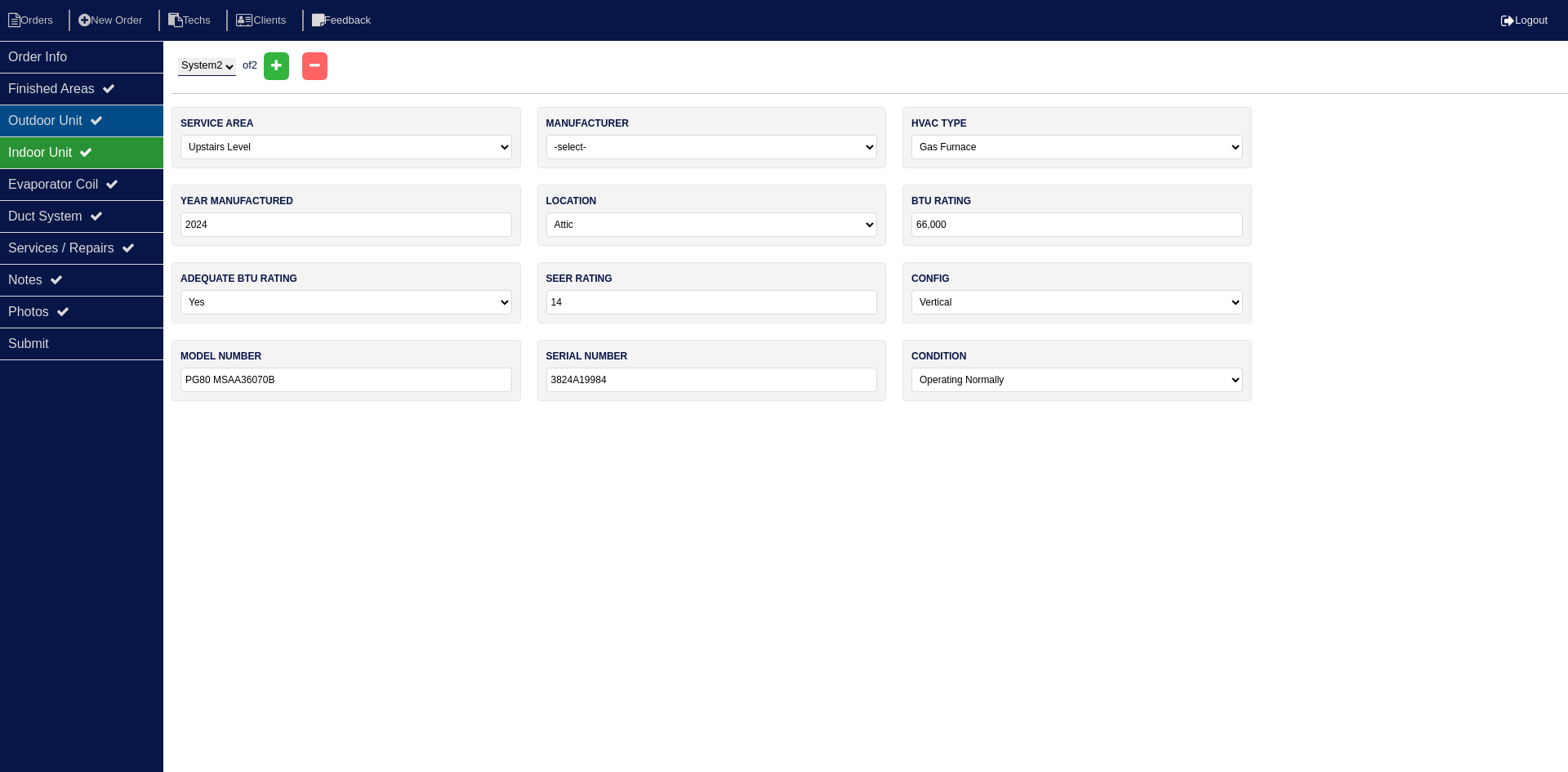
click at [119, 119] on div "Outdoor Unit" at bounding box center [82, 120] width 164 height 32
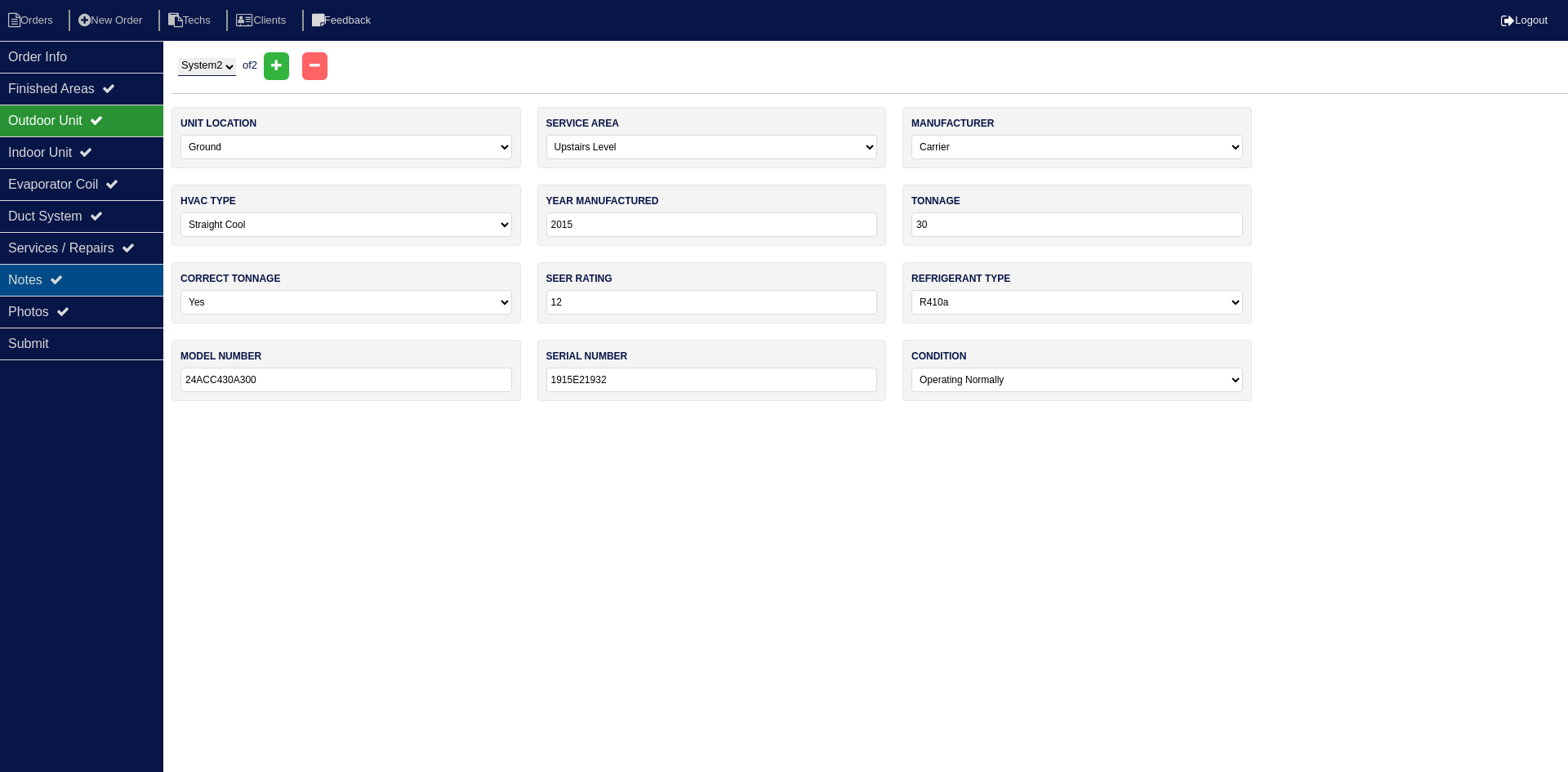
drag, startPoint x: 98, startPoint y: 269, endPoint x: 18, endPoint y: 270, distance: 80.0
click at [98, 269] on div "Notes" at bounding box center [82, 280] width 164 height 32
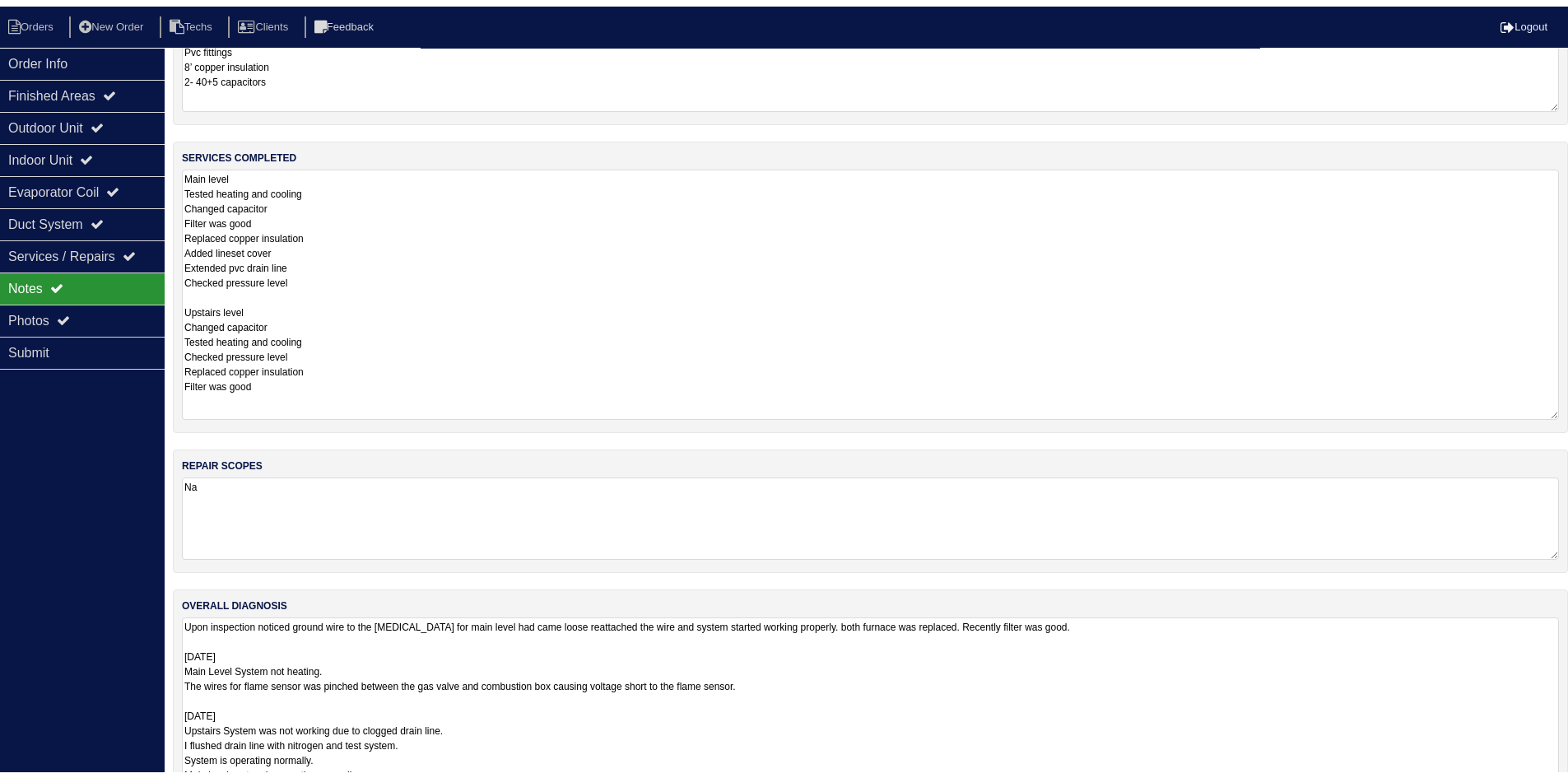
scroll to position [202, 0]
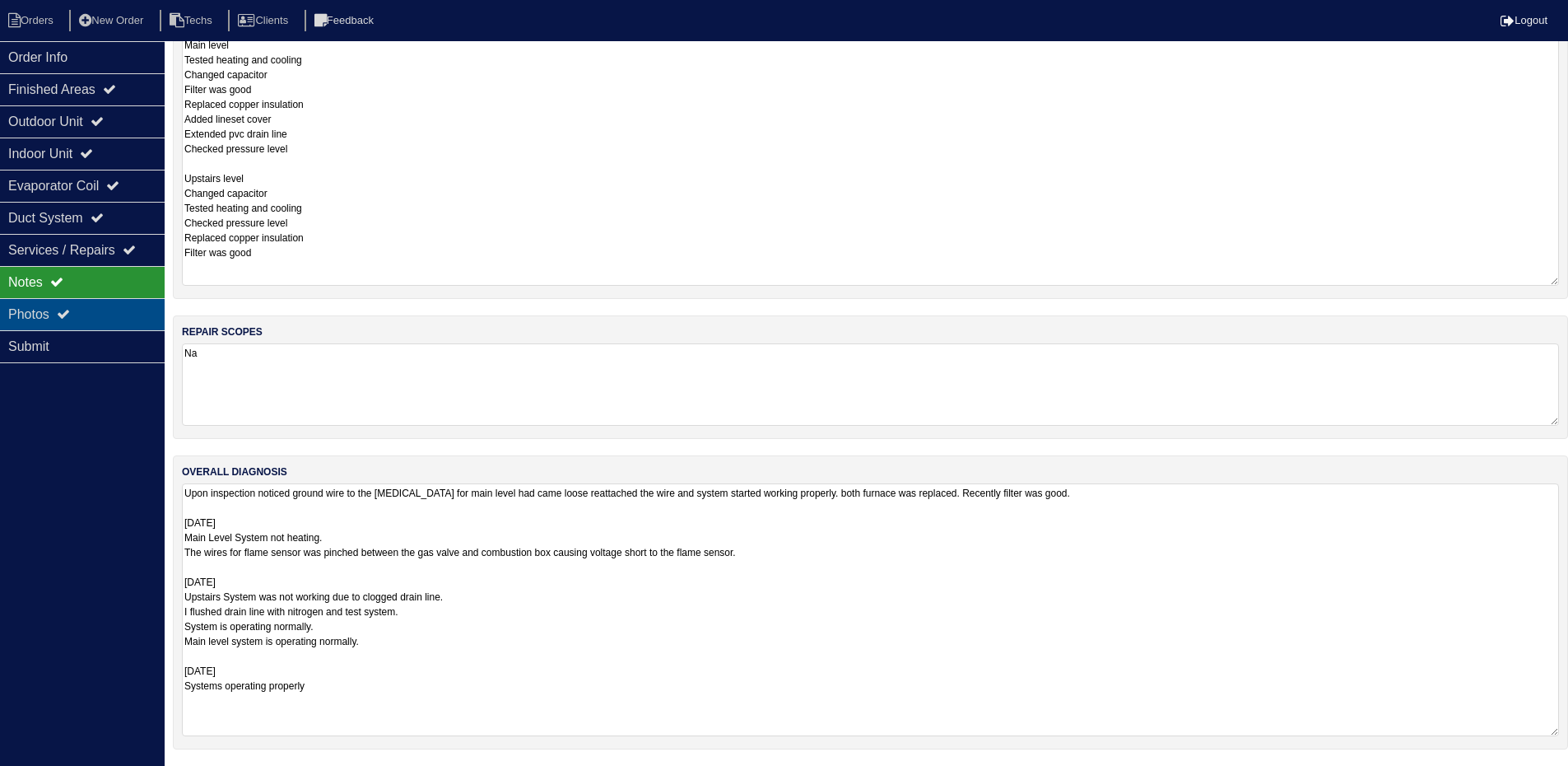
click at [42, 307] on div "Photos" at bounding box center [82, 314] width 165 height 32
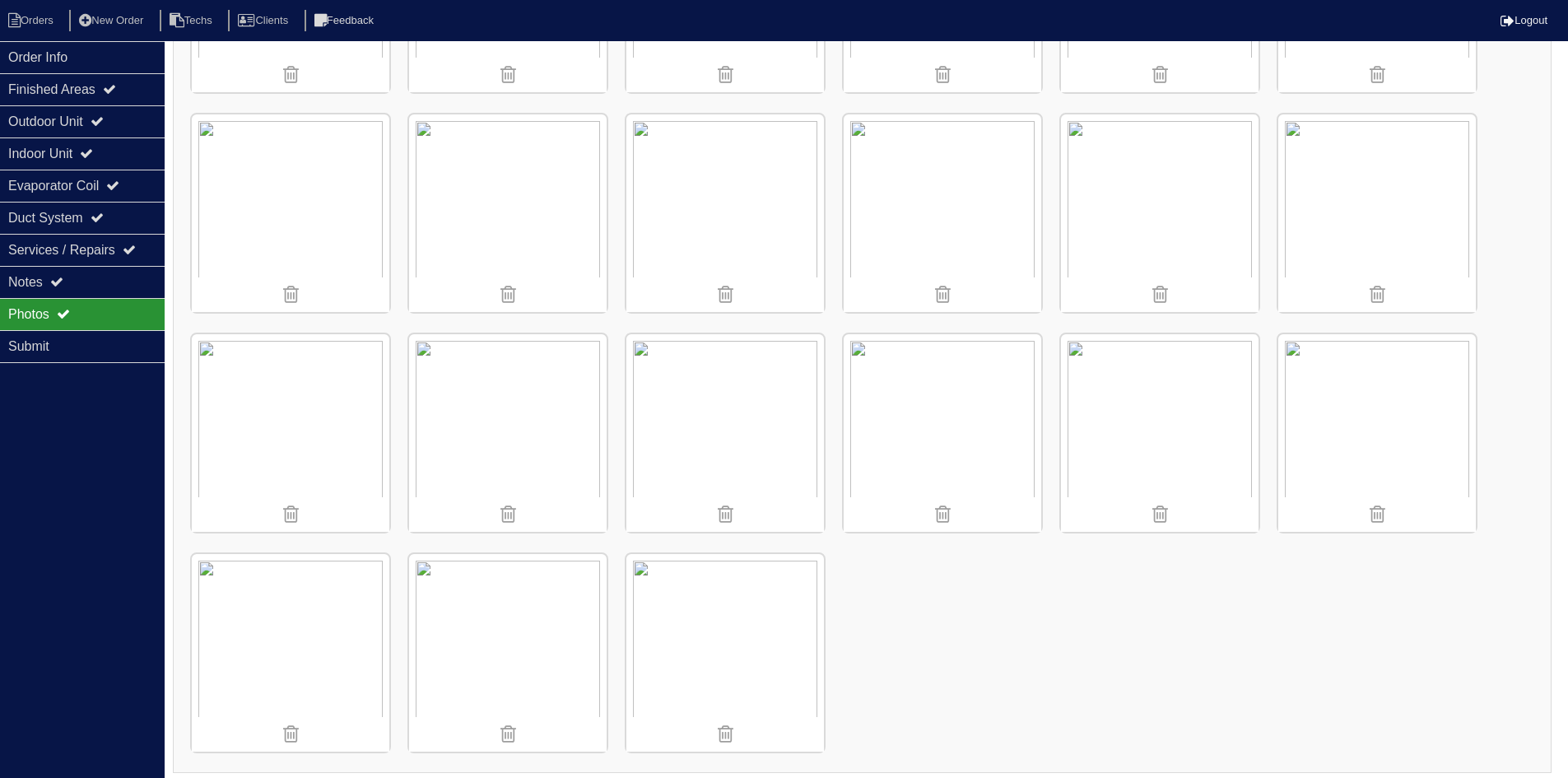
scroll to position [2387, 0]
click at [31, 23] on li "Orders" at bounding box center [33, 20] width 66 height 22
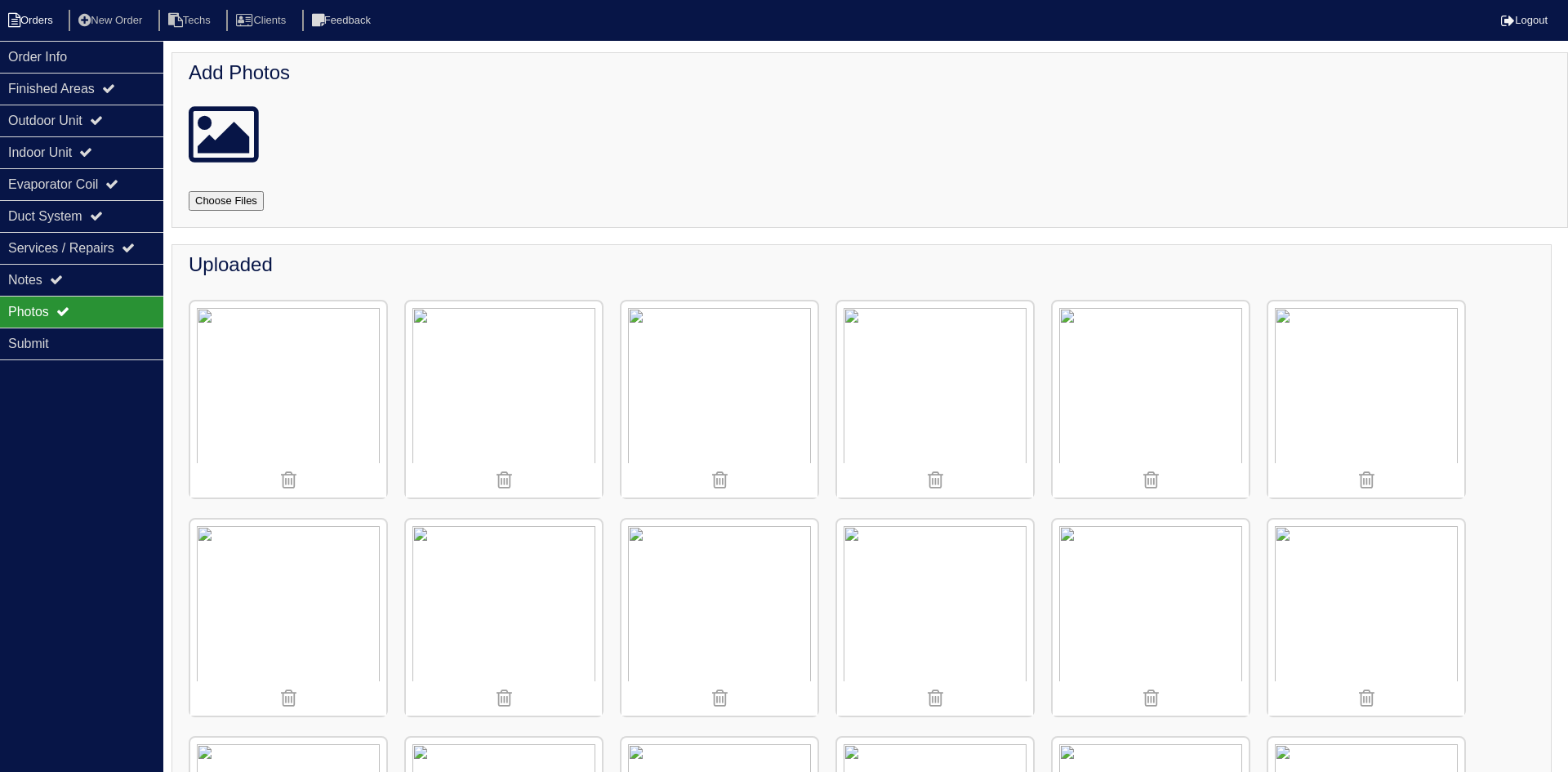
select select "15"
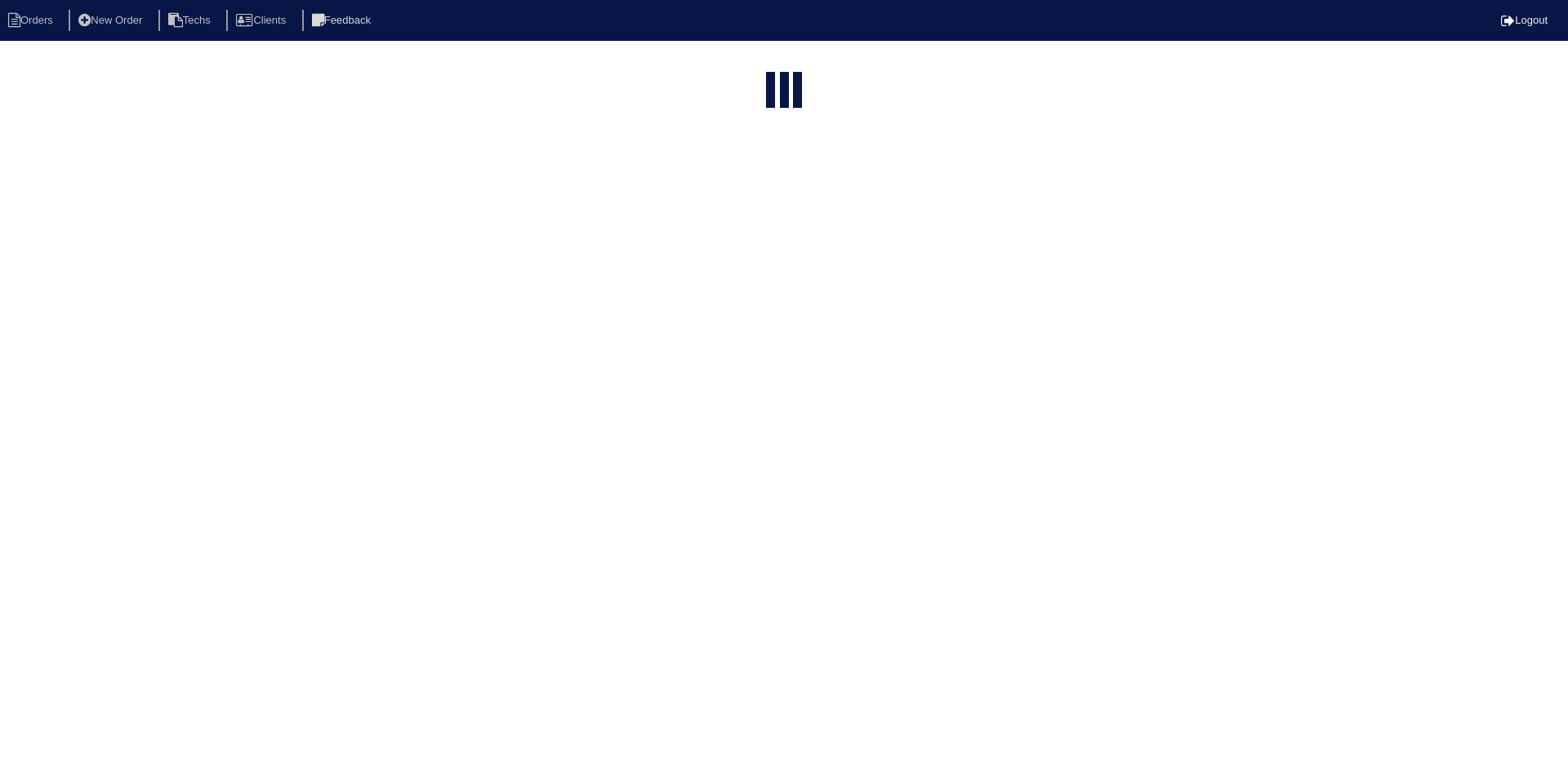
type input "203 w"
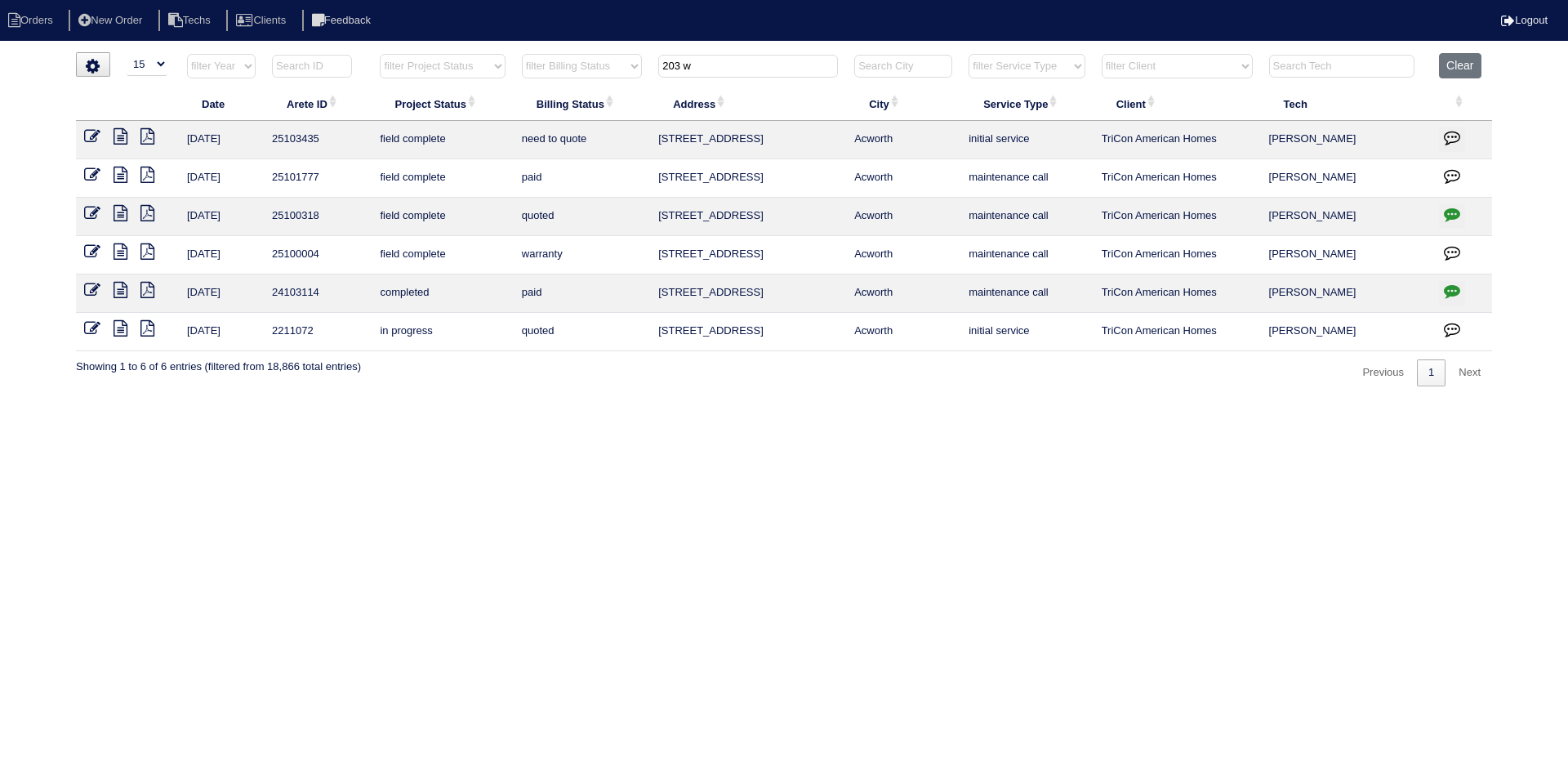
click at [495, 62] on select "filter Project Status -- Any Project Status -- new order assigned in progress f…" at bounding box center [442, 66] width 125 height 25
select select "field complete"
click at [380, 54] on select "filter Project Status -- Any Project Status -- new order assigned in progress f…" at bounding box center [442, 66] width 125 height 25
type input "203 w"
select select "field complete"
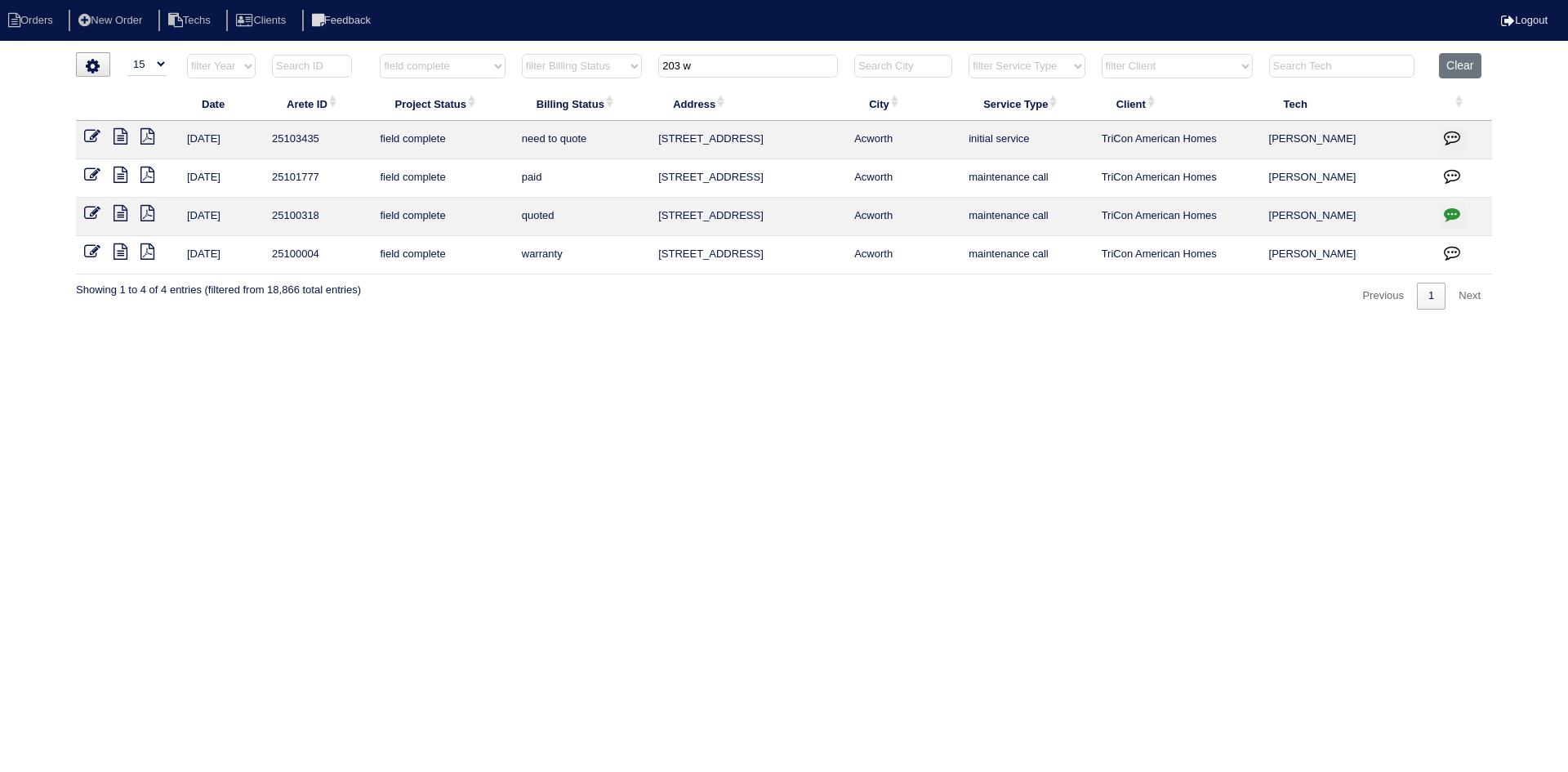
click at [587, 64] on select "filter Billing Status -- Any Billing Status -- need to quote quoted need to inv…" at bounding box center [581, 66] width 120 height 25
select select "need to quote"
click at [521, 54] on select "filter Billing Status -- Any Billing Status -- need to quote quoted need to inv…" at bounding box center [581, 66] width 120 height 25
type input "203 w"
select select "field complete"
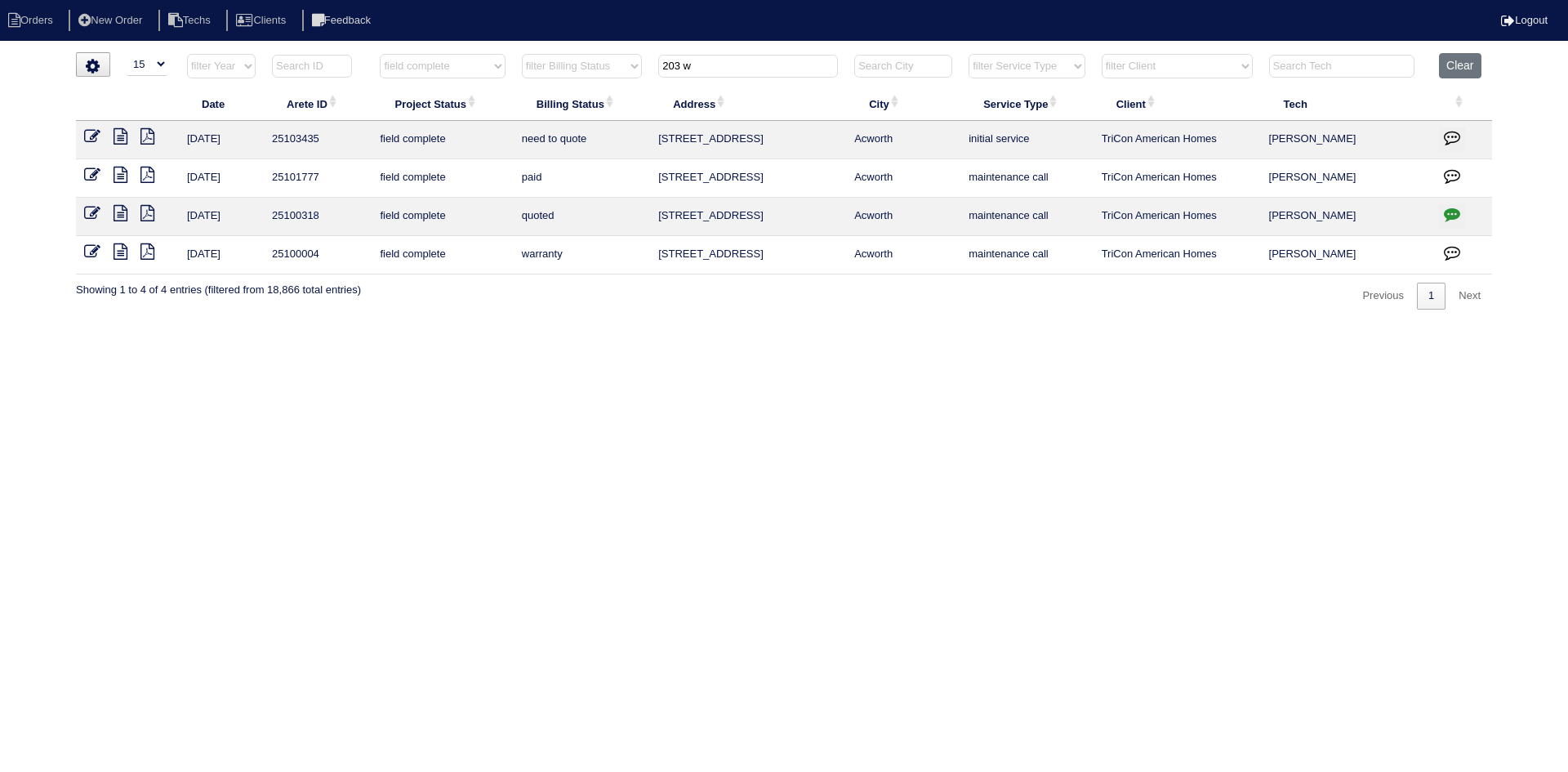
select select "need to quote"
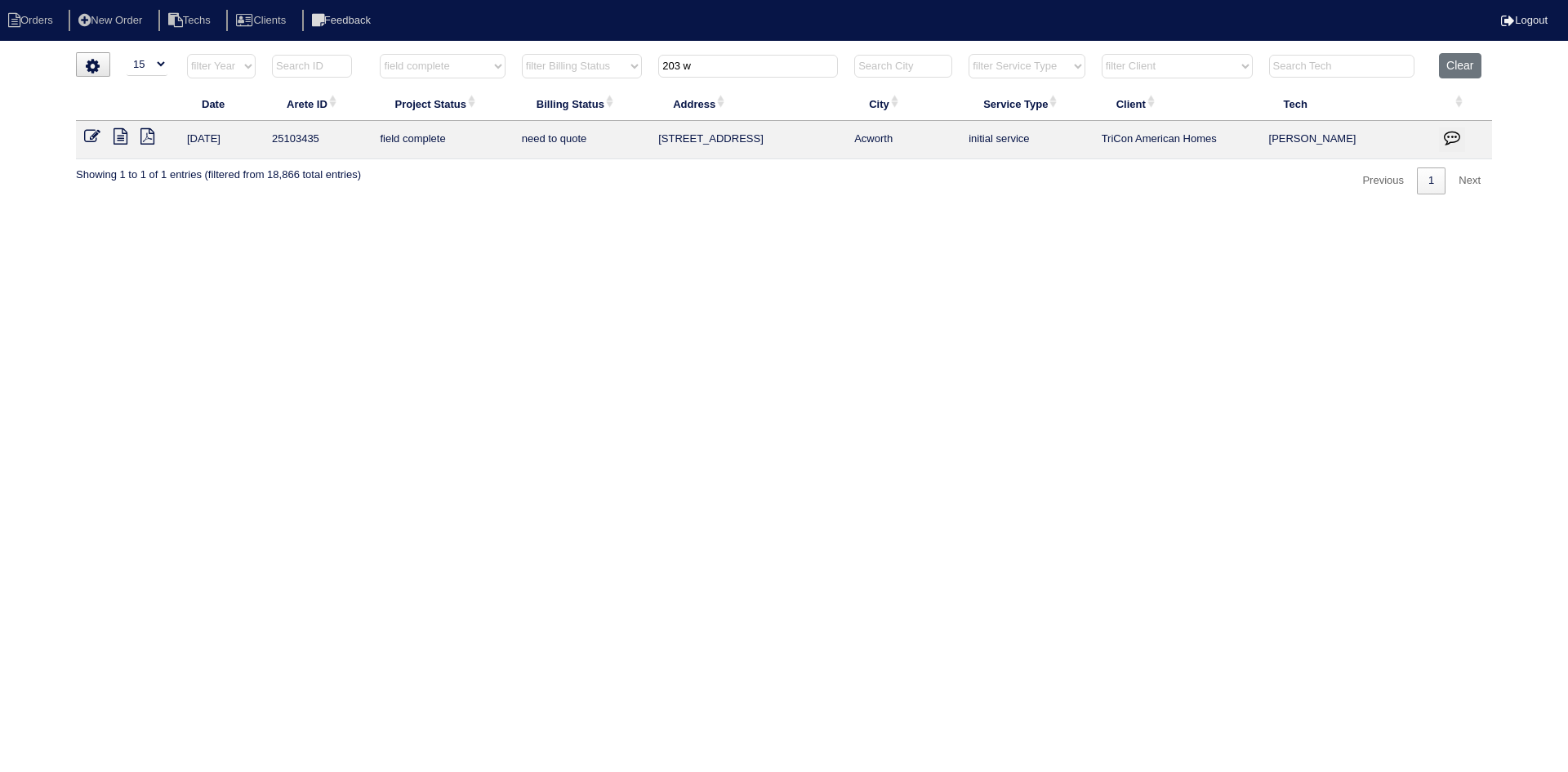
drag, startPoint x: 676, startPoint y: 68, endPoint x: 656, endPoint y: 68, distance: 20.0
click at [656, 68] on th "203 w" at bounding box center [748, 69] width 196 height 33
select select "field complete"
select select "need to quote"
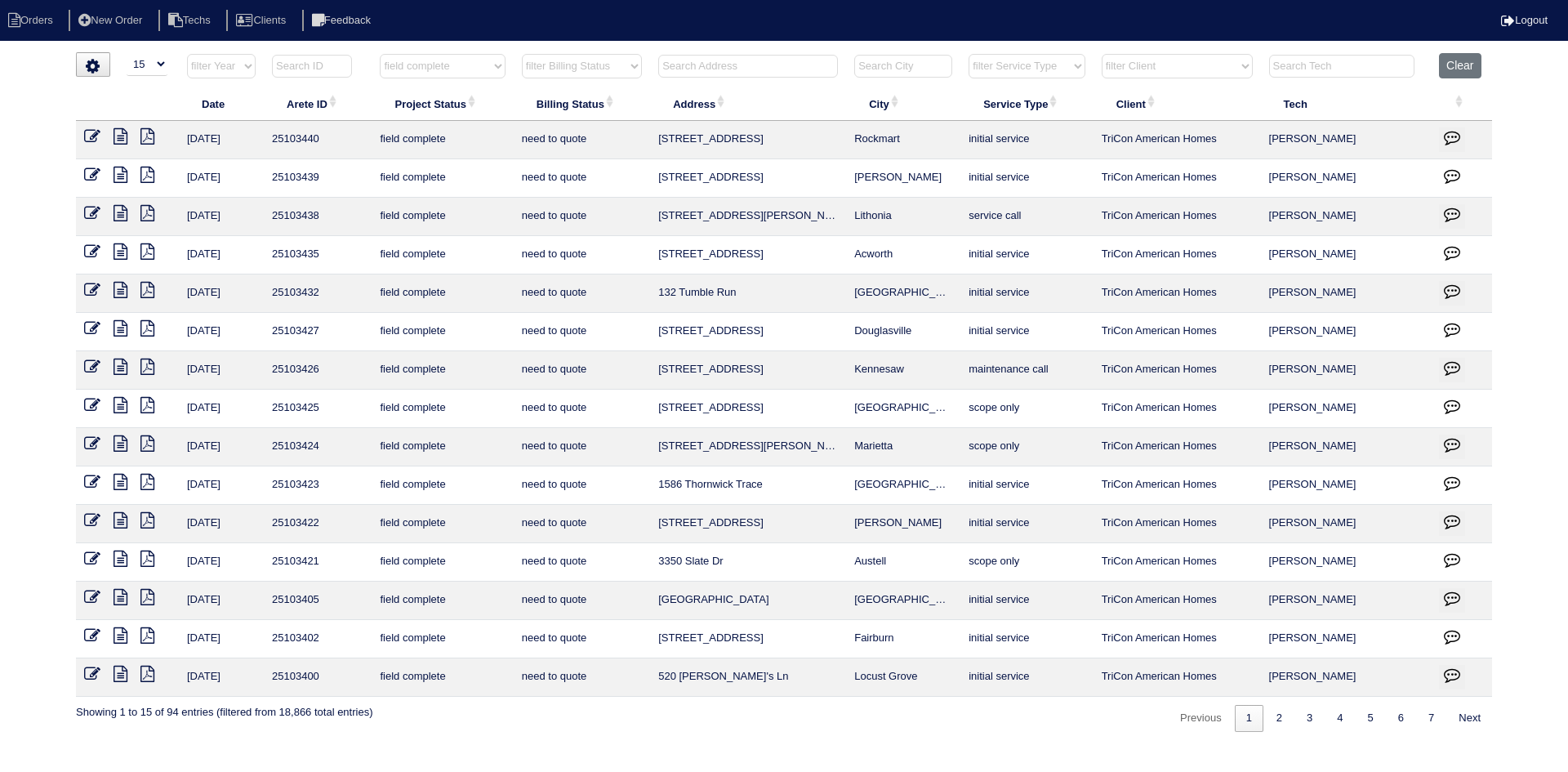
click at [120, 212] on icon at bounding box center [120, 213] width 14 height 17
click at [1452, 209] on icon "button" at bounding box center [1452, 214] width 17 height 17
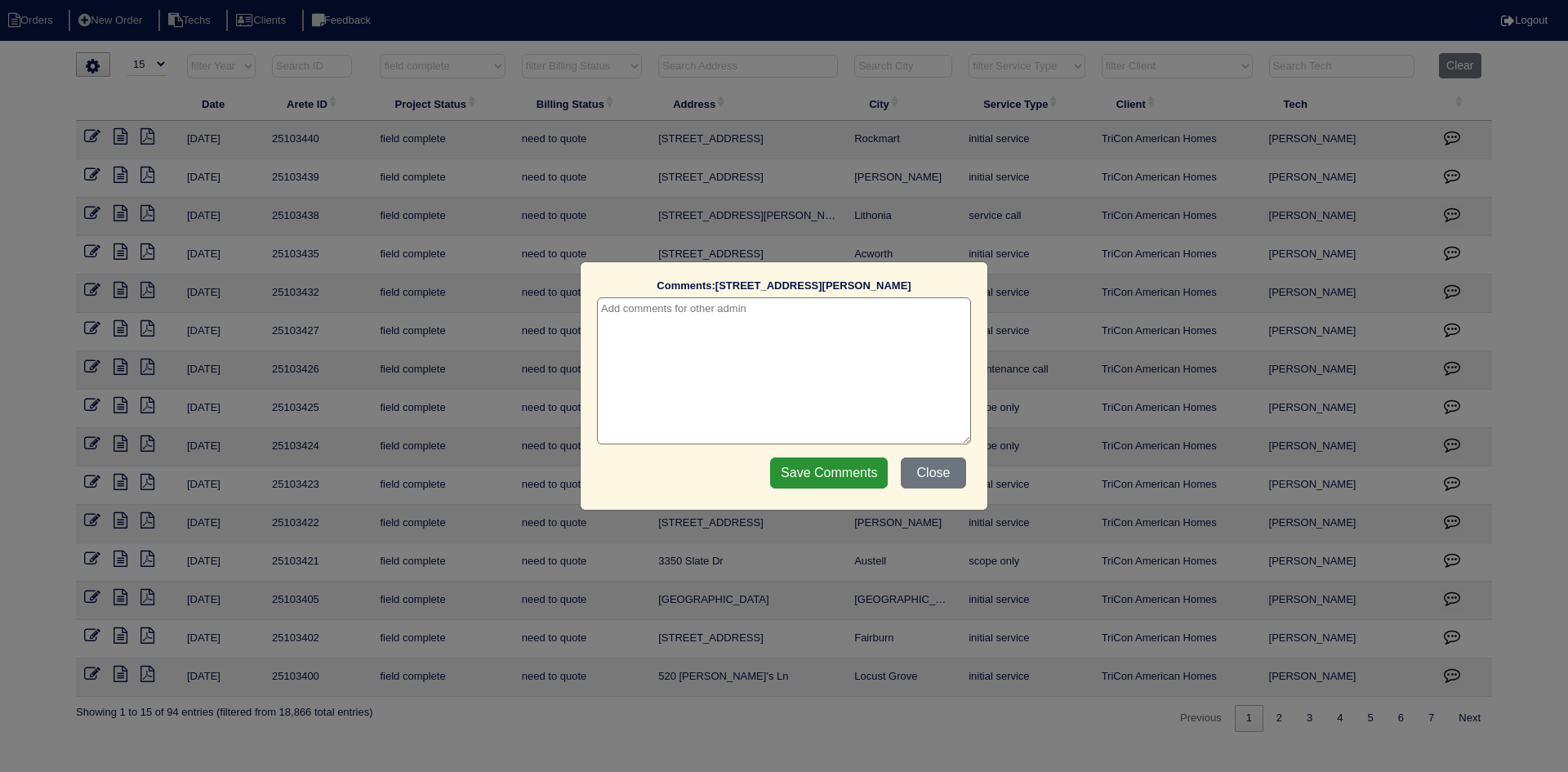
click at [826, 311] on textarea at bounding box center [784, 370] width 374 height 147
type textarea "9/18/25 - warranty? texted Payton - rk"
click at [821, 471] on input "Save Comments" at bounding box center [829, 472] width 118 height 31
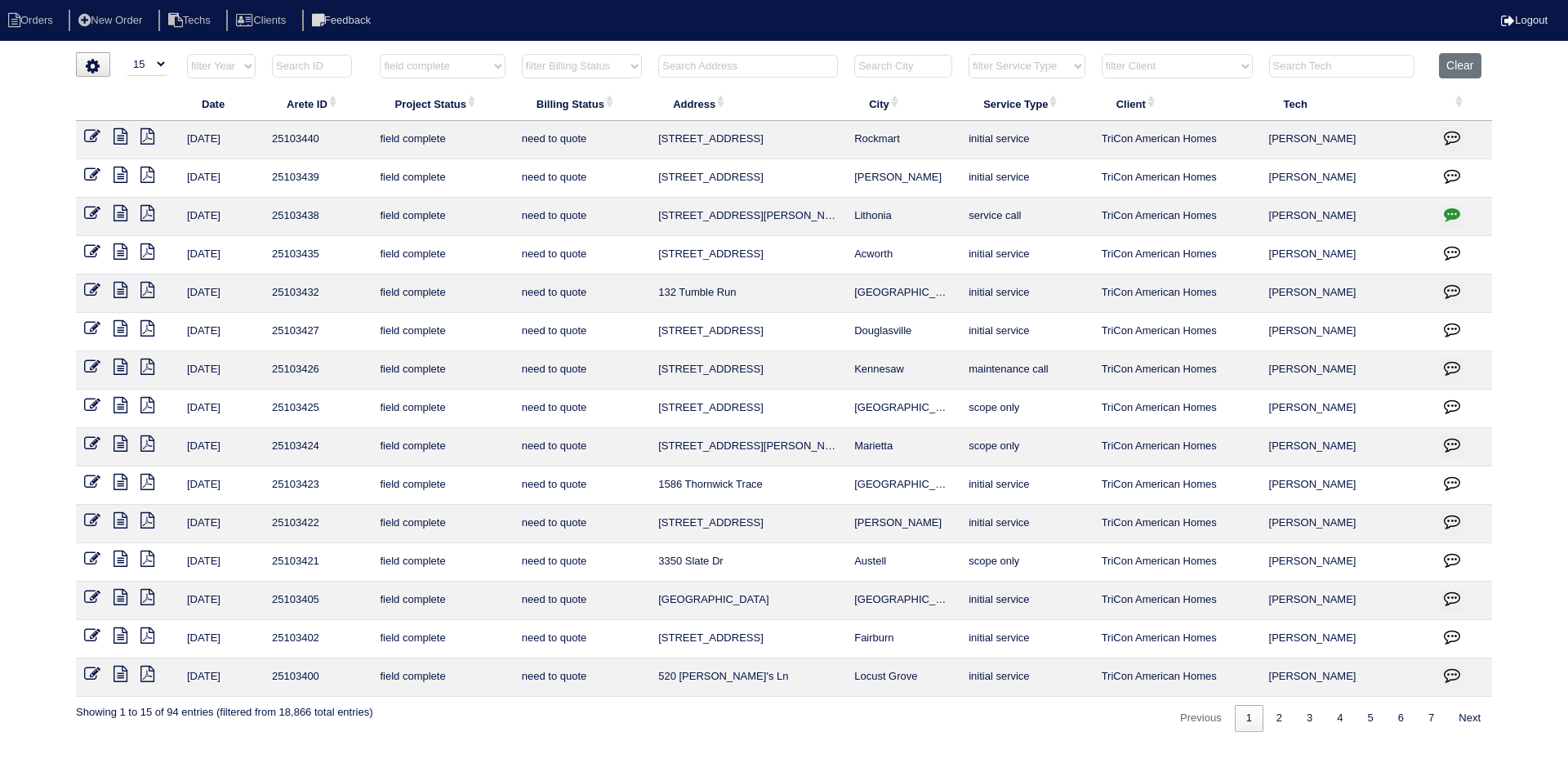
click at [117, 173] on icon at bounding box center [120, 174] width 14 height 17
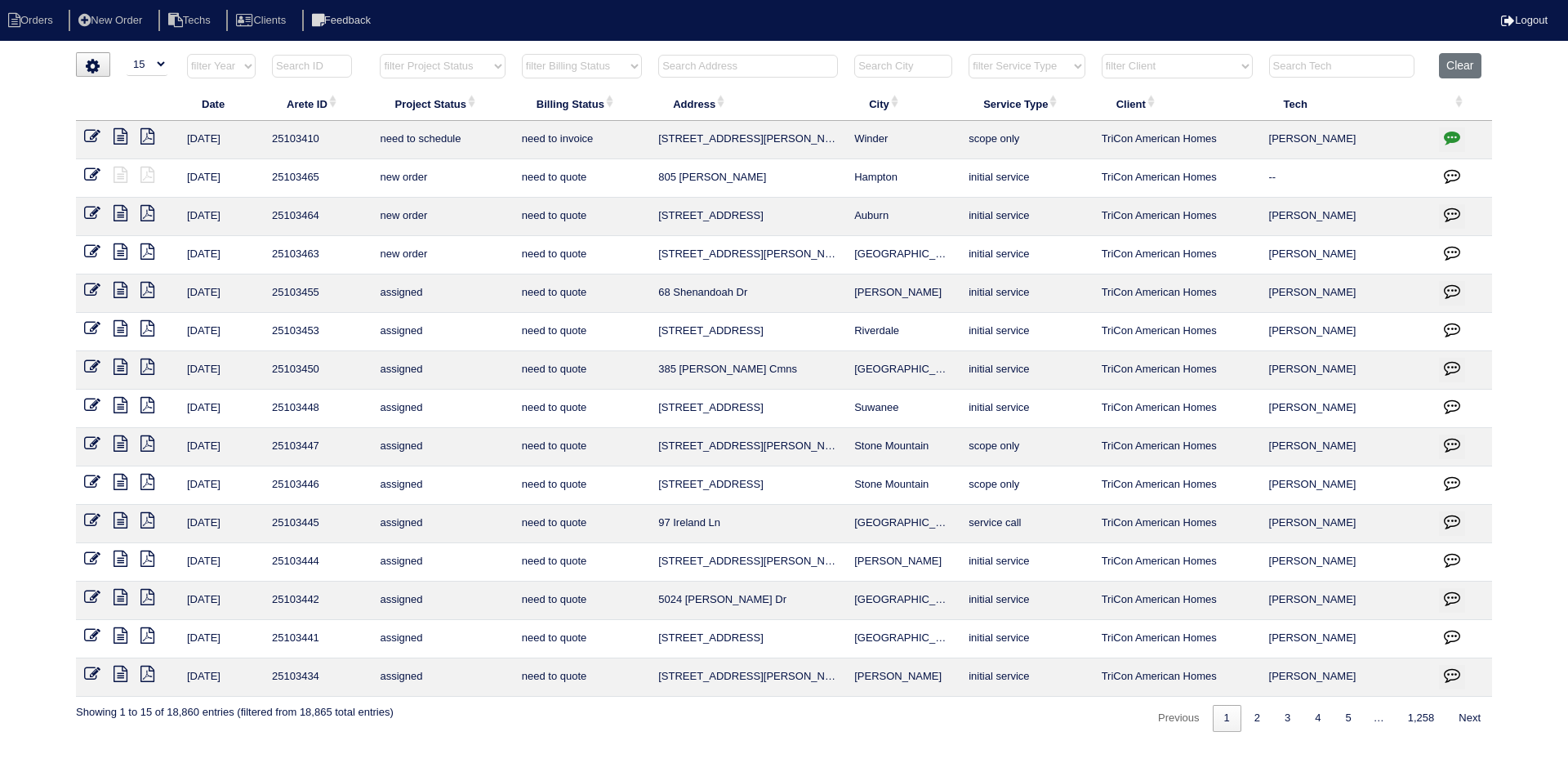
select select "15"
click at [699, 62] on input "text" at bounding box center [748, 66] width 179 height 23
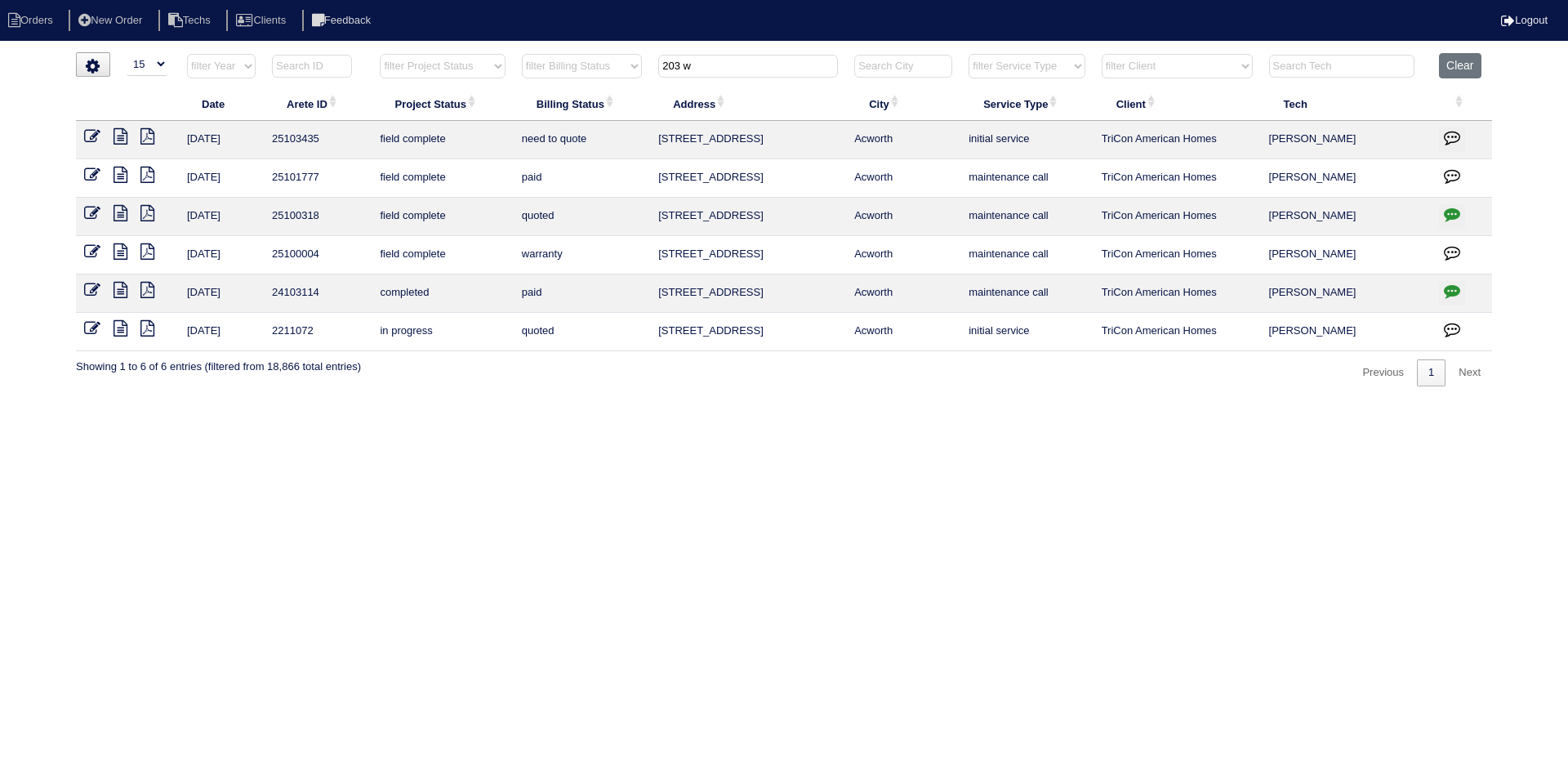
click at [114, 174] on icon at bounding box center [120, 174] width 14 height 17
drag, startPoint x: 710, startPoint y: 65, endPoint x: 623, endPoint y: 63, distance: 87.0
click at [623, 63] on tr "filter Year -- Any Year -- 2025 2024 2023 2022 2021 2020 2019 filter Project St…" at bounding box center [784, 69] width 1416 height 33
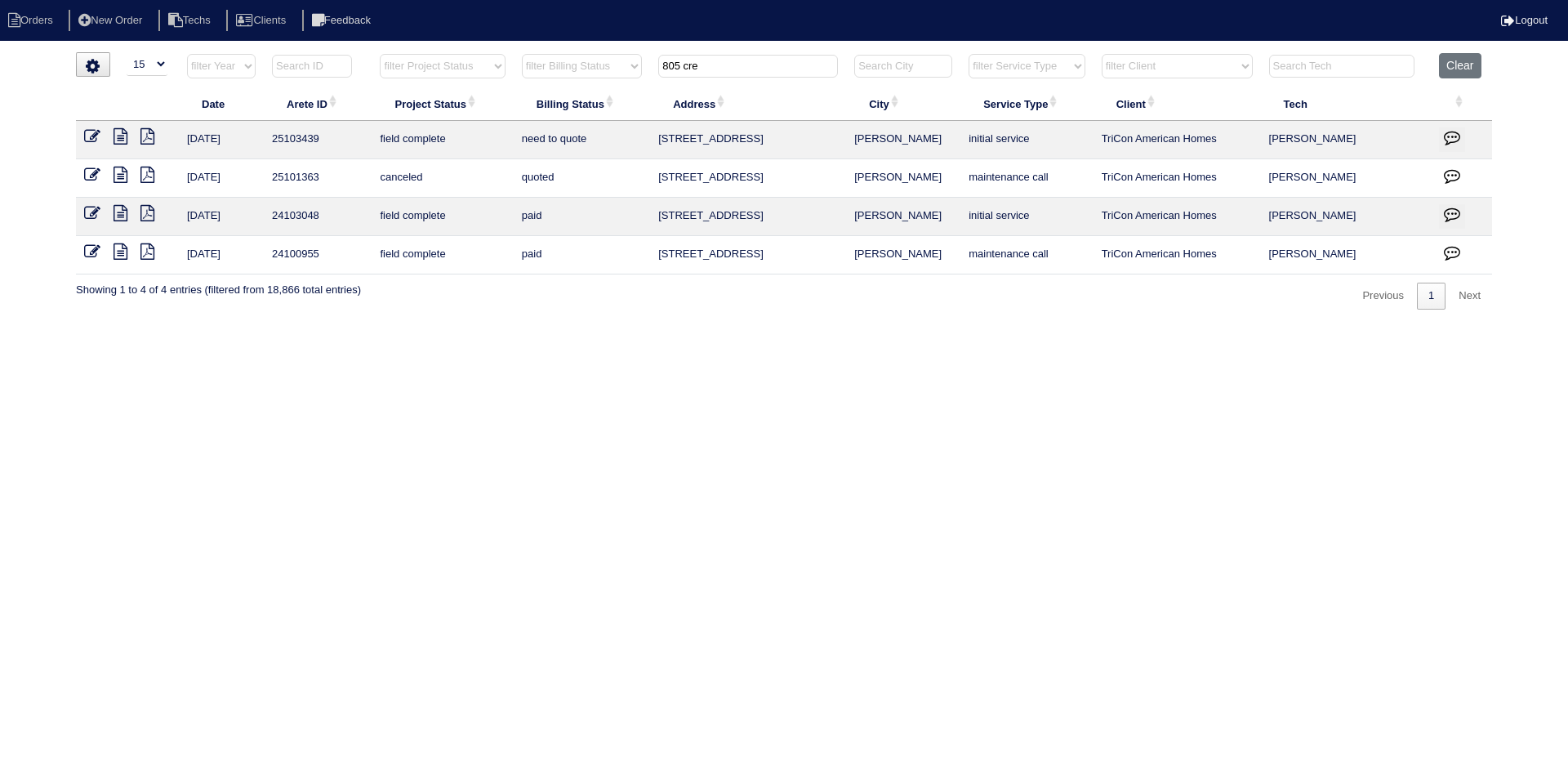
type input "805 cre"
click at [120, 210] on icon at bounding box center [120, 213] width 14 height 17
click at [120, 250] on icon at bounding box center [120, 251] width 14 height 17
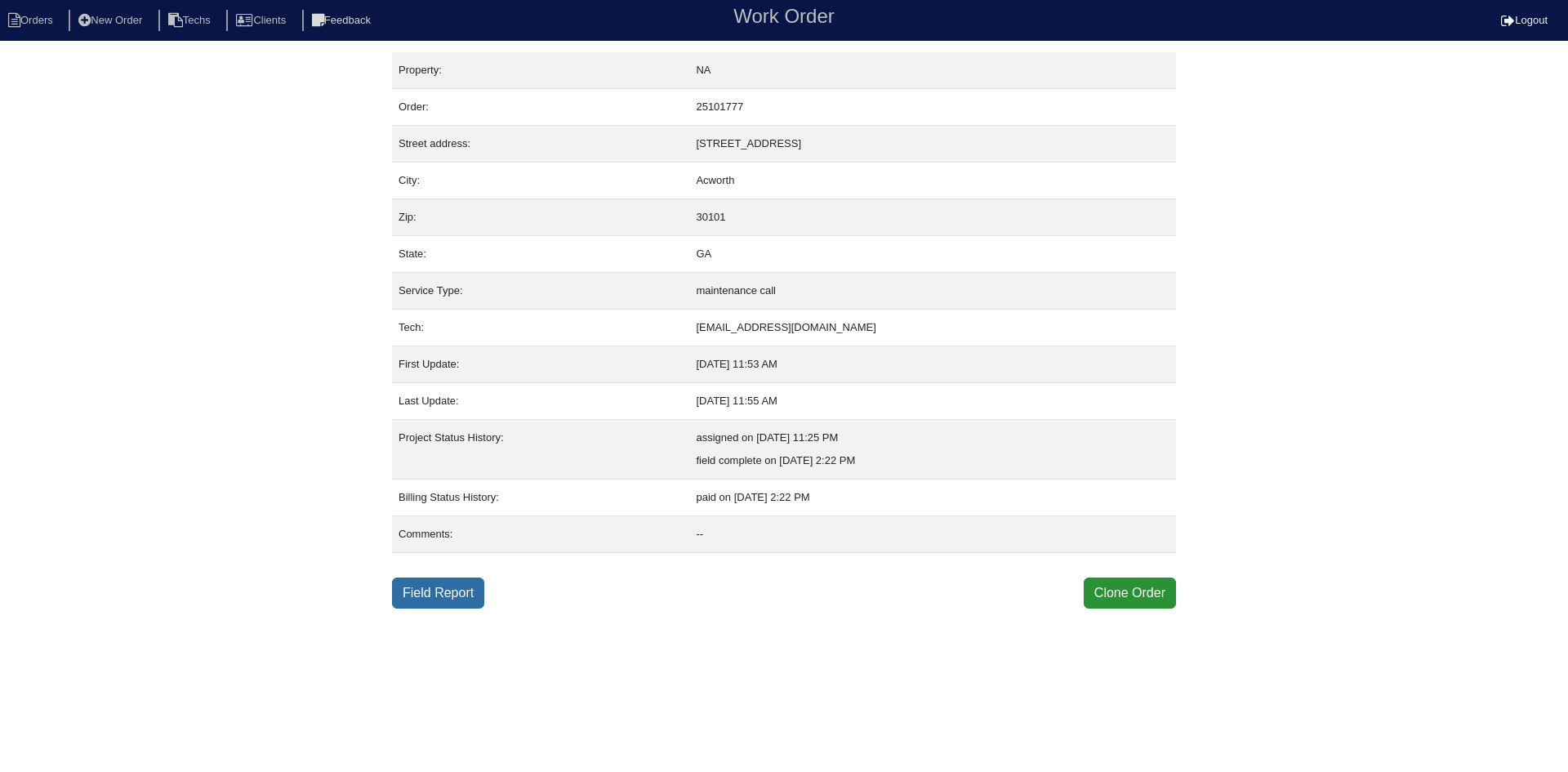
click at [427, 606] on link "Field Report" at bounding box center [438, 593] width 92 height 31
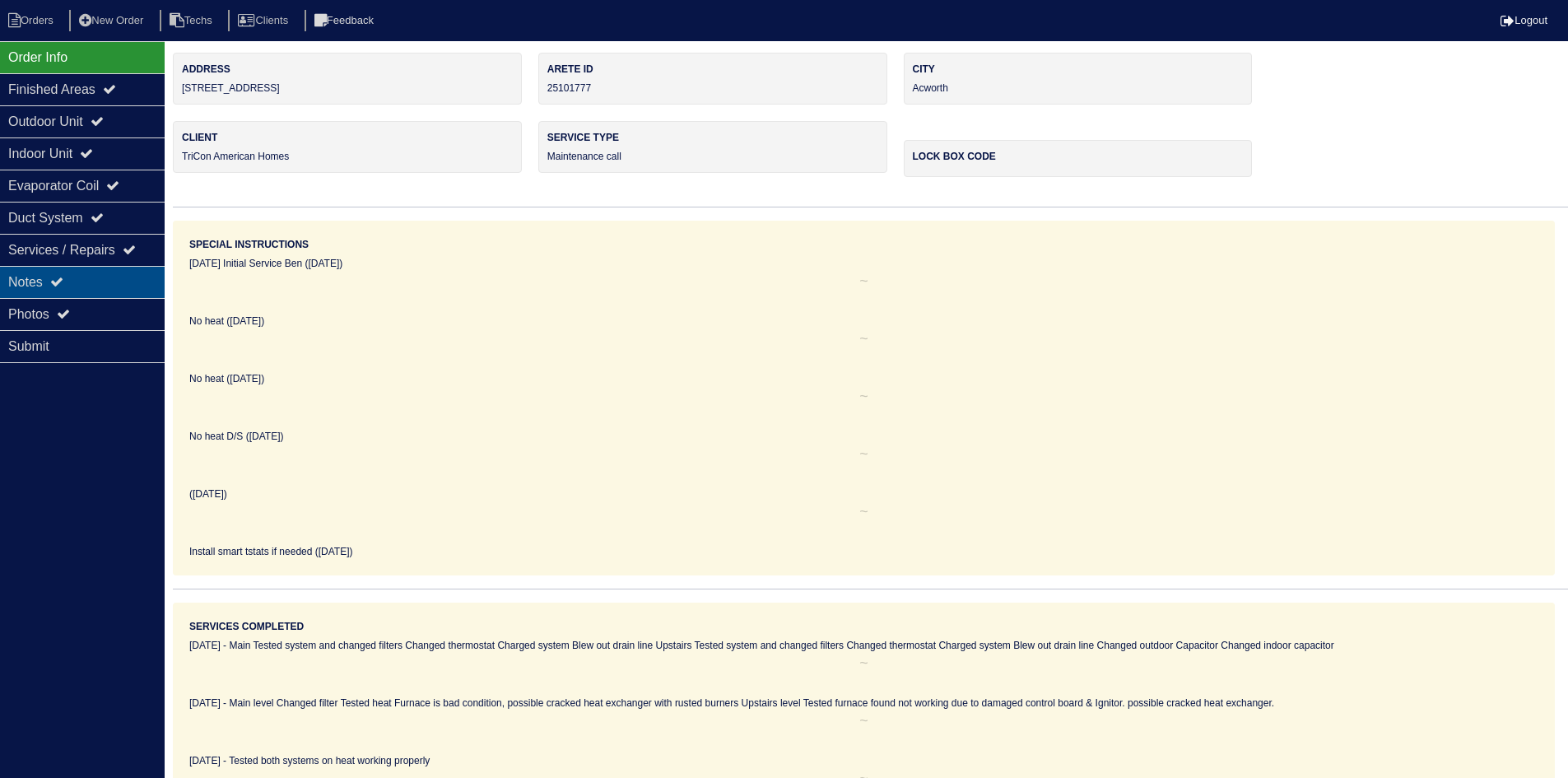
click at [95, 282] on div "Notes" at bounding box center [82, 282] width 165 height 32
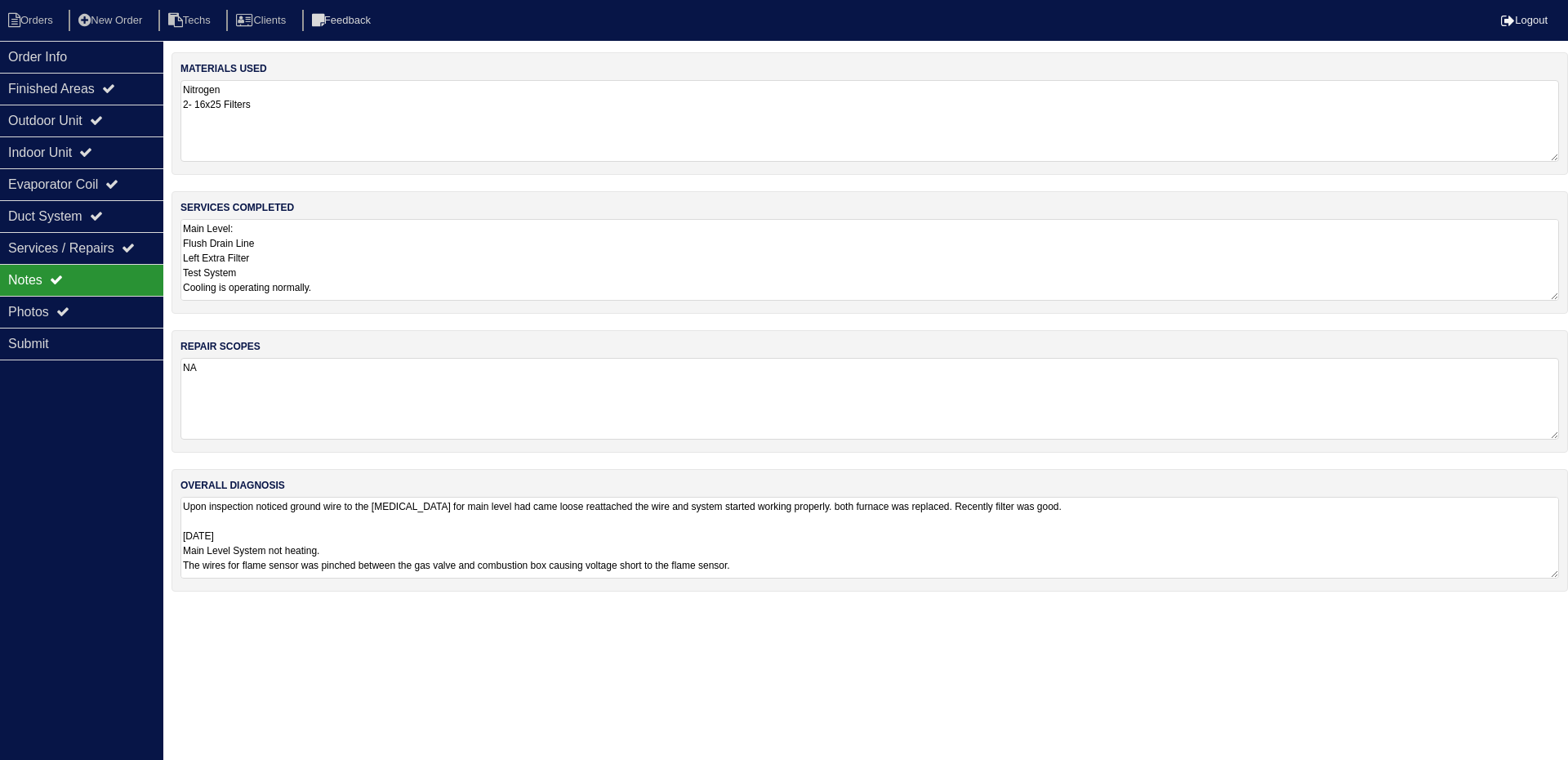
click at [399, 218] on div "services completed Main Level: Flush Drain Line Left Extra Filter Test System C…" at bounding box center [870, 252] width 1397 height 122
click at [103, 303] on div "Photos" at bounding box center [82, 311] width 164 height 32
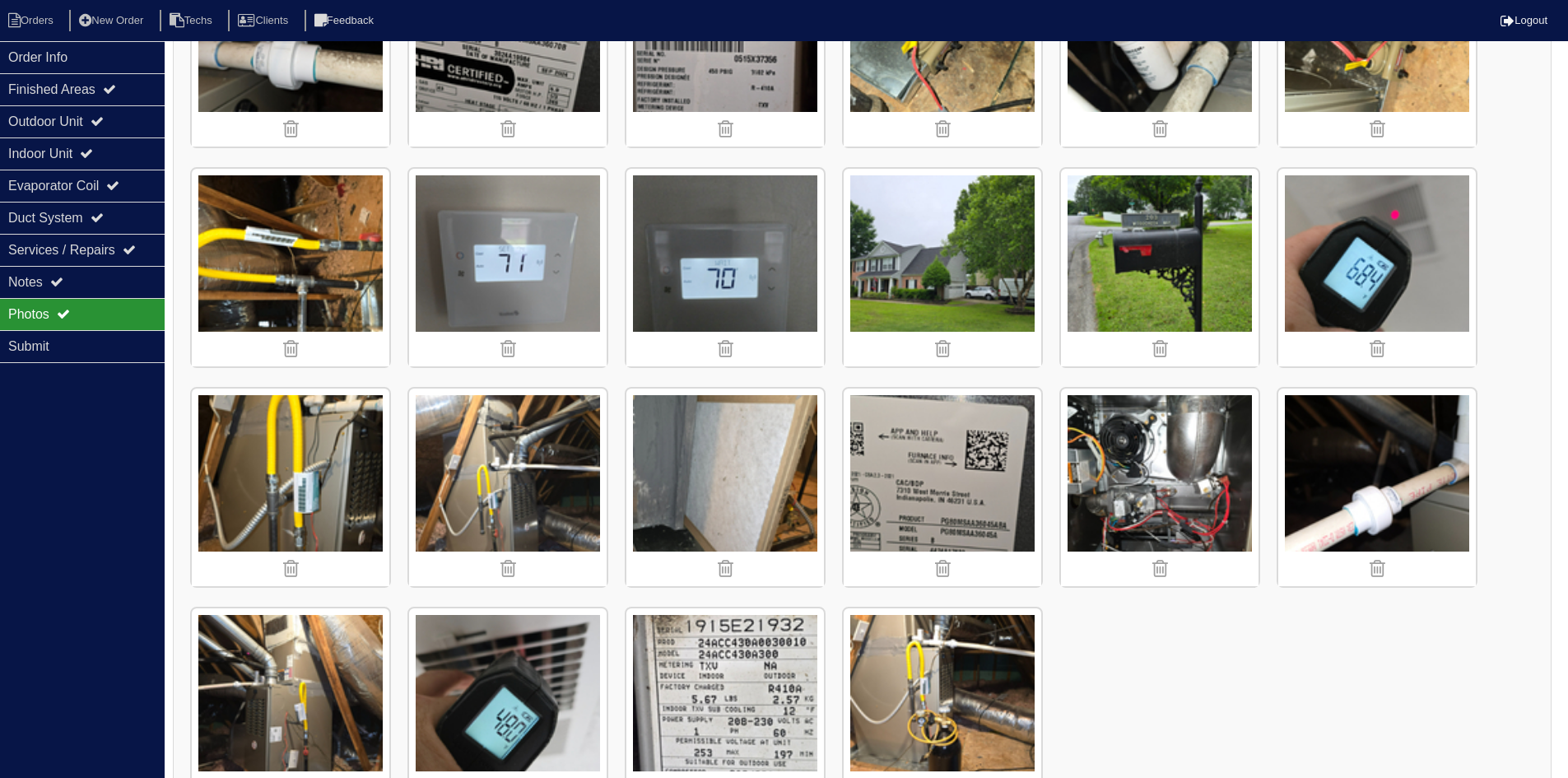
scroll to position [823, 0]
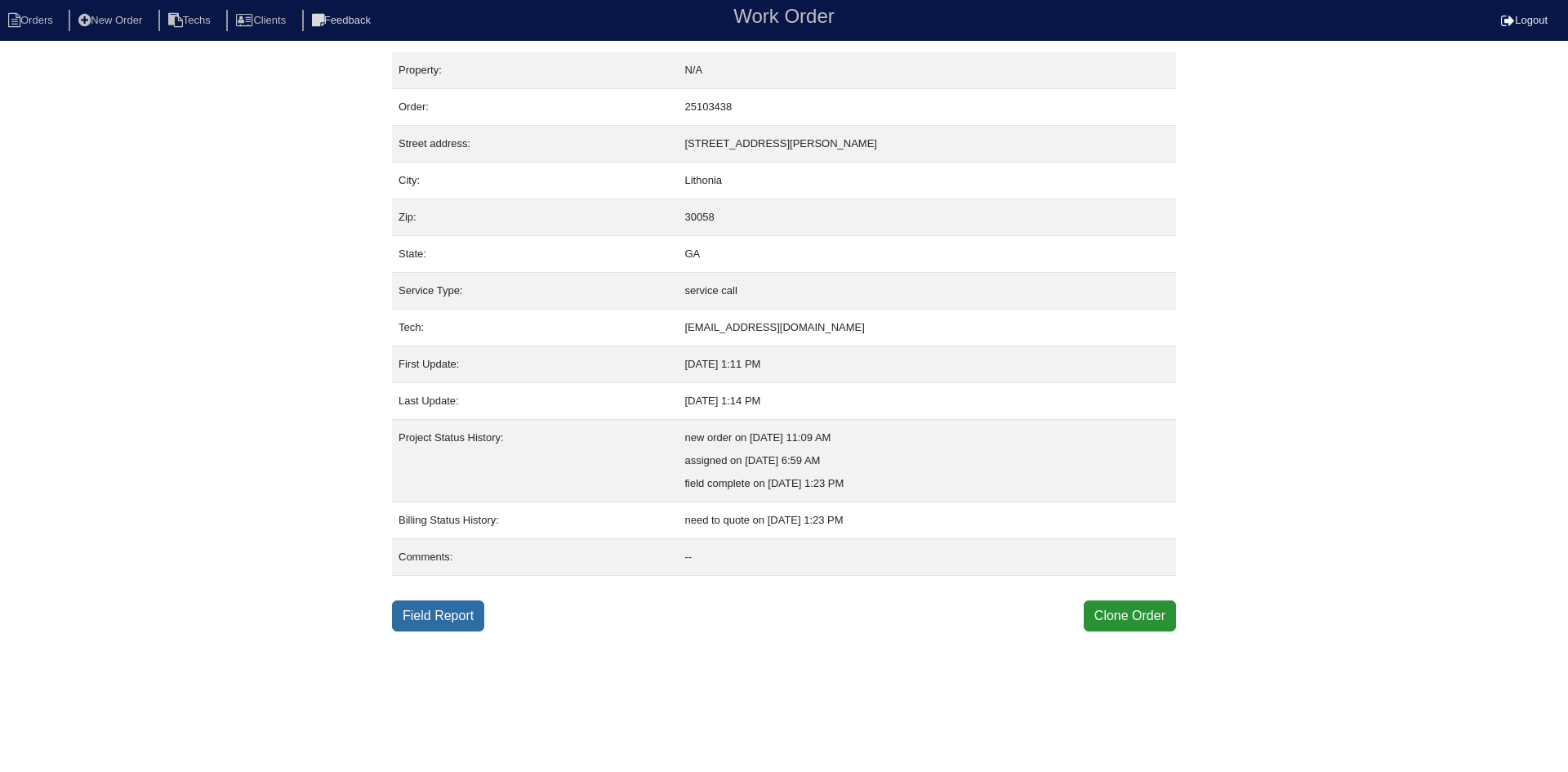
click at [422, 615] on link "Field Report" at bounding box center [438, 615] width 92 height 31
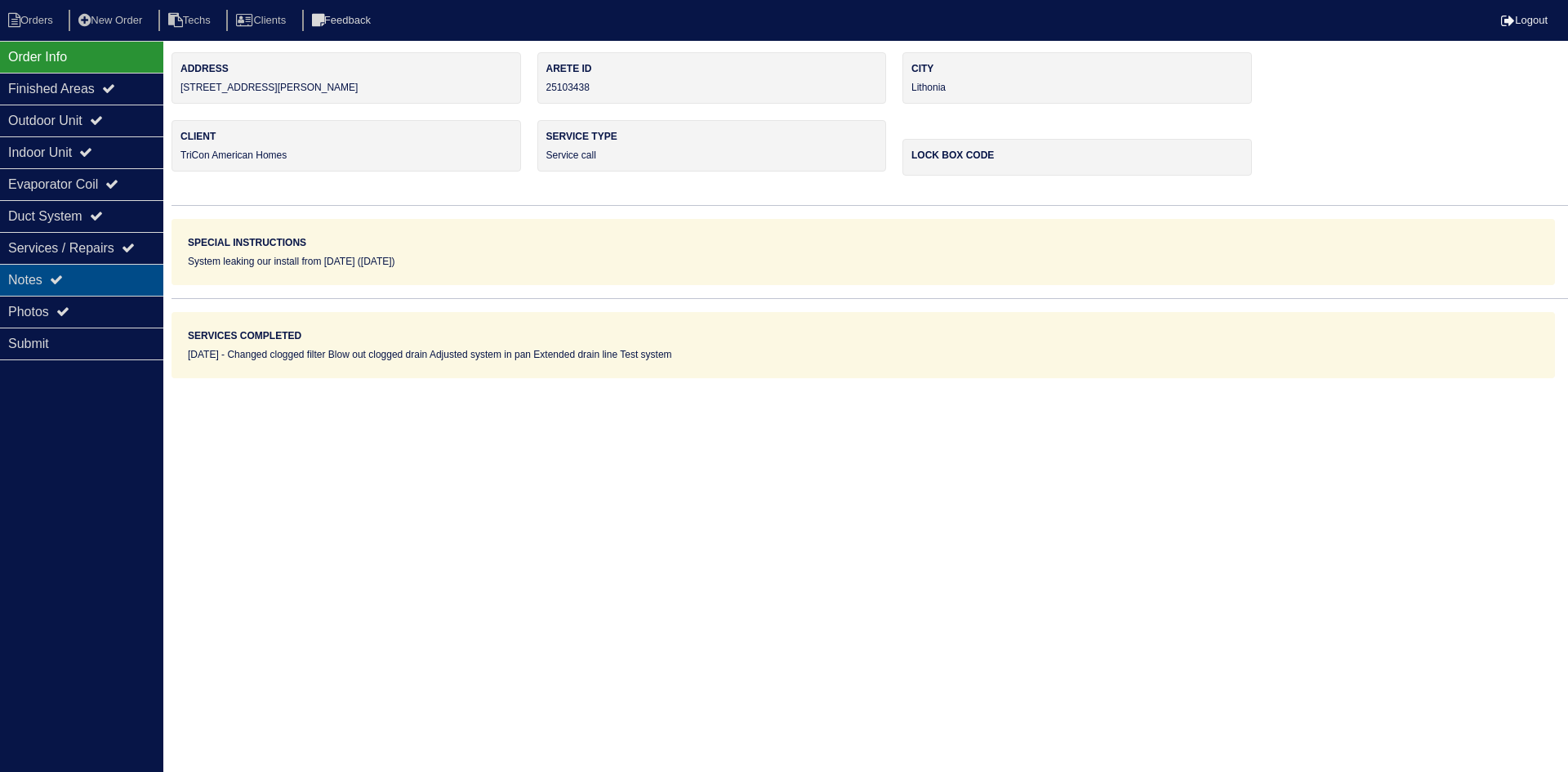
click at [84, 285] on div "Notes" at bounding box center [82, 280] width 164 height 32
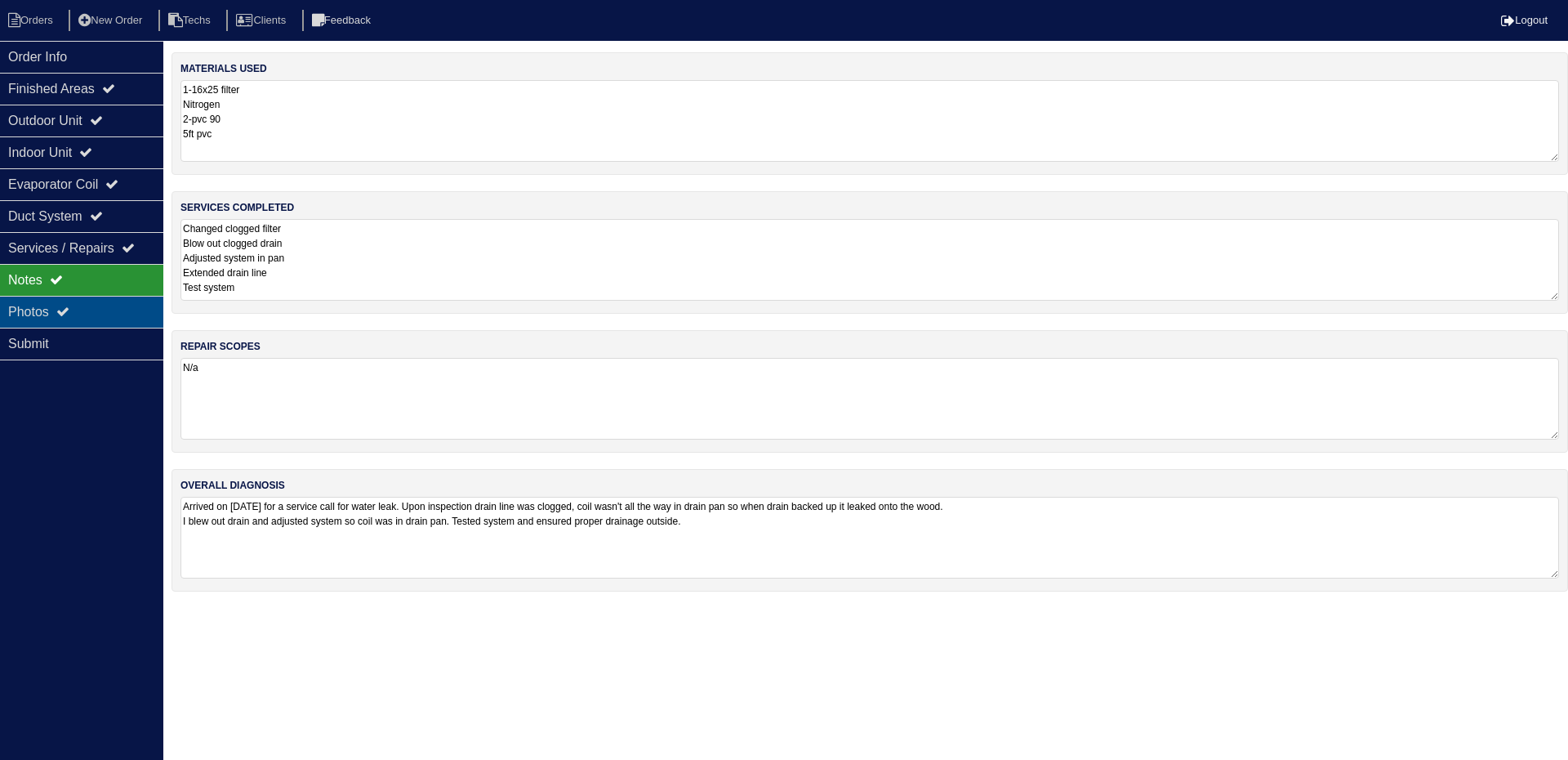
click at [93, 316] on div "Photos" at bounding box center [82, 311] width 164 height 32
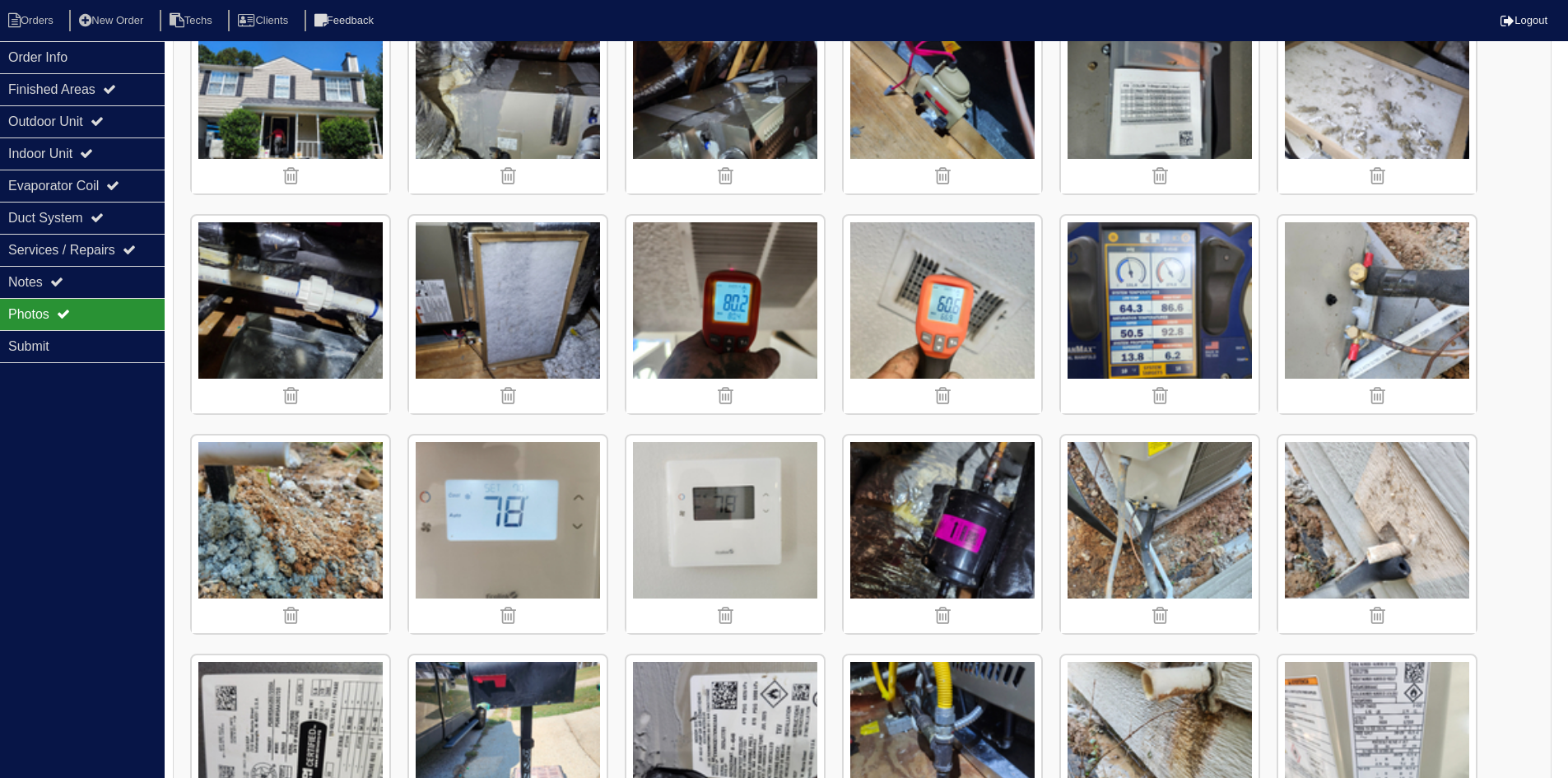
scroll to position [307, 0]
click at [733, 94] on img at bounding box center [725, 95] width 198 height 198
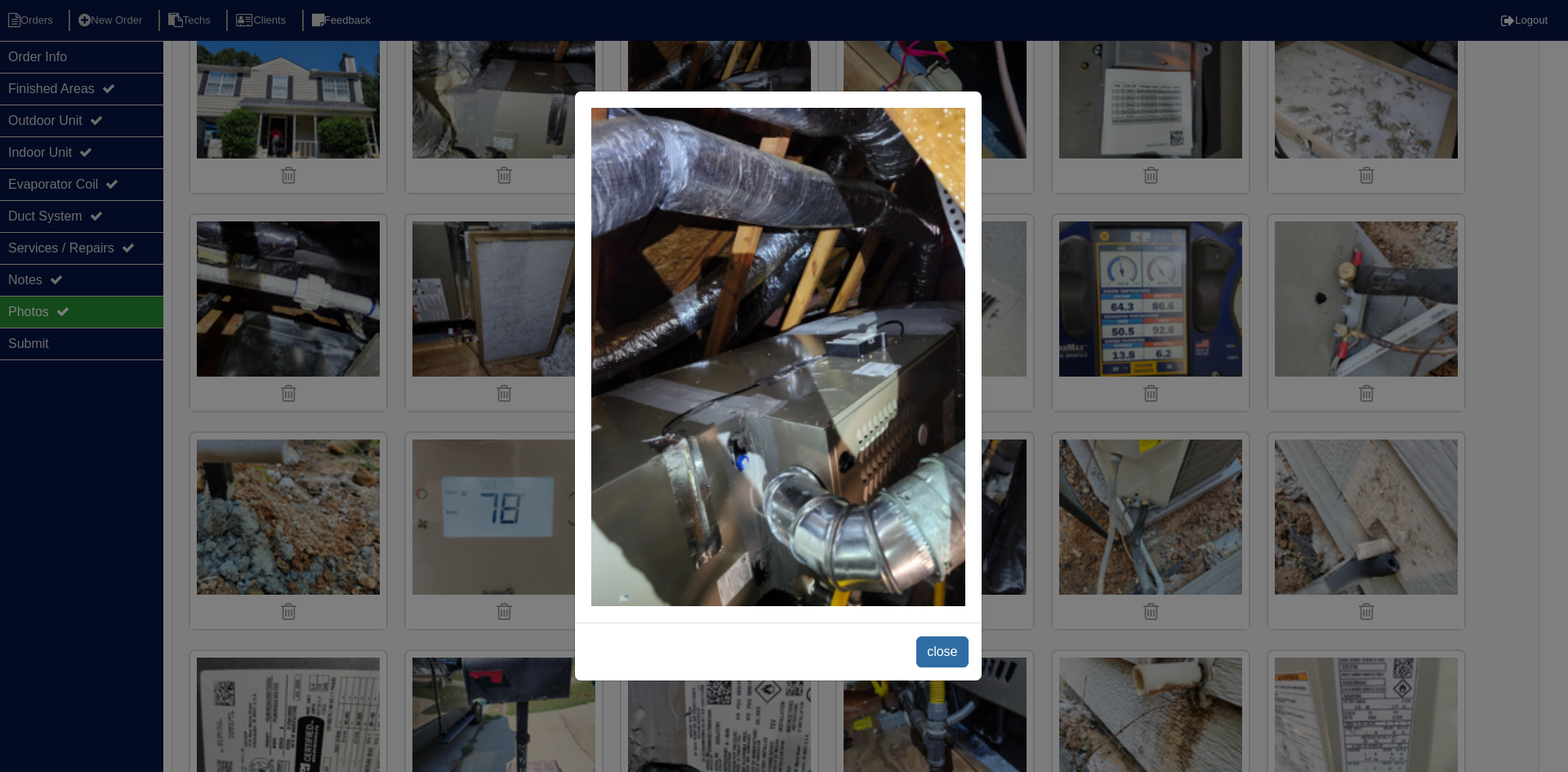
click at [932, 640] on span "close" at bounding box center [942, 651] width 52 height 31
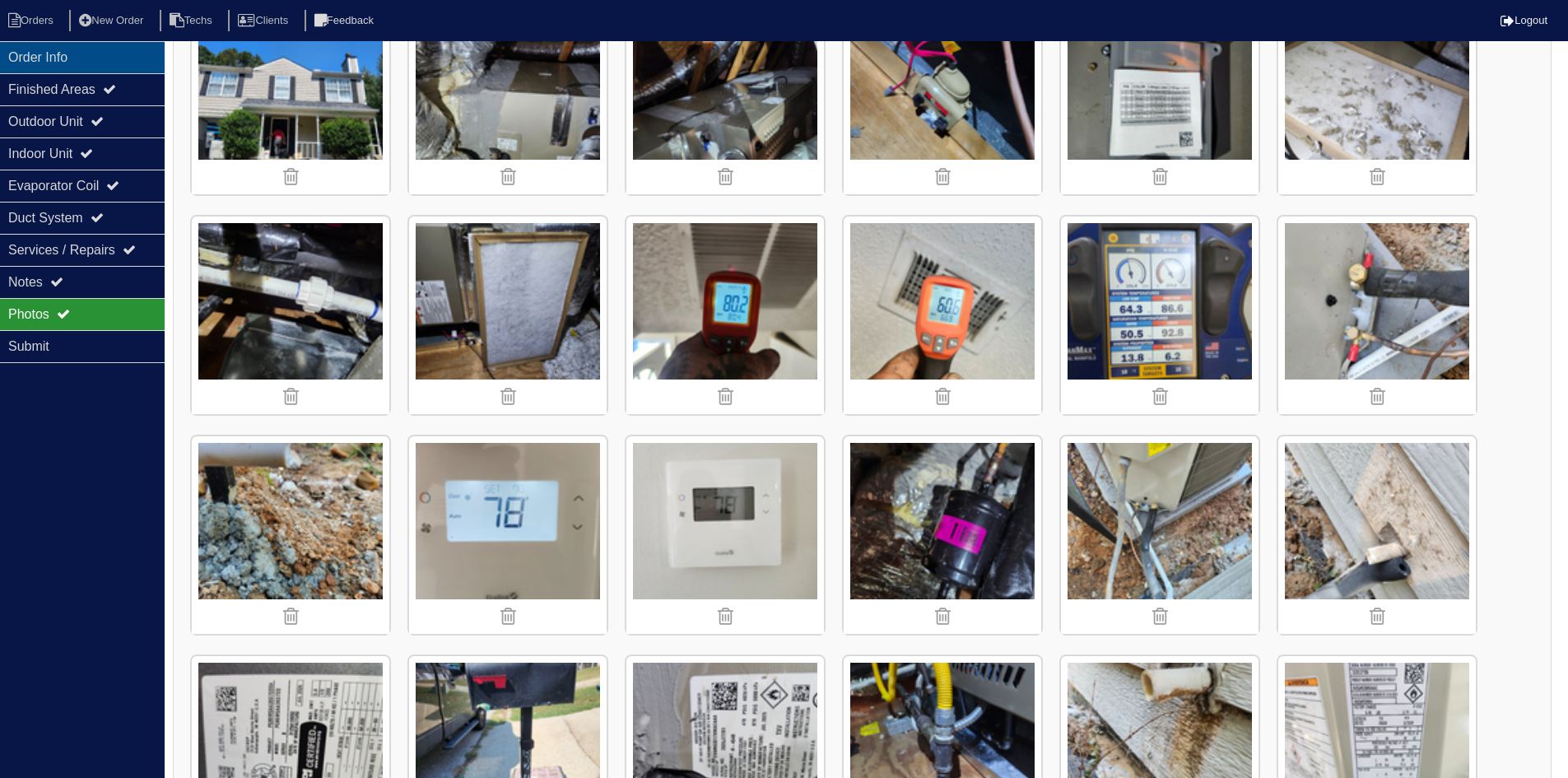
click at [90, 58] on div "Order Info" at bounding box center [82, 57] width 165 height 32
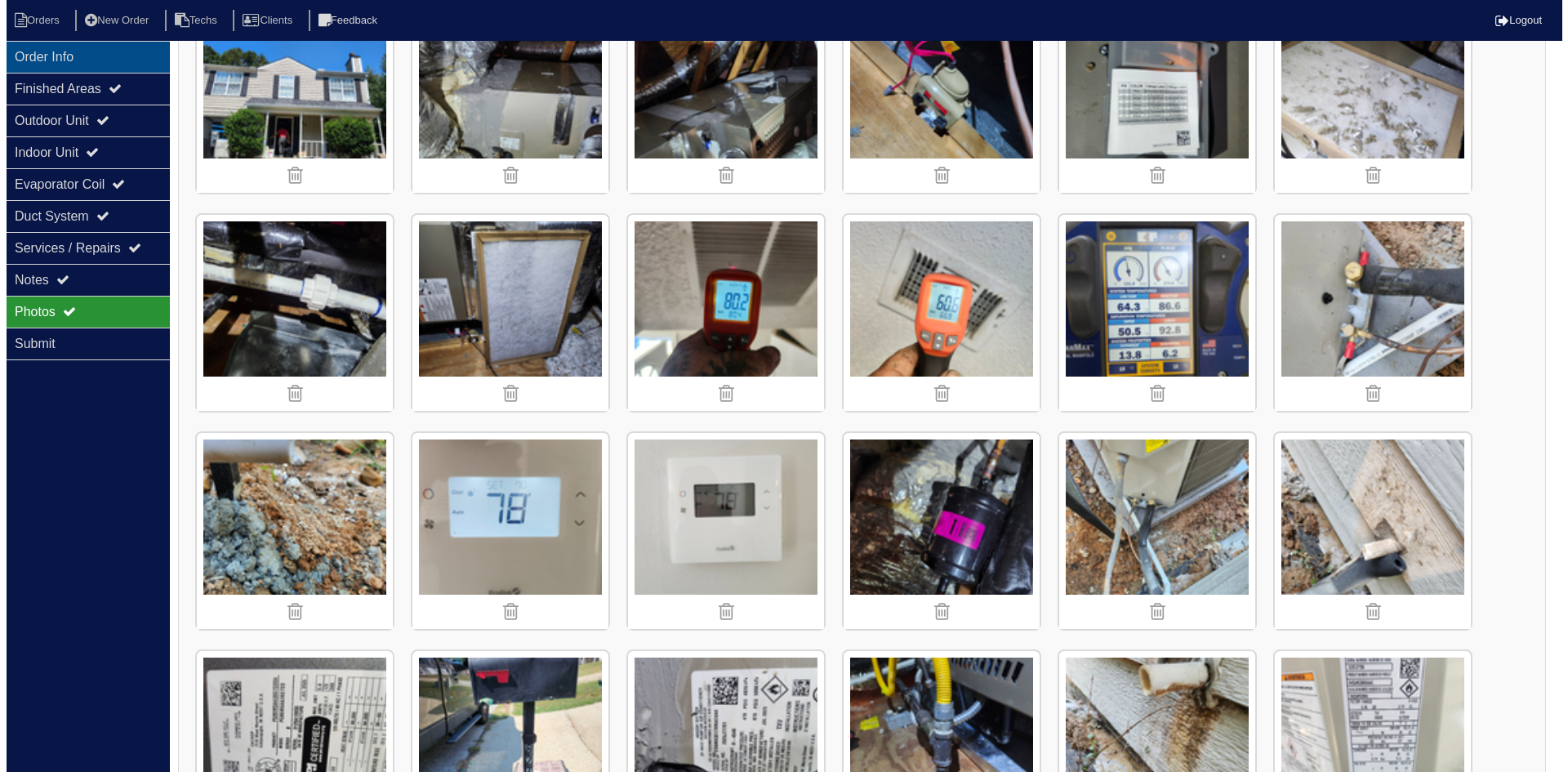
scroll to position [0, 0]
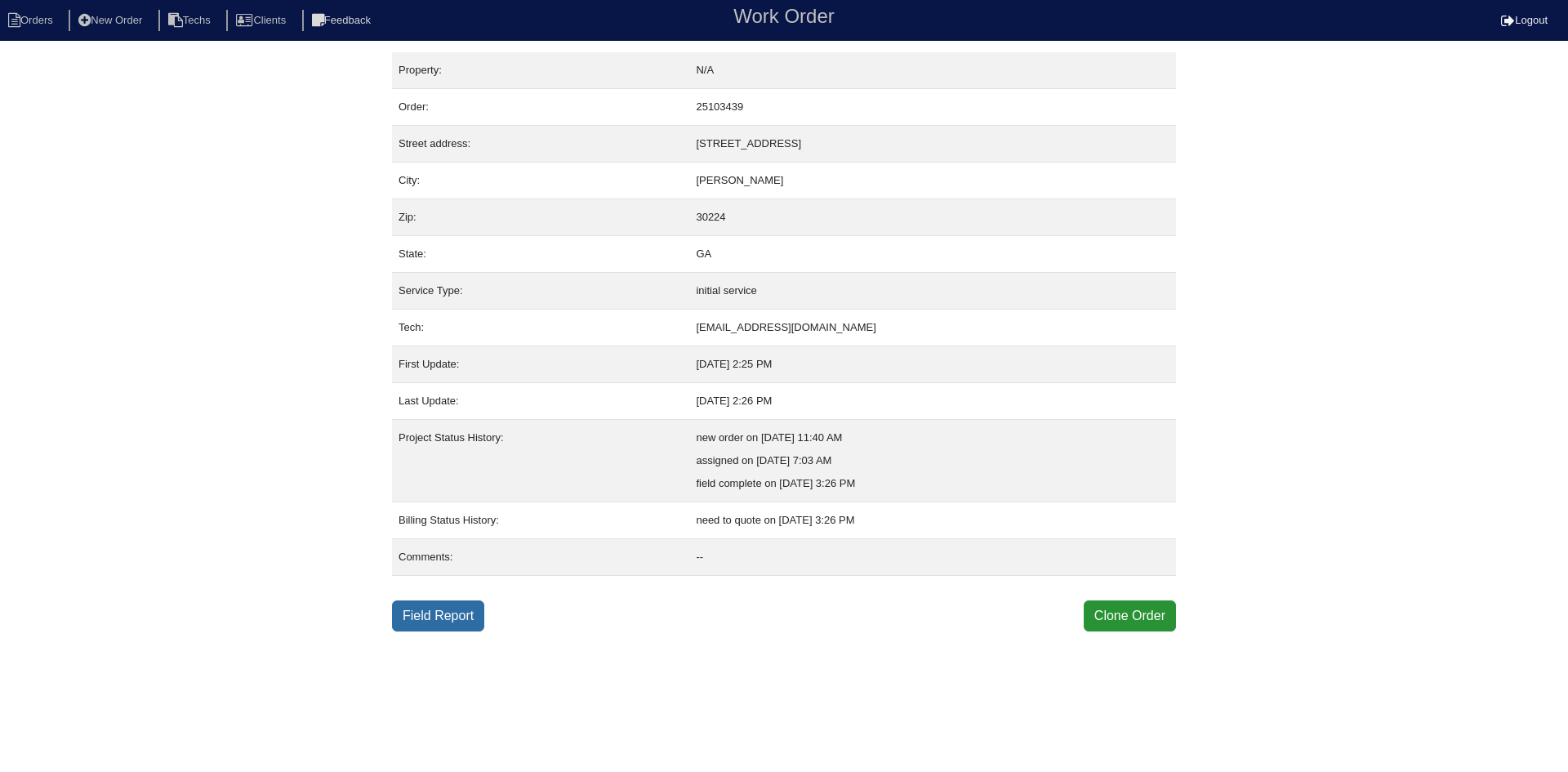
click at [445, 611] on link "Field Report" at bounding box center [438, 615] width 92 height 31
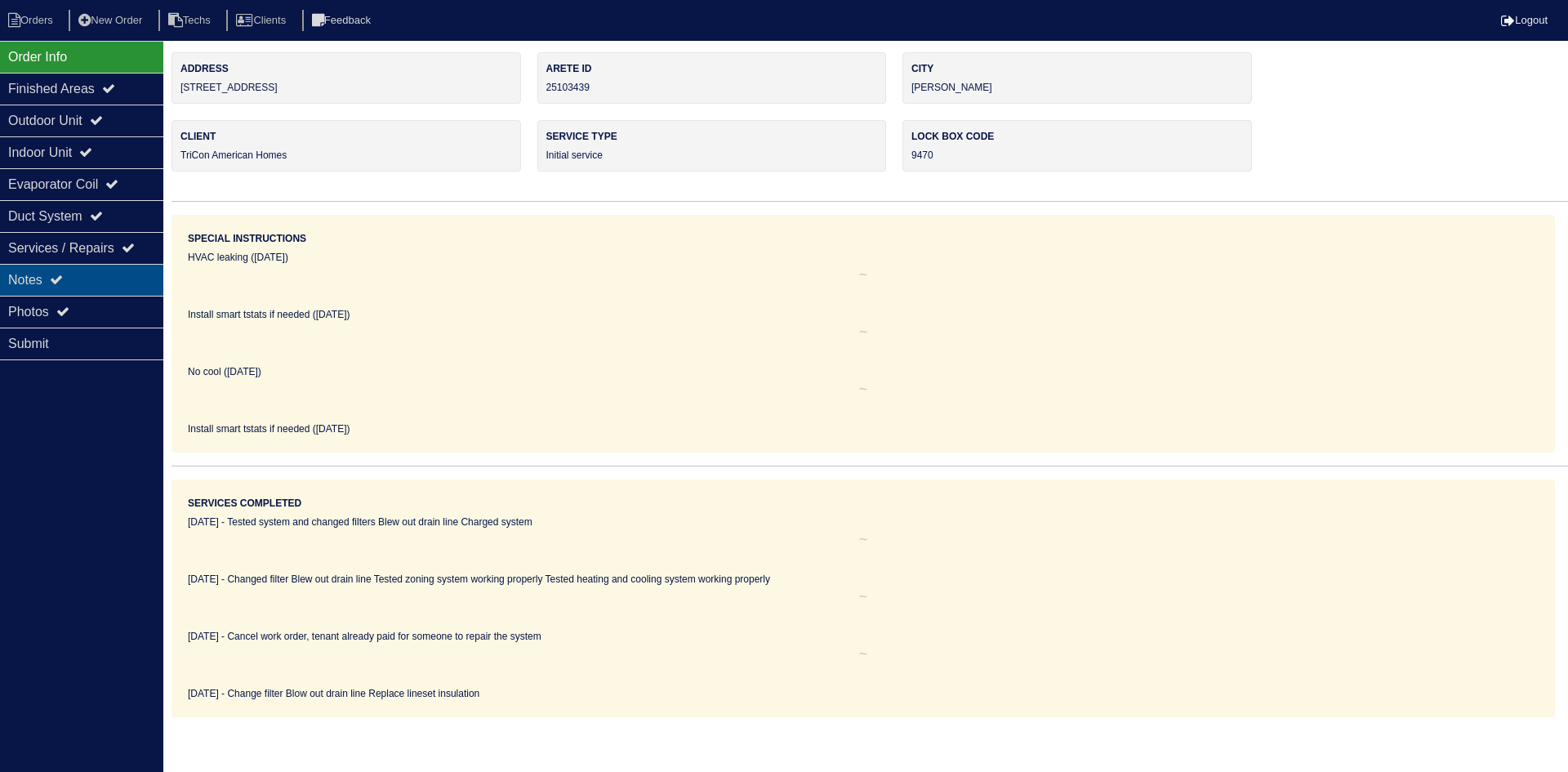
click at [101, 280] on div "Notes" at bounding box center [82, 280] width 164 height 32
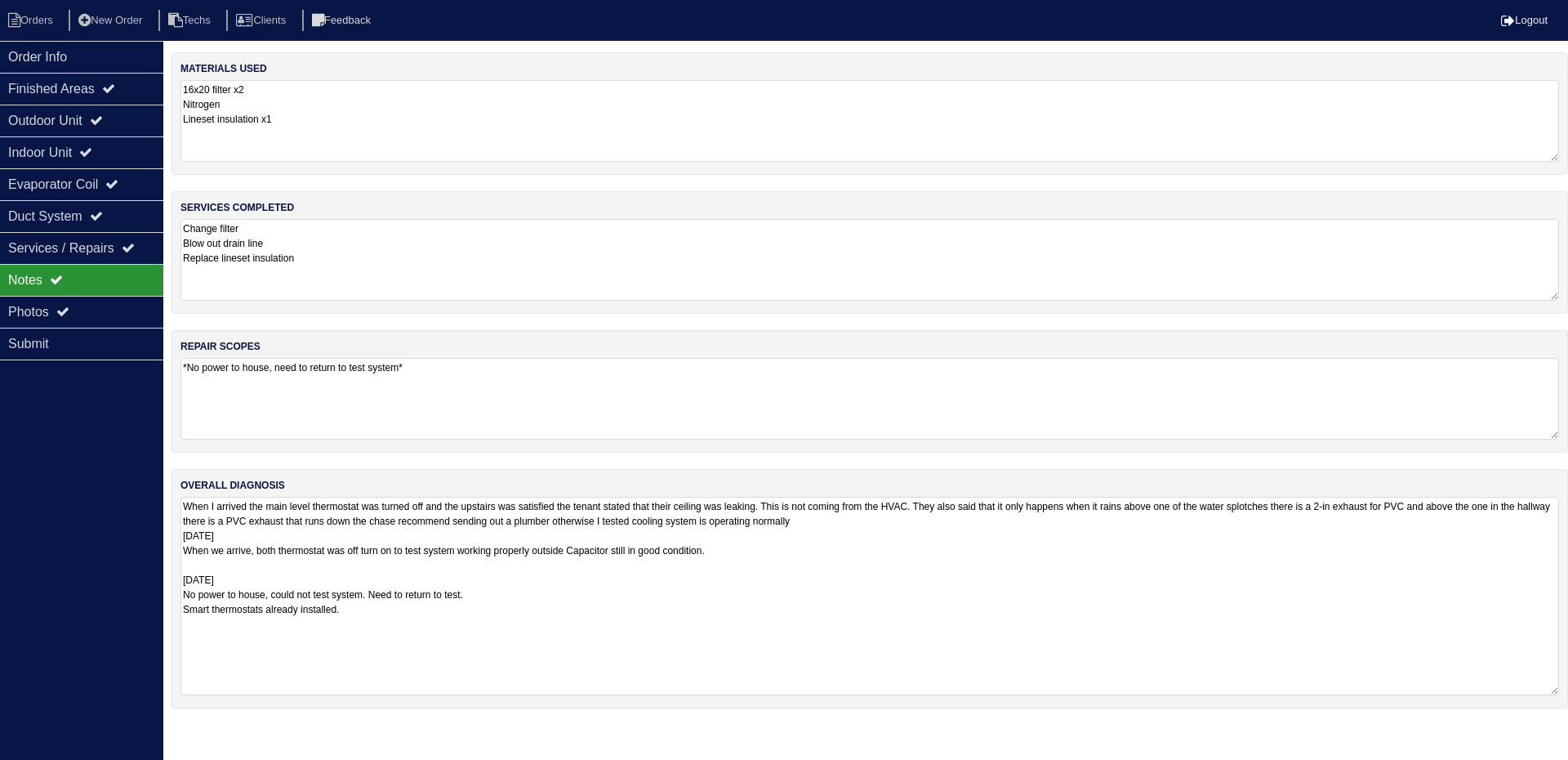
drag, startPoint x: 1554, startPoint y: 572, endPoint x: 1561, endPoint y: 689, distance: 117.2
click at [1561, 689] on div "overall diagnosis When I arrived the main level thermostat was turned off and t…" at bounding box center [870, 588] width 1397 height 239
click at [76, 121] on div "Outdoor Unit" at bounding box center [82, 121] width 164 height 32
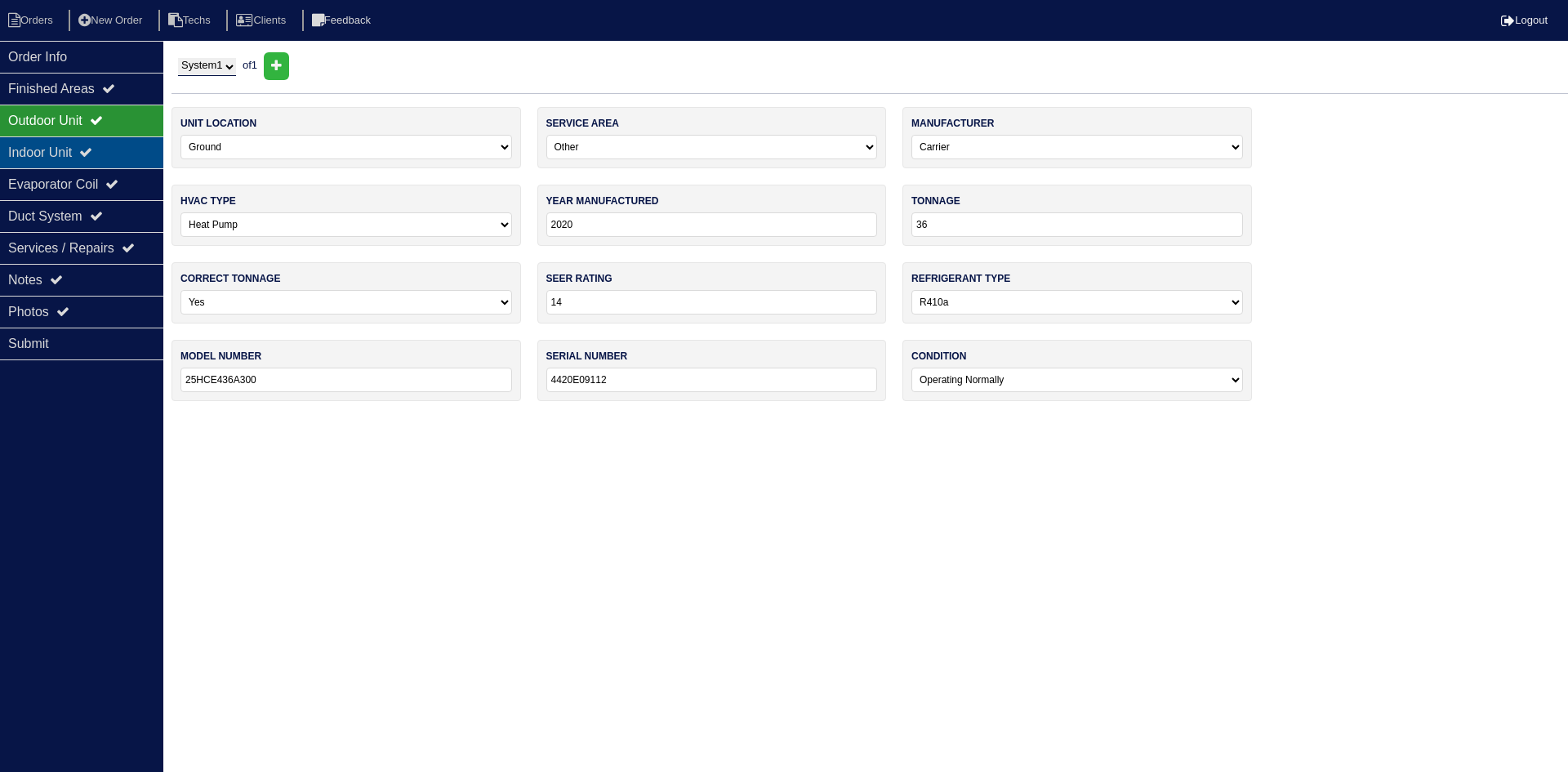
click at [70, 157] on div "Indoor Unit" at bounding box center [82, 152] width 164 height 32
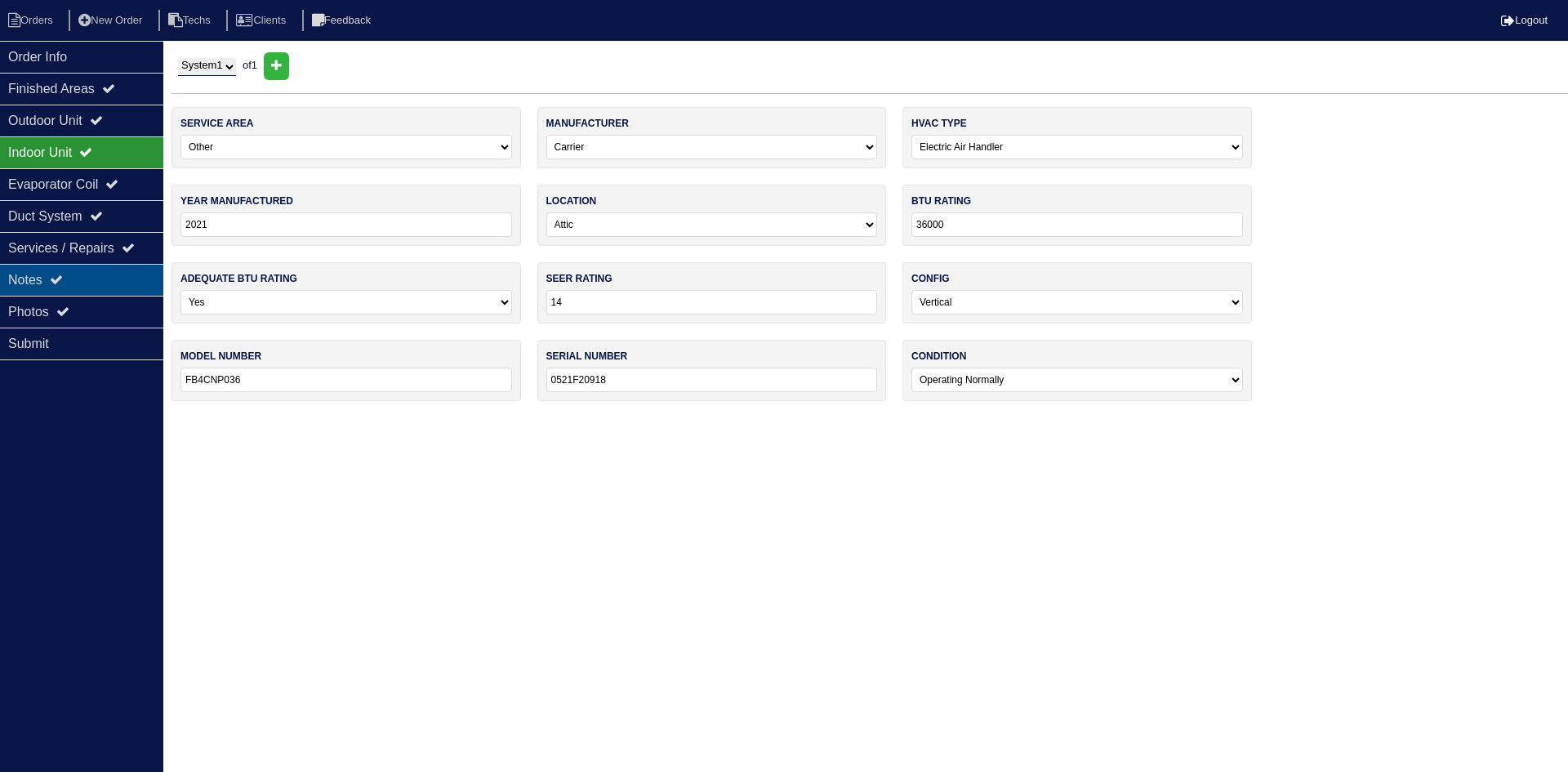
click at [37, 284] on div "Notes" at bounding box center [82, 280] width 164 height 32
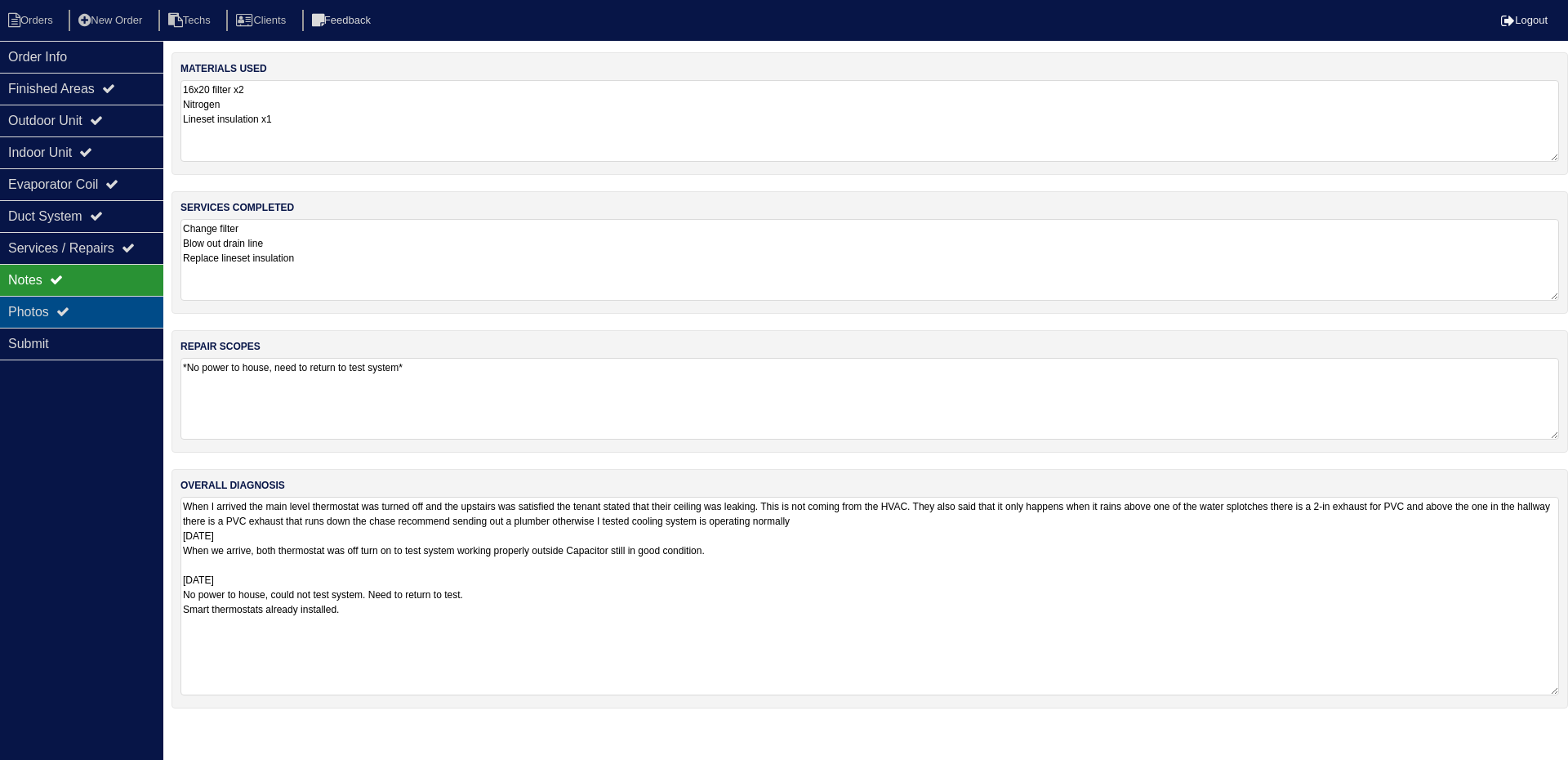
click at [84, 308] on div "Photos" at bounding box center [82, 311] width 164 height 32
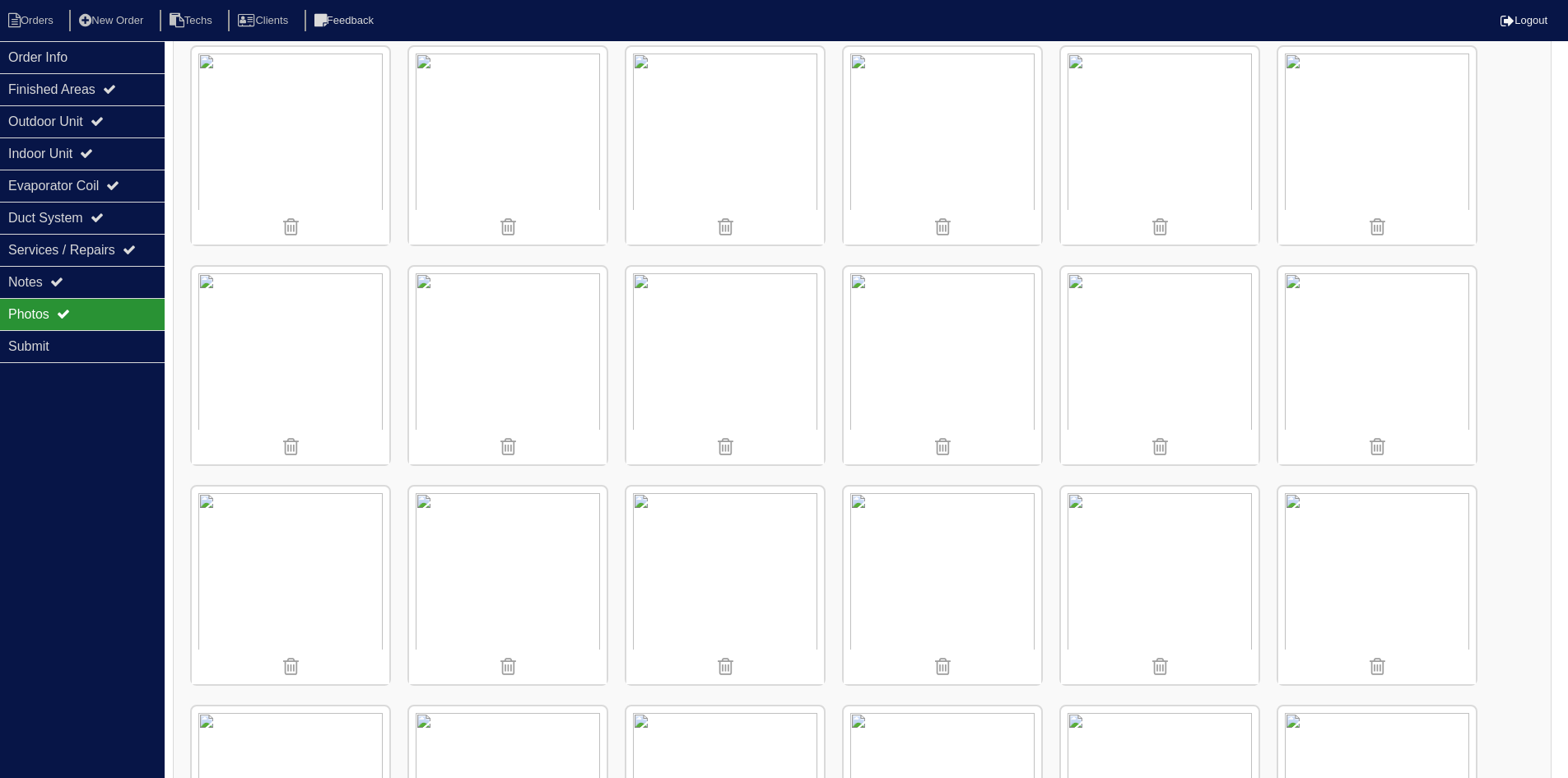
scroll to position [329, 0]
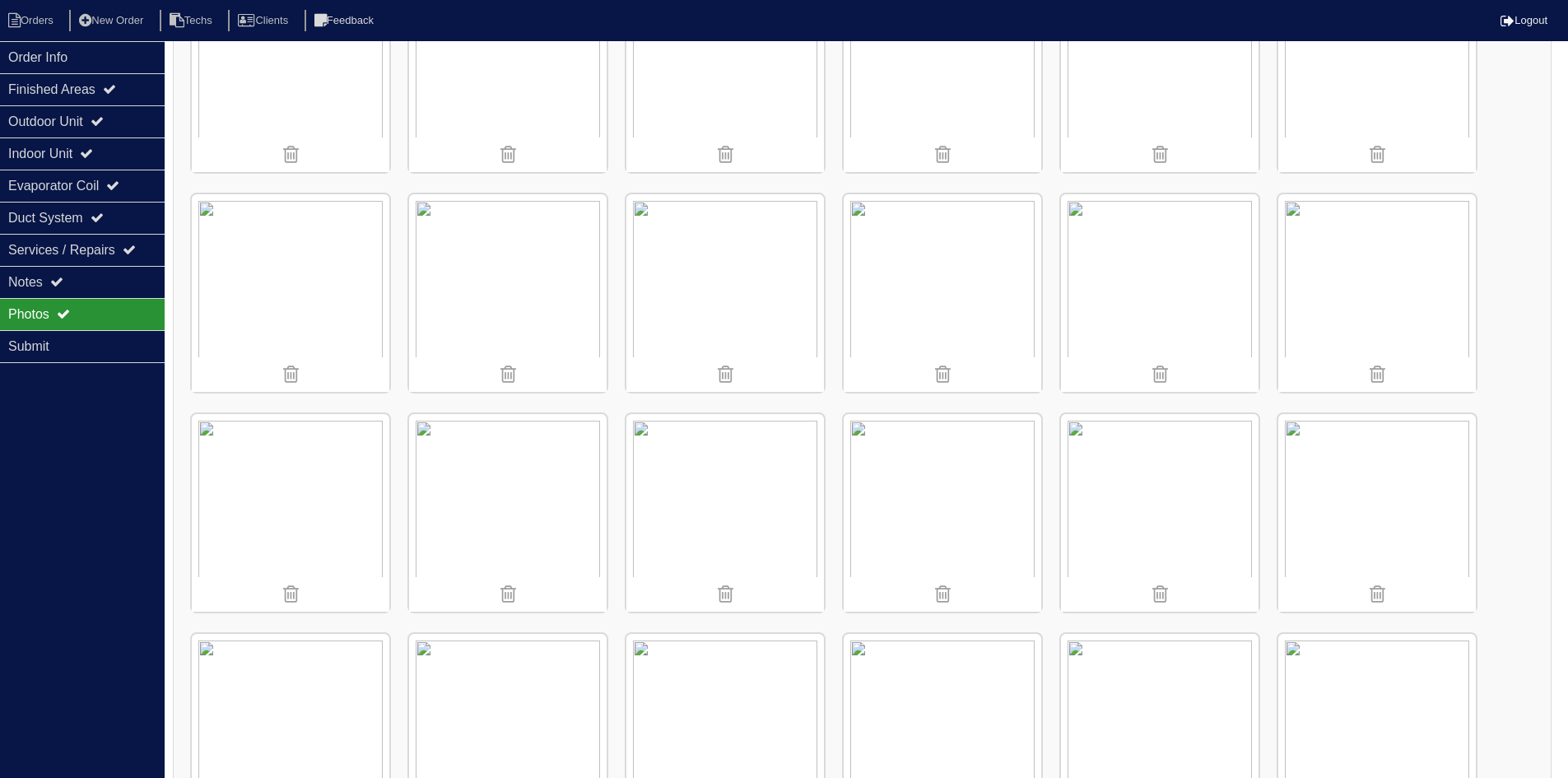
click at [1377, 309] on img at bounding box center [1377, 292] width 198 height 198
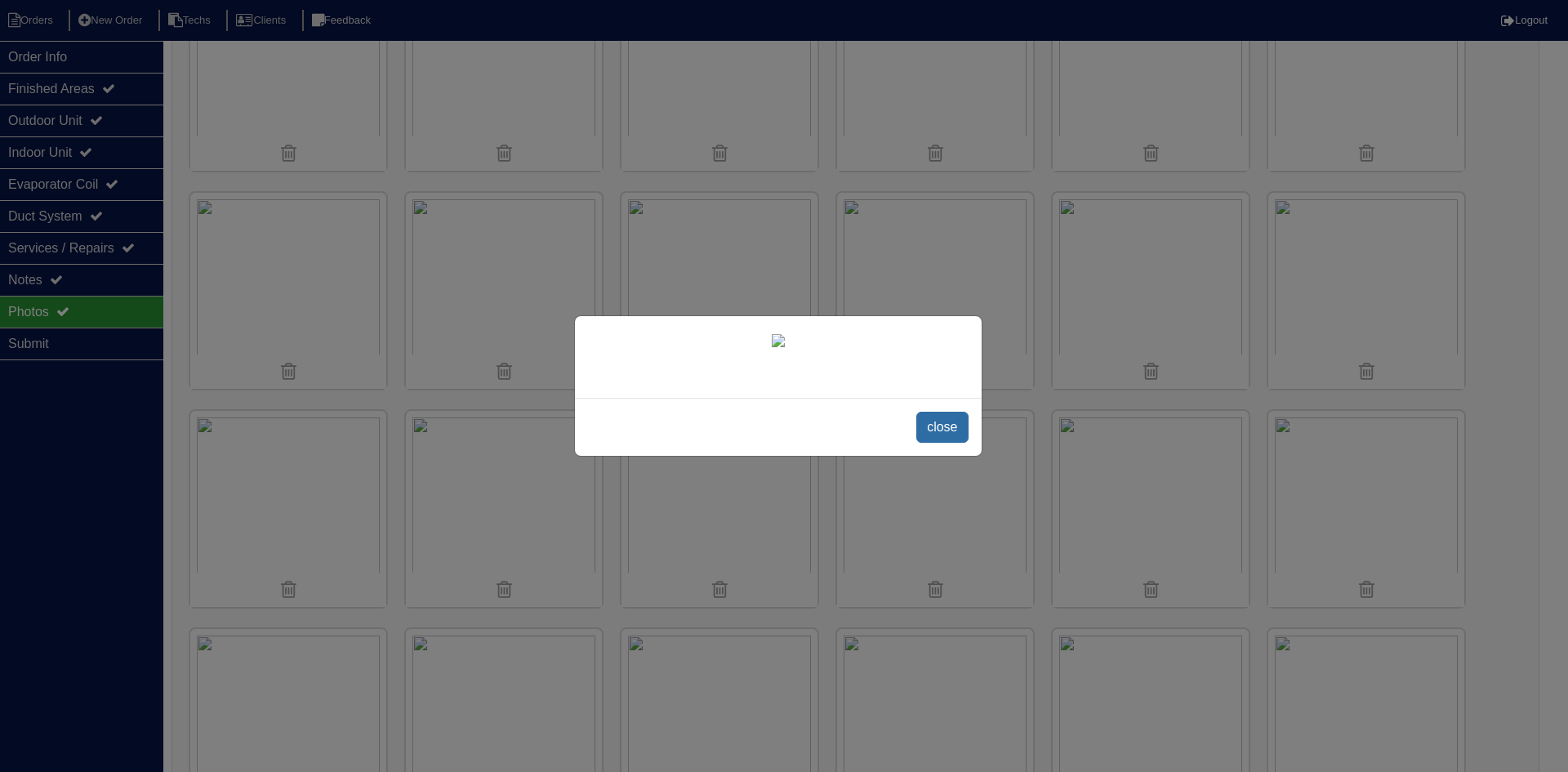
click at [948, 442] on span "close" at bounding box center [942, 426] width 52 height 31
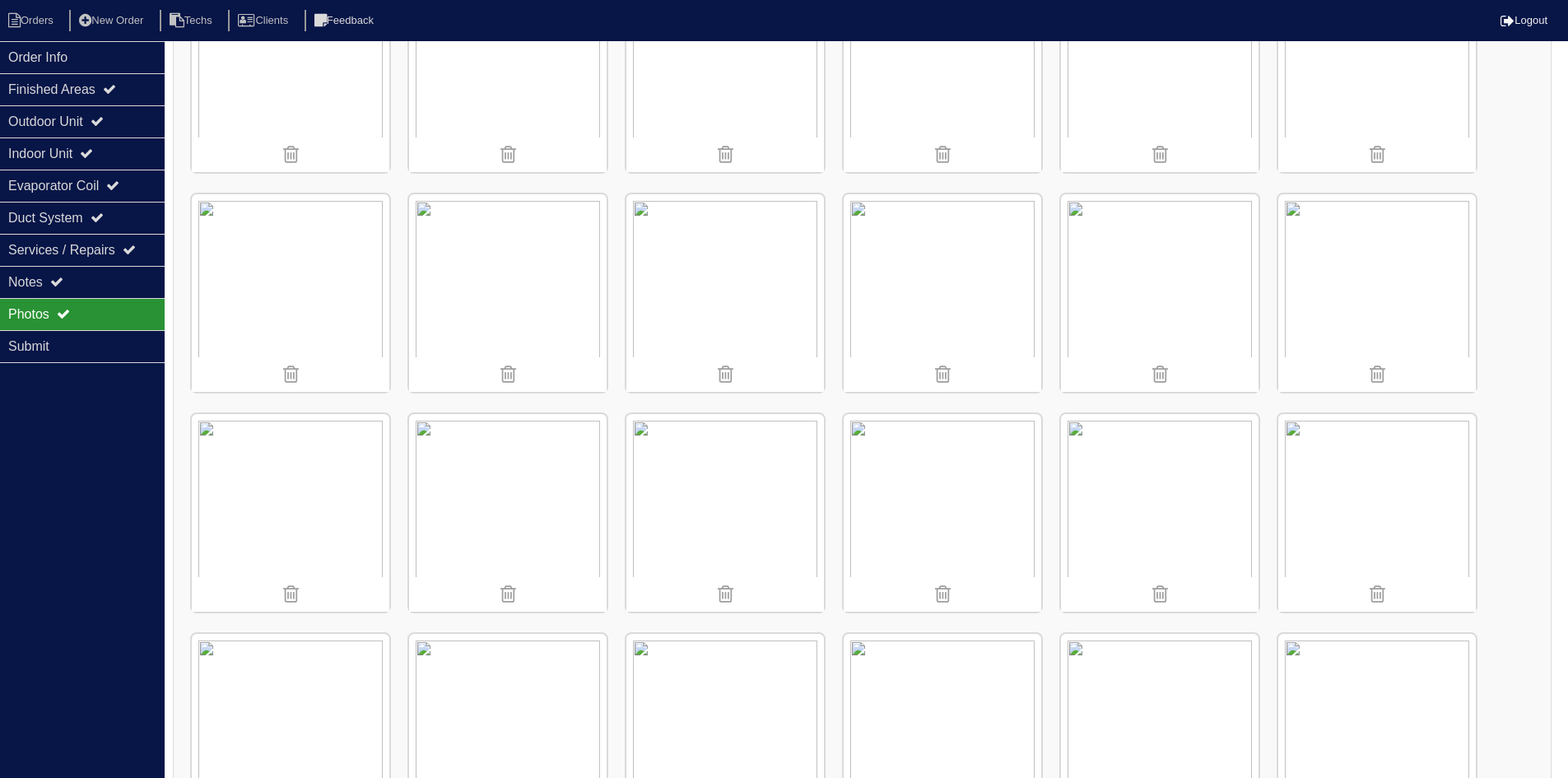
scroll to position [494, 0]
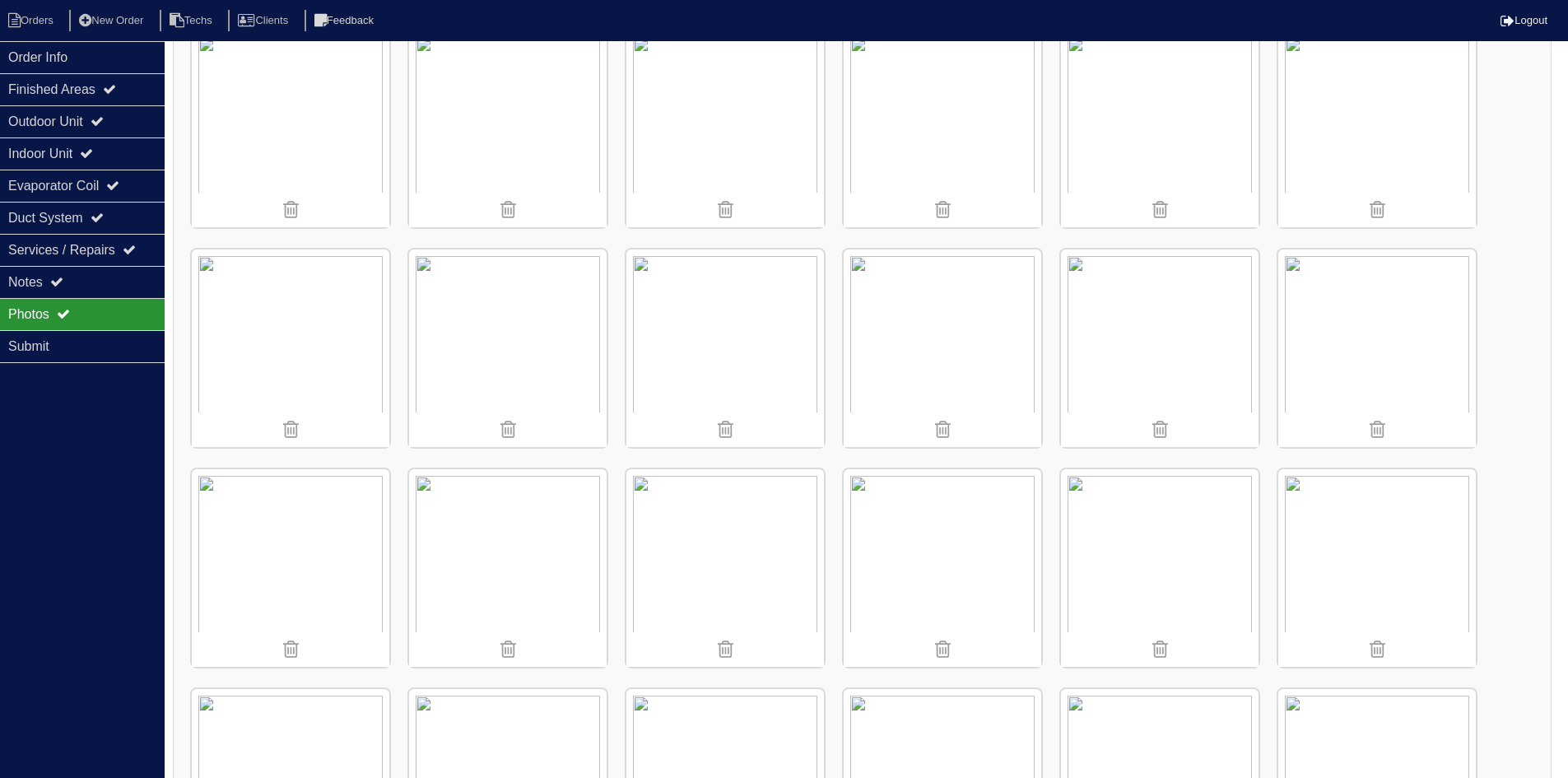
click at [317, 342] on img at bounding box center [290, 347] width 198 height 198
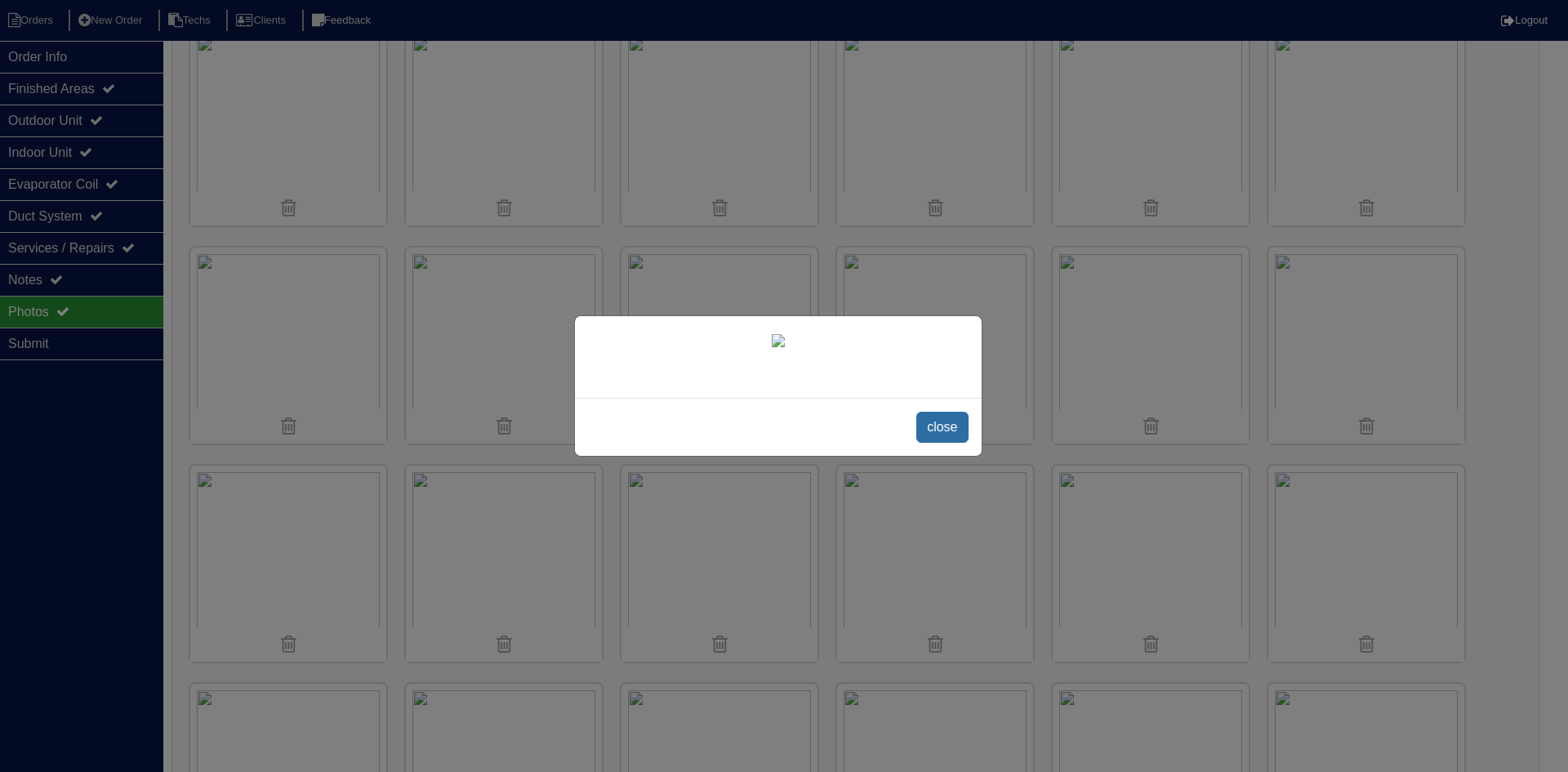
click at [944, 442] on span "close" at bounding box center [942, 426] width 52 height 31
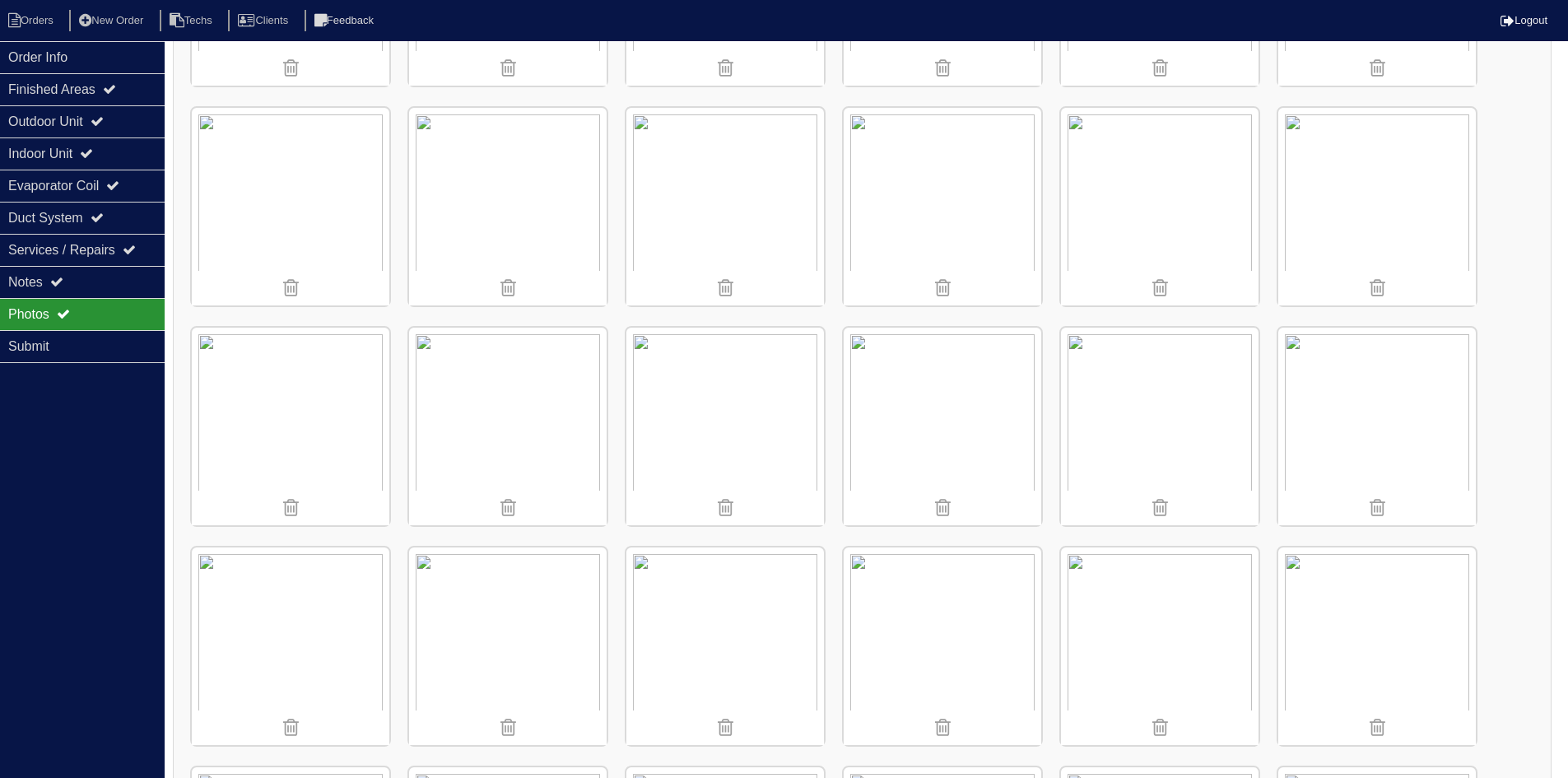
scroll to position [168, 0]
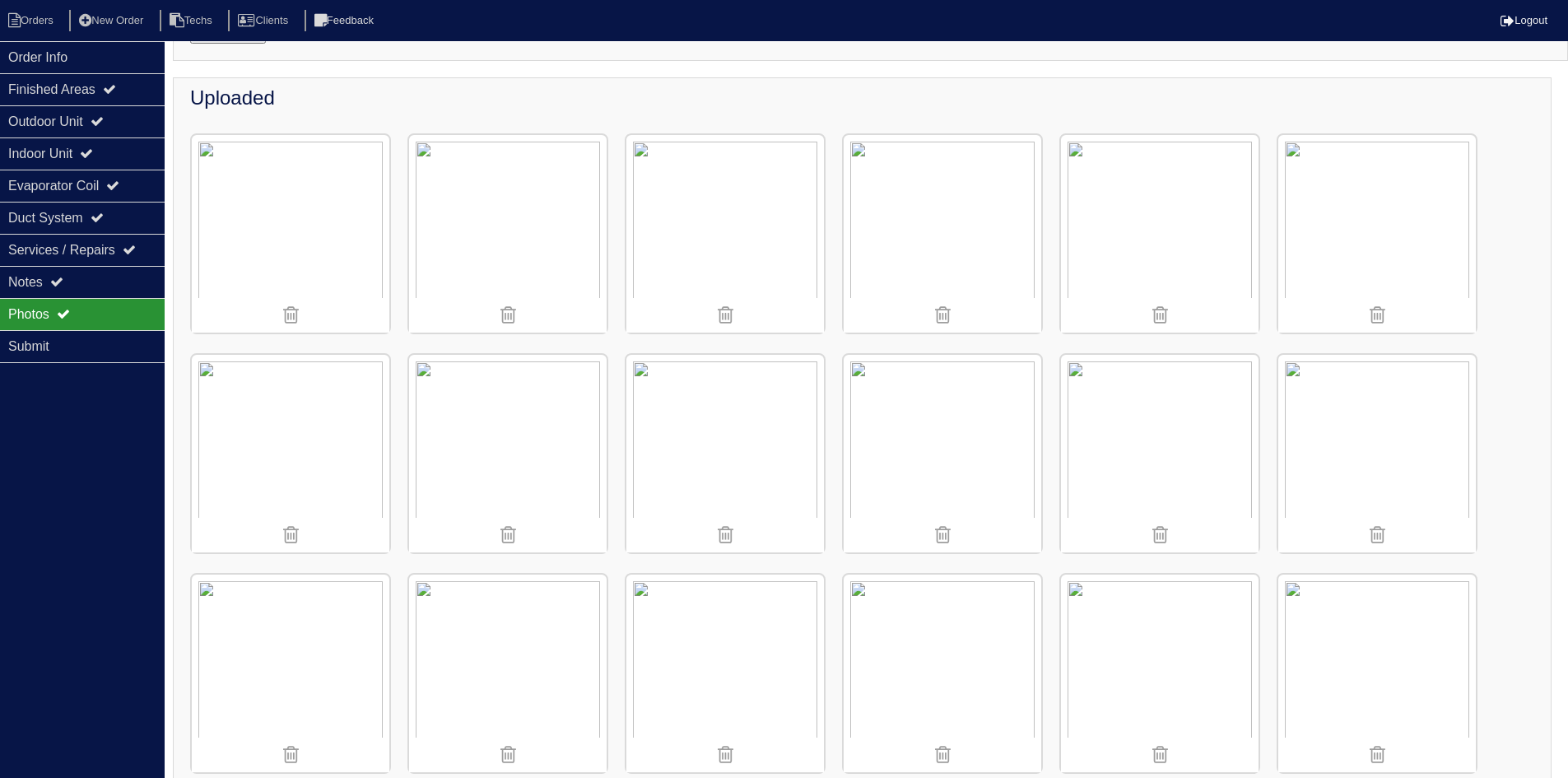
click at [737, 470] on img at bounding box center [725, 453] width 198 height 198
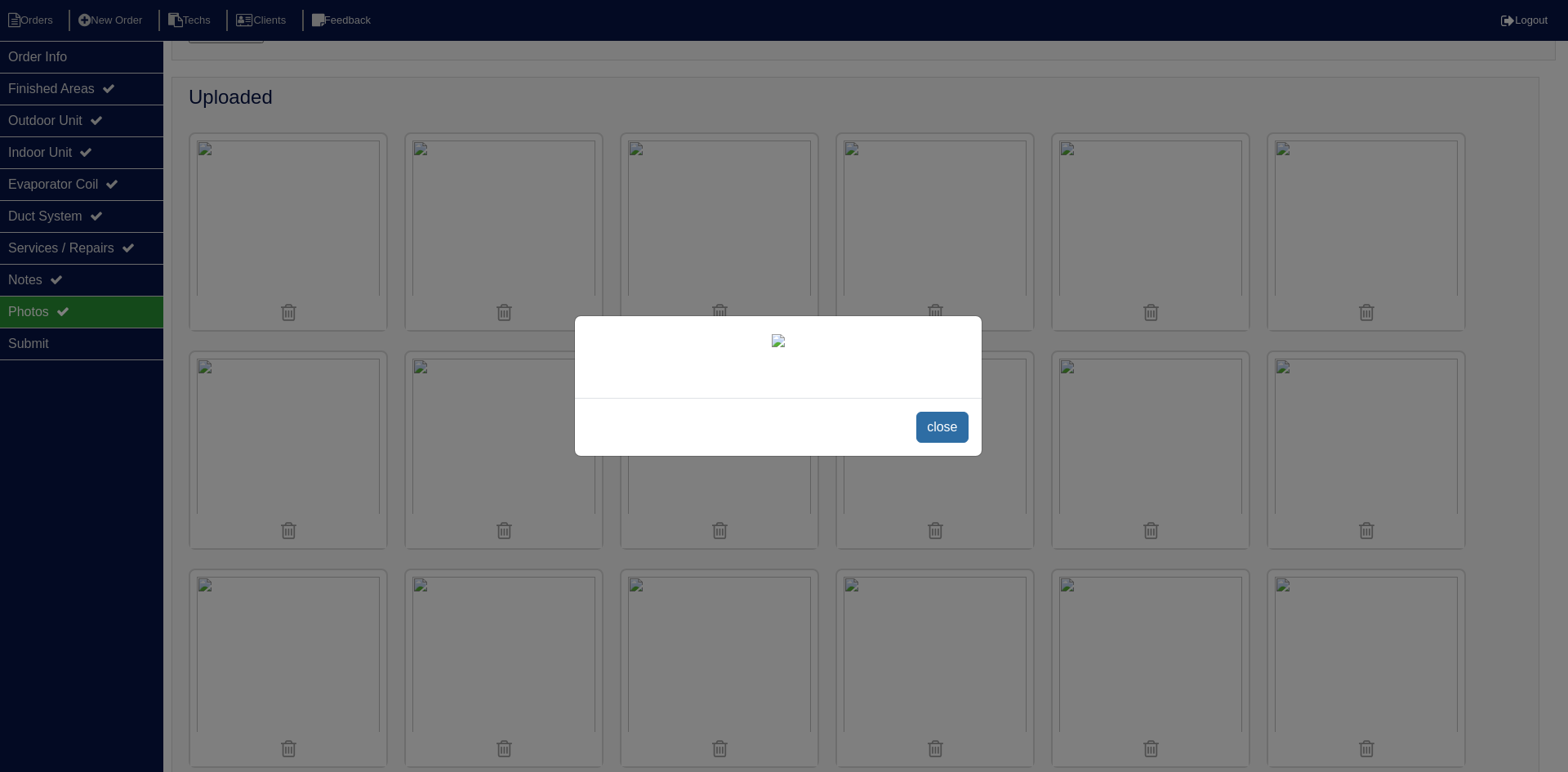
click at [943, 442] on span "close" at bounding box center [942, 426] width 52 height 31
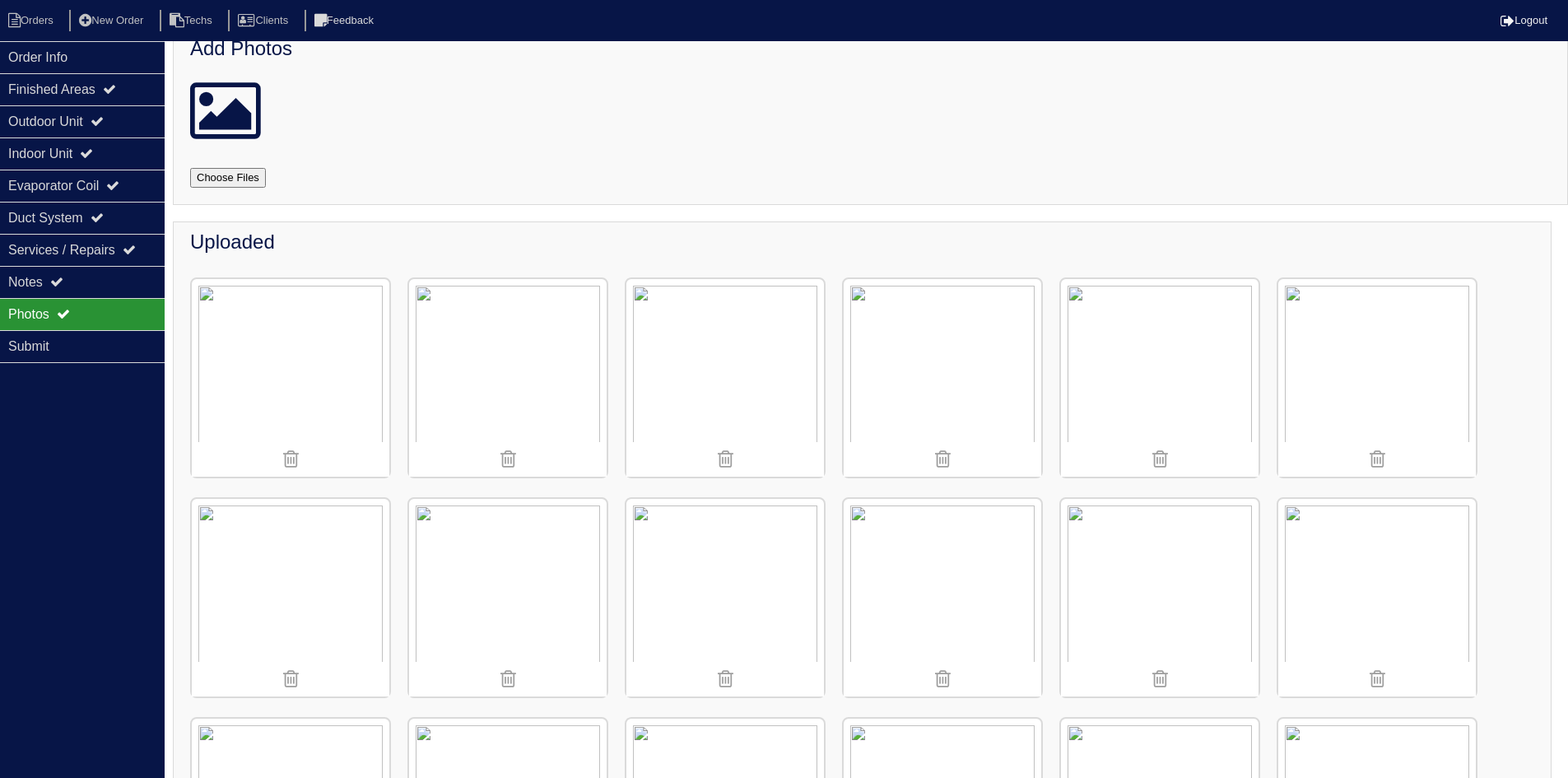
scroll to position [0, 0]
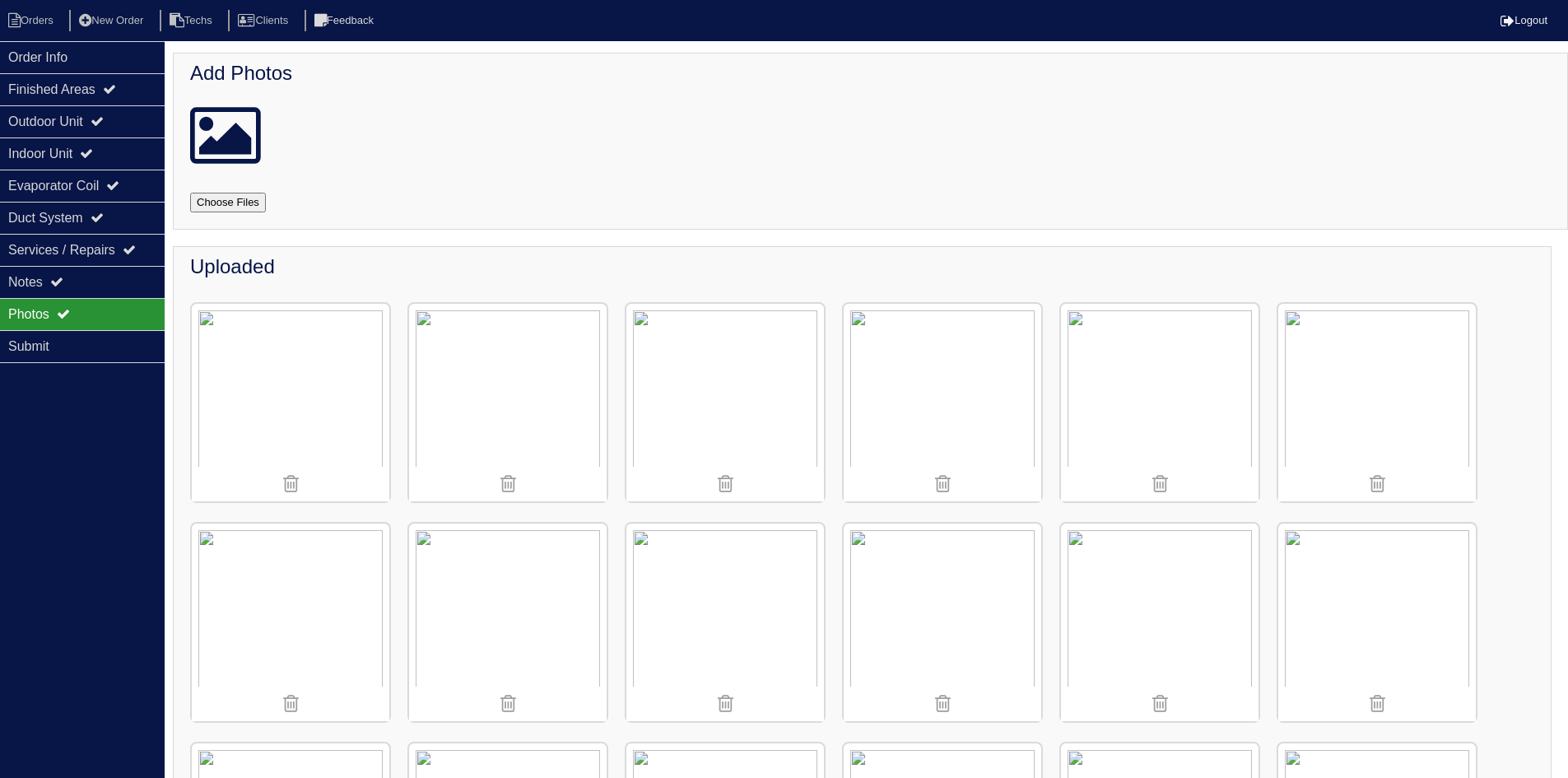
click at [775, 416] on img at bounding box center [725, 402] width 198 height 198
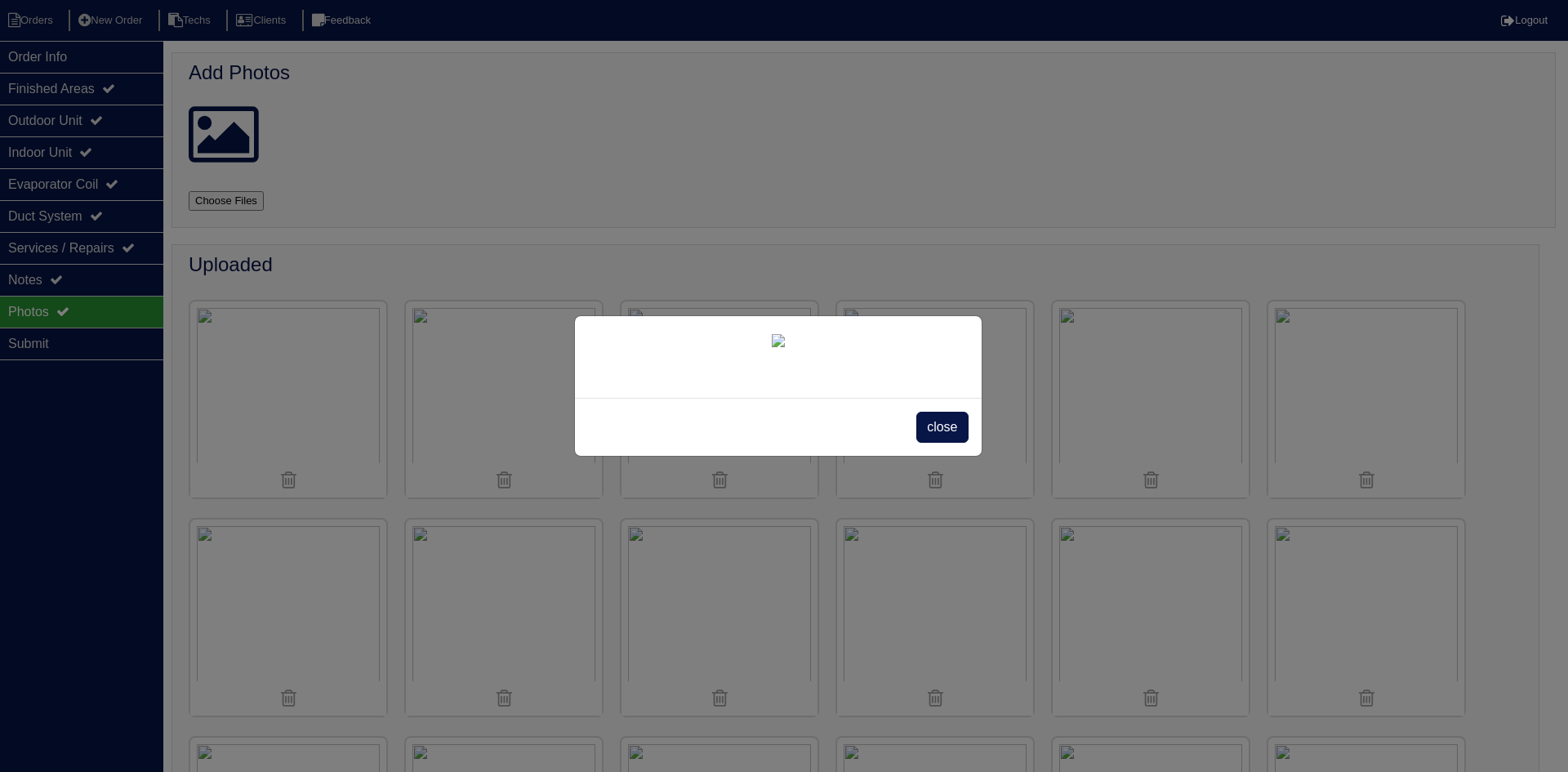
click at [946, 442] on span "close" at bounding box center [942, 426] width 52 height 31
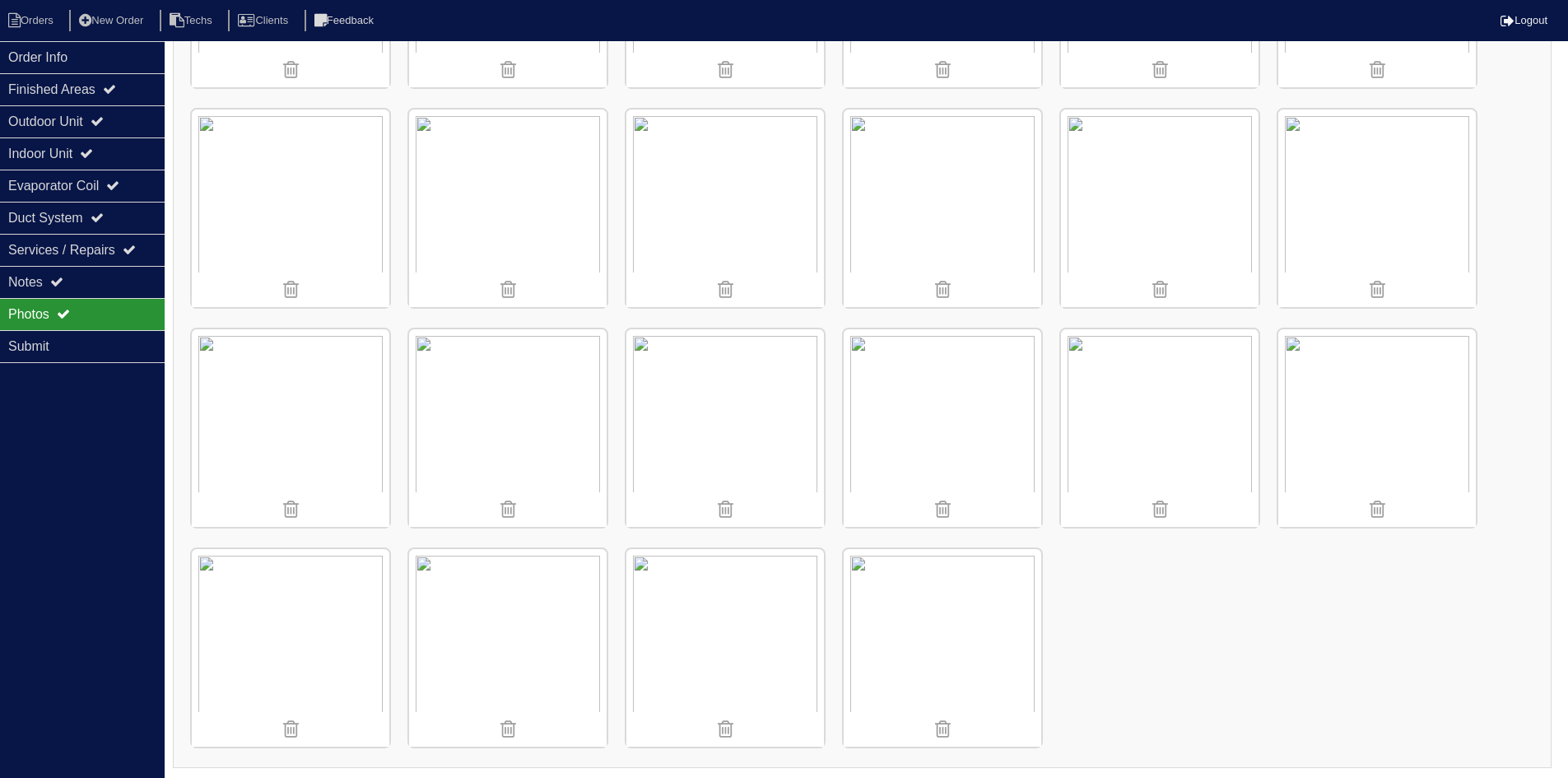
scroll to position [1074, 0]
click at [1126, 433] on img at bounding box center [1159, 427] width 198 height 198
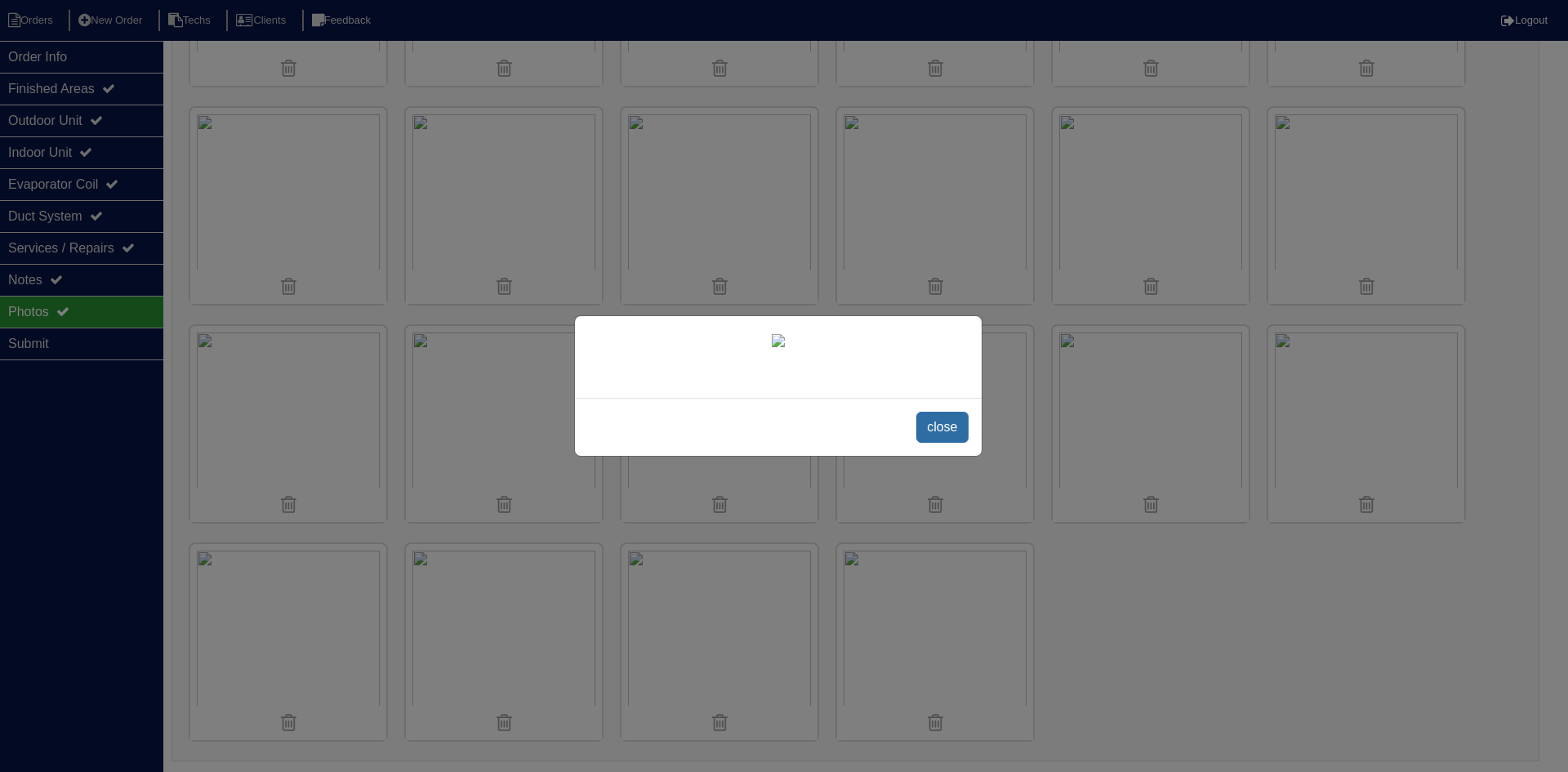
click at [951, 442] on span "close" at bounding box center [942, 426] width 52 height 31
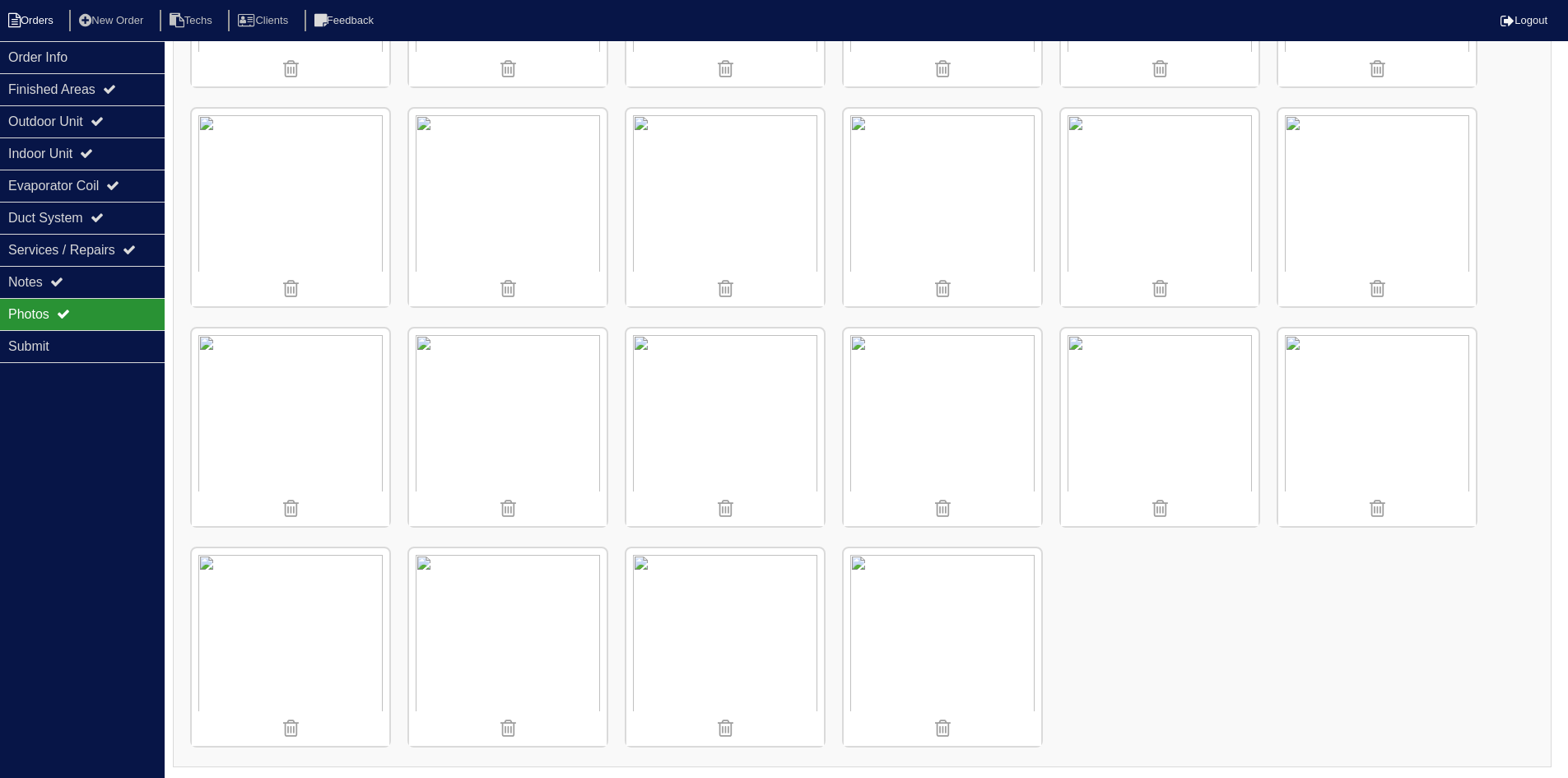
click at [27, 27] on li "Orders" at bounding box center [33, 20] width 66 height 22
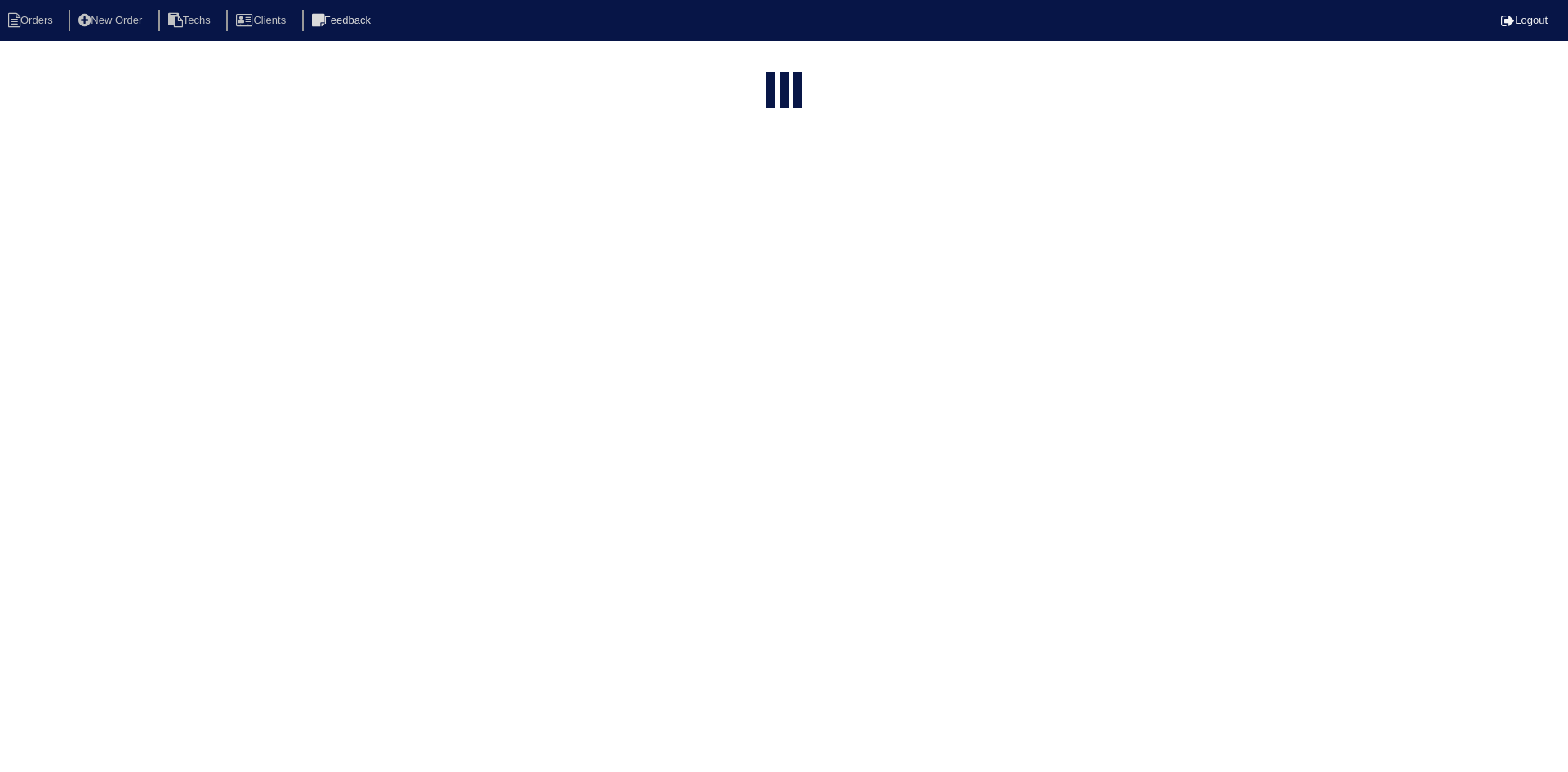
select select "15"
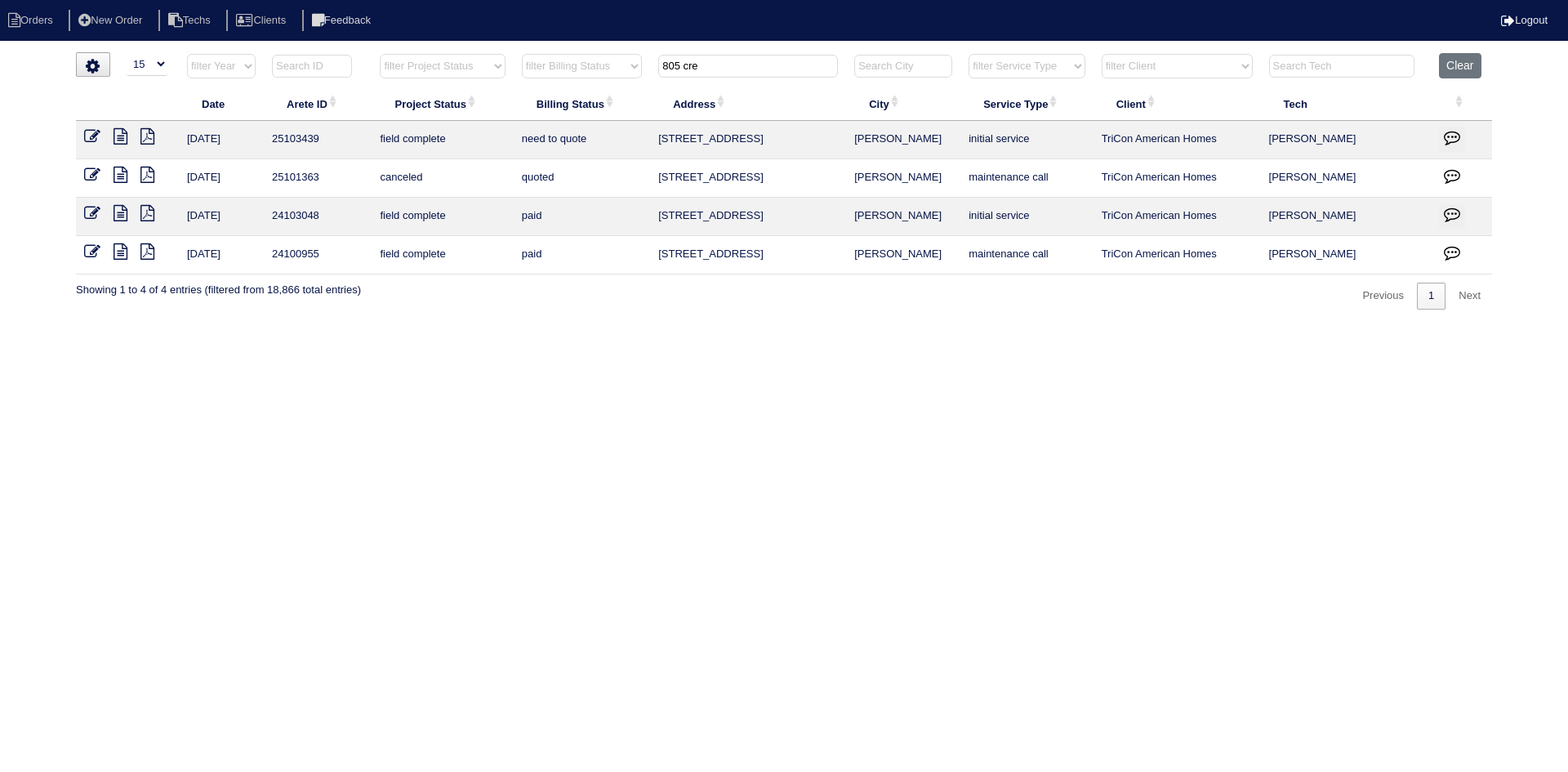
click at [121, 134] on icon at bounding box center [120, 136] width 14 height 17
click at [1453, 132] on icon "button" at bounding box center [1452, 137] width 17 height 17
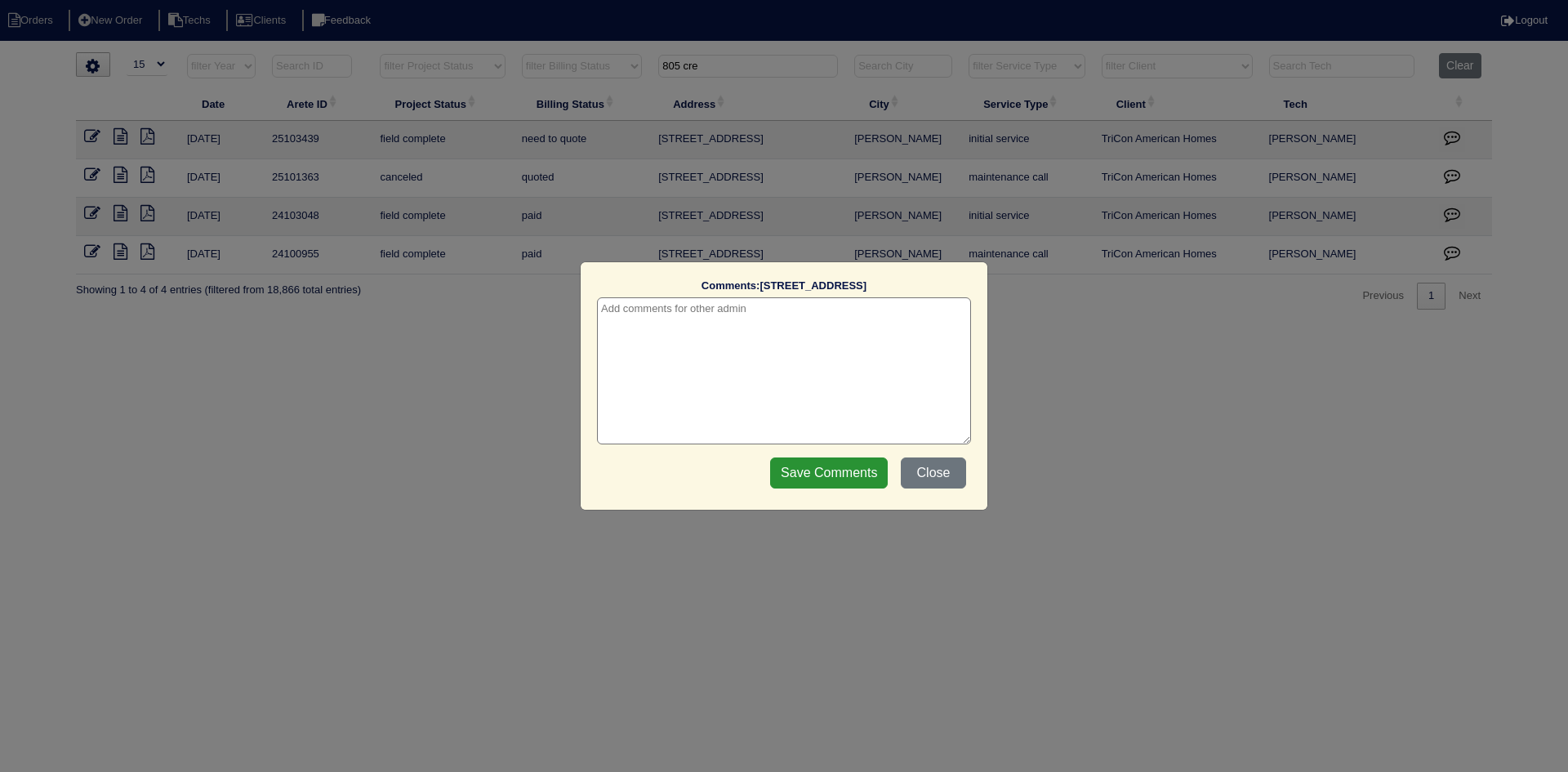
click at [666, 310] on textarea at bounding box center [784, 370] width 374 height 147
type textarea "9/18/25 - Return to test? no electricity - texted Payton - rk"
click at [825, 466] on input "Save Comments" at bounding box center [829, 472] width 118 height 31
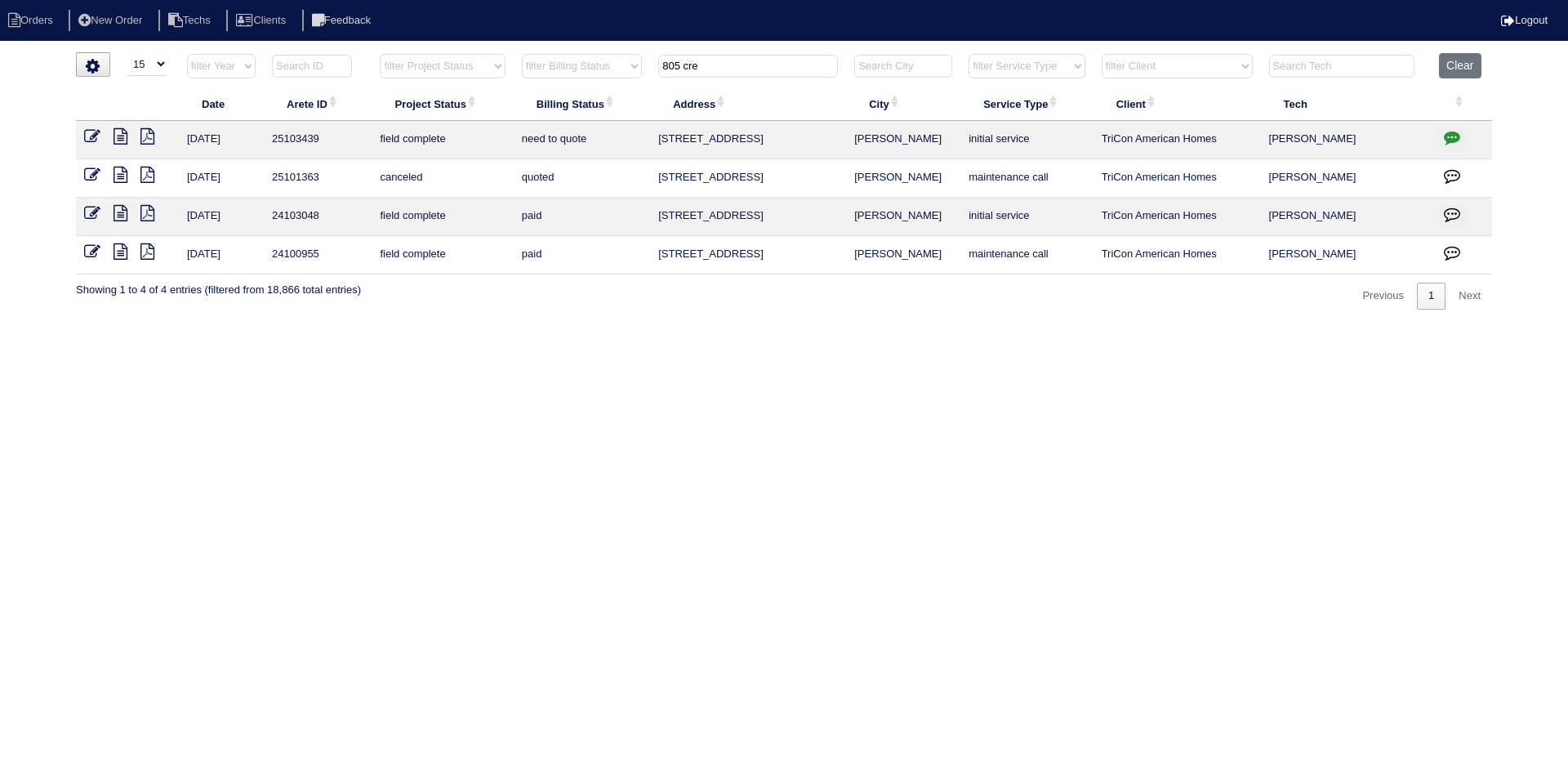
drag, startPoint x: 707, startPoint y: 68, endPoint x: 634, endPoint y: 65, distance: 73.1
click at [634, 65] on tr "filter Year -- Any Year -- 2025 2024 2023 2022 2021 2020 2019 filter Project St…" at bounding box center [784, 69] width 1416 height 33
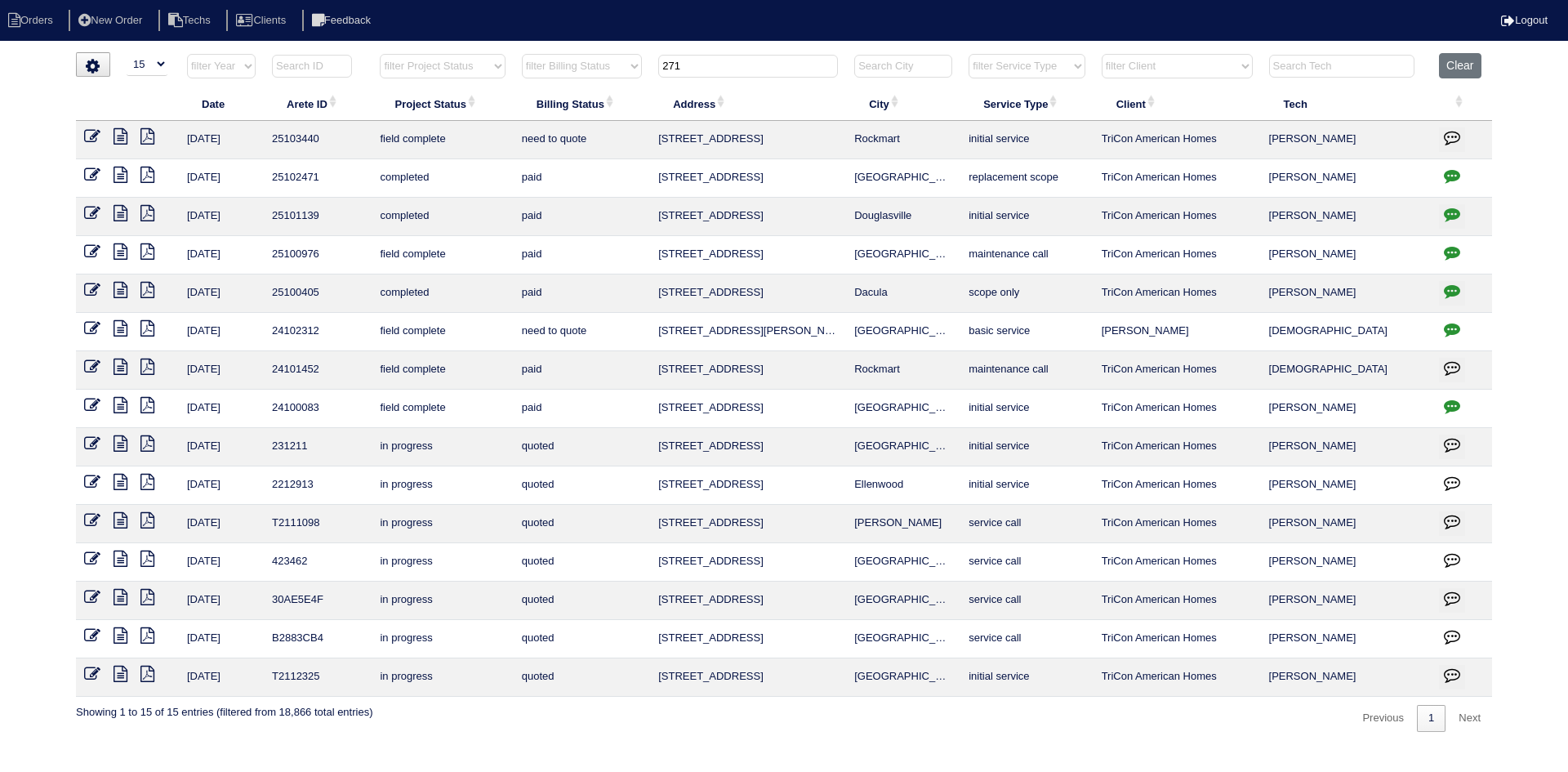
type input "271"
click at [118, 135] on icon at bounding box center [120, 136] width 14 height 17
click at [1453, 132] on icon "button" at bounding box center [1452, 137] width 17 height 17
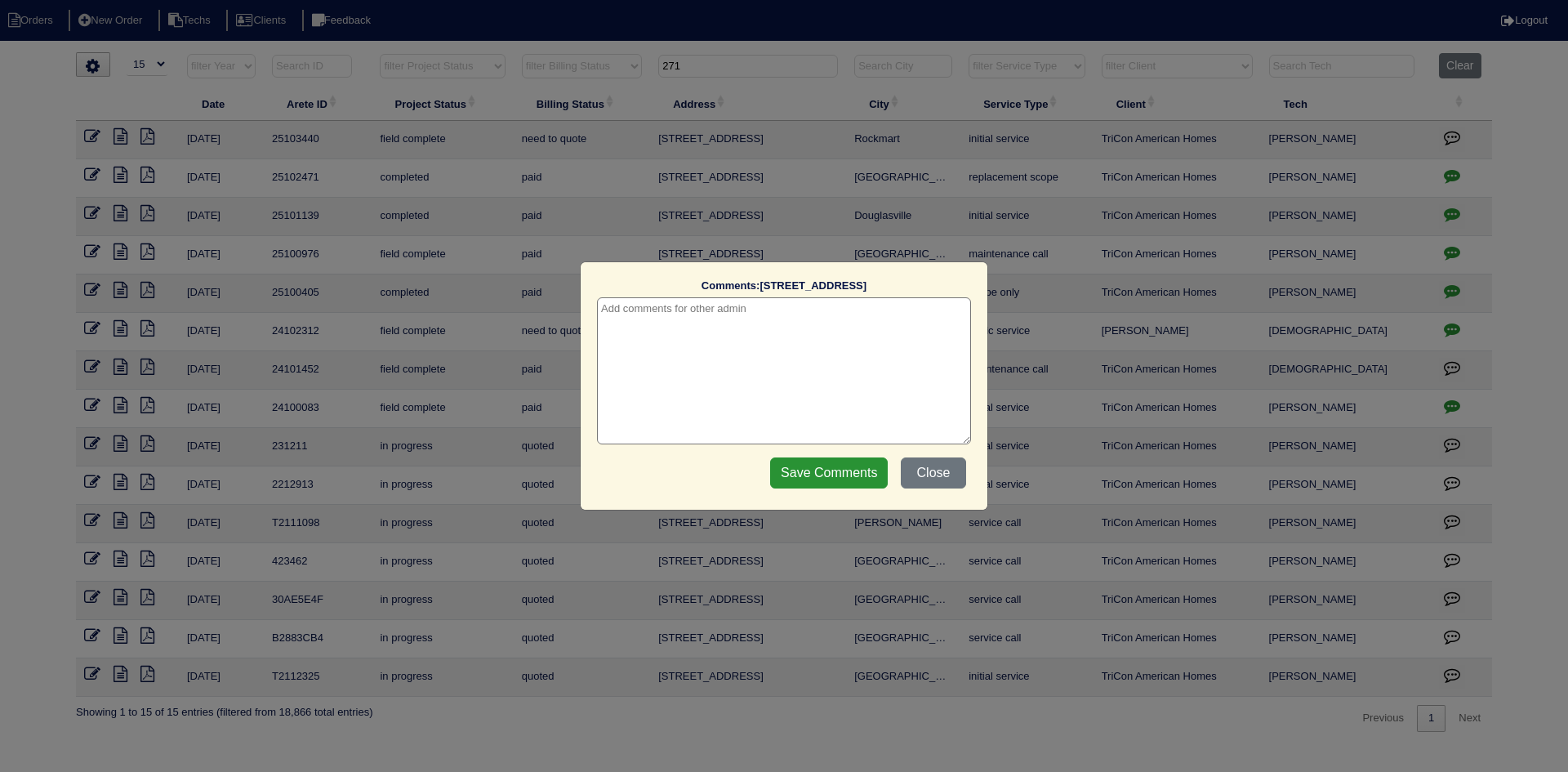
click at [773, 315] on textarea at bounding box center [784, 370] width 374 height 147
type textarea "9/18/25 - need to return to test - no electricity - emailed site super - rk"
click at [821, 478] on input "Save Comments" at bounding box center [829, 472] width 118 height 31
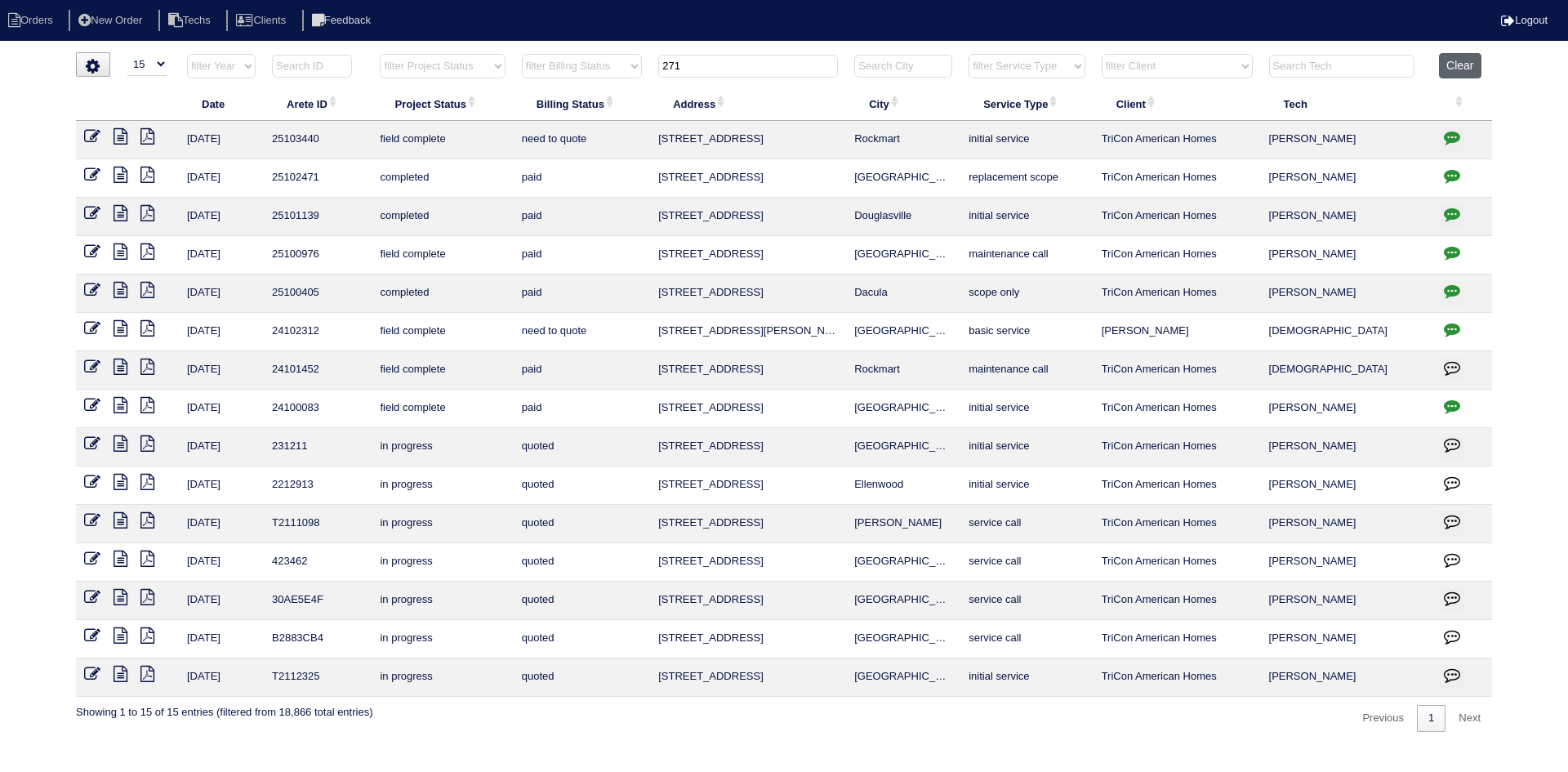
click at [1465, 66] on button "Clear" at bounding box center [1459, 65] width 41 height 25
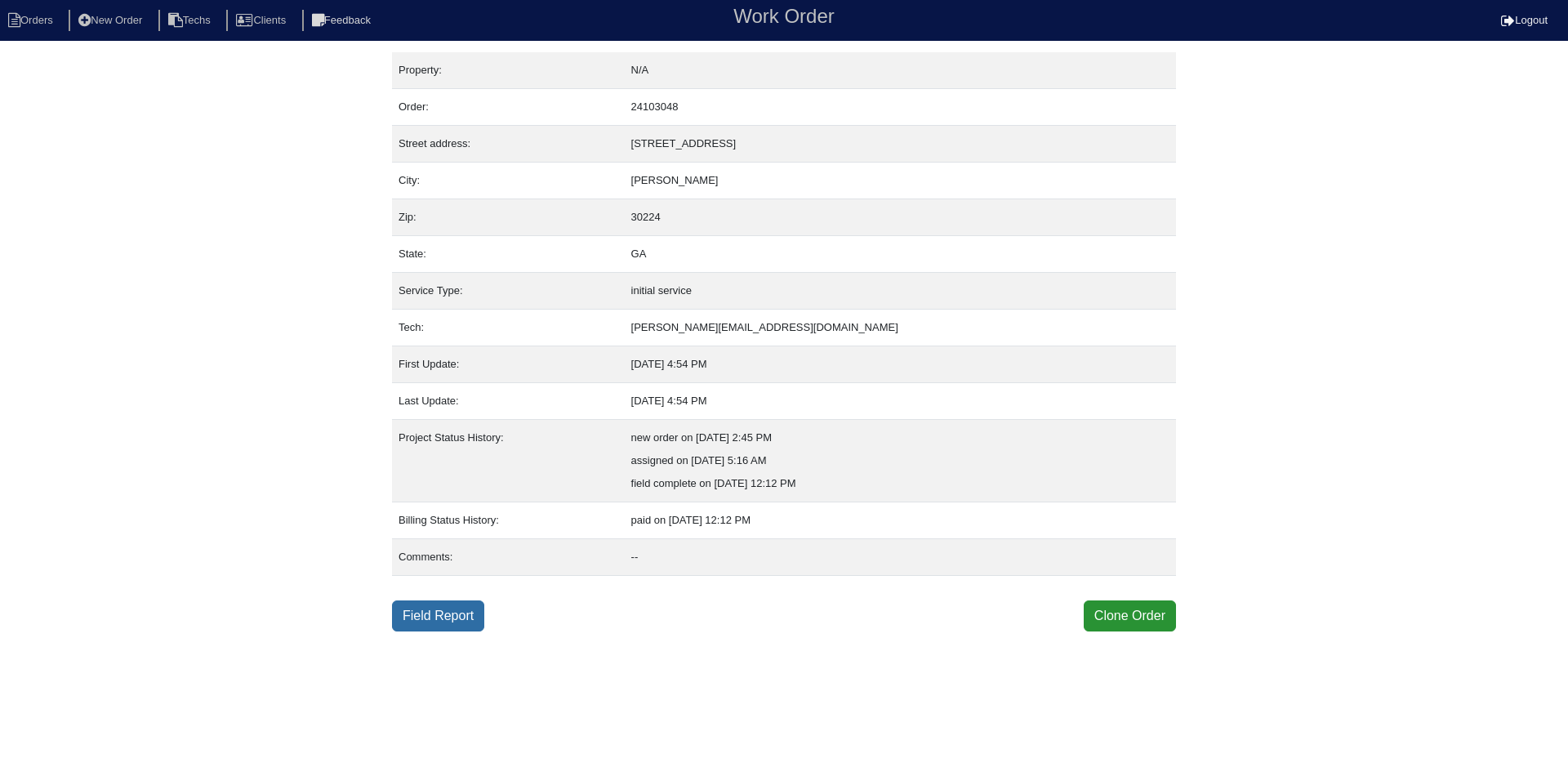
click at [450, 617] on link "Field Report" at bounding box center [438, 615] width 92 height 31
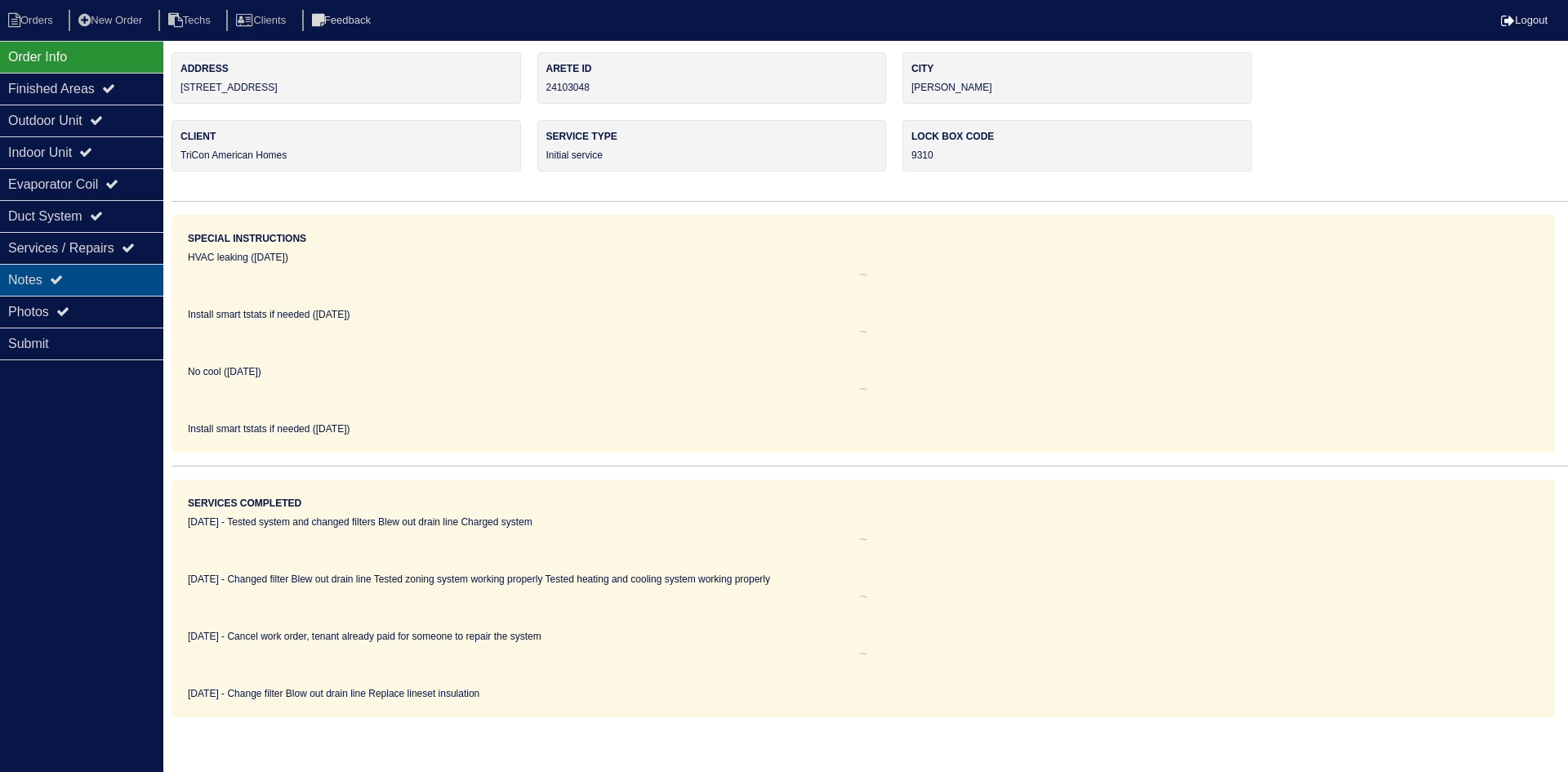
click at [109, 271] on div "Notes" at bounding box center [82, 280] width 164 height 32
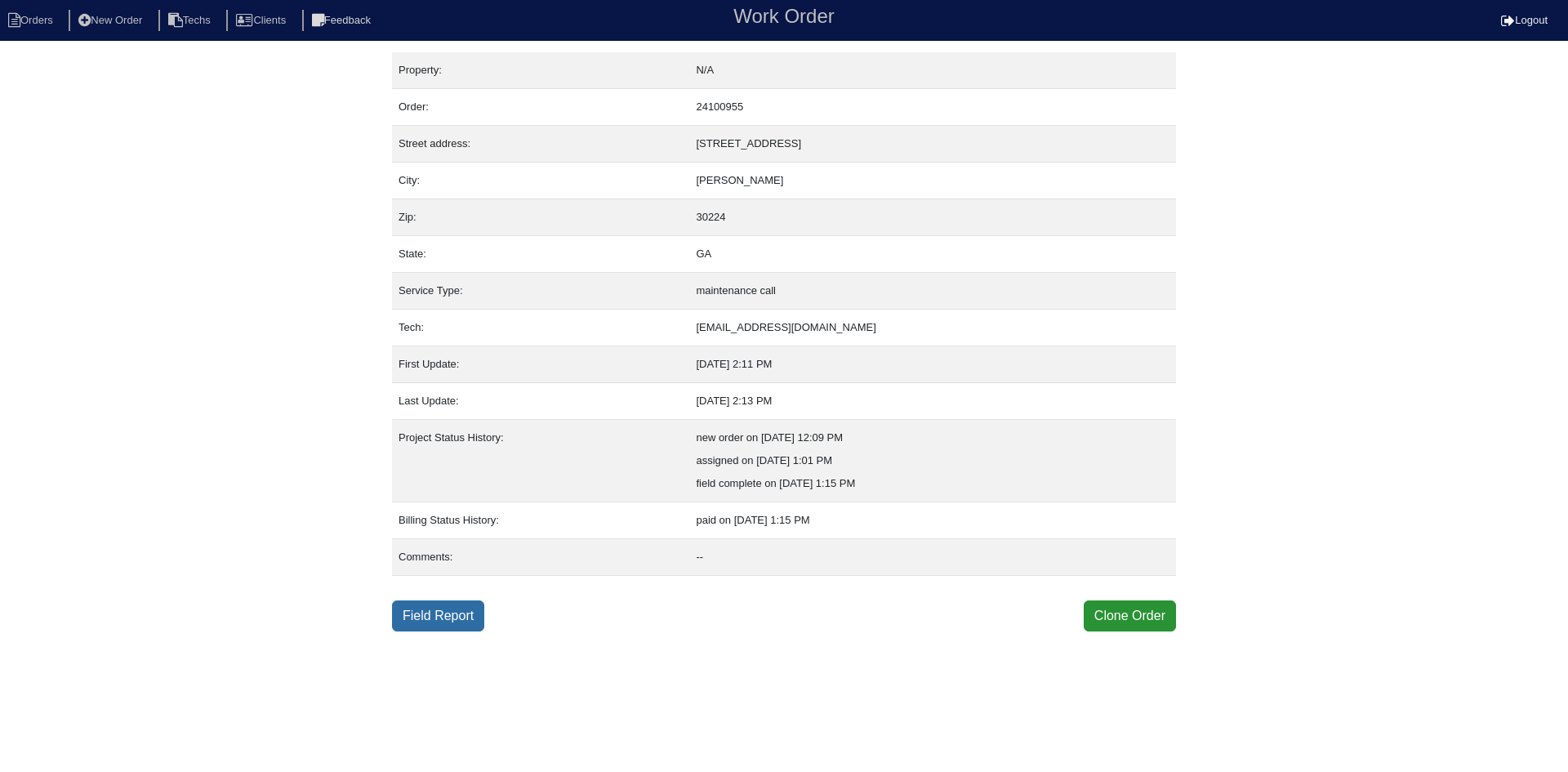
click at [478, 613] on link "Field Report" at bounding box center [438, 615] width 92 height 31
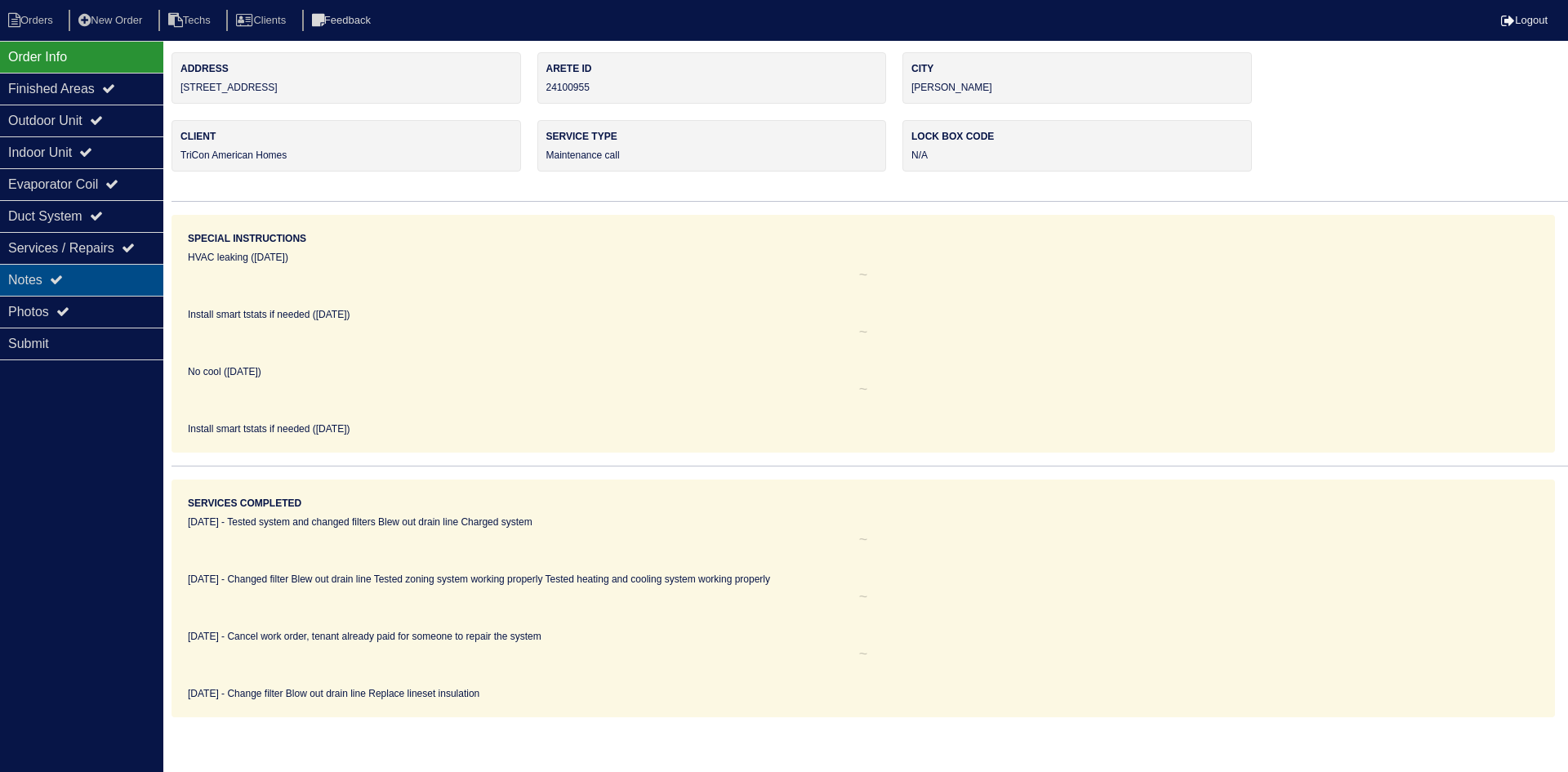
click at [107, 283] on div "Notes" at bounding box center [82, 280] width 164 height 32
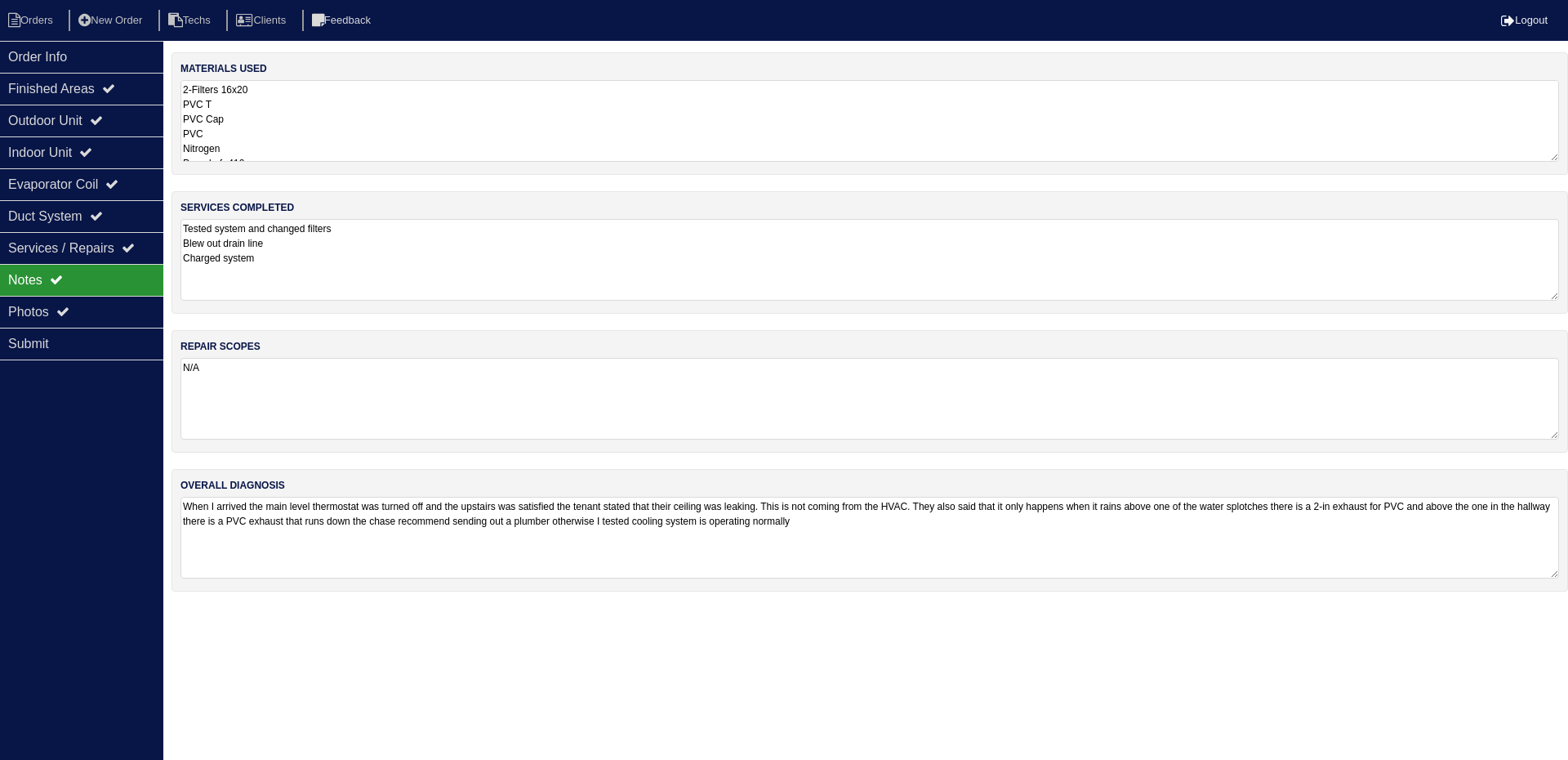
click at [373, 122] on textarea "2-Filters 16x20 PVC T PVC Cap PVC Nitrogen Pound of r410a" at bounding box center [870, 121] width 1379 height 82
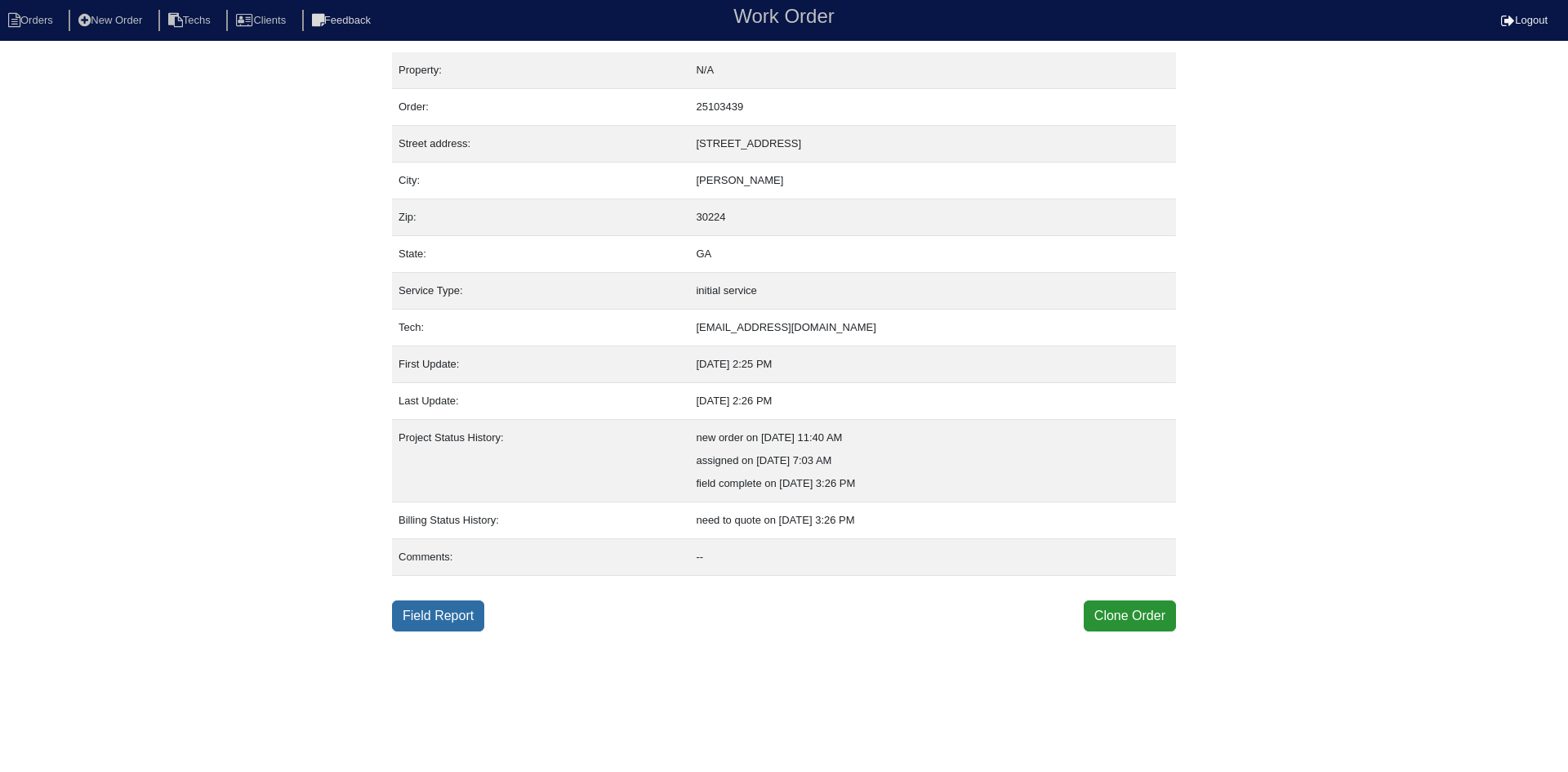
click at [429, 605] on link "Field Report" at bounding box center [438, 615] width 92 height 31
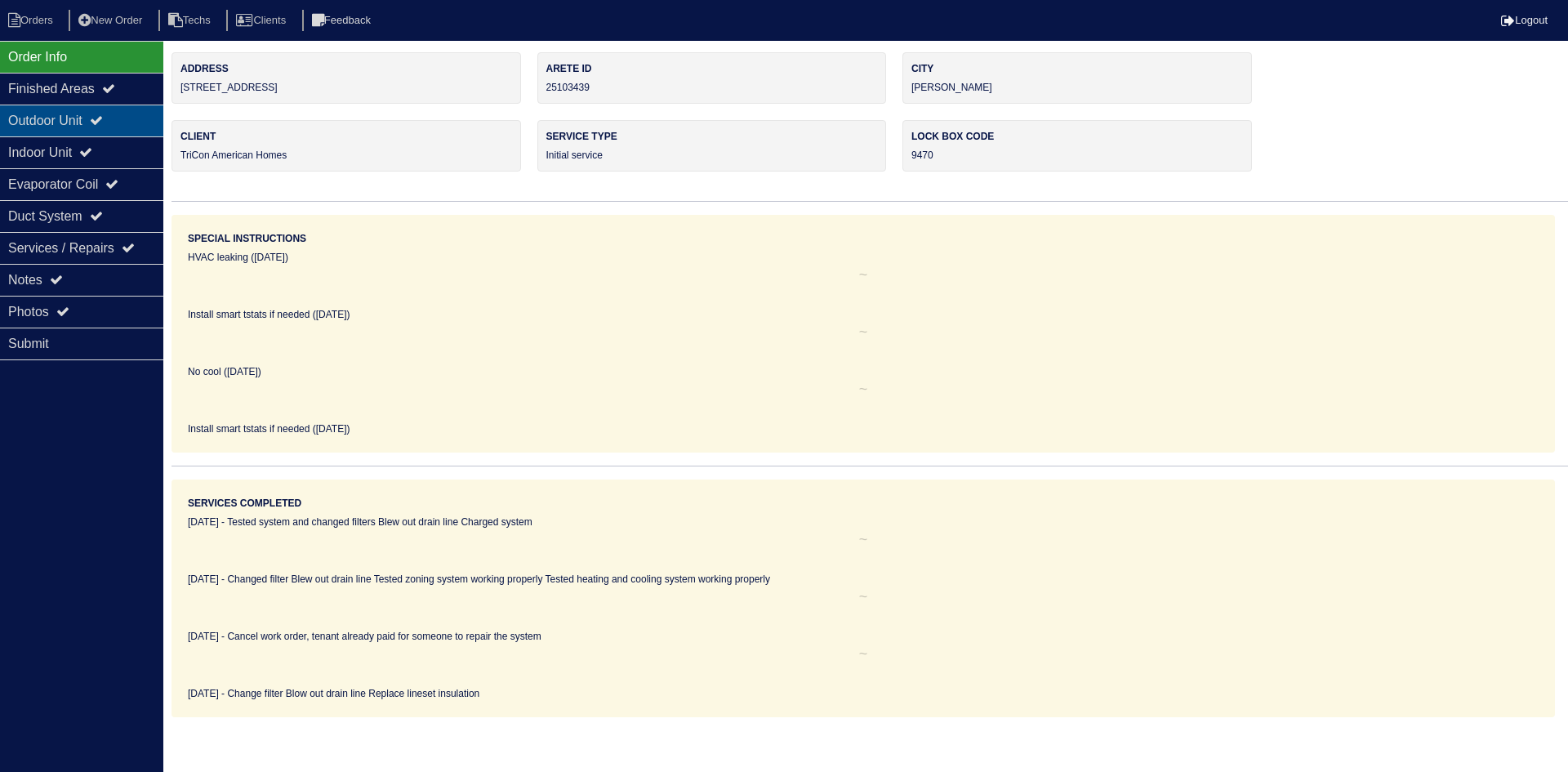
click at [103, 119] on icon at bounding box center [96, 120] width 13 height 13
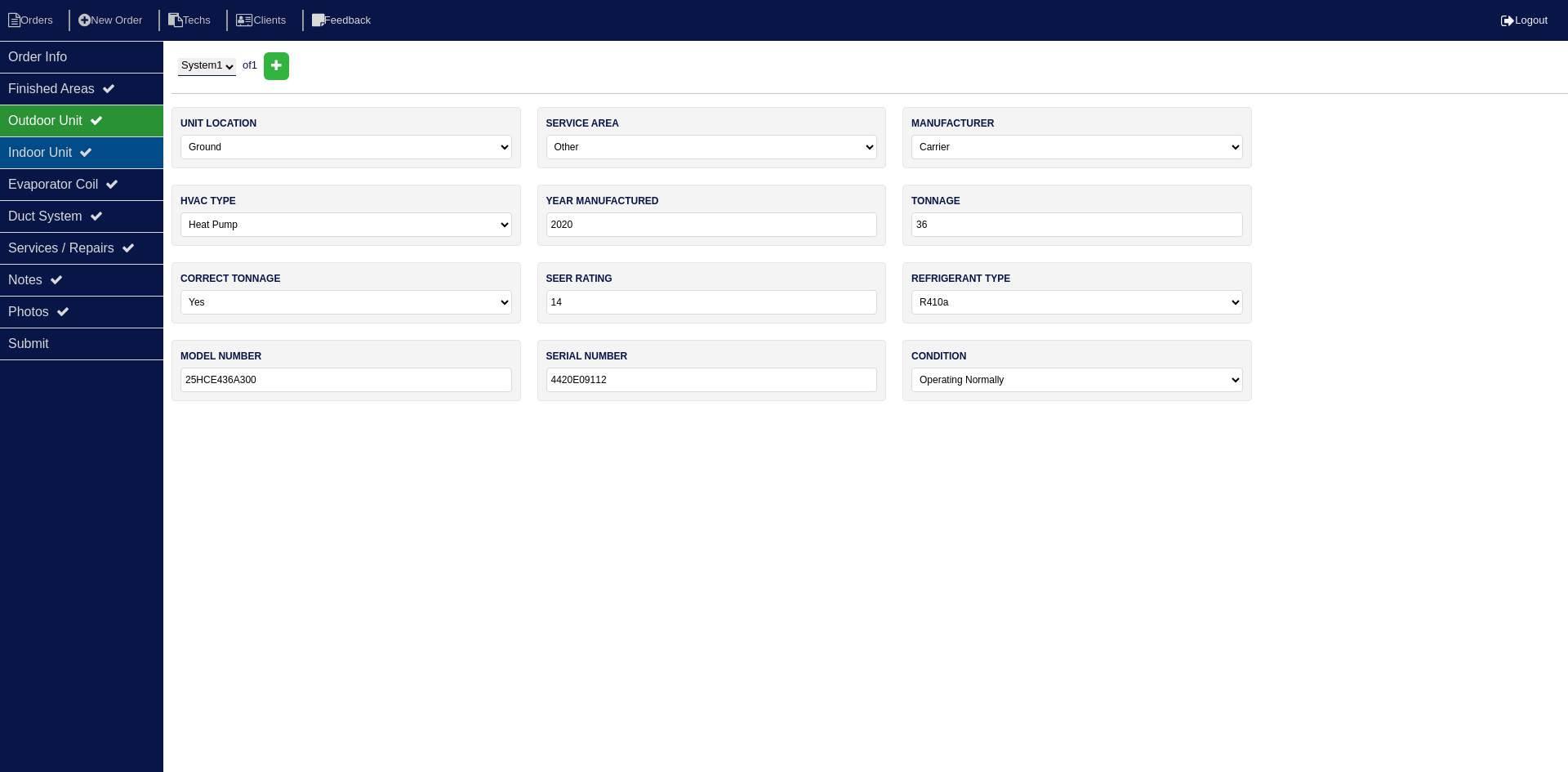
click at [70, 147] on div "Indoor Unit" at bounding box center [82, 152] width 164 height 32
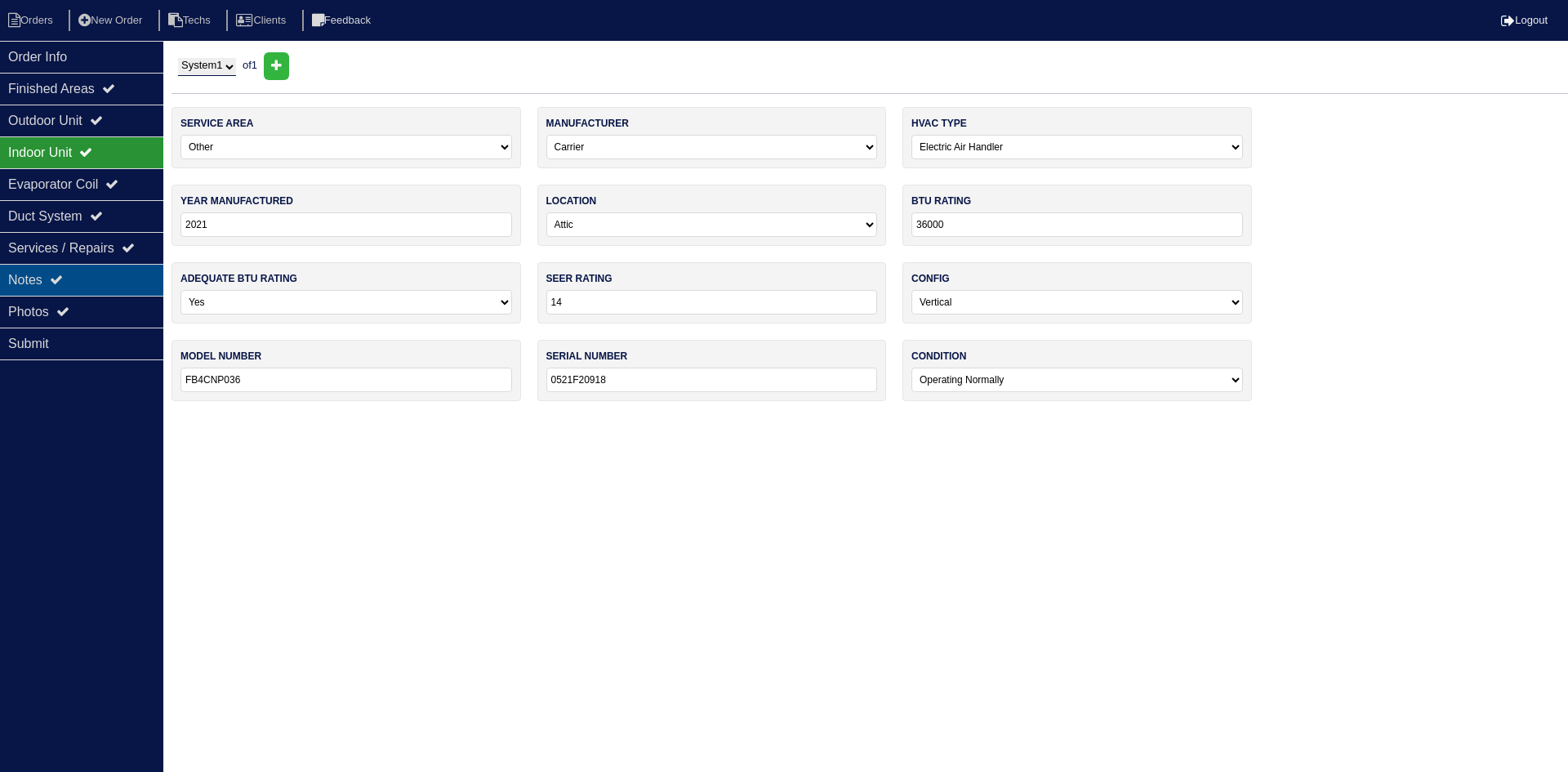
click at [63, 280] on icon at bounding box center [56, 279] width 13 height 13
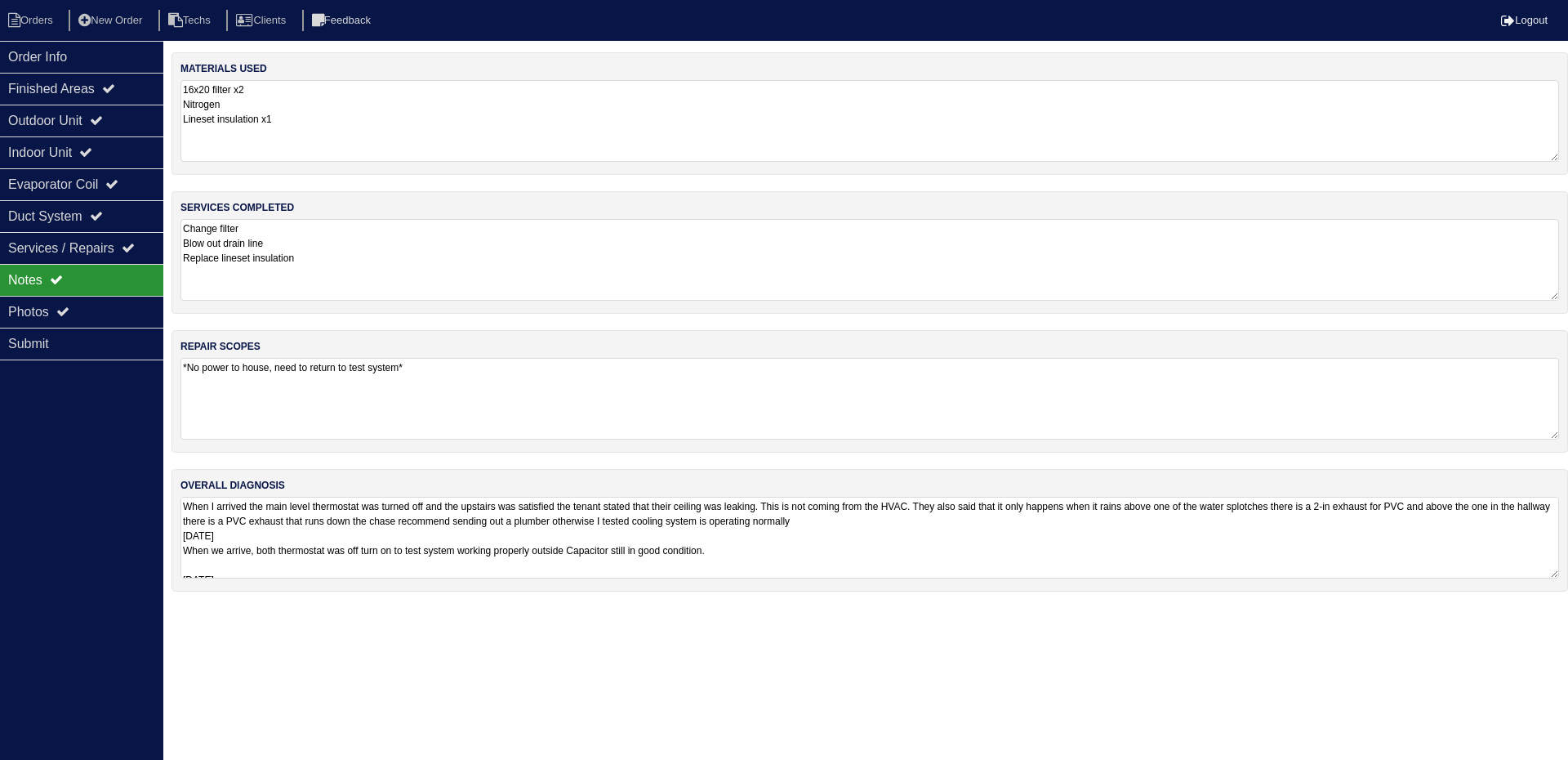
click at [912, 531] on textarea "When I arrived the main level thermostat was turned off and the upstairs was sa…" at bounding box center [870, 537] width 1379 height 82
click at [71, 303] on div "Photos" at bounding box center [82, 311] width 164 height 32
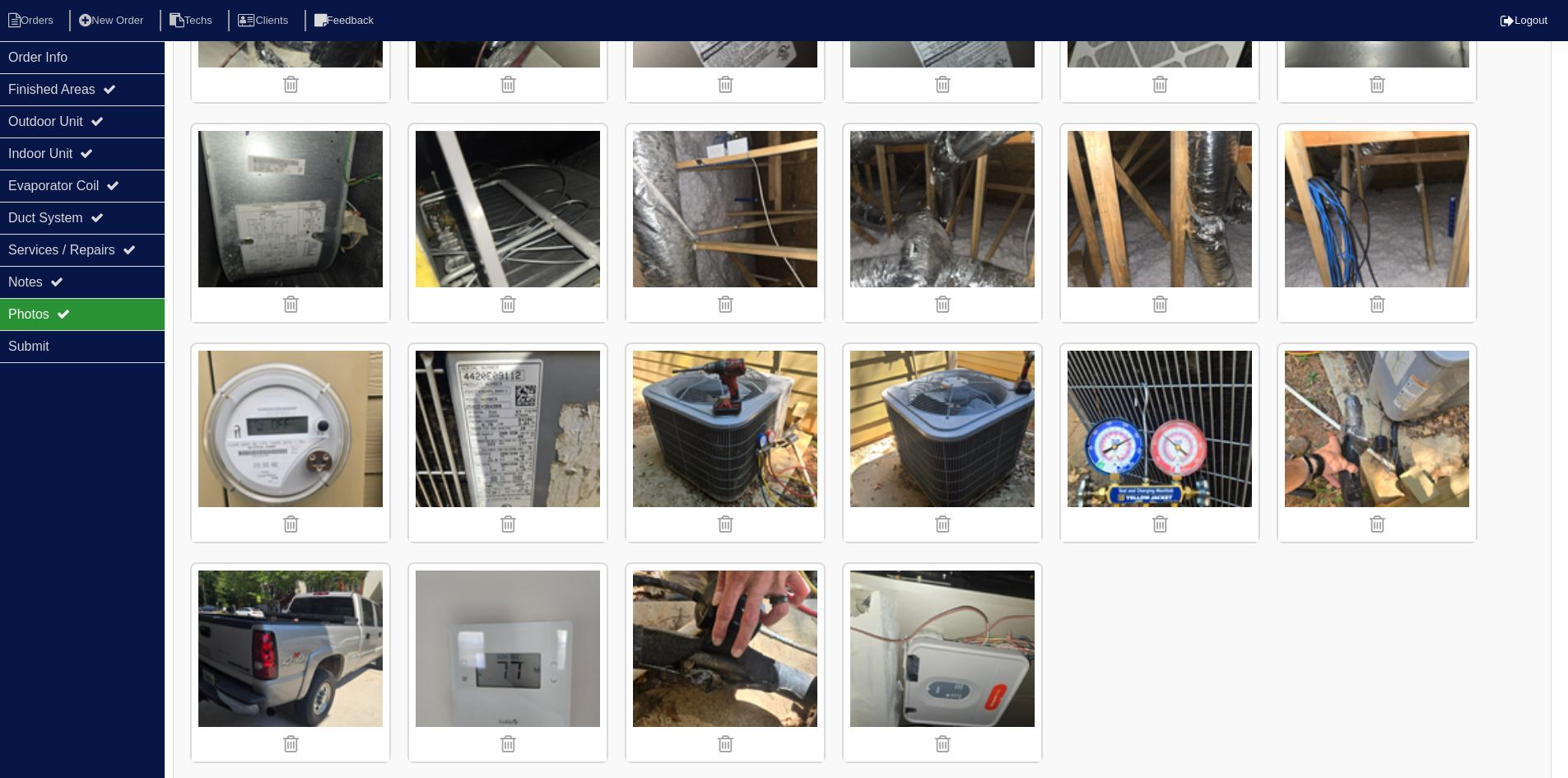
scroll to position [1074, 0]
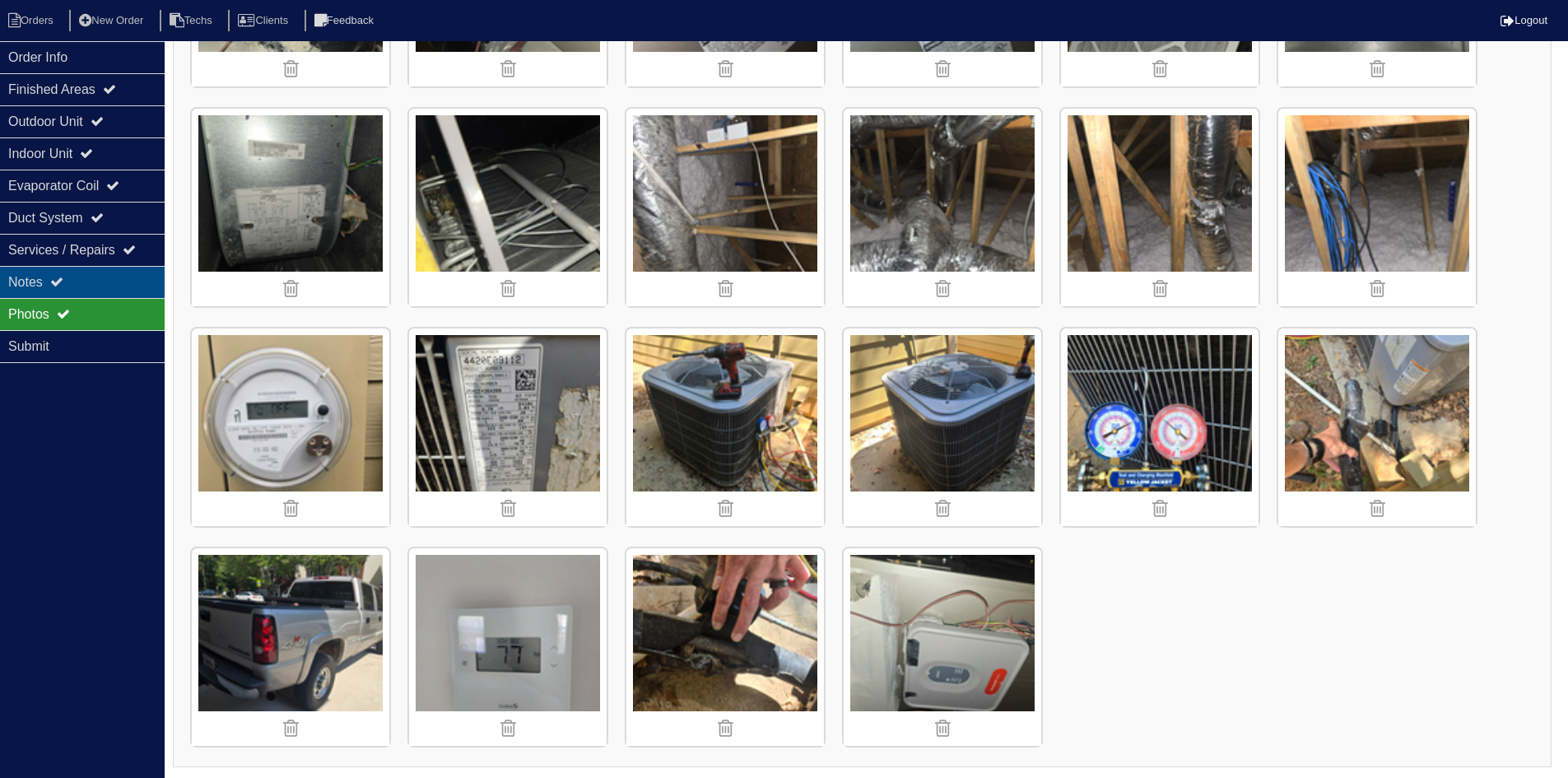
click at [64, 284] on icon at bounding box center [57, 281] width 13 height 13
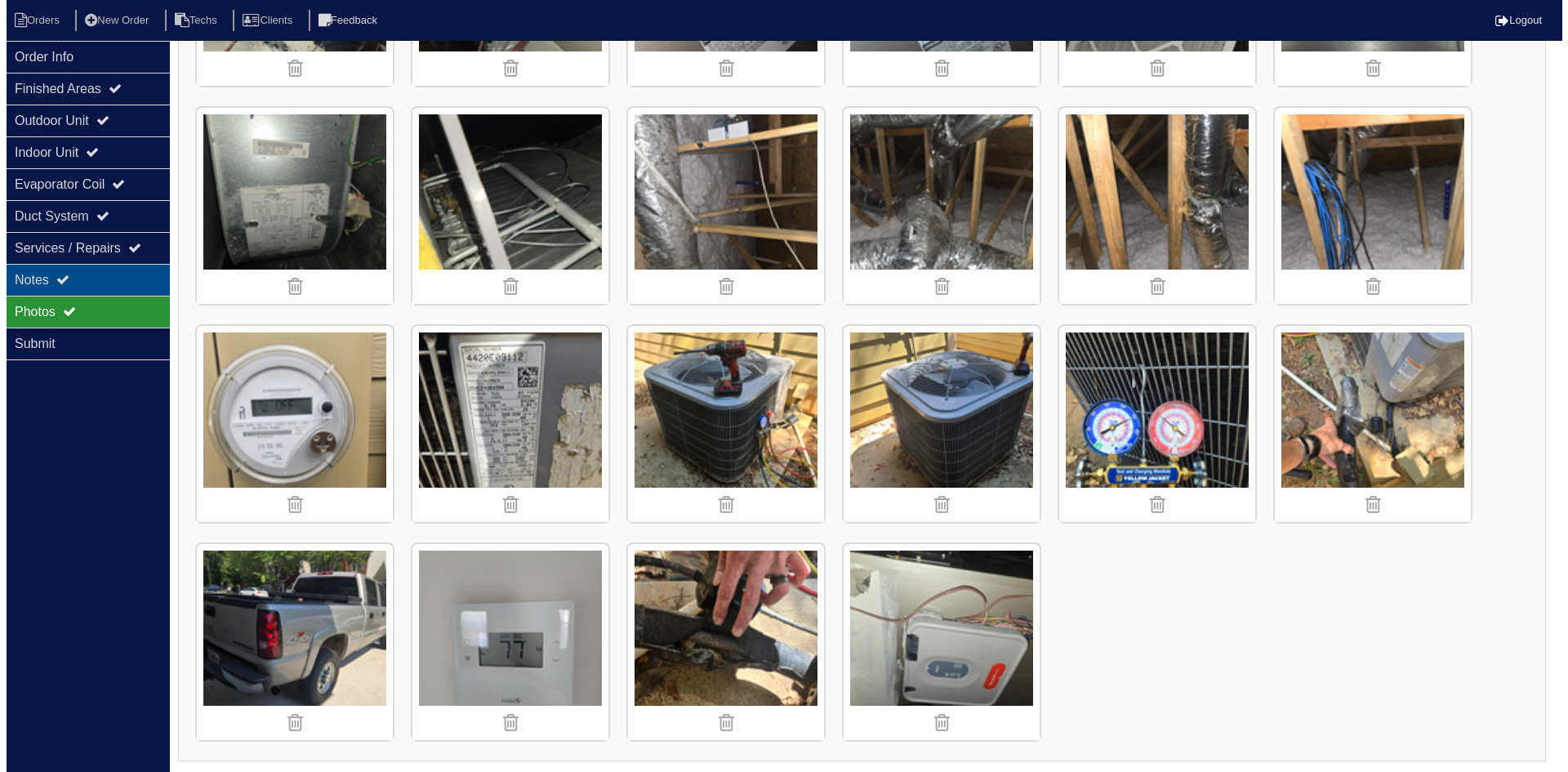
scroll to position [0, 0]
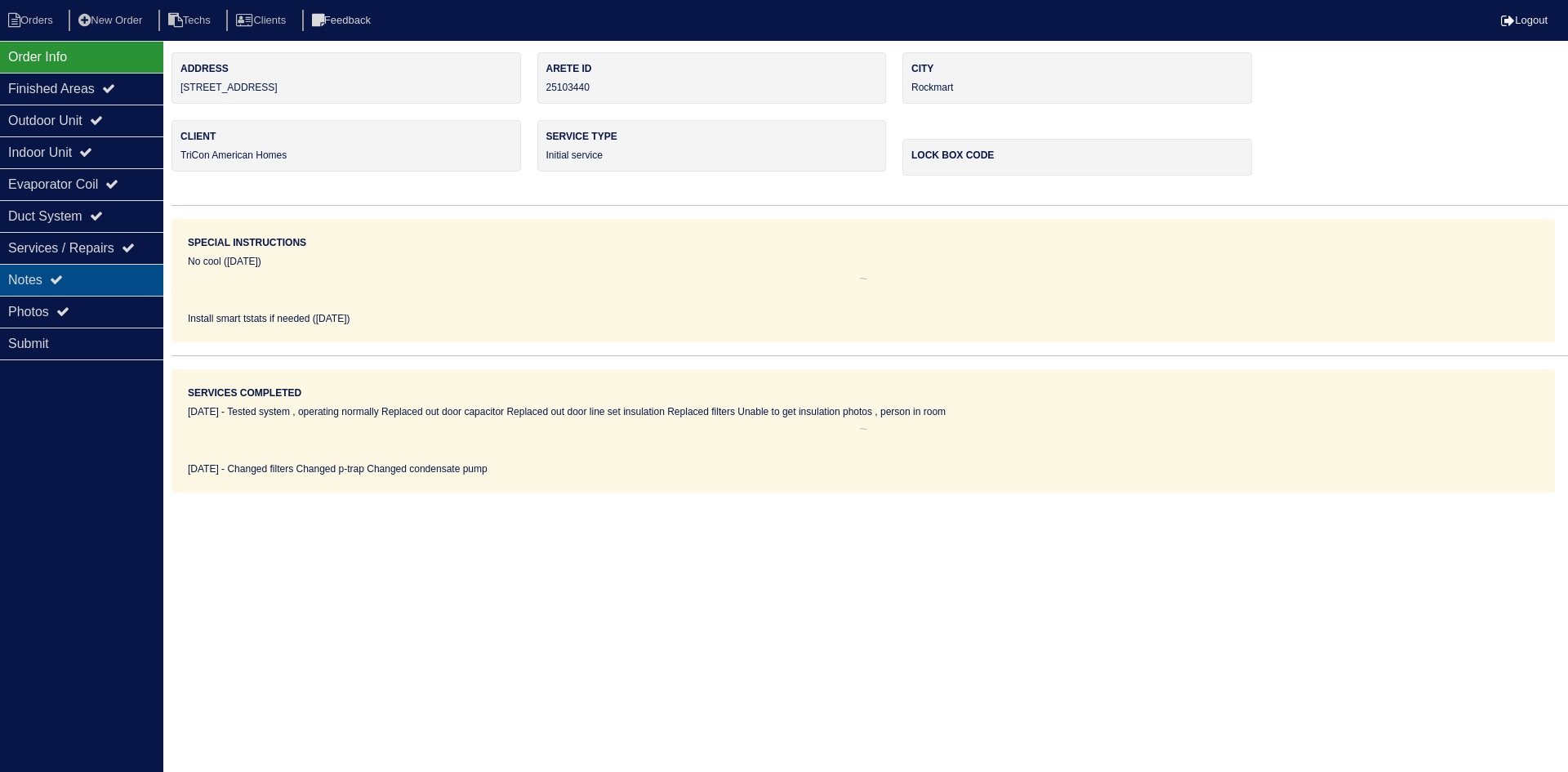
click at [39, 286] on div "Notes" at bounding box center [82, 280] width 164 height 32
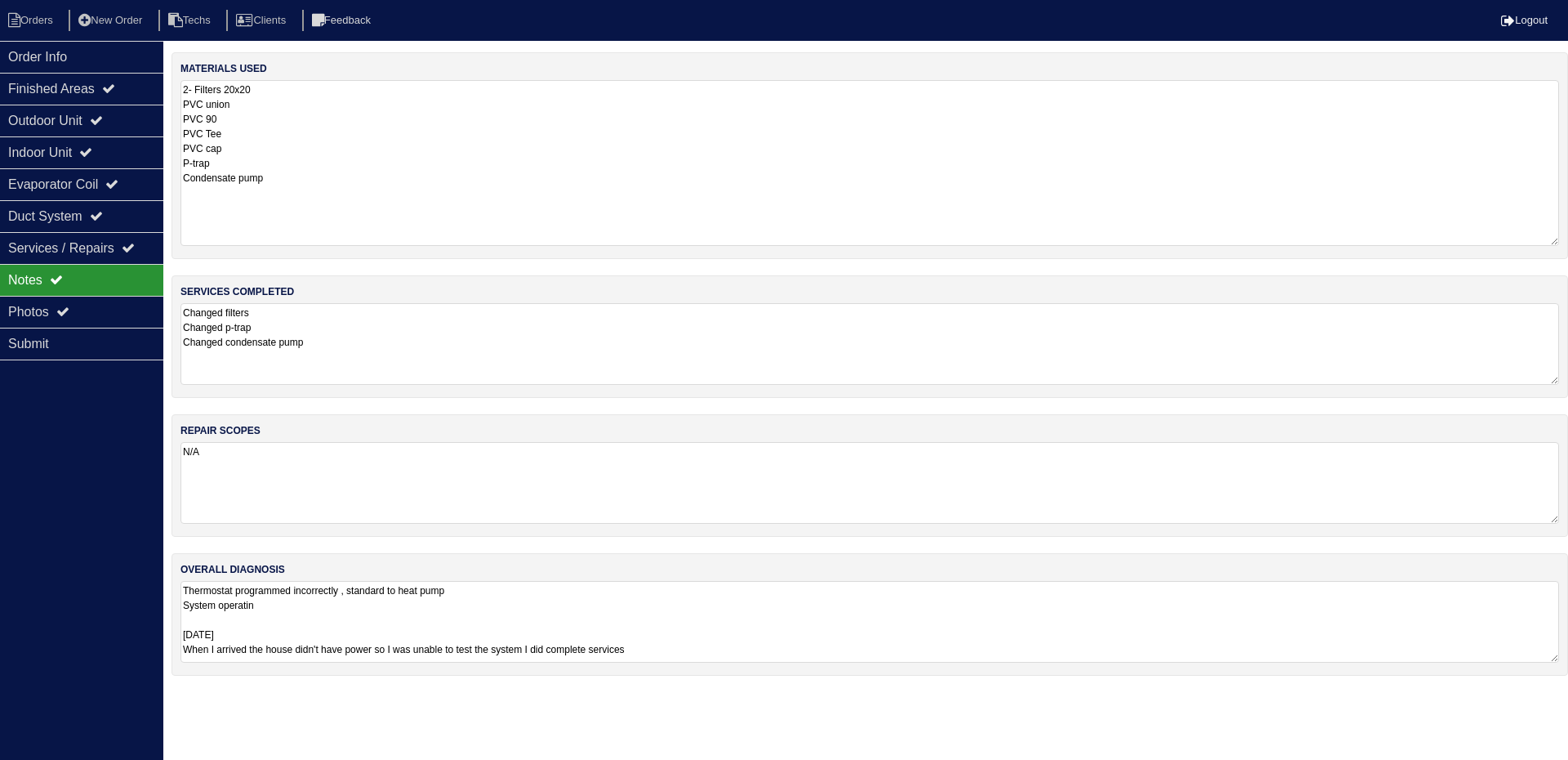
drag, startPoint x: 1550, startPoint y: 157, endPoint x: 1567, endPoint y: 241, distance: 85.7
click at [1567, 241] on div "materials used 2- Filters 20x20 PVC union PVC 90 PVC Tee PVC cap P-trap Condens…" at bounding box center [870, 155] width 1397 height 207
click at [99, 117] on div "Outdoor Unit" at bounding box center [82, 121] width 164 height 32
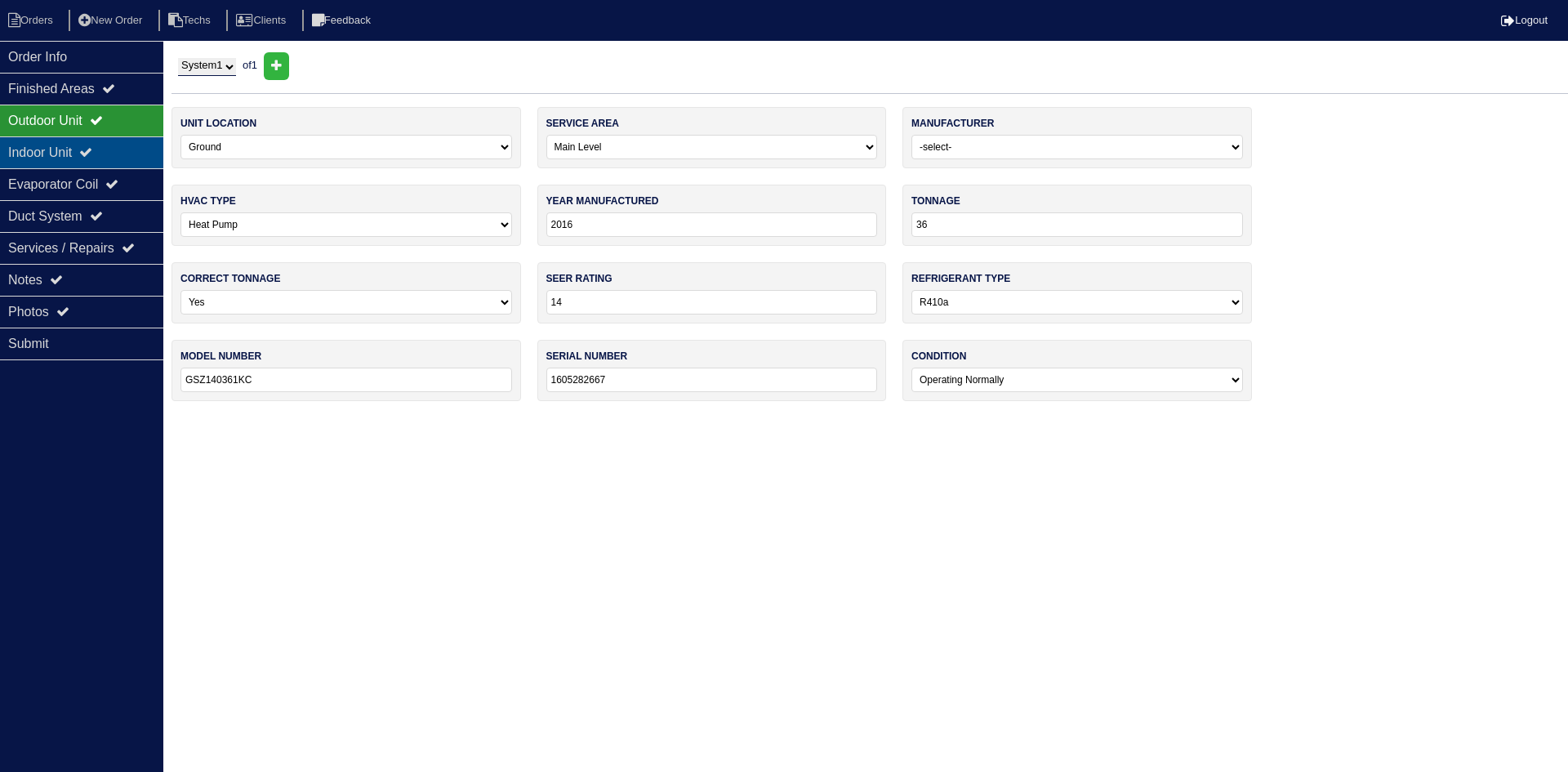
click at [120, 150] on div "Indoor Unit" at bounding box center [82, 152] width 164 height 32
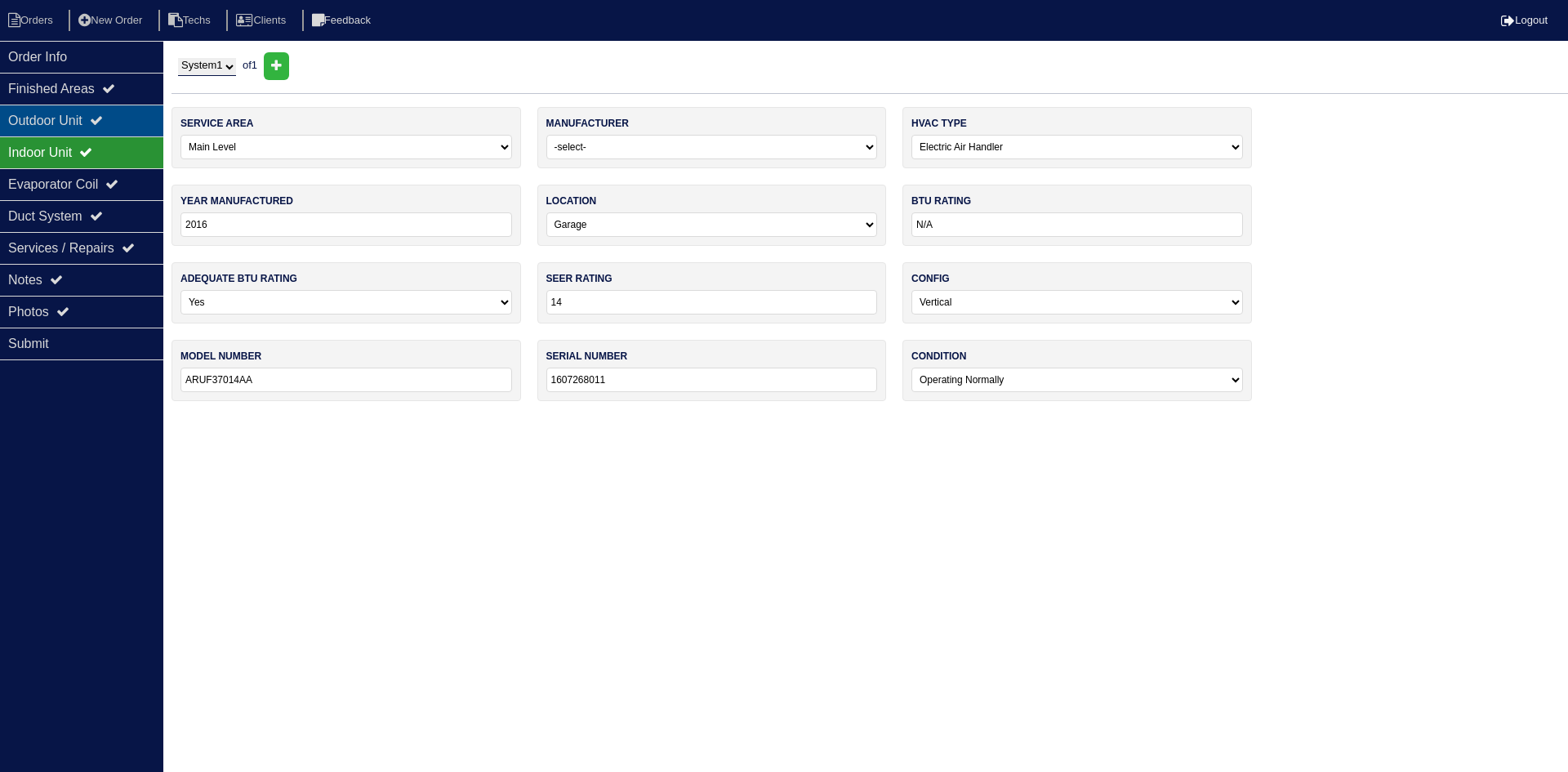
click at [103, 125] on icon at bounding box center [96, 120] width 13 height 13
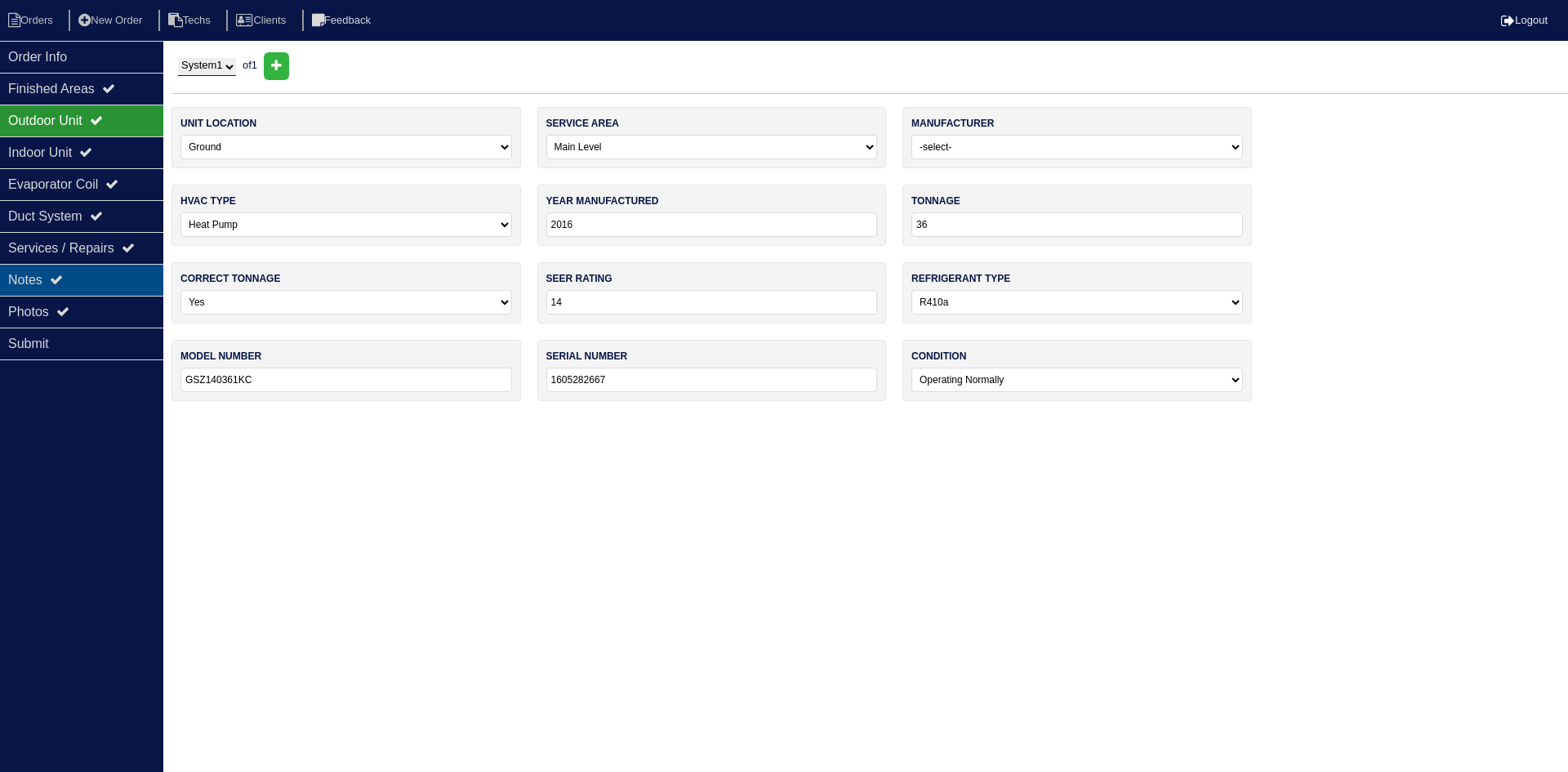
click at [137, 266] on div "Notes" at bounding box center [82, 280] width 164 height 32
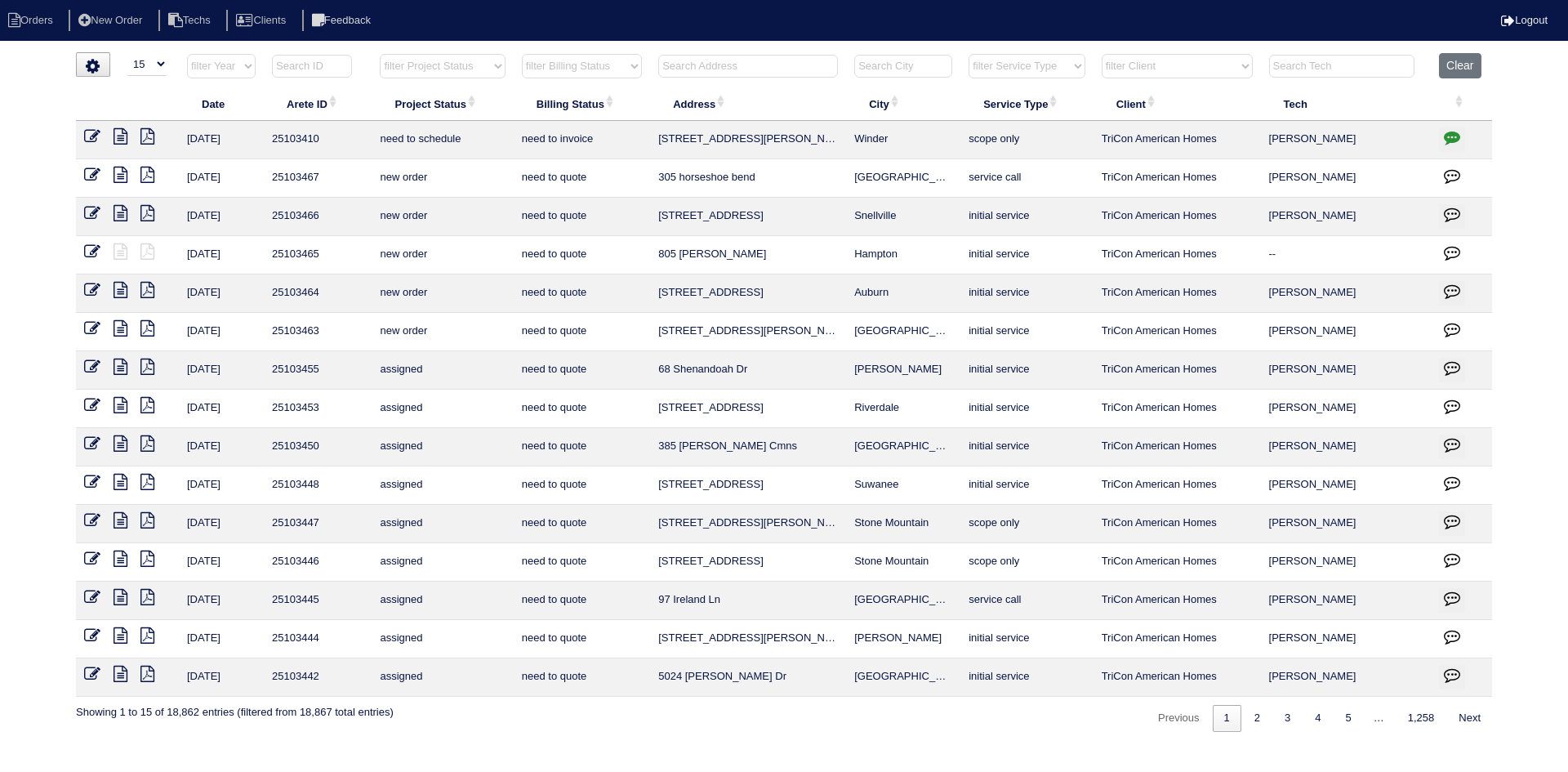
select select "15"
click at [487, 71] on select "filter Project Status -- Any Project Status -- new order assigned in progress f…" at bounding box center [442, 66] width 125 height 25
click at [380, 54] on select "filter Project Status -- Any Project Status -- new order assigned in progress f…" at bounding box center [442, 66] width 125 height 25
select select "field complete"
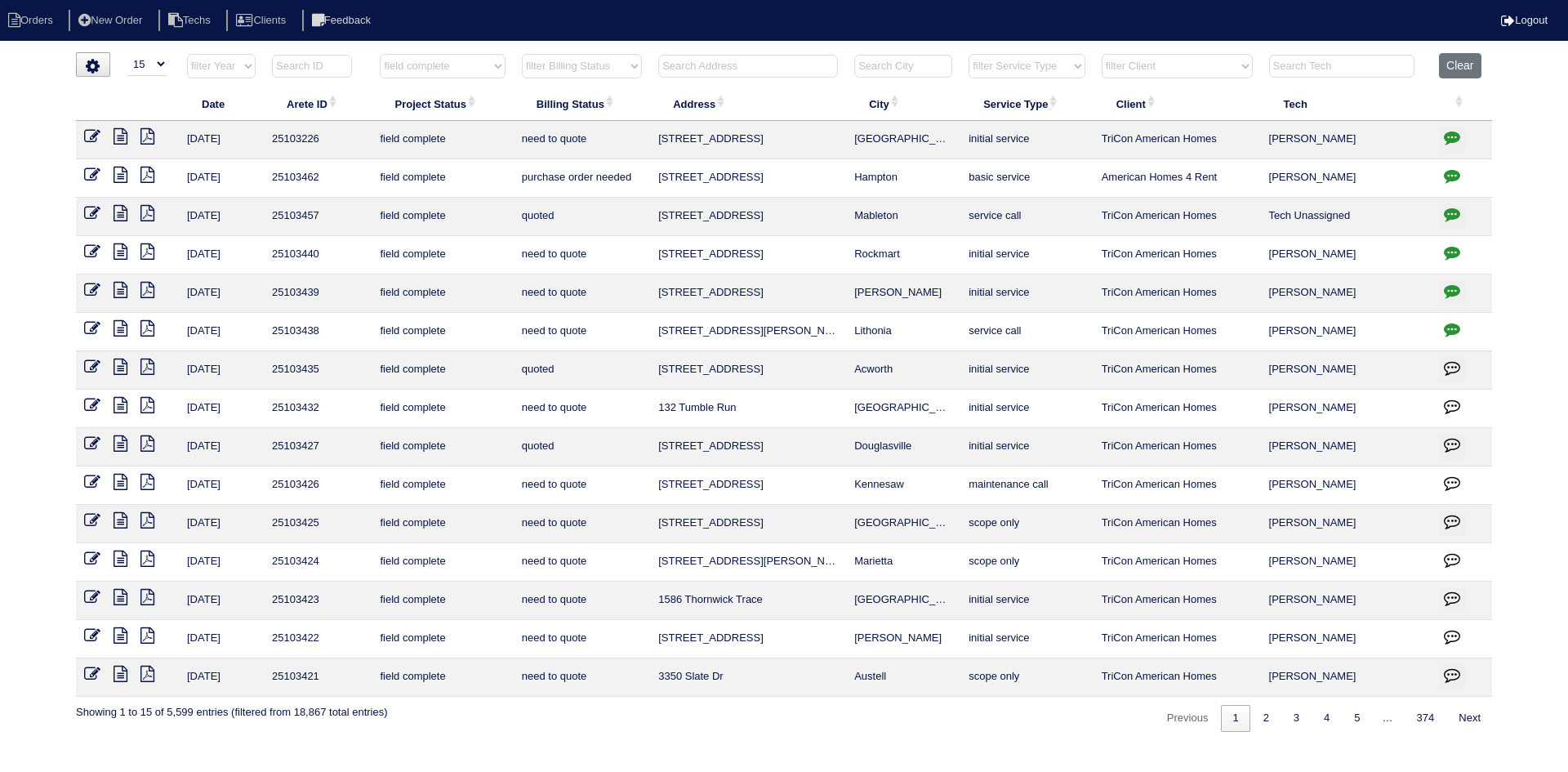
click at [584, 67] on select "filter Billing Status -- Any Billing Status -- need to quote quoted need to inv…" at bounding box center [581, 66] width 120 height 25
select select "need to quote"
click at [521, 54] on select "filter Billing Status -- Any Billing Status -- need to quote quoted need to inv…" at bounding box center [581, 66] width 120 height 25
select select "field complete"
select select "need to quote"
